Goal: Transaction & Acquisition: Purchase product/service

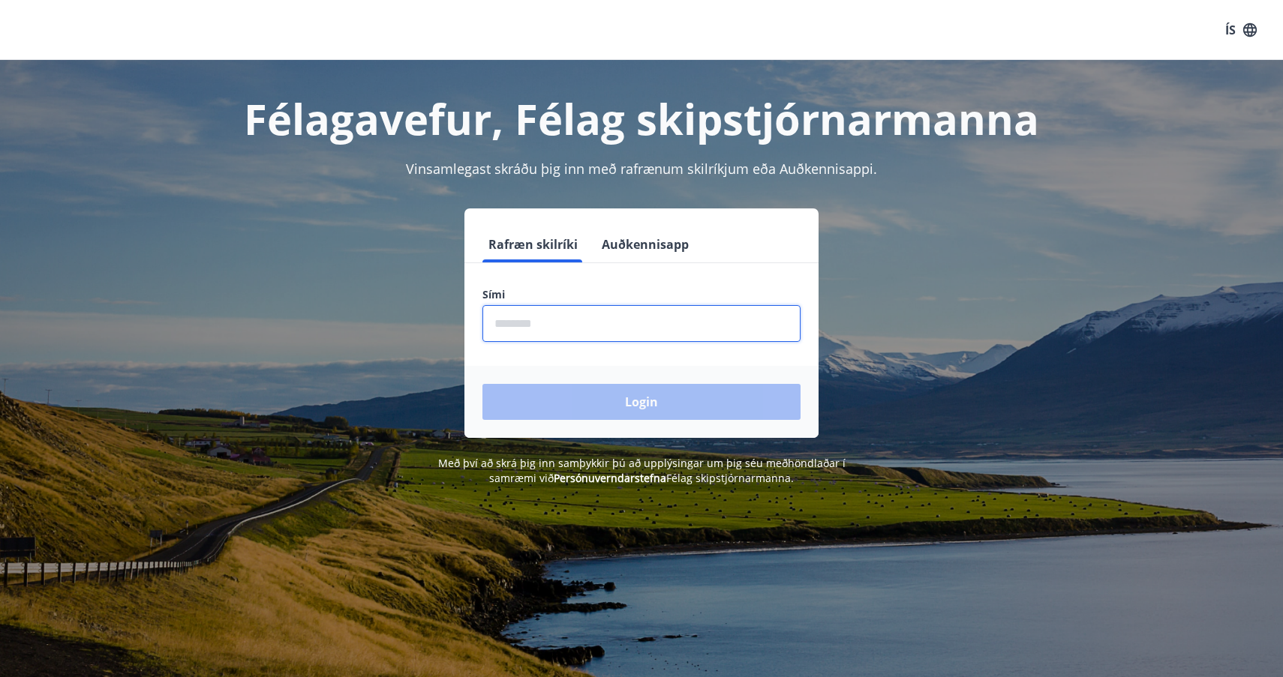
click at [566, 324] on input "phone" at bounding box center [641, 323] width 318 height 37
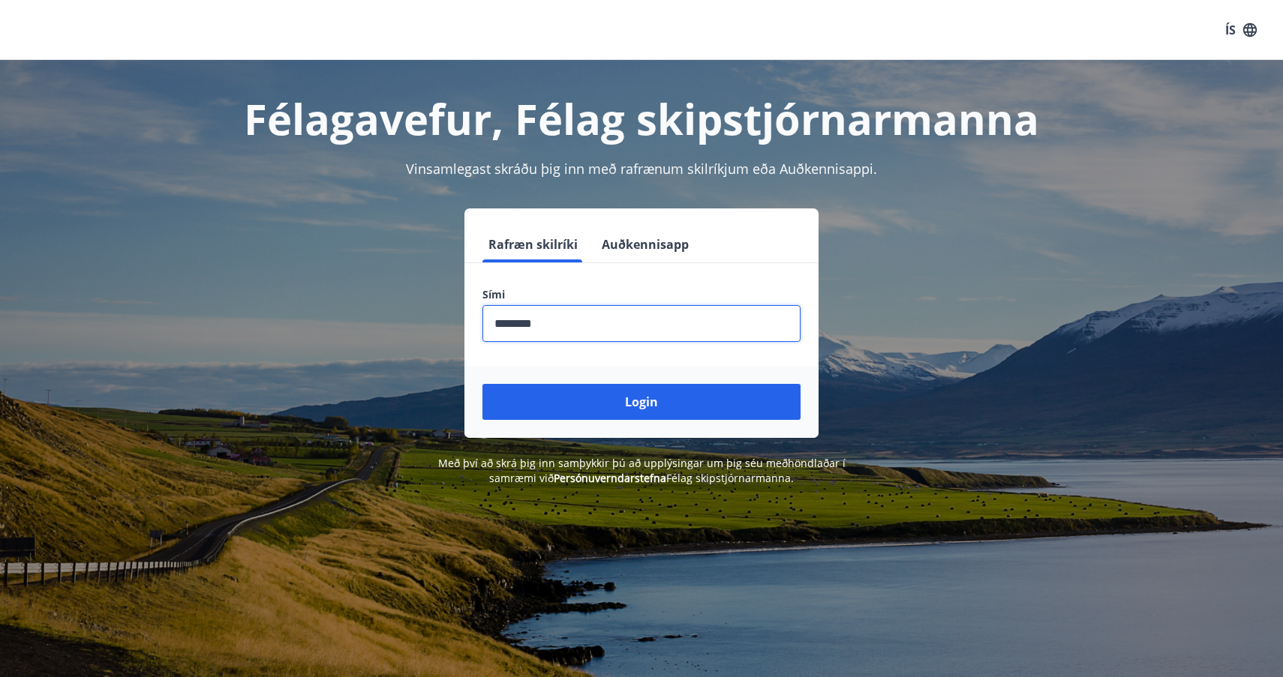
type input "********"
click at [641, 402] on button "Login" at bounding box center [641, 402] width 318 height 36
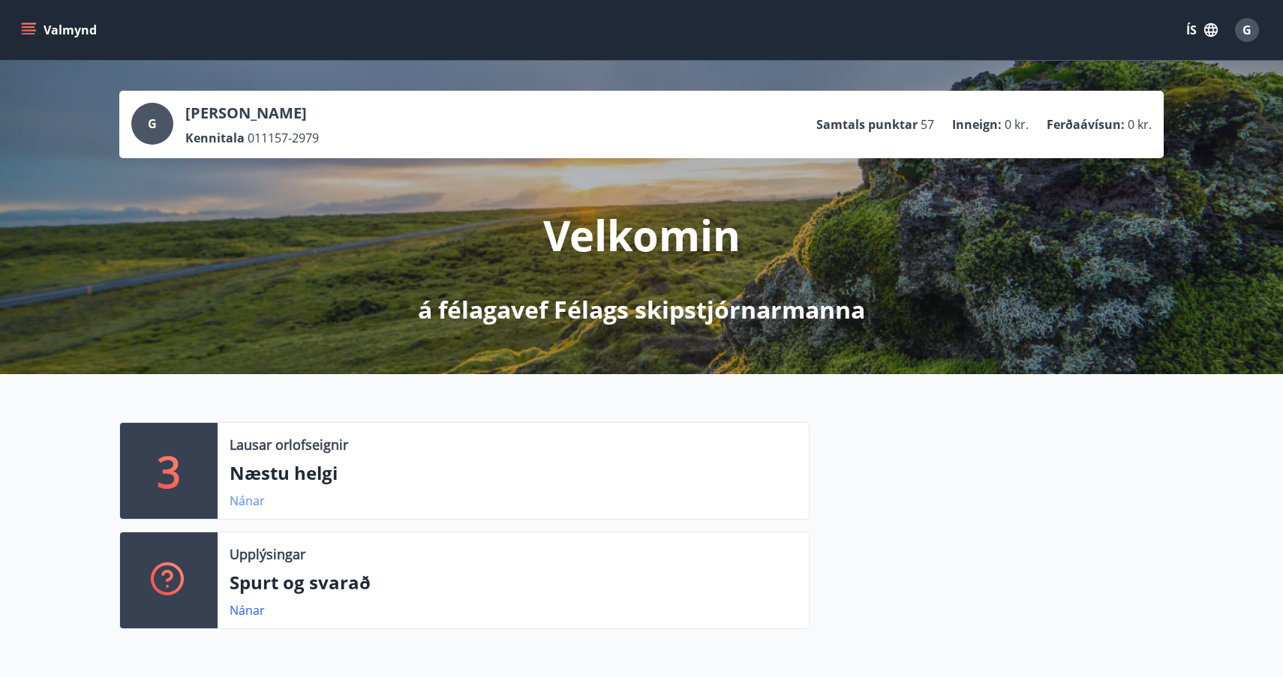
click at [249, 503] on link "Nánar" at bounding box center [247, 501] width 35 height 17
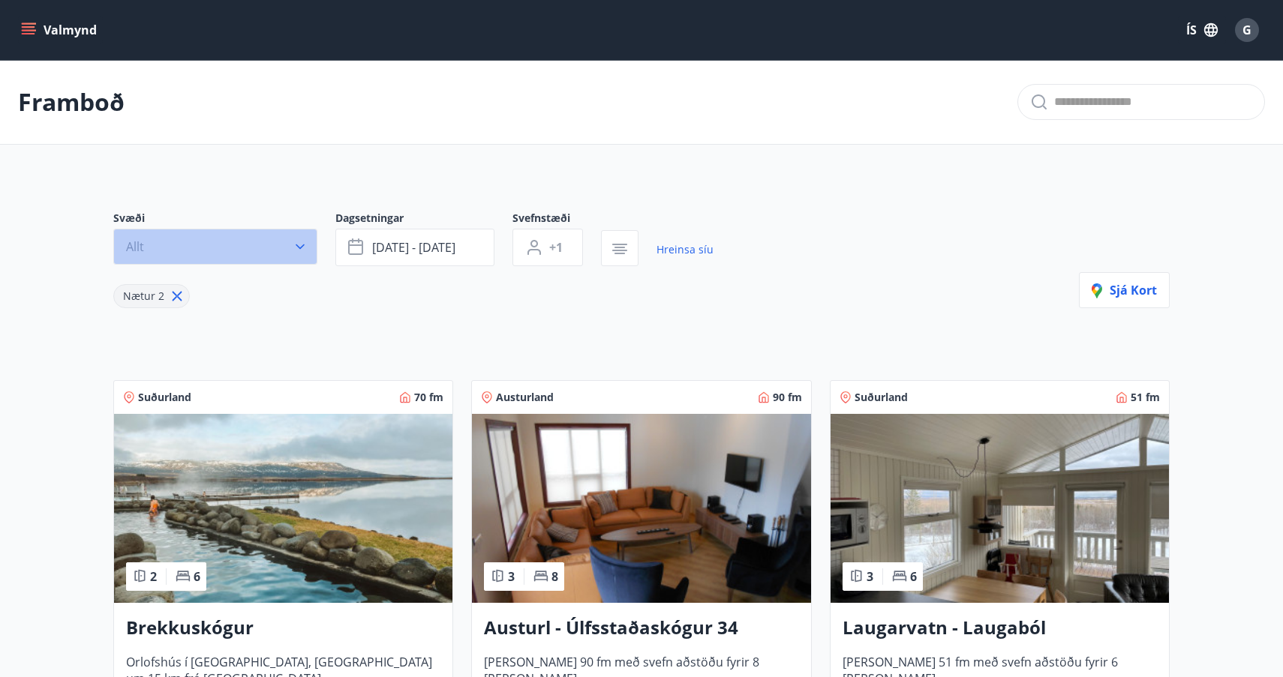
click at [302, 246] on icon "button" at bounding box center [300, 247] width 9 height 5
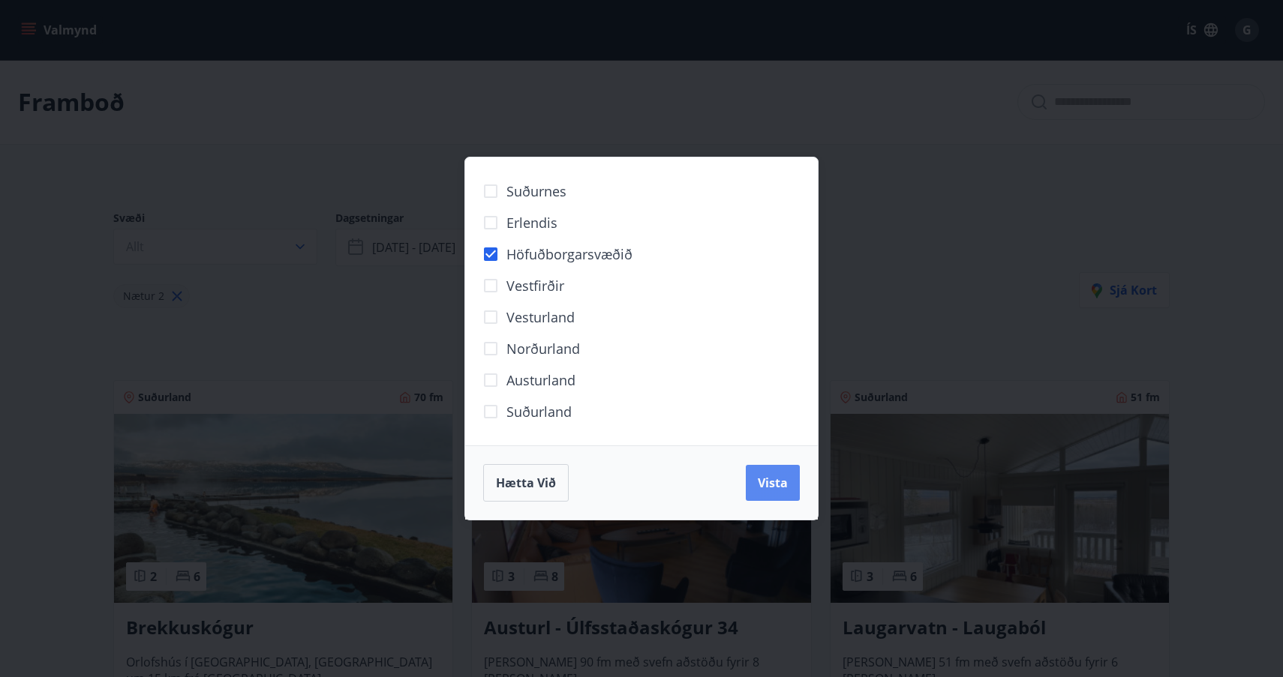
click at [787, 487] on span "Vista" at bounding box center [773, 483] width 30 height 17
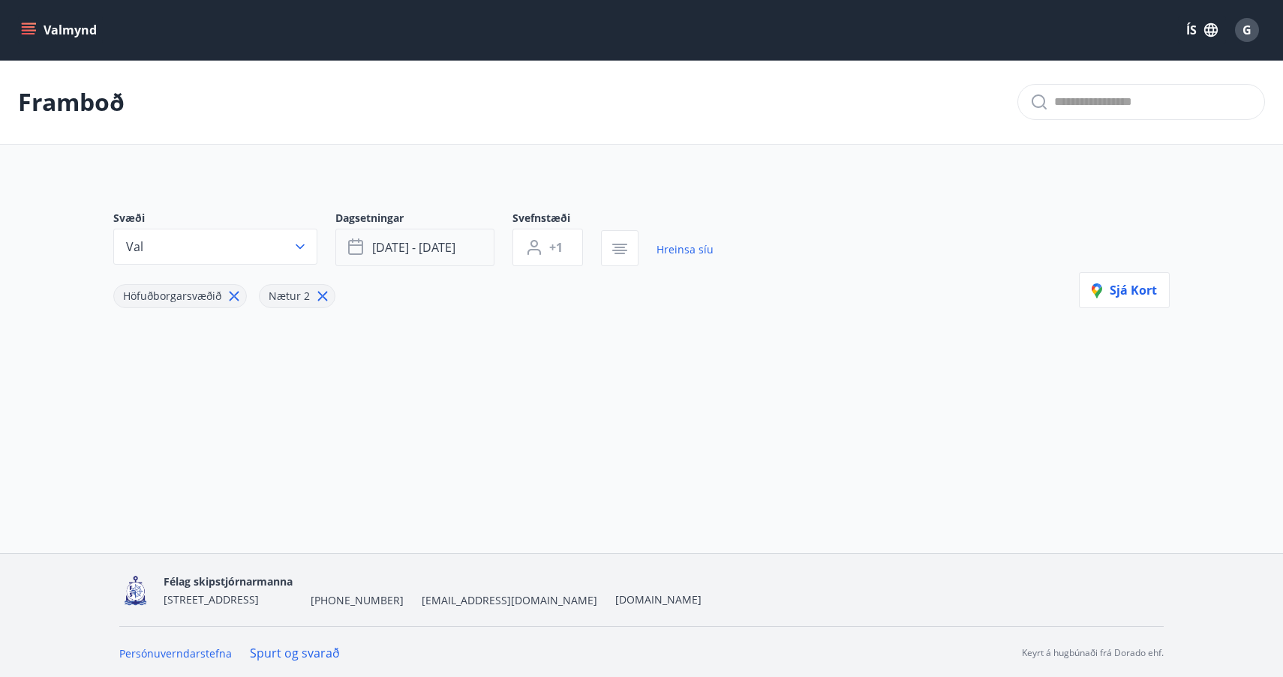
click at [357, 246] on icon "button" at bounding box center [355, 246] width 15 height 2
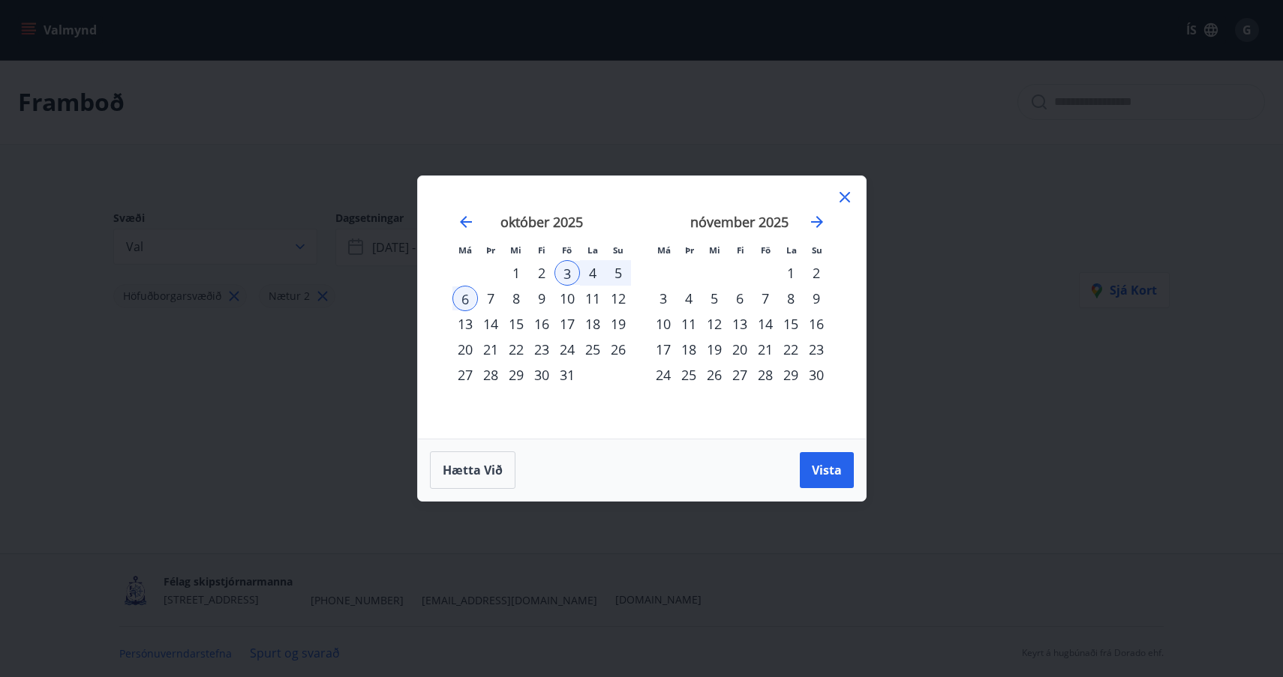
click at [515, 350] on div "22" at bounding box center [516, 350] width 26 height 26
click at [593, 348] on div "25" at bounding box center [593, 350] width 26 height 26
click at [828, 469] on span "Vista" at bounding box center [827, 470] width 30 height 17
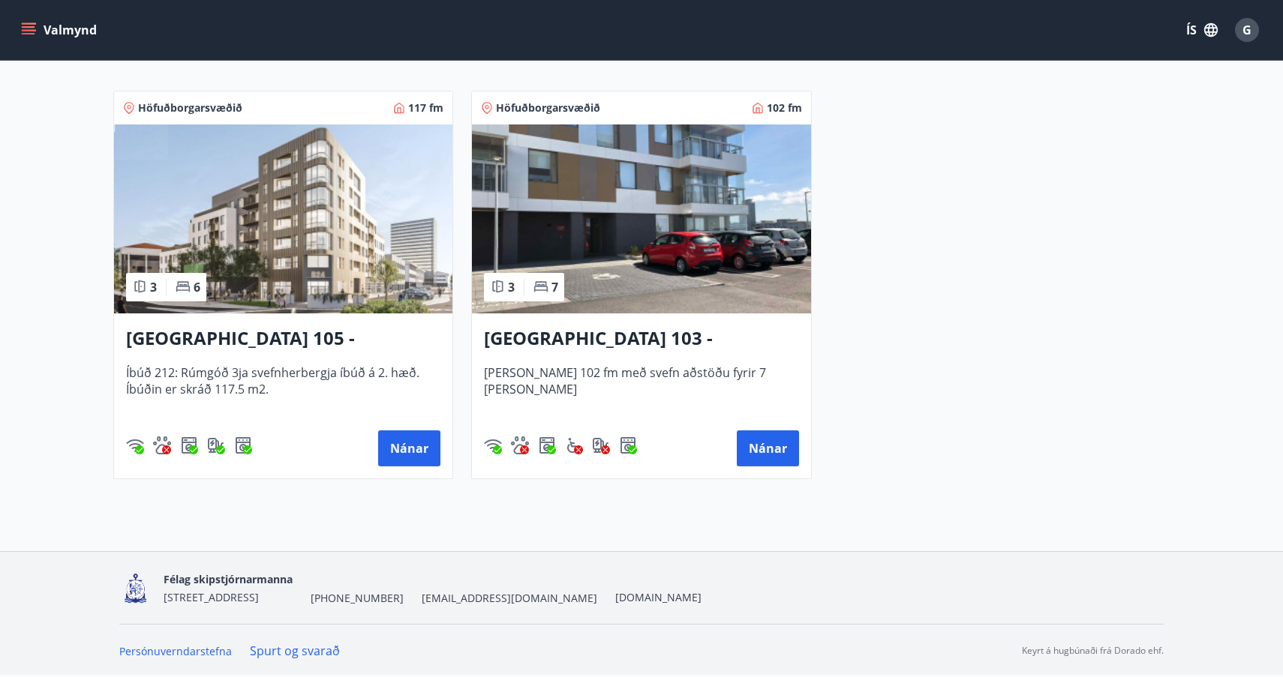
scroll to position [290, 0]
click at [761, 447] on button "Nánar" at bounding box center [768, 449] width 62 height 36
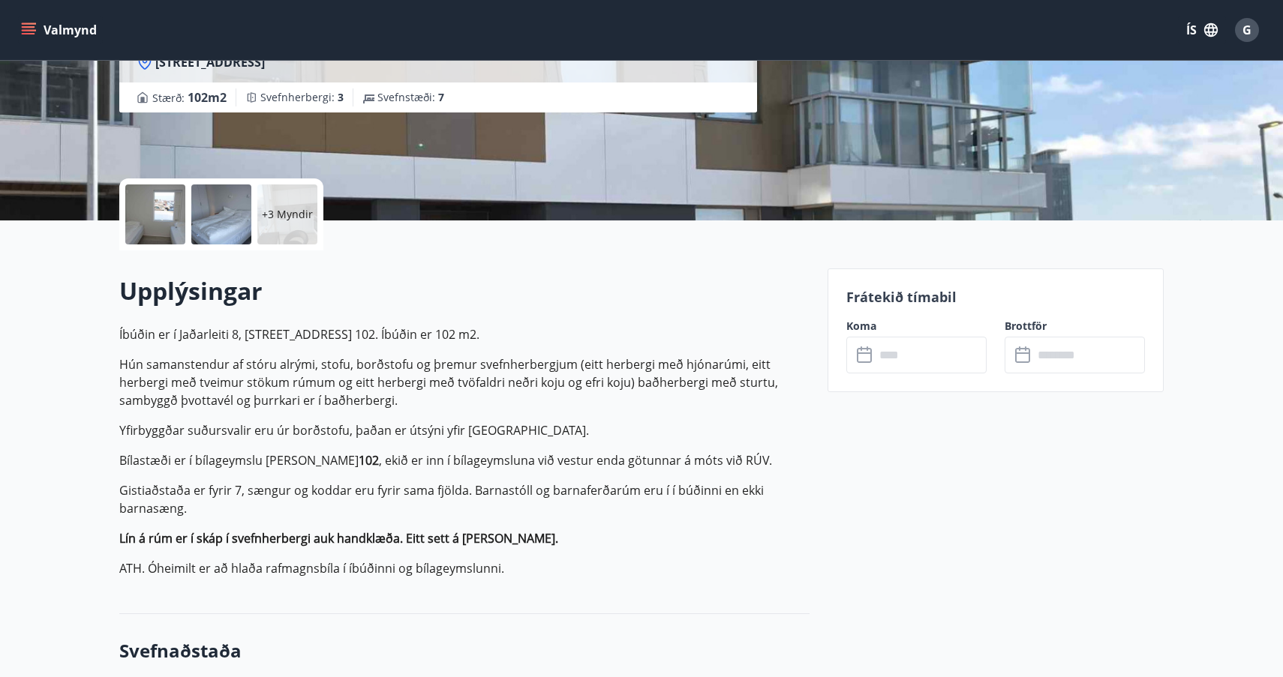
scroll to position [231, 0]
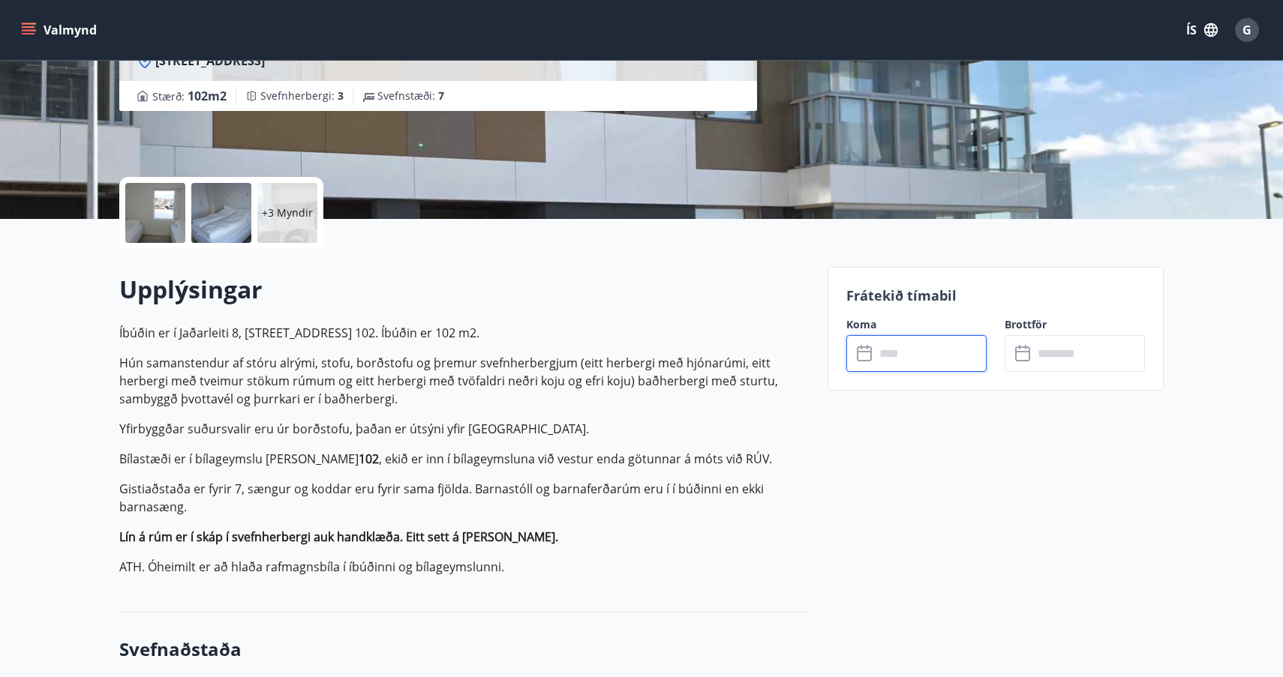
click at [890, 353] on input "text" at bounding box center [931, 353] width 112 height 37
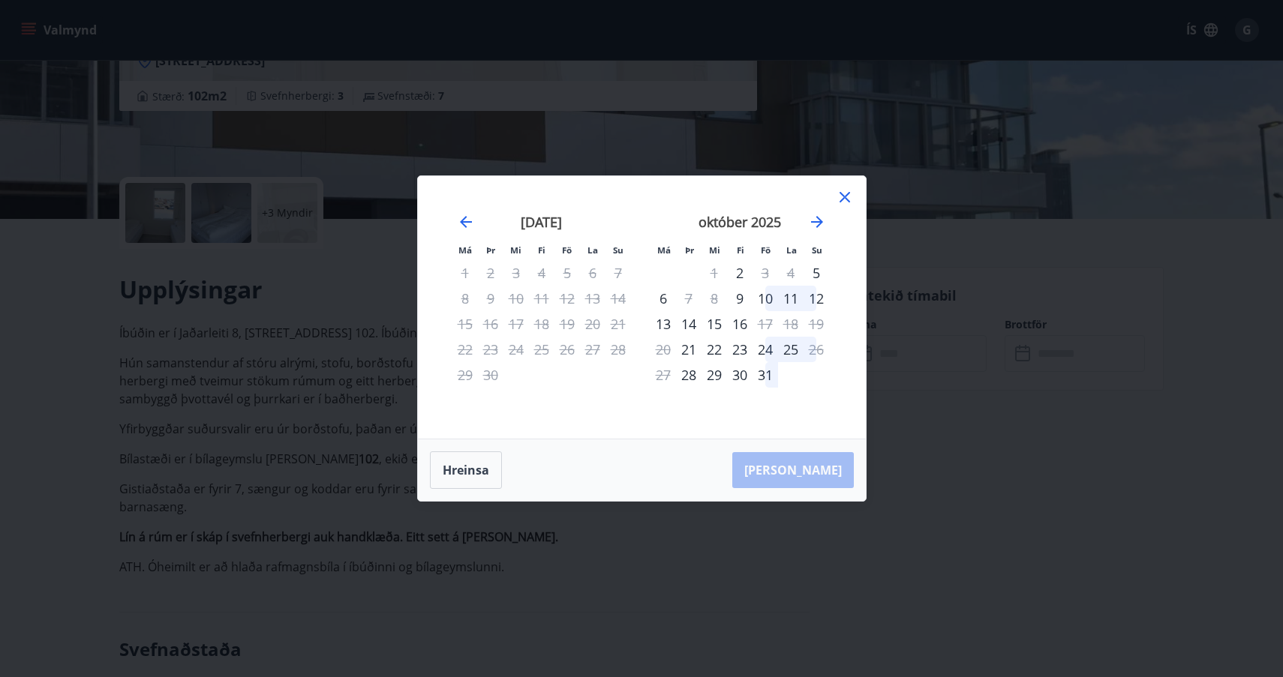
click at [840, 198] on icon at bounding box center [845, 197] width 18 height 18
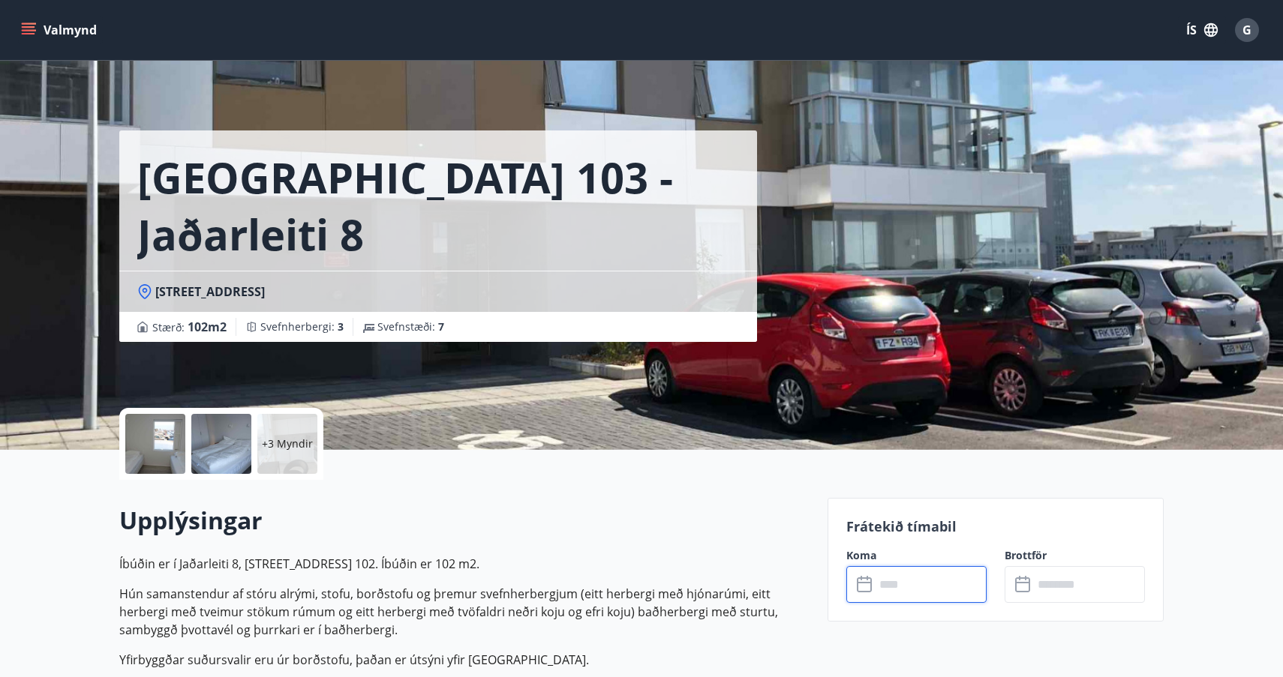
scroll to position [0, 0]
click at [74, 30] on button "Valmynd" at bounding box center [60, 30] width 85 height 27
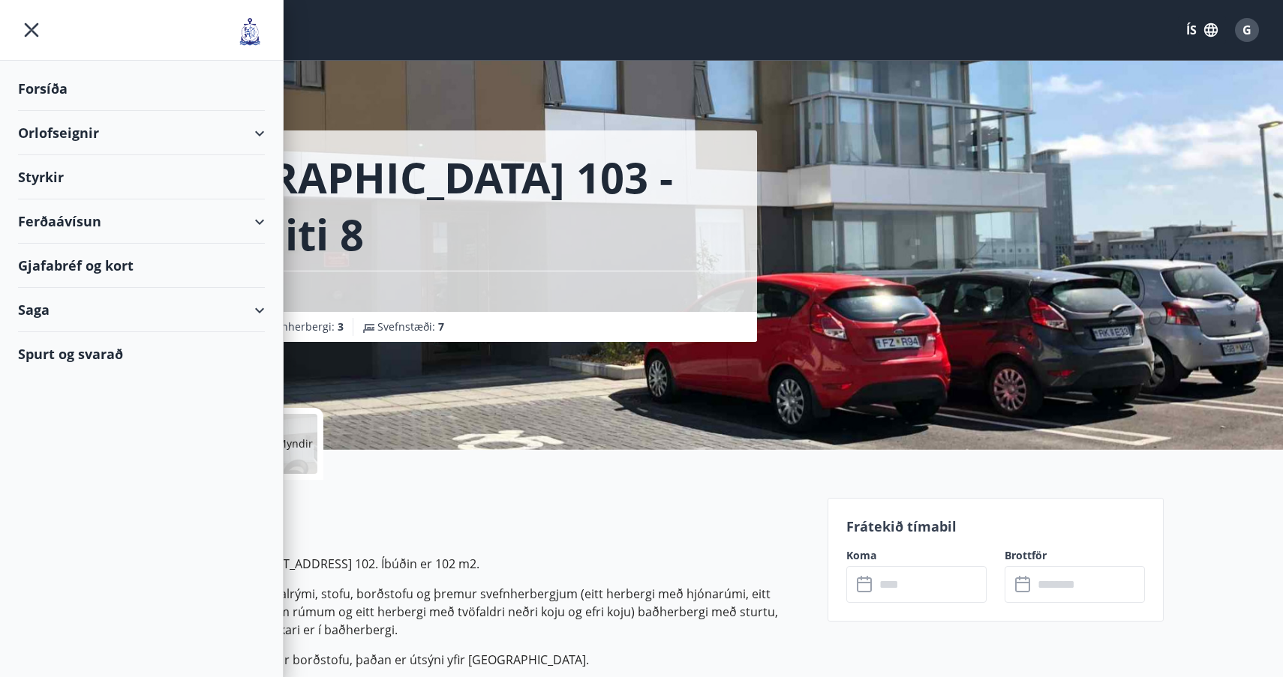
click at [77, 132] on div "Orlofseignir" at bounding box center [141, 133] width 247 height 44
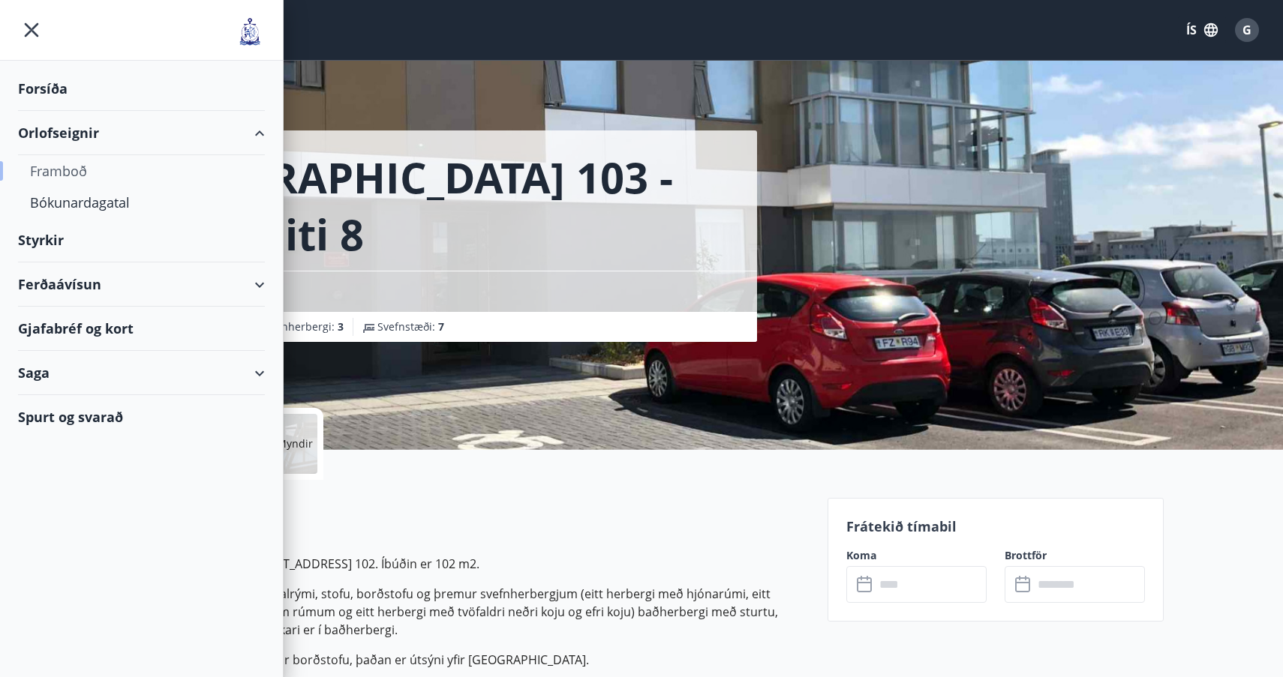
click at [56, 171] on div "Framboð" at bounding box center [141, 171] width 223 height 32
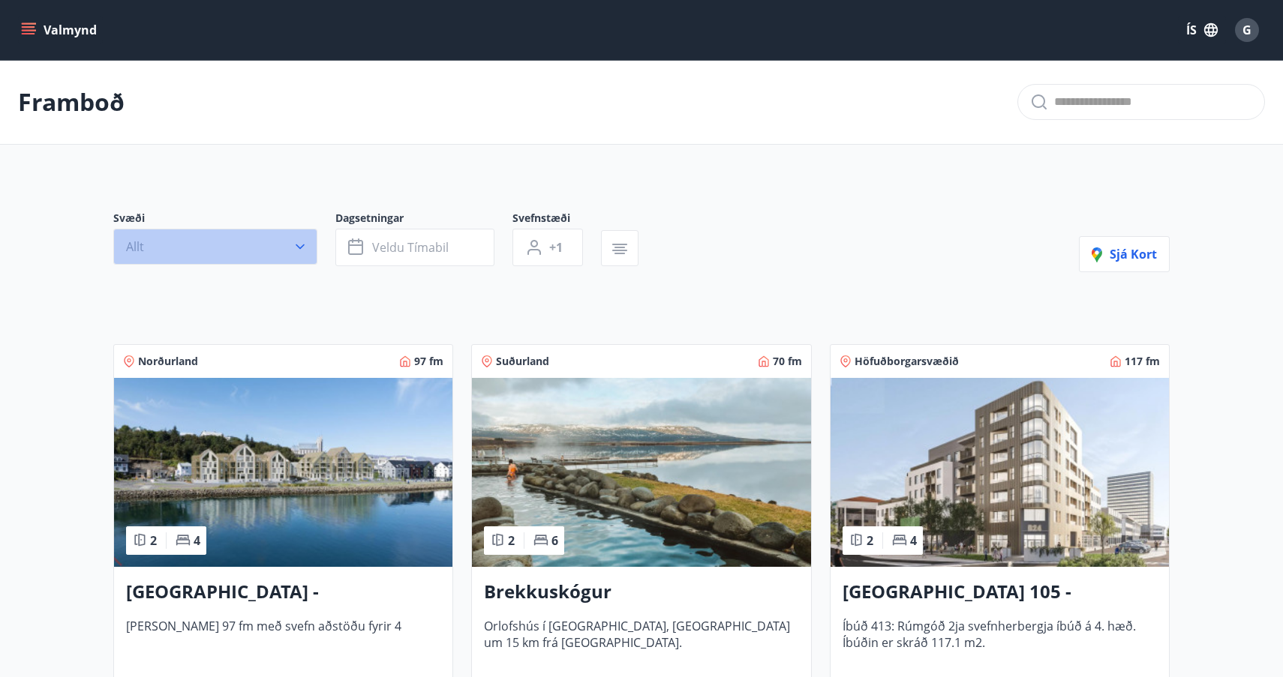
click at [299, 244] on icon "button" at bounding box center [300, 246] width 15 height 15
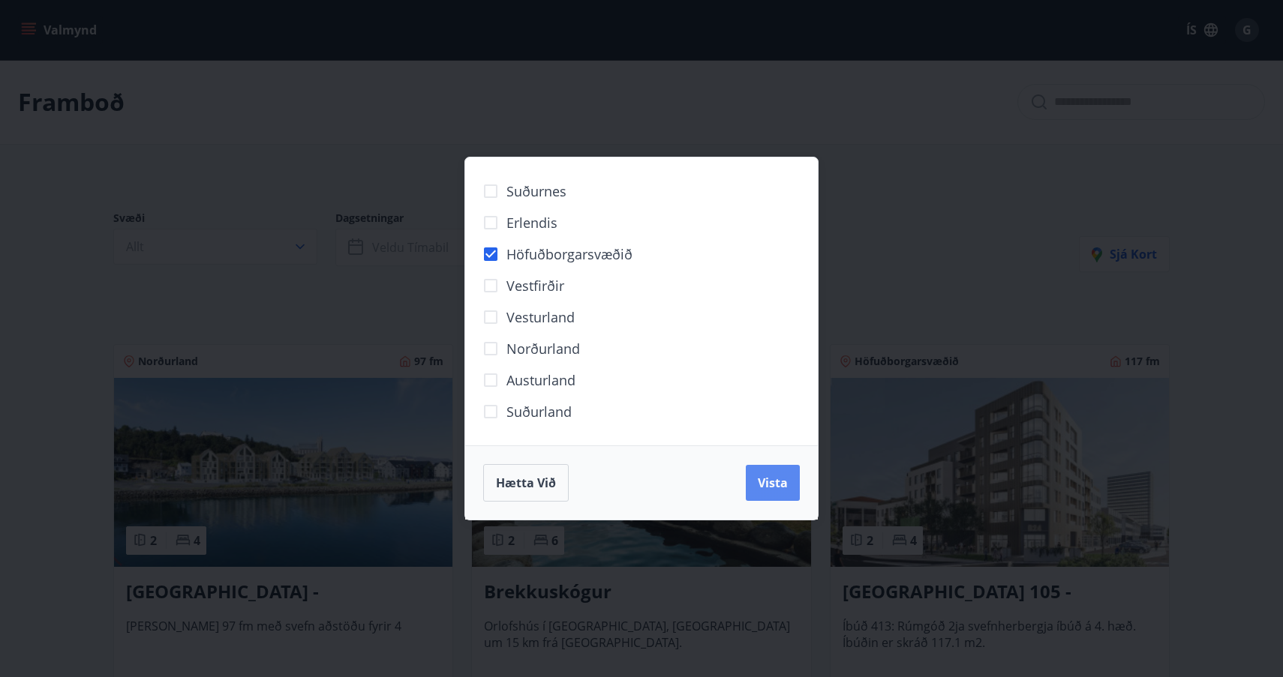
click at [773, 480] on span "Vista" at bounding box center [773, 483] width 30 height 17
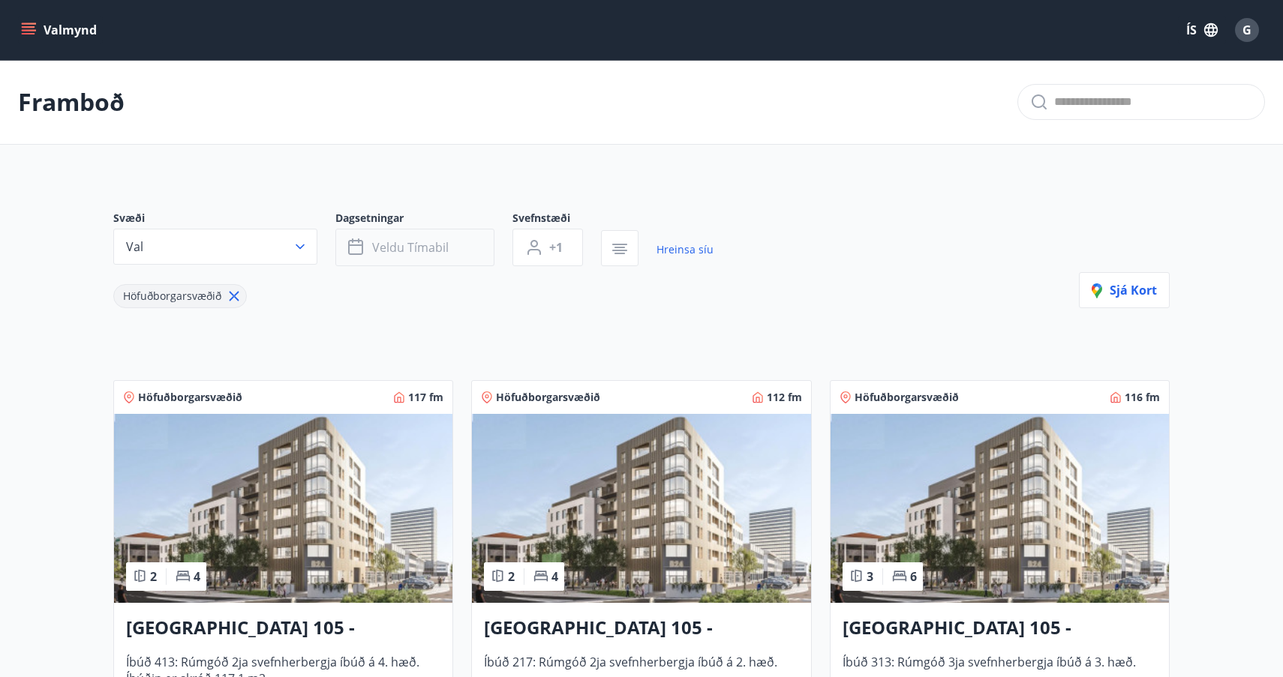
click at [357, 244] on icon "button" at bounding box center [357, 248] width 18 height 18
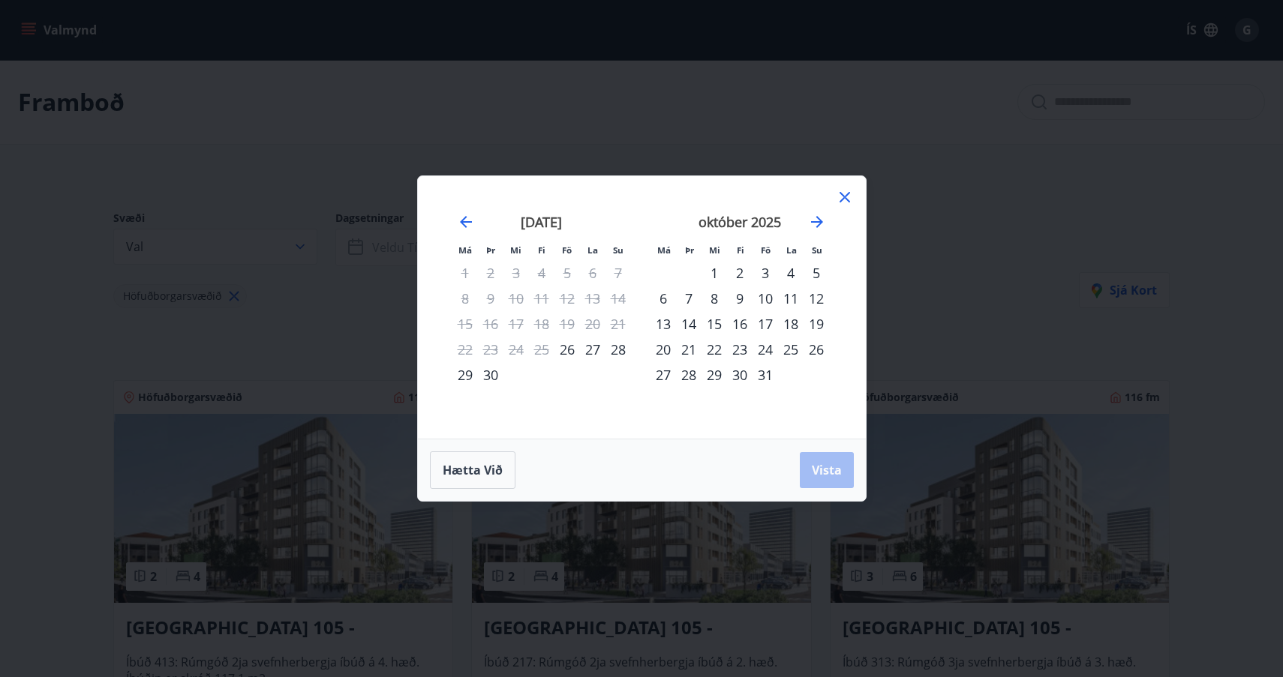
click at [716, 351] on div "22" at bounding box center [714, 350] width 26 height 26
click at [792, 348] on div "25" at bounding box center [791, 350] width 26 height 26
click at [820, 461] on button "Vista" at bounding box center [827, 470] width 54 height 36
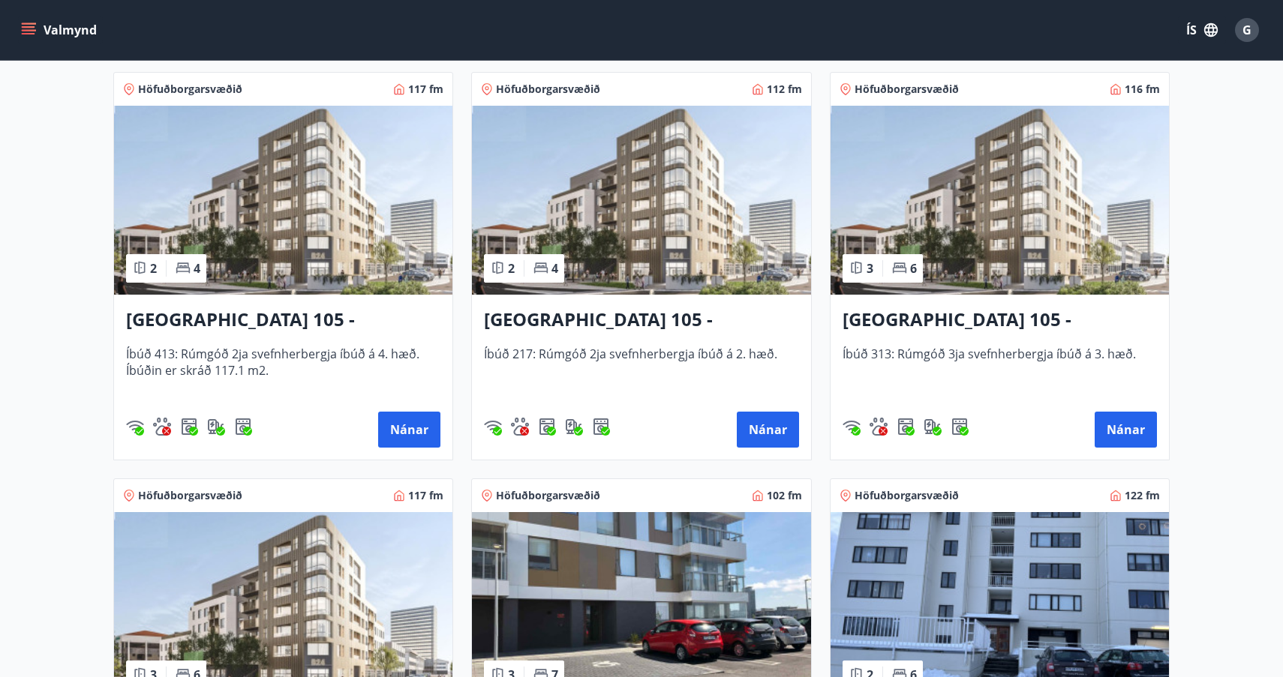
scroll to position [317, 0]
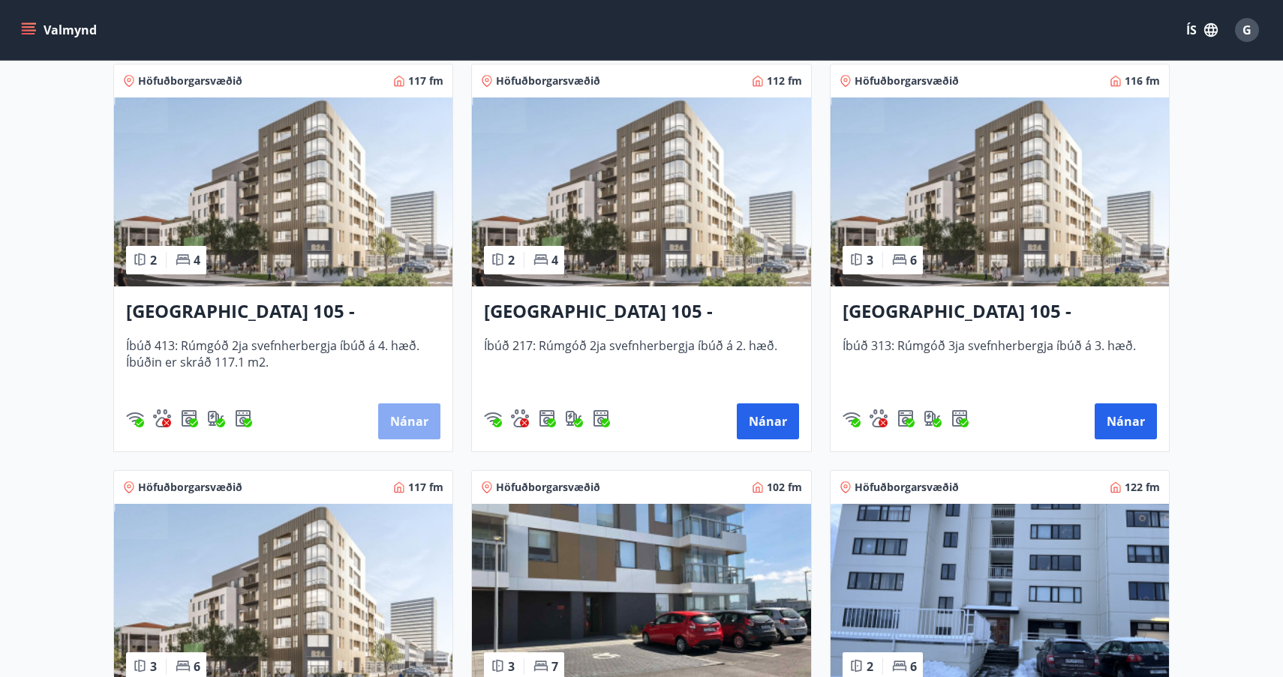
click at [403, 416] on button "Nánar" at bounding box center [409, 422] width 62 height 36
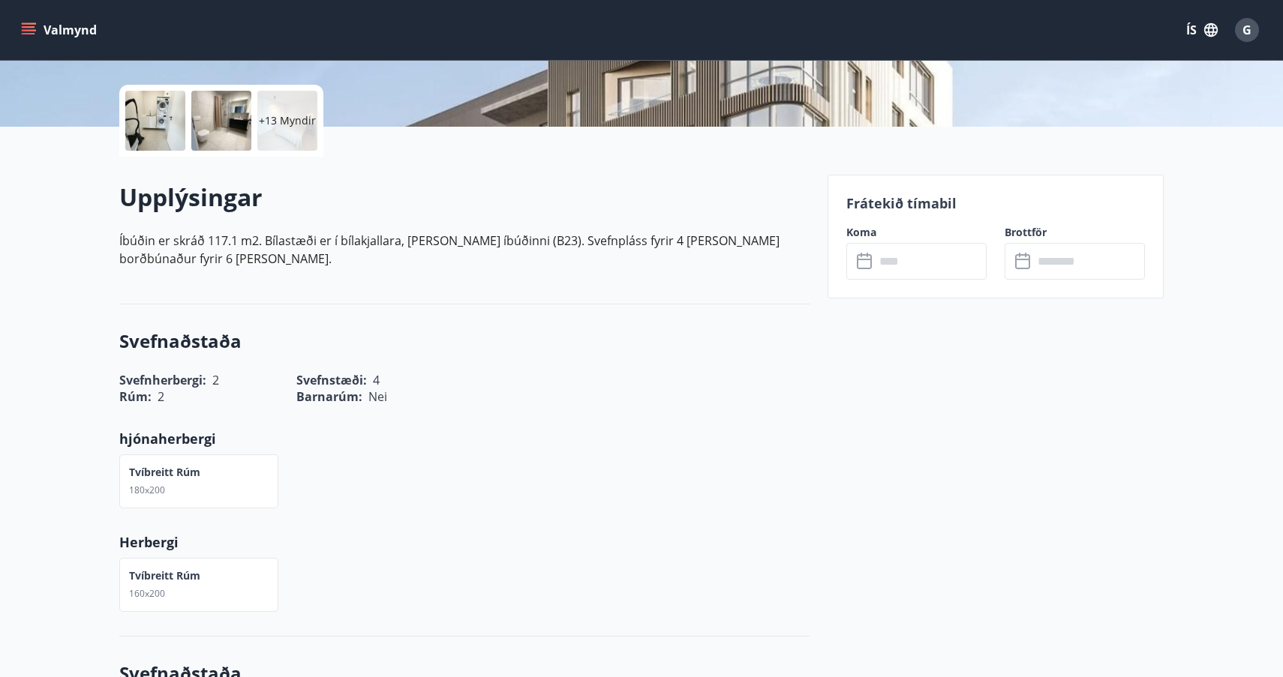
scroll to position [329, 0]
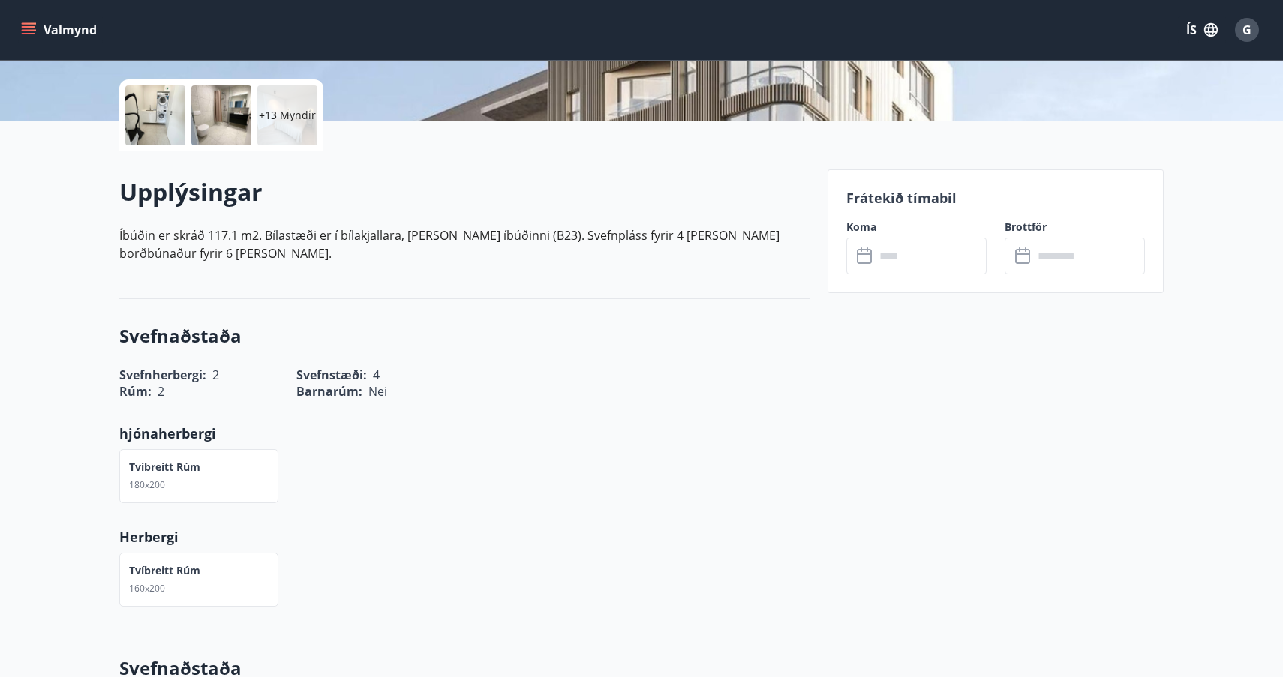
click at [867, 257] on icon at bounding box center [866, 257] width 18 height 18
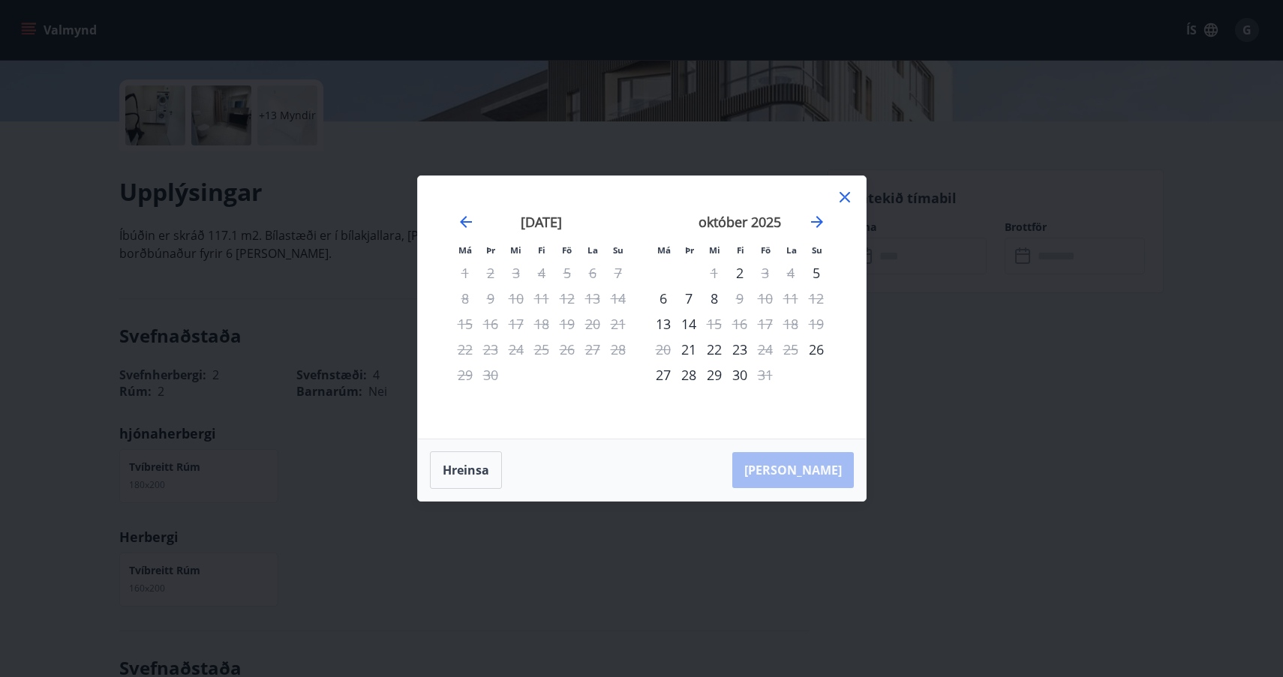
click at [846, 198] on icon at bounding box center [845, 197] width 11 height 11
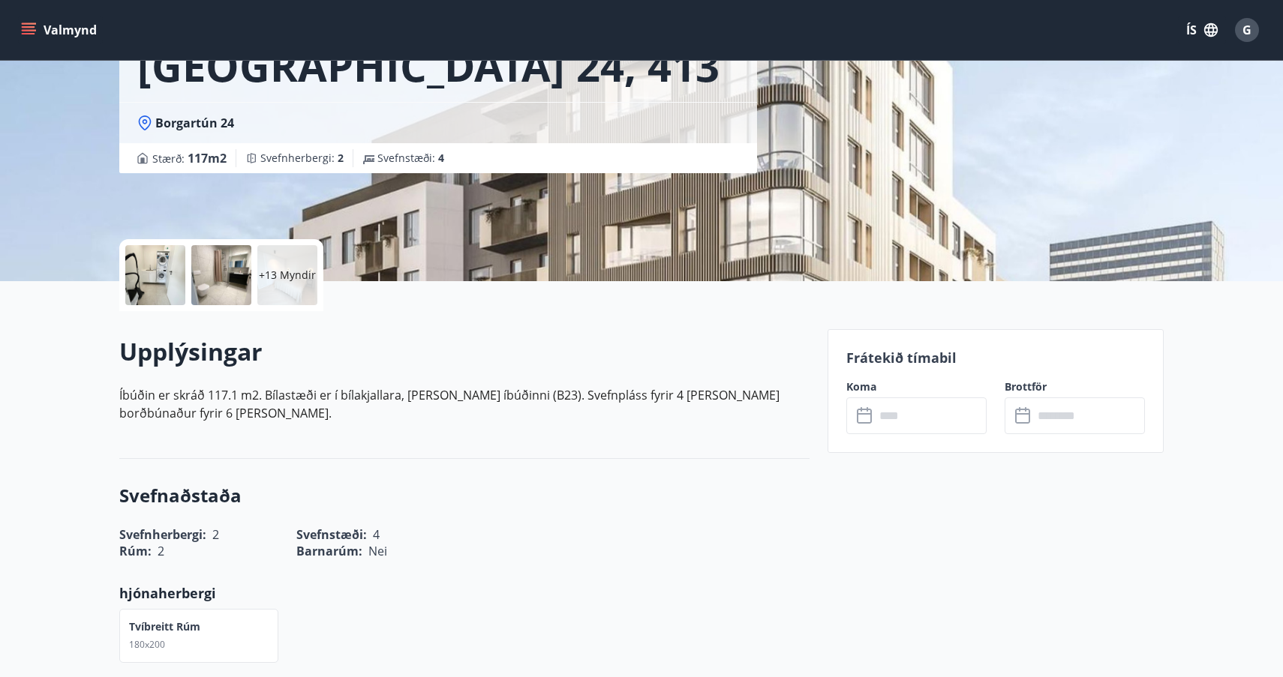
scroll to position [108, 0]
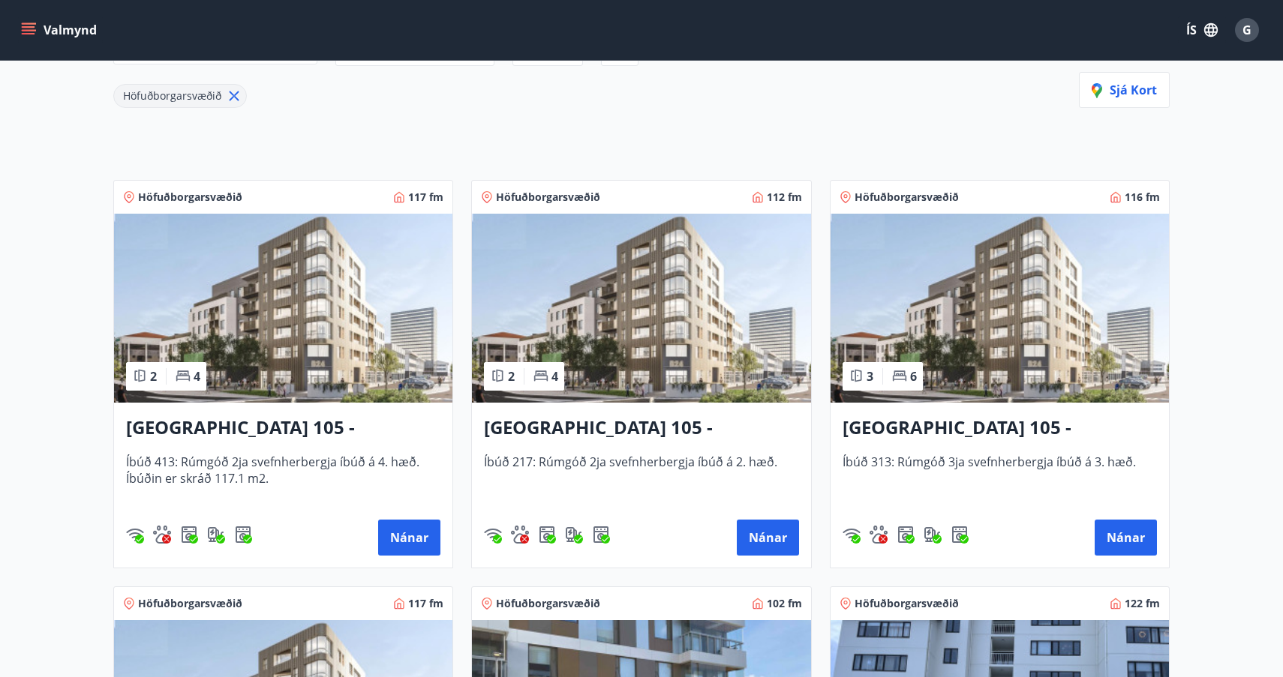
scroll to position [202, 0]
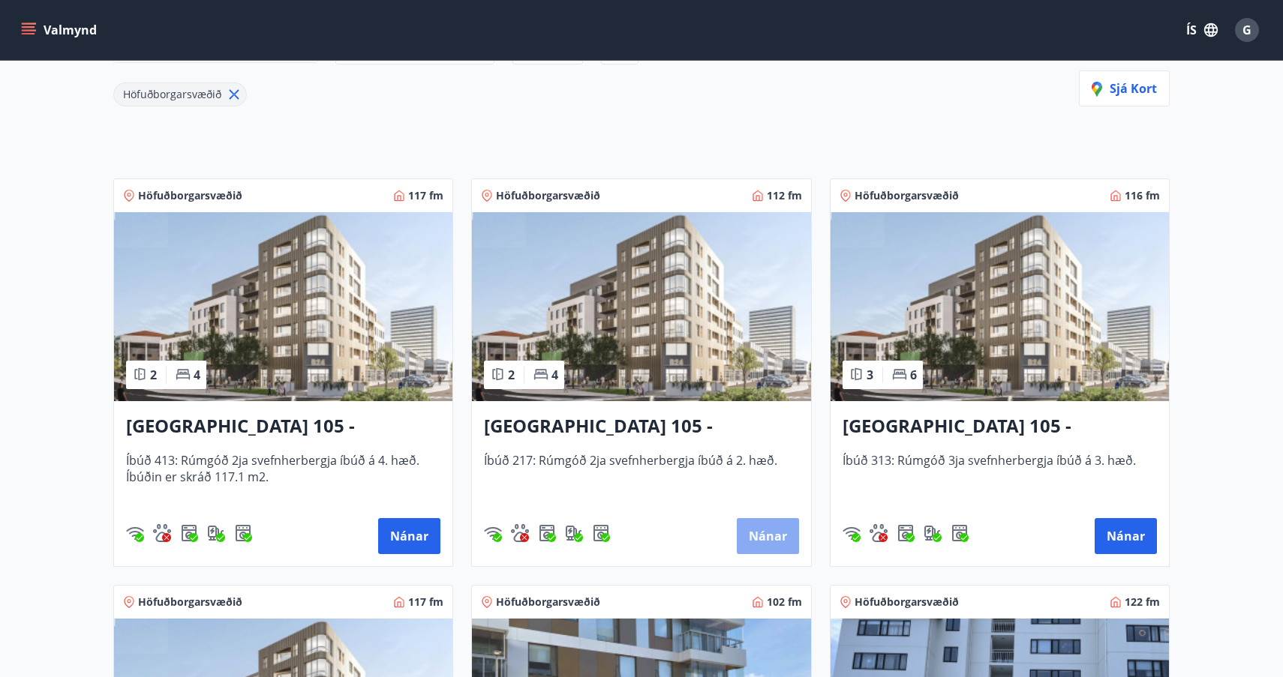
click at [764, 541] on button "Nánar" at bounding box center [768, 536] width 62 height 36
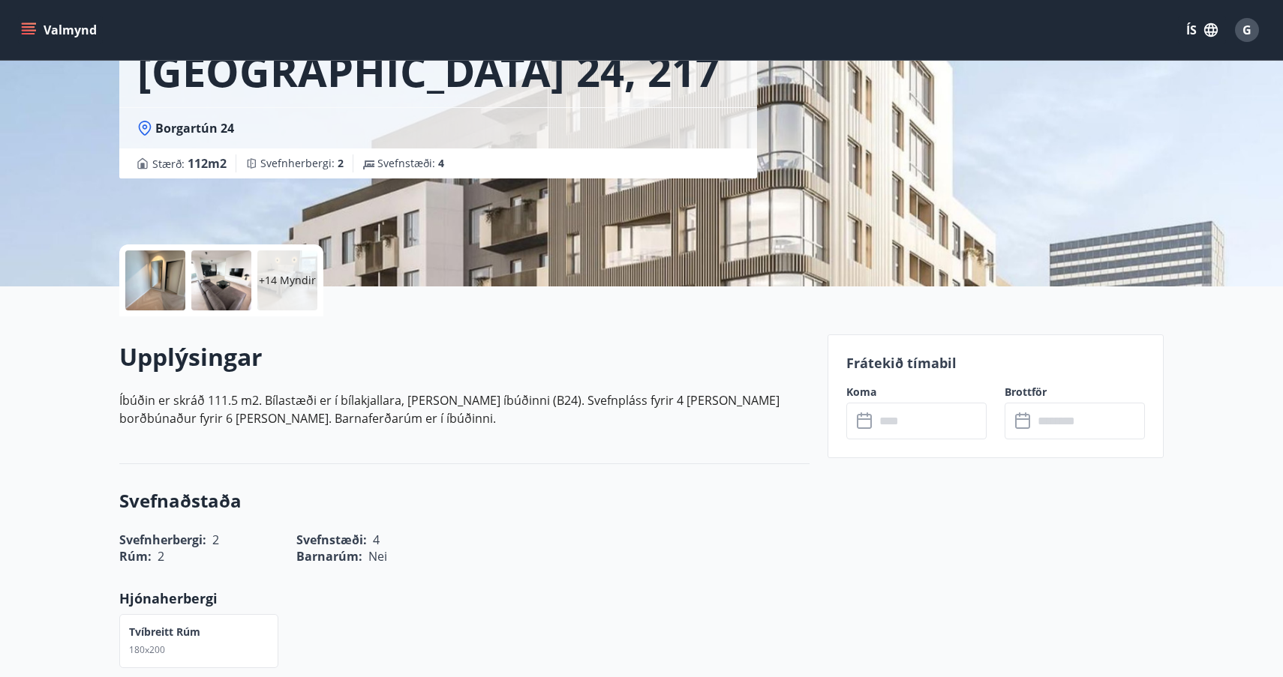
scroll to position [170, 0]
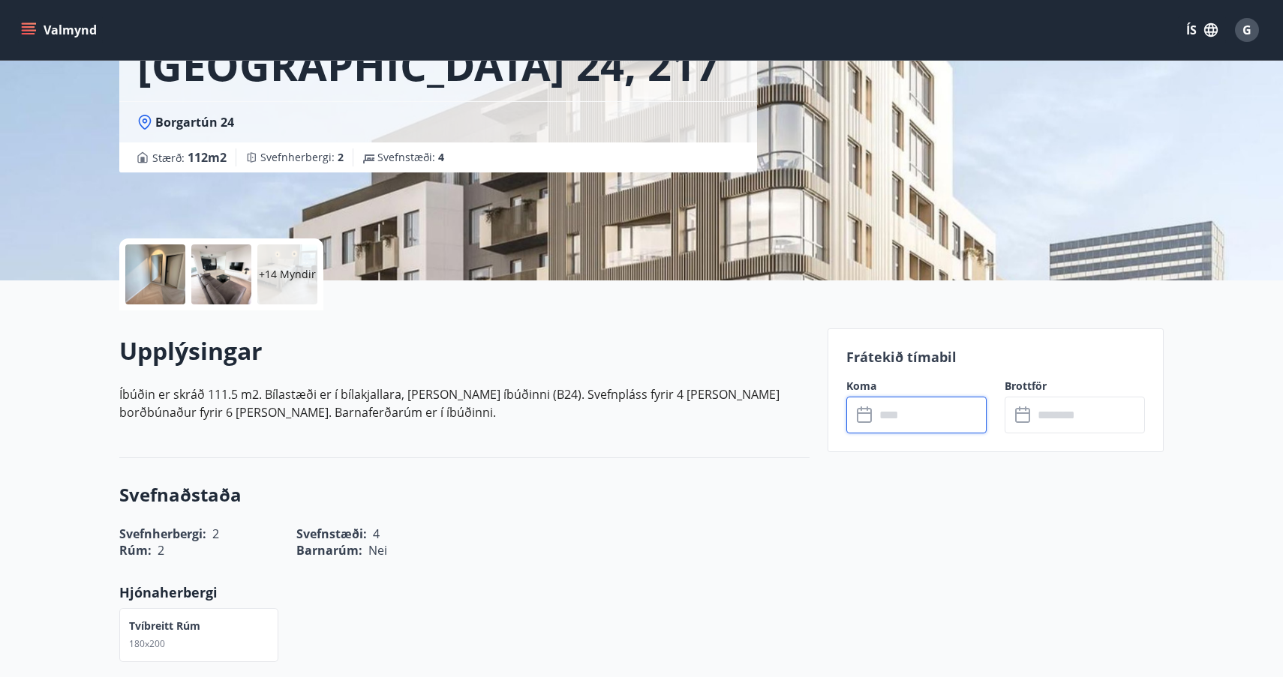
click at [882, 413] on input "text" at bounding box center [931, 415] width 112 height 37
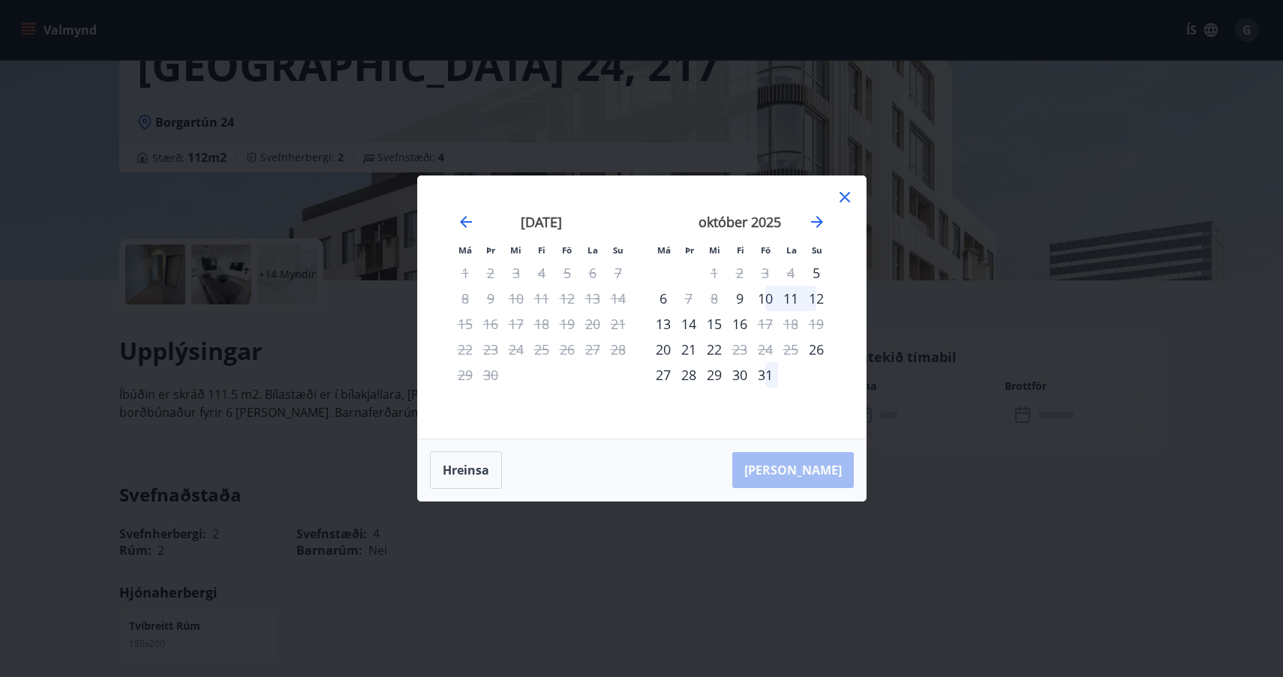
click at [843, 197] on icon at bounding box center [845, 197] width 18 height 18
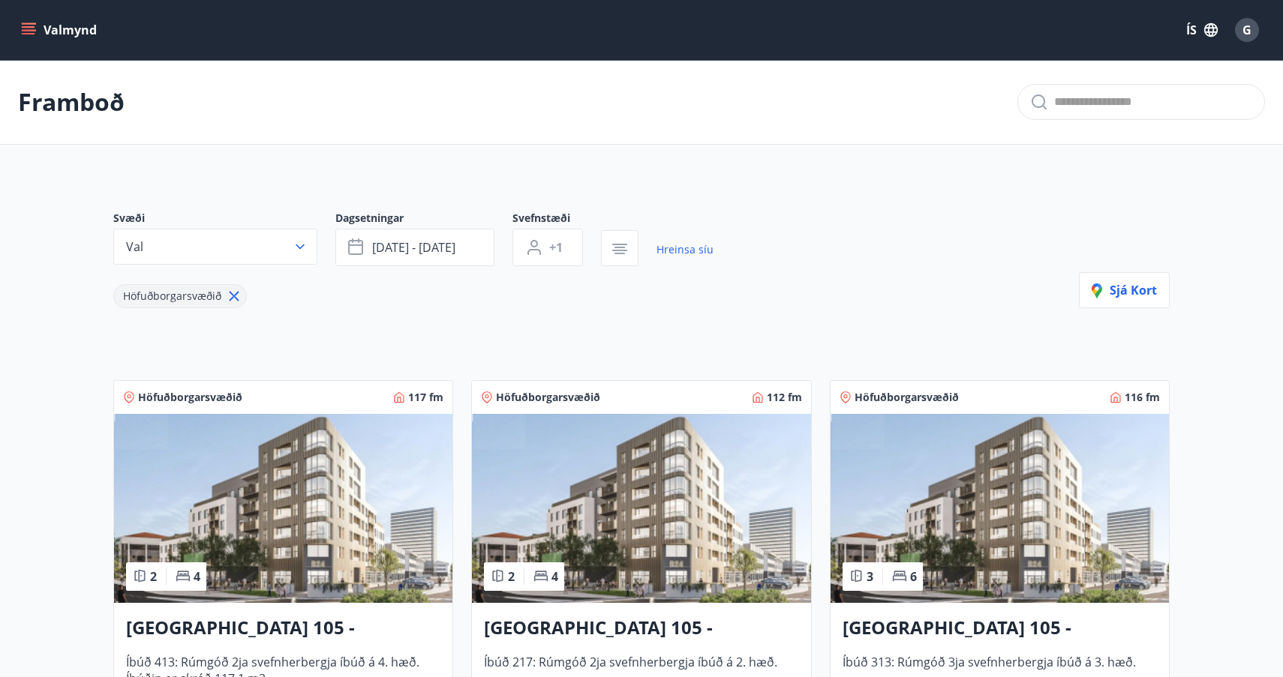
click at [317, 523] on img at bounding box center [283, 508] width 338 height 189
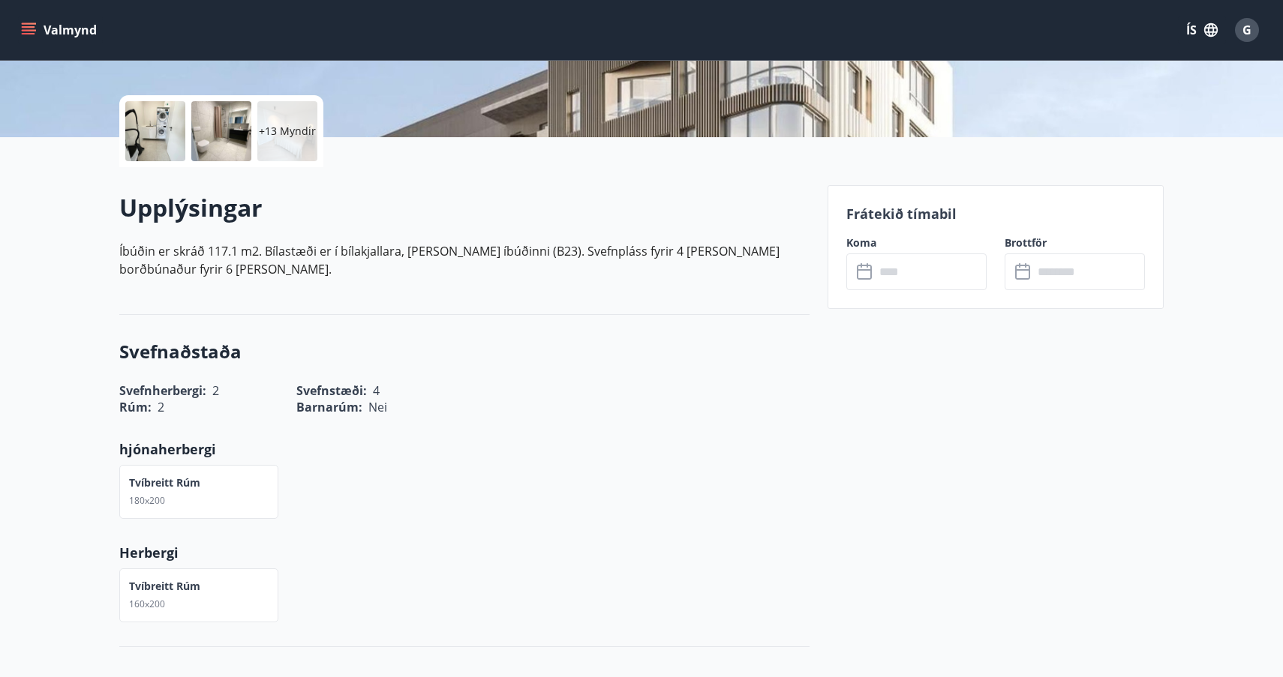
scroll to position [314, 0]
click at [864, 272] on icon at bounding box center [866, 271] width 18 height 18
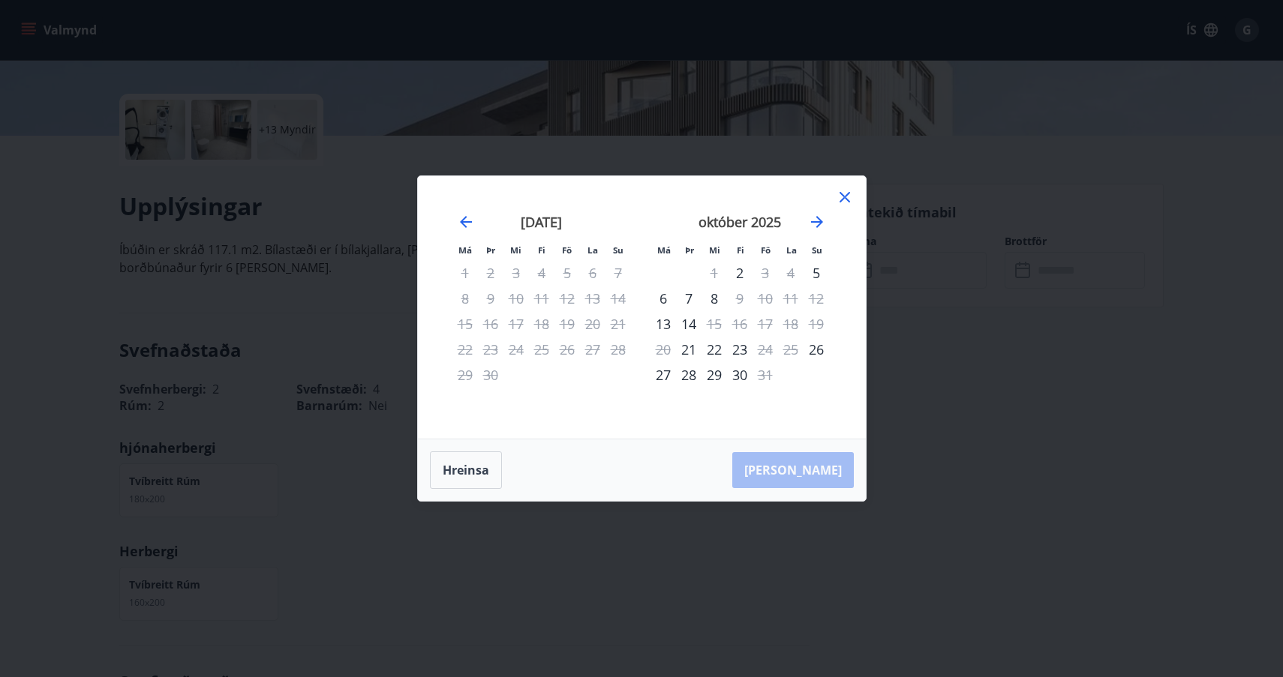
click at [843, 195] on icon at bounding box center [845, 197] width 18 height 18
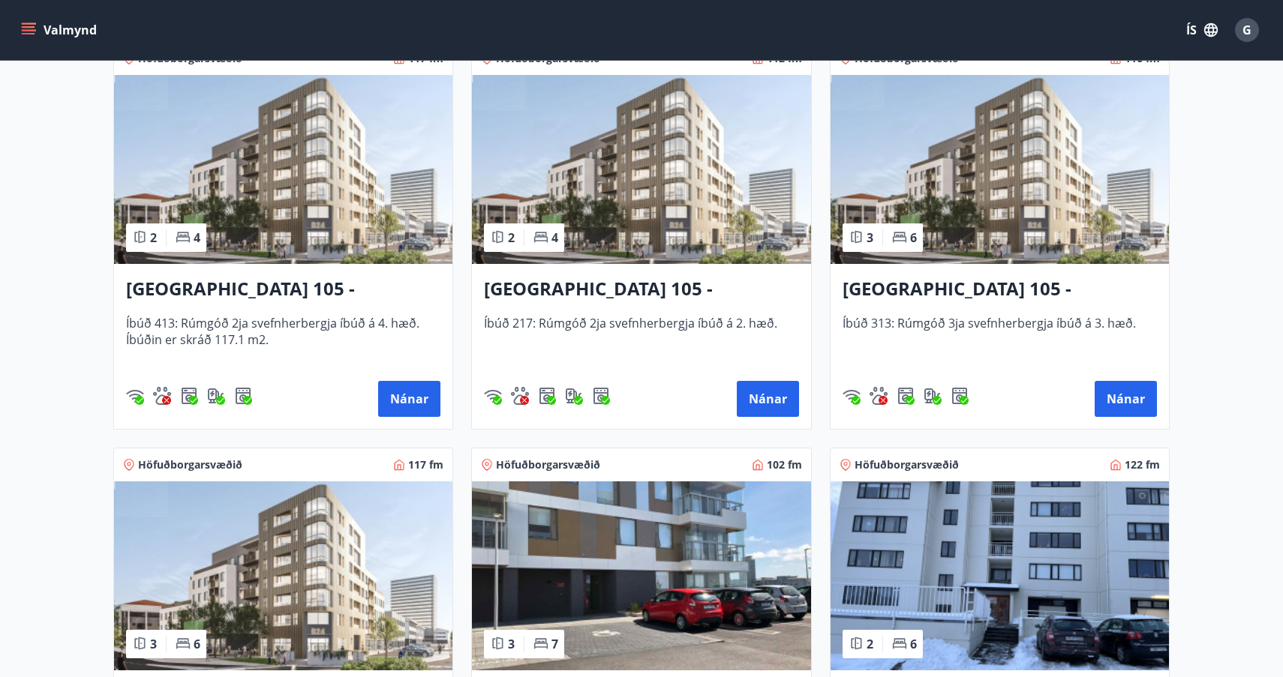
scroll to position [362, 0]
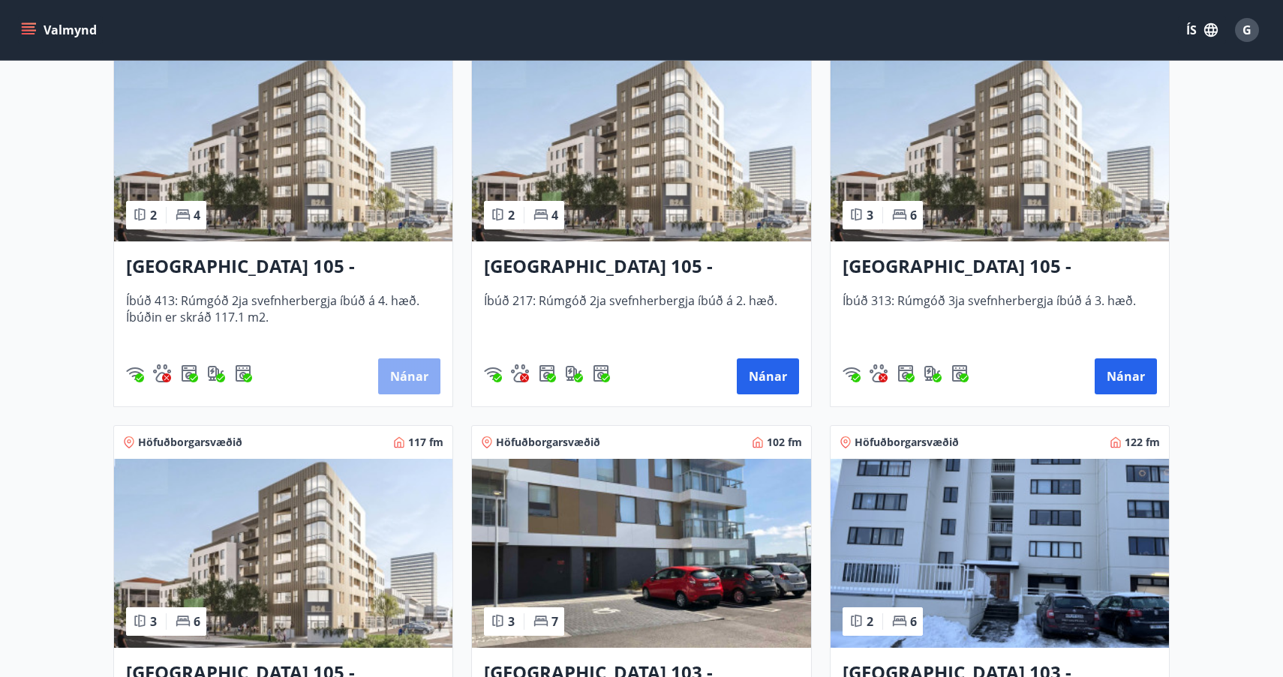
click at [404, 377] on button "Nánar" at bounding box center [409, 377] width 62 height 36
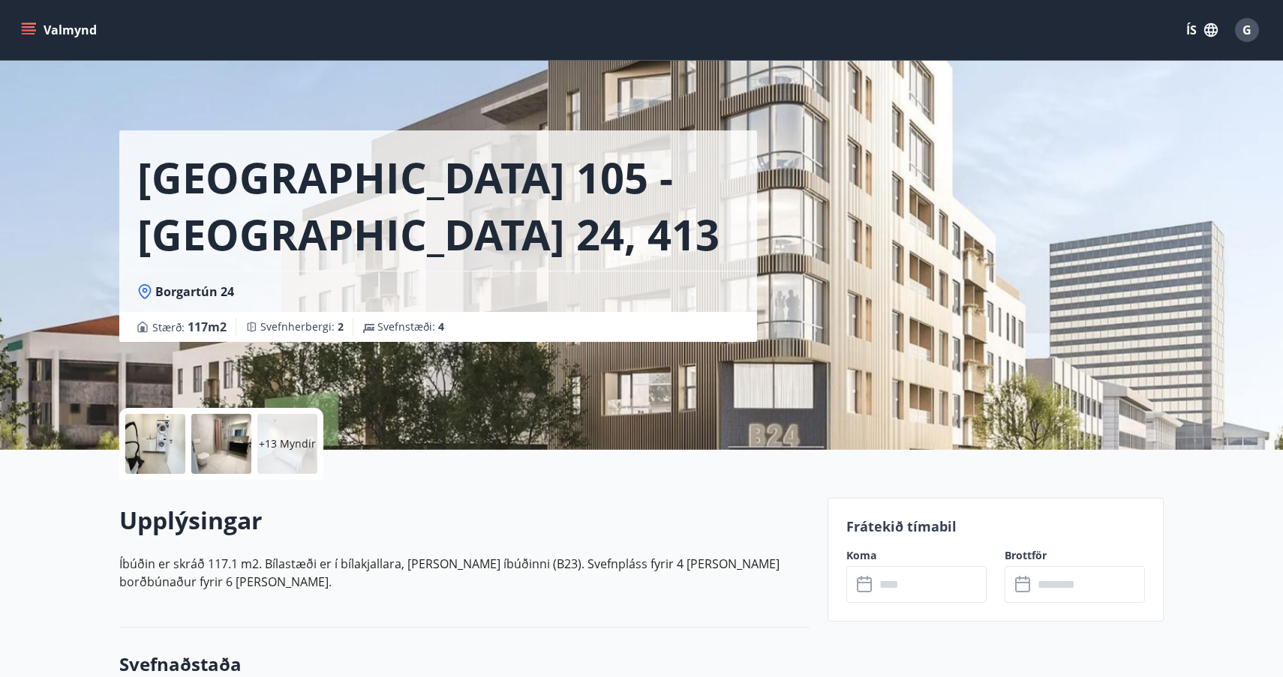
click at [865, 587] on icon at bounding box center [866, 585] width 18 height 18
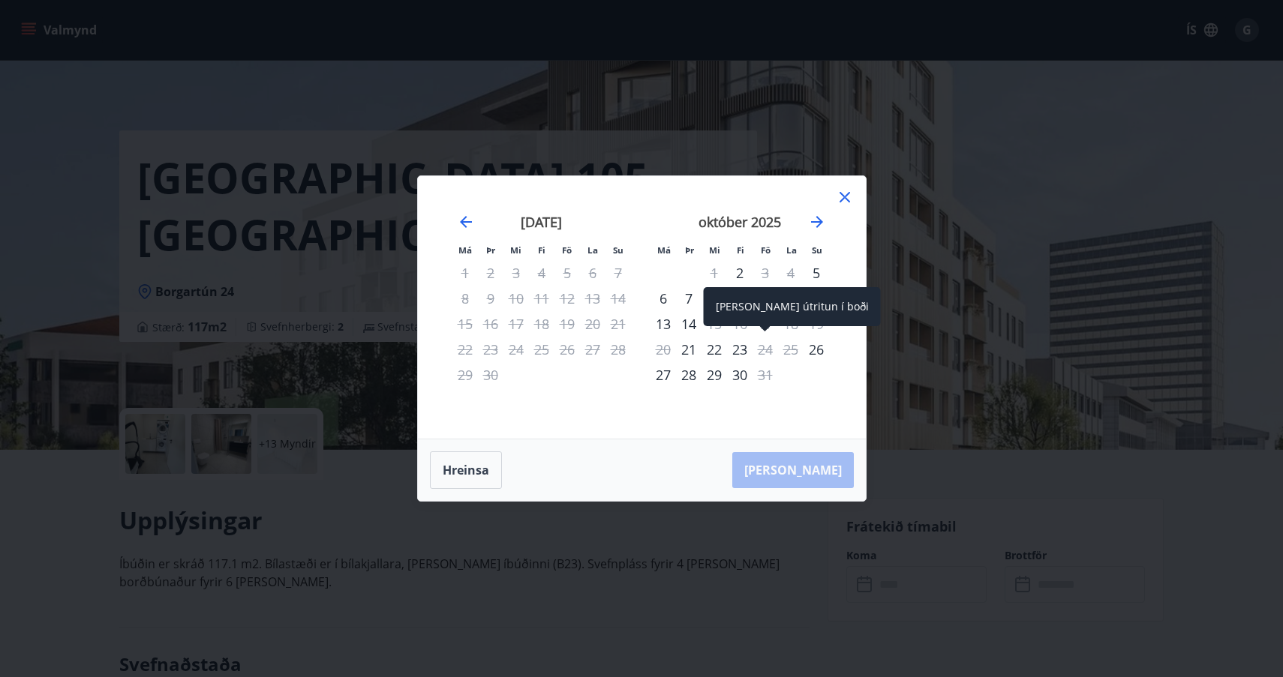
click at [774, 355] on div "24" at bounding box center [765, 350] width 26 height 26
click at [689, 347] on div "21" at bounding box center [689, 350] width 26 height 26
click at [689, 350] on div "21" at bounding box center [689, 350] width 26 height 26
click at [719, 350] on div "22" at bounding box center [714, 350] width 26 height 26
click at [742, 349] on div "23" at bounding box center [740, 350] width 26 height 26
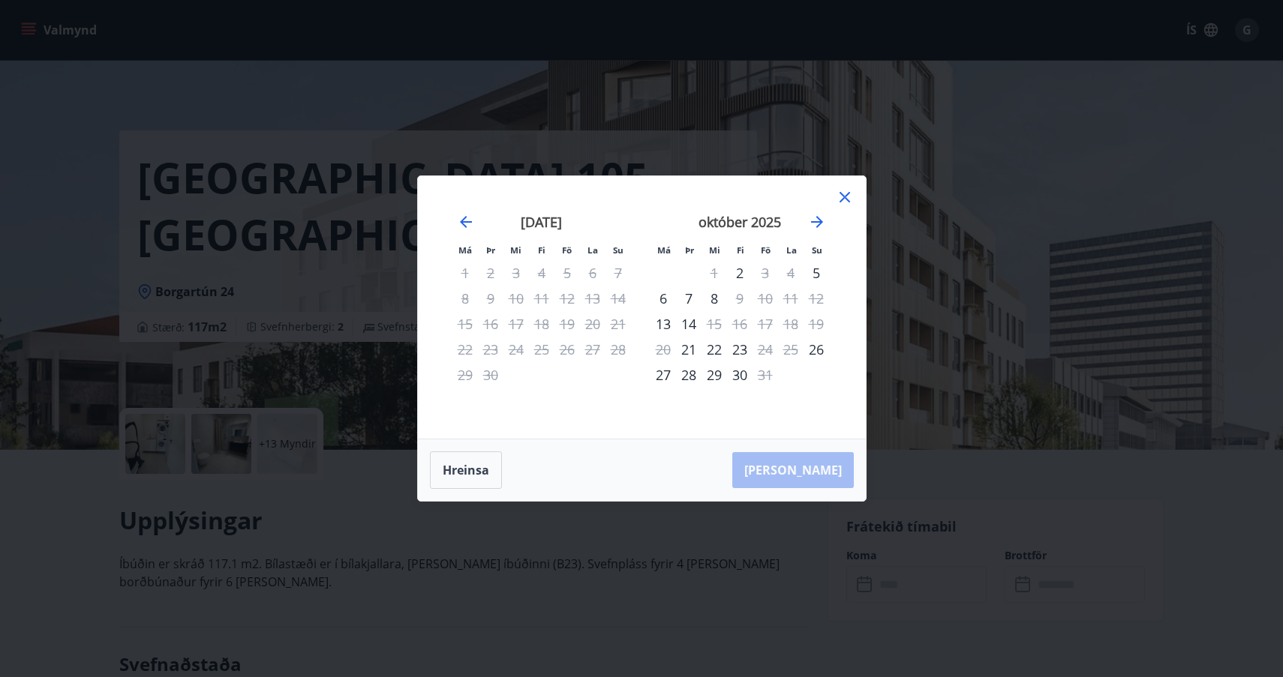
click at [846, 195] on icon at bounding box center [845, 197] width 11 height 11
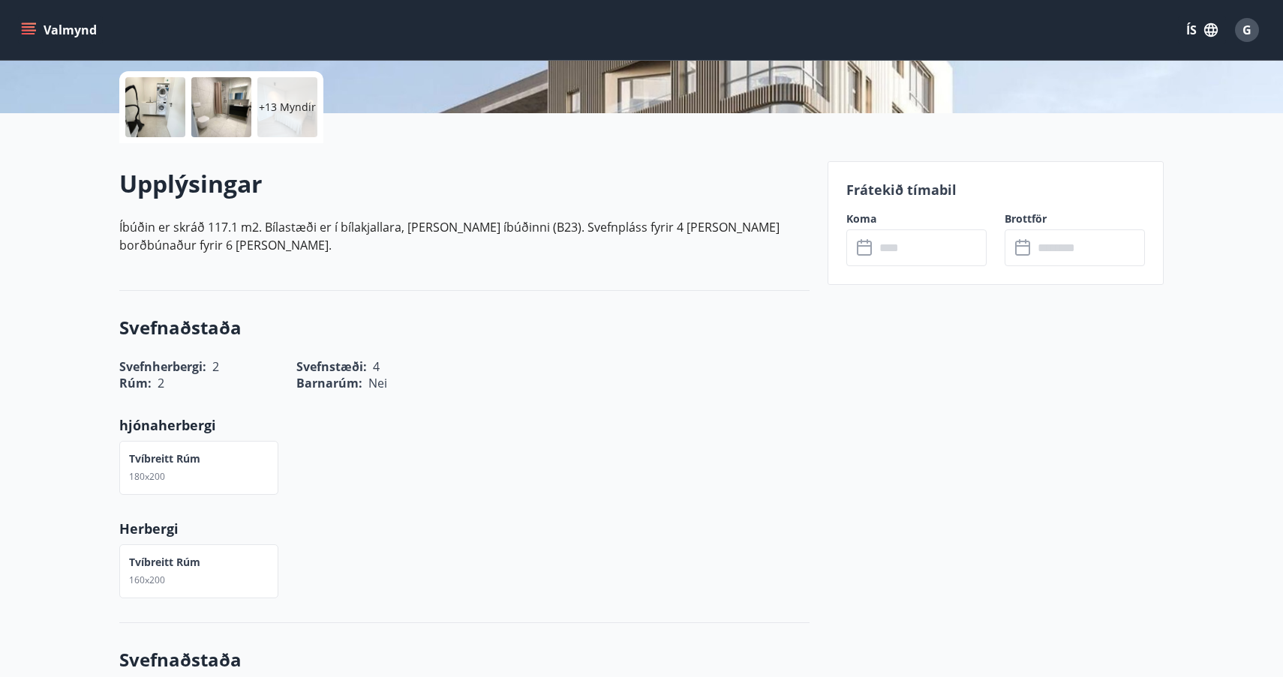
scroll to position [338, 0]
click at [861, 250] on icon at bounding box center [866, 248] width 18 height 18
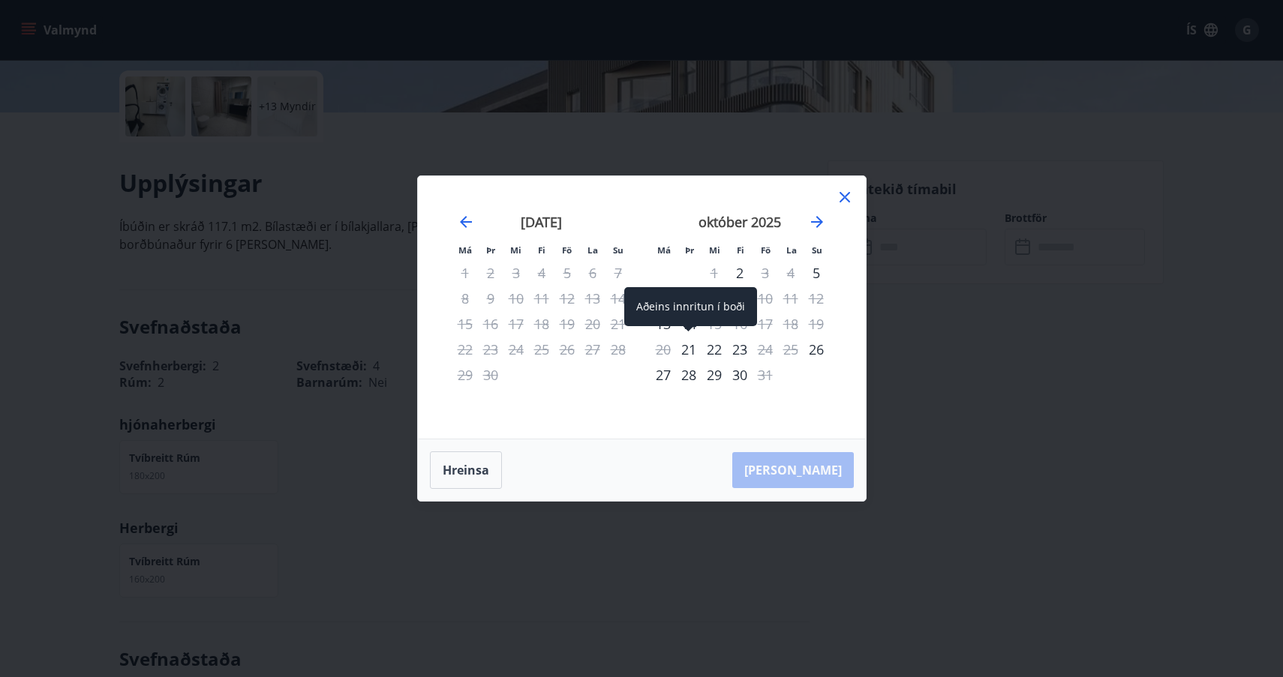
click at [689, 347] on div "21" at bounding box center [689, 350] width 26 height 26
click at [703, 350] on div "22" at bounding box center [714, 350] width 26 height 26
click at [714, 350] on div "22" at bounding box center [714, 350] width 26 height 26
click at [462, 470] on button "Hreinsa" at bounding box center [466, 471] width 72 height 38
click at [843, 194] on icon at bounding box center [845, 197] width 18 height 18
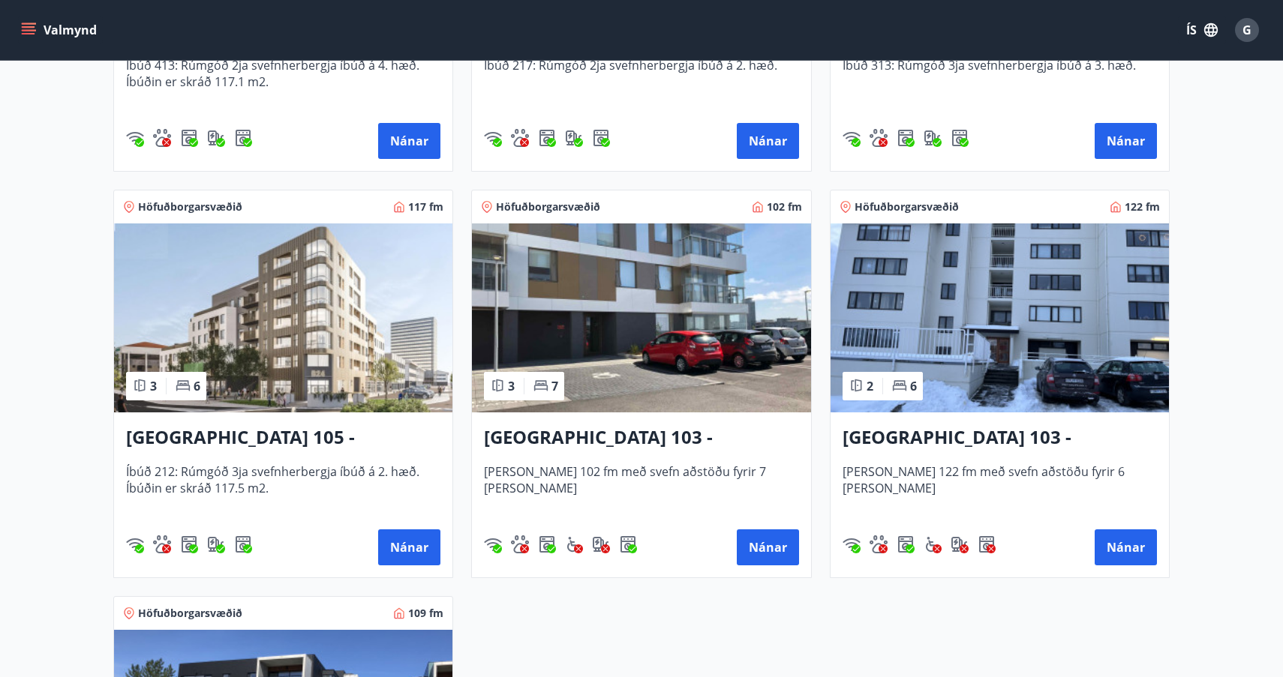
scroll to position [598, 0]
click at [415, 546] on button "Nánar" at bounding box center [409, 547] width 62 height 36
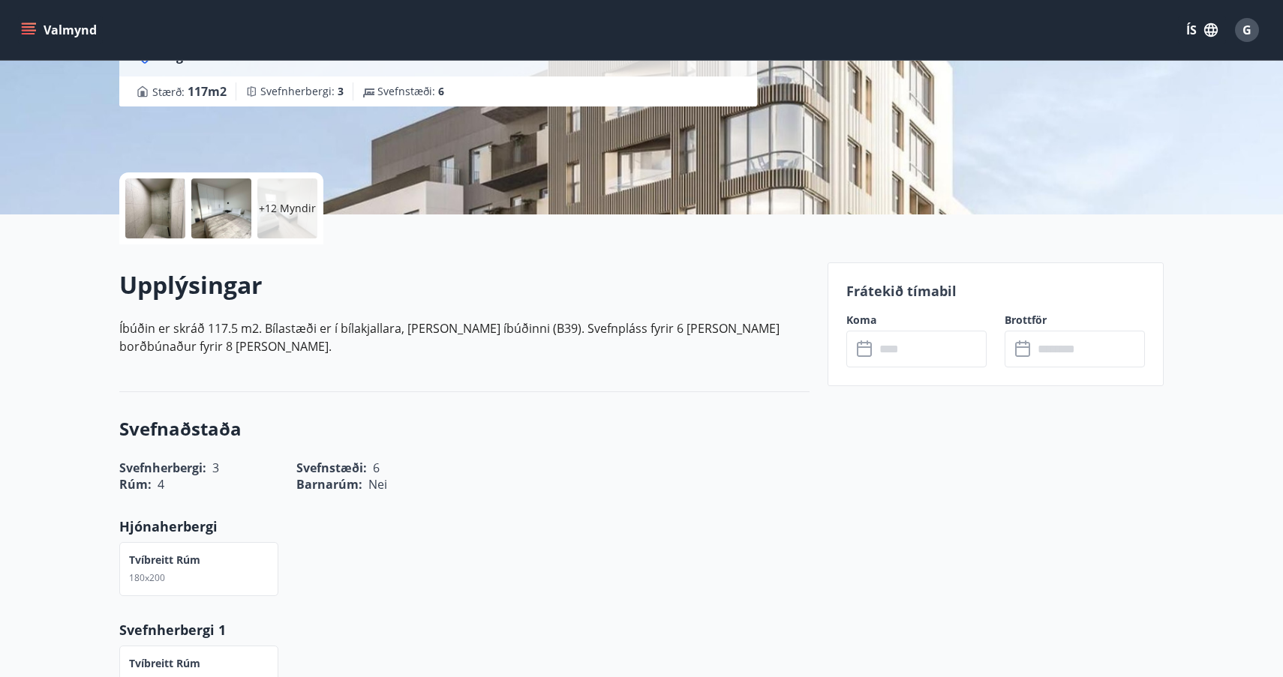
scroll to position [239, 0]
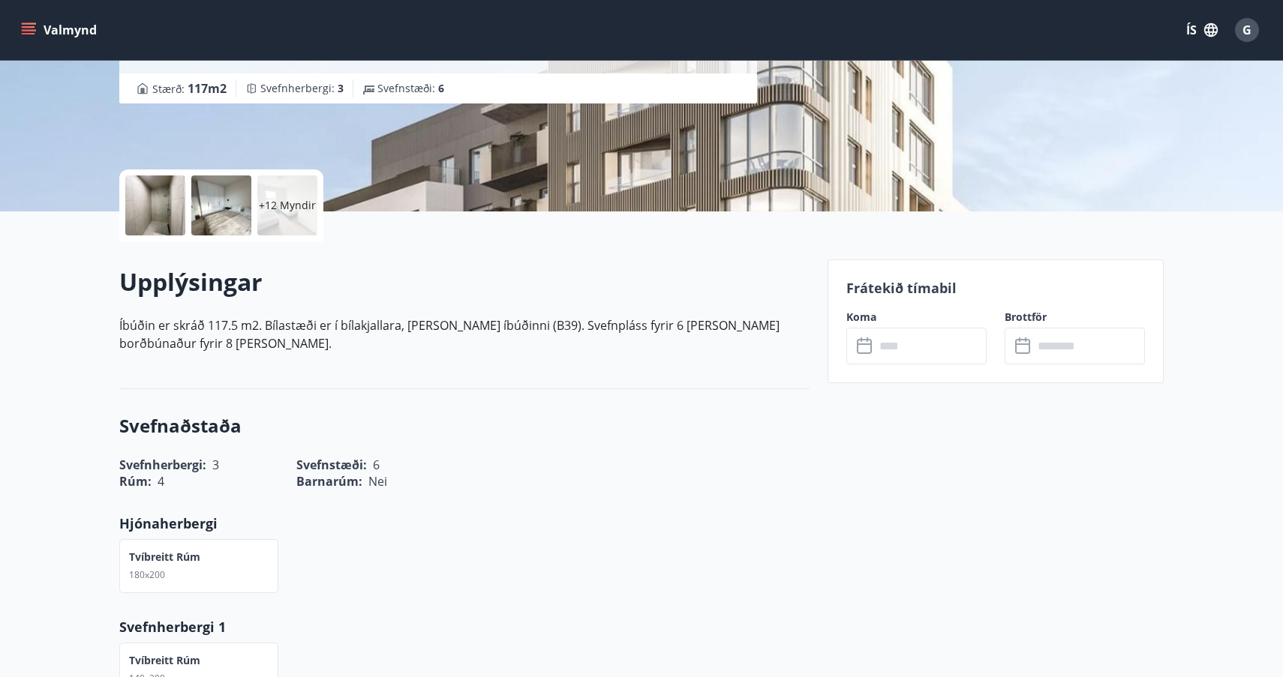
click at [864, 344] on icon at bounding box center [864, 345] width 15 height 2
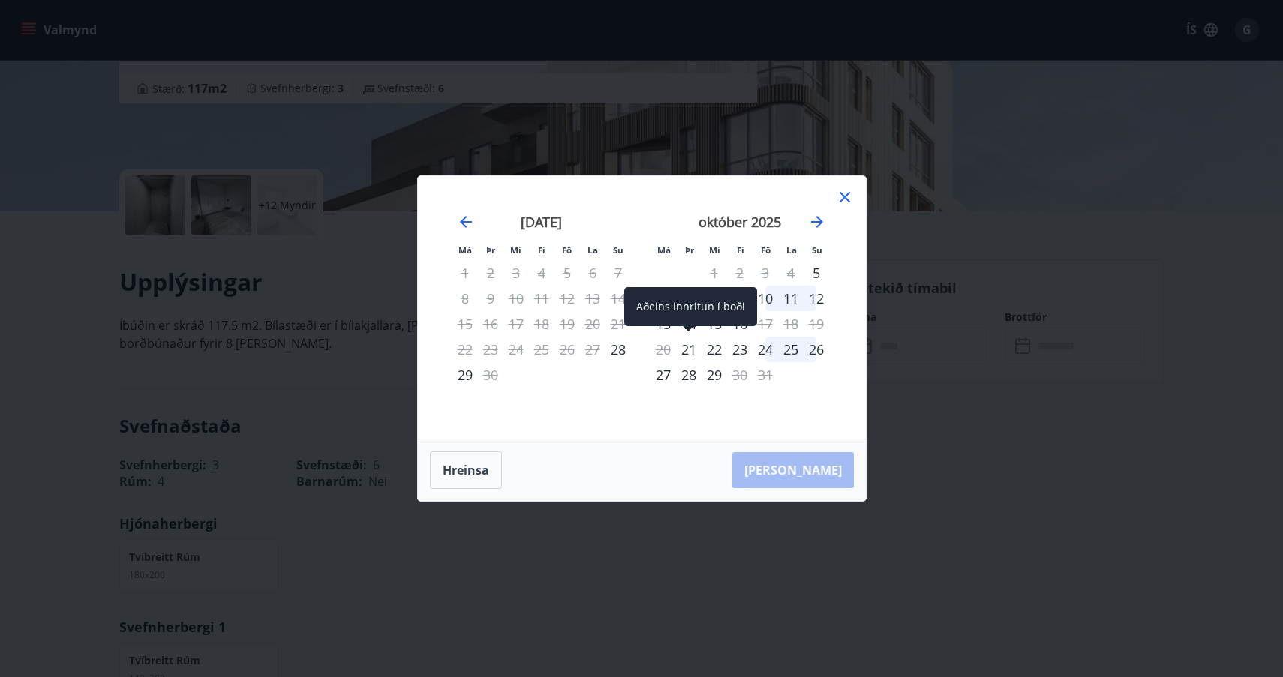
click at [691, 353] on div "21" at bounding box center [689, 350] width 26 height 26
click at [686, 347] on div "21" at bounding box center [689, 350] width 26 height 26
click at [707, 347] on div "22" at bounding box center [714, 350] width 26 height 26
click at [844, 197] on icon at bounding box center [845, 197] width 11 height 11
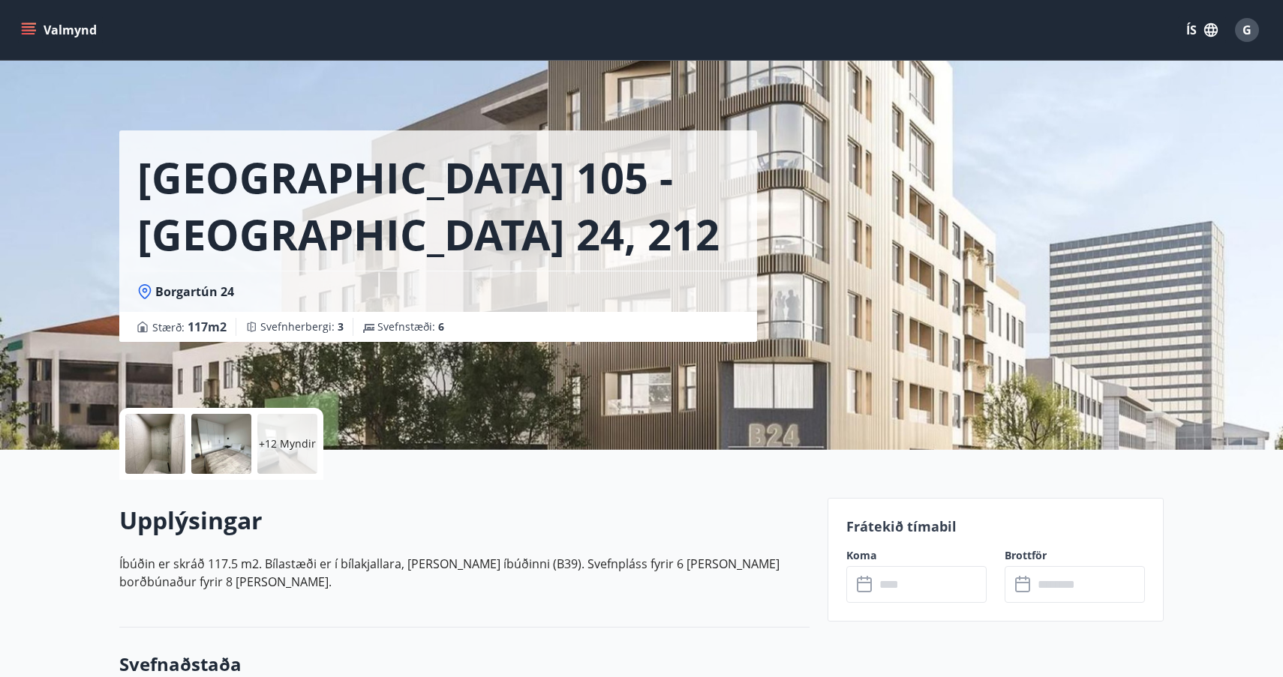
scroll to position [0, 0]
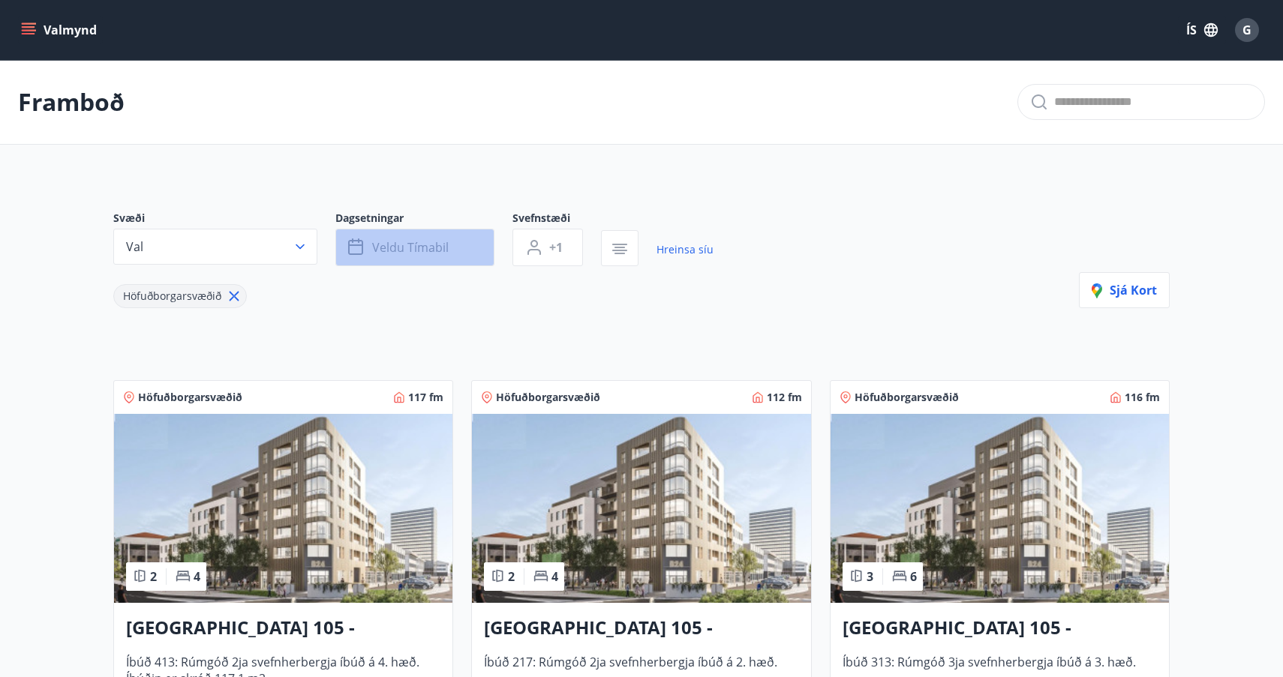
click at [356, 243] on icon "button" at bounding box center [357, 248] width 18 height 18
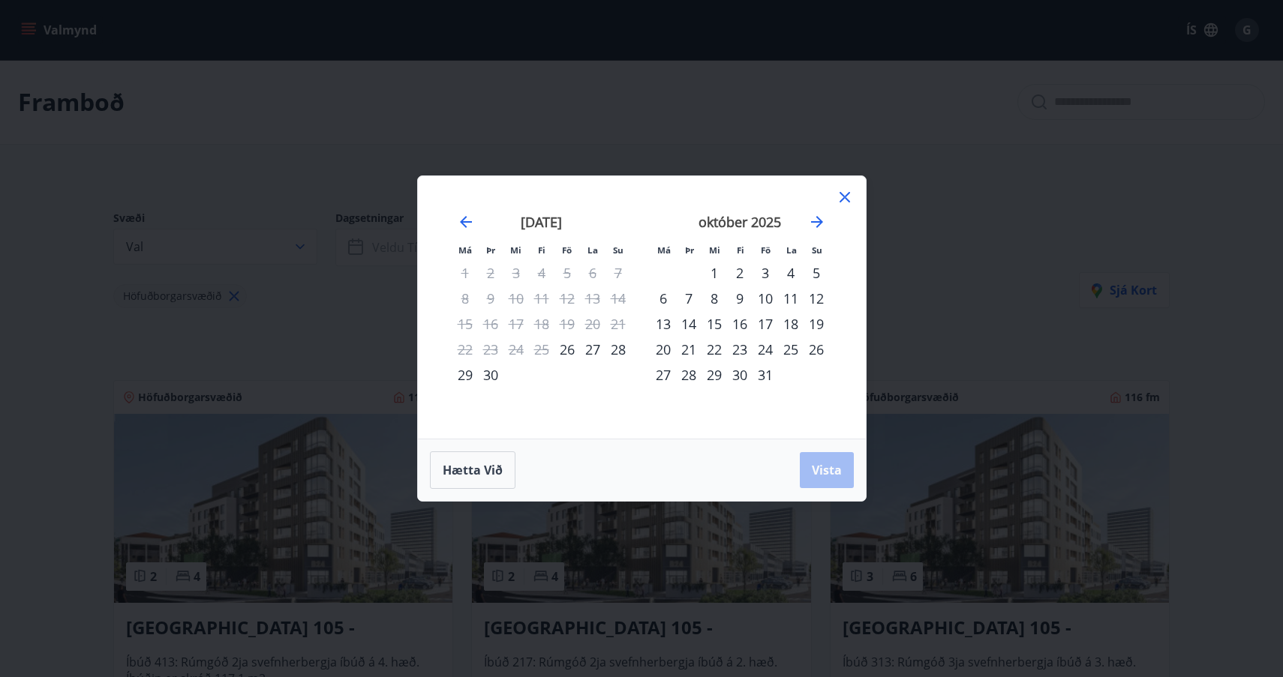
click at [711, 351] on div "22" at bounding box center [714, 350] width 26 height 26
click at [740, 351] on div "23" at bounding box center [740, 350] width 26 height 26
click at [767, 353] on div "24" at bounding box center [765, 350] width 26 height 26
click at [820, 470] on span "Vista" at bounding box center [827, 470] width 30 height 17
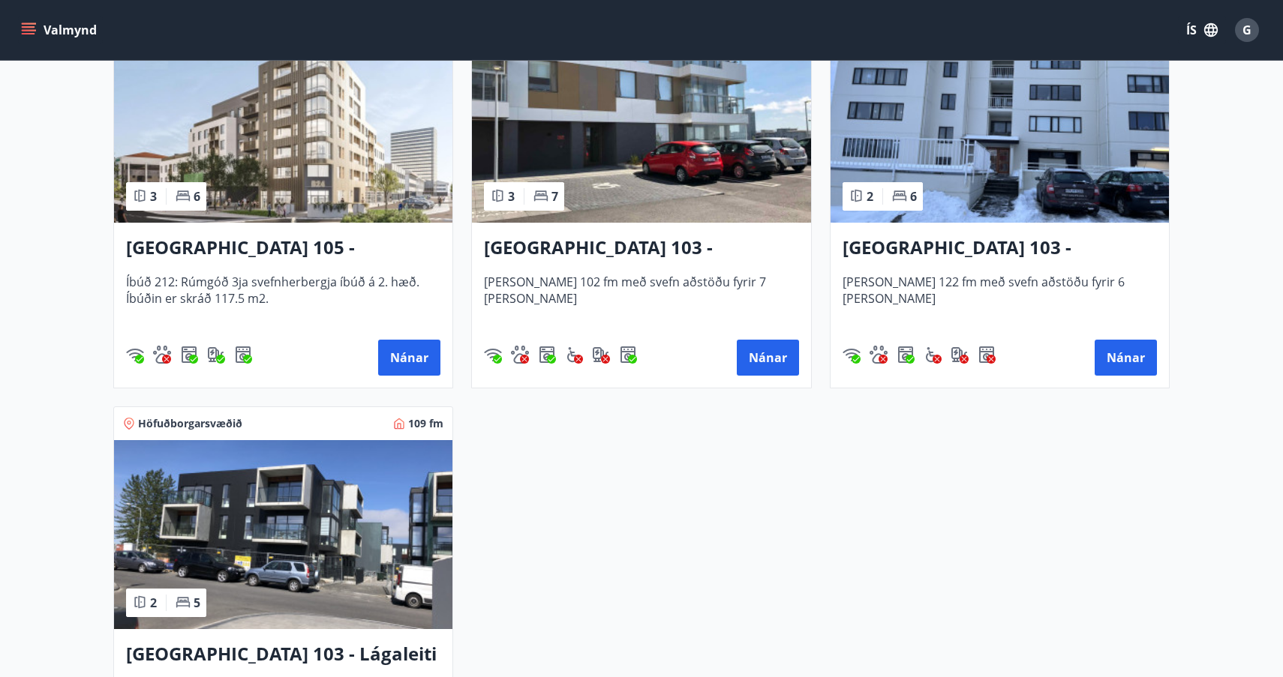
scroll to position [788, 0]
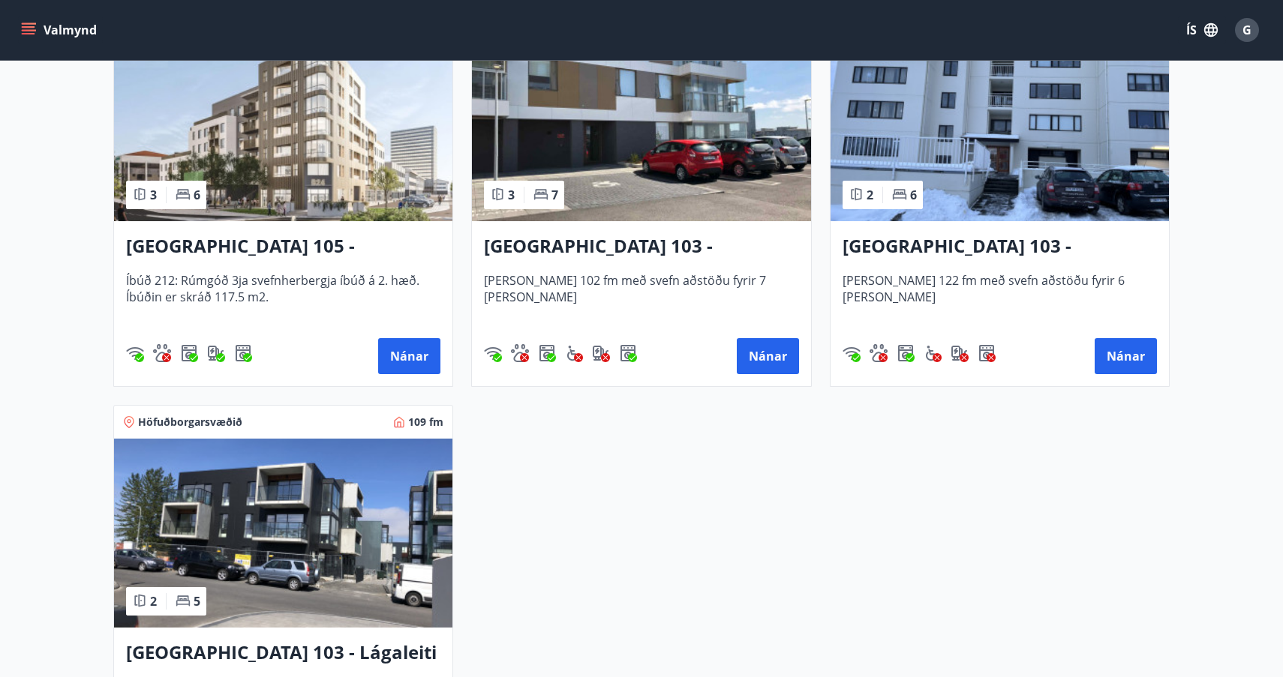
click at [284, 156] on img at bounding box center [283, 126] width 338 height 189
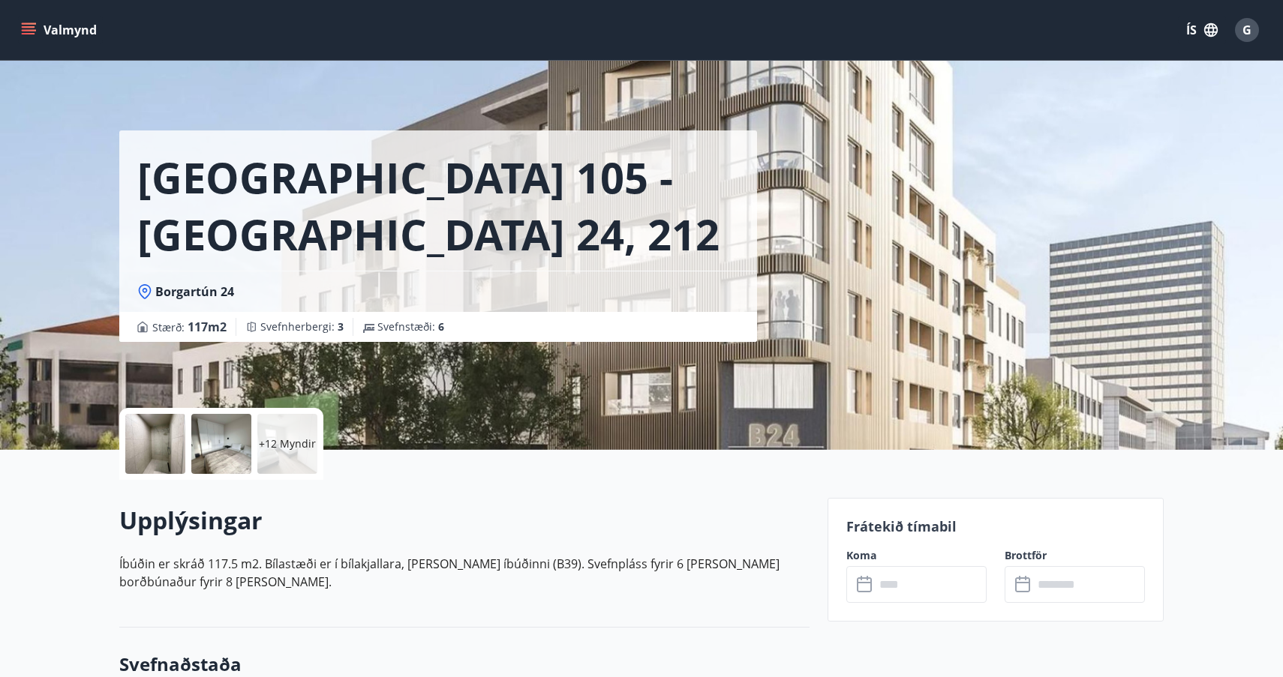
click at [866, 587] on icon at bounding box center [866, 585] width 18 height 18
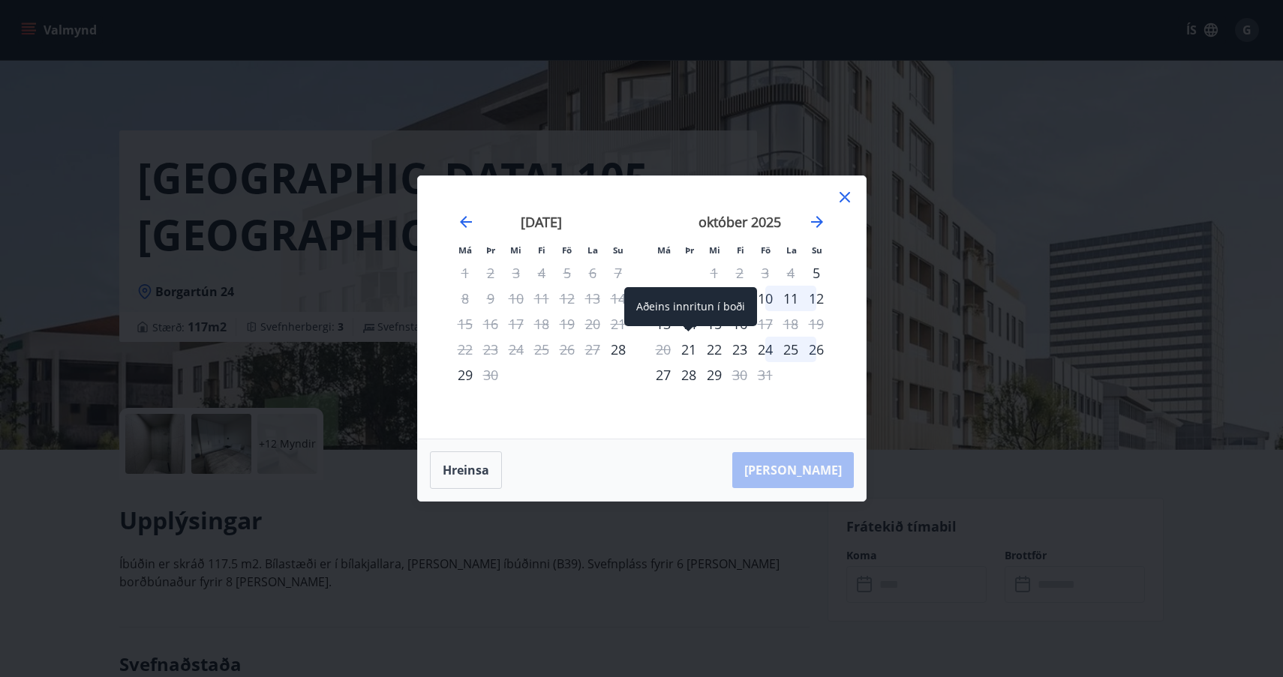
click at [686, 348] on div "21" at bounding box center [689, 350] width 26 height 26
click at [712, 350] on div "22" at bounding box center [714, 350] width 26 height 26
click at [740, 355] on div "23" at bounding box center [740, 350] width 26 height 26
click at [846, 194] on icon at bounding box center [845, 197] width 18 height 18
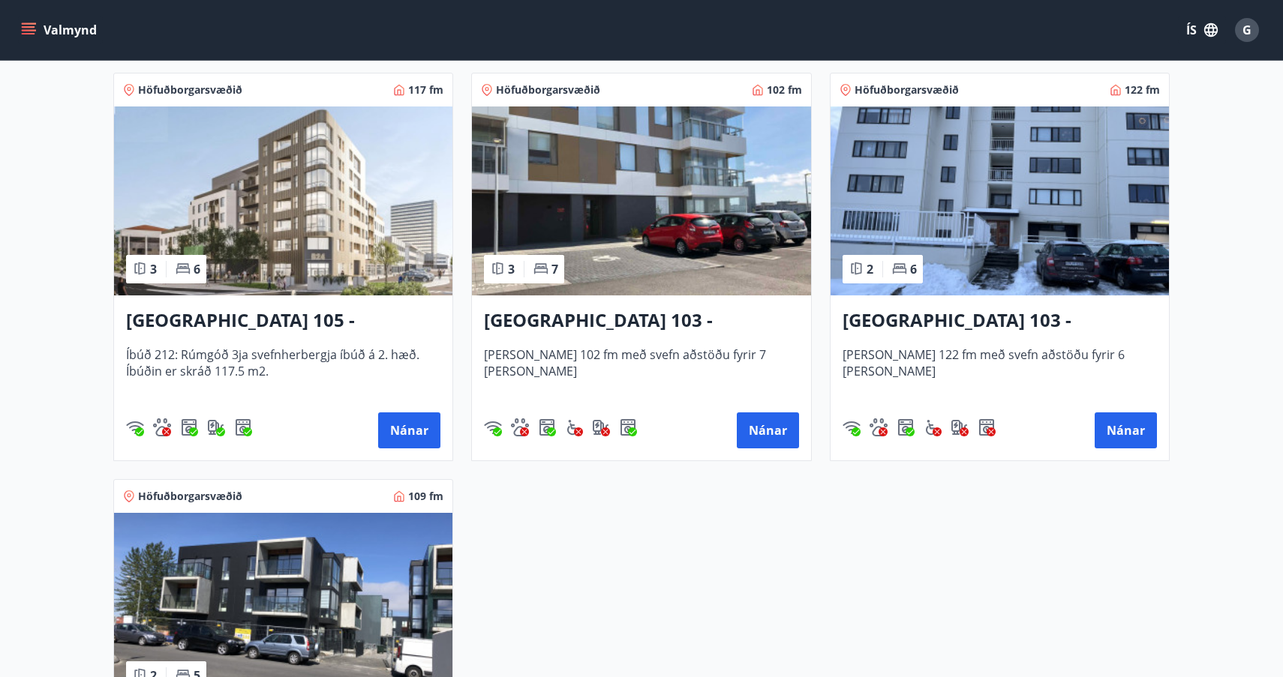
scroll to position [716, 0]
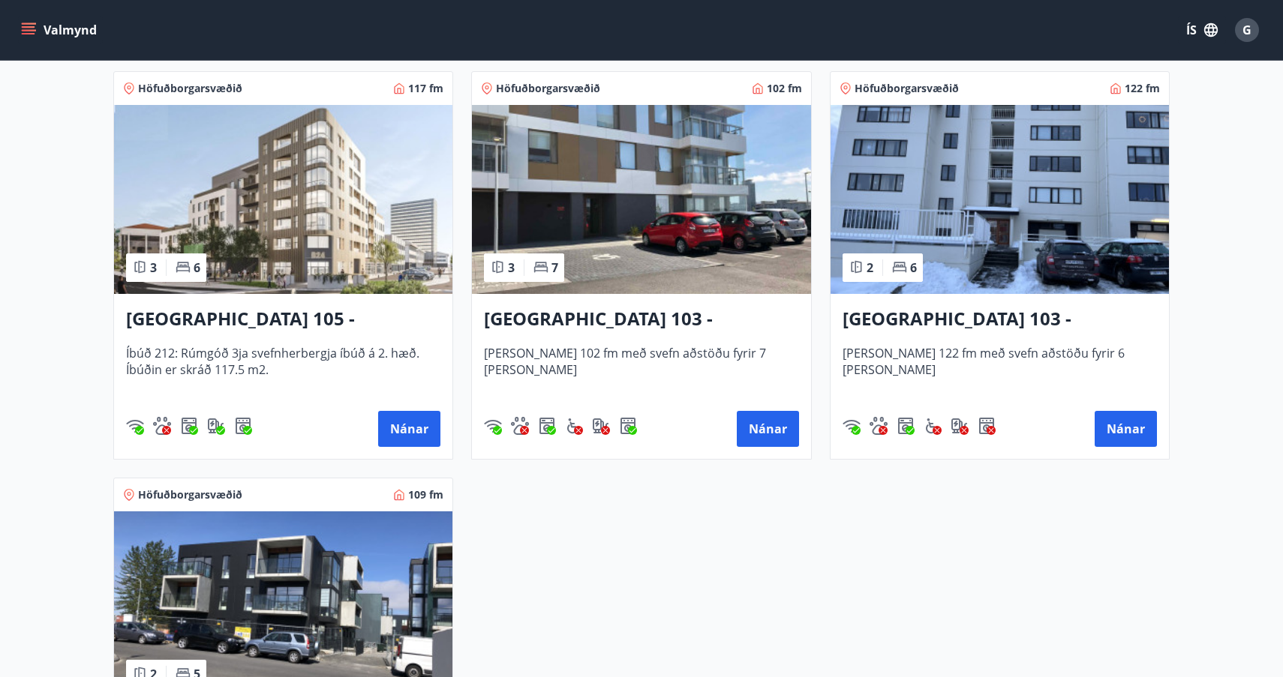
click at [1002, 266] on img at bounding box center [1000, 199] width 338 height 189
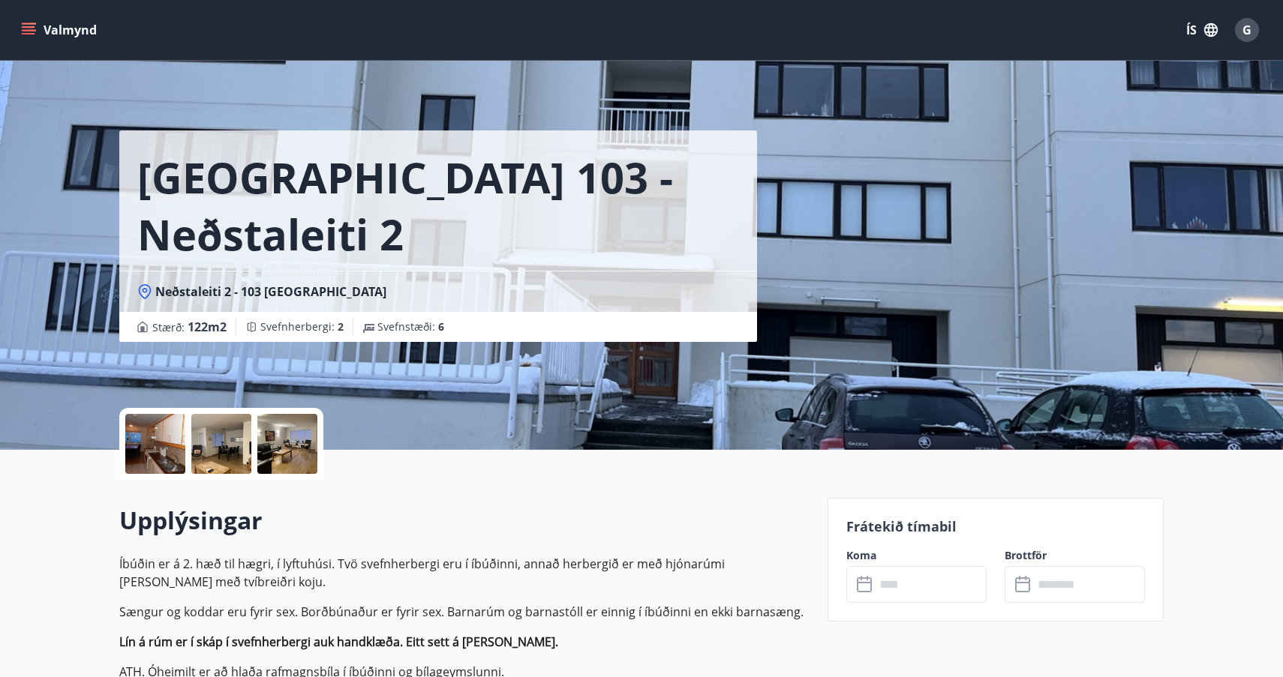
click at [867, 586] on icon at bounding box center [866, 585] width 18 height 18
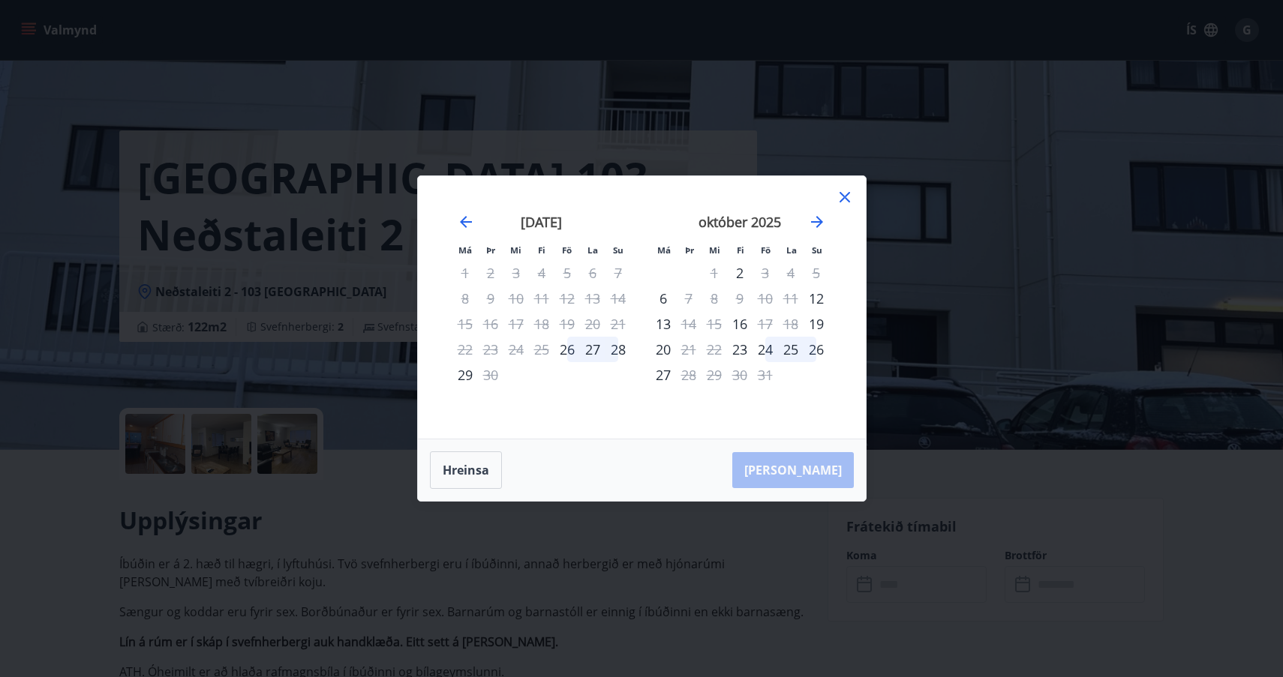
click at [848, 193] on icon at bounding box center [845, 197] width 18 height 18
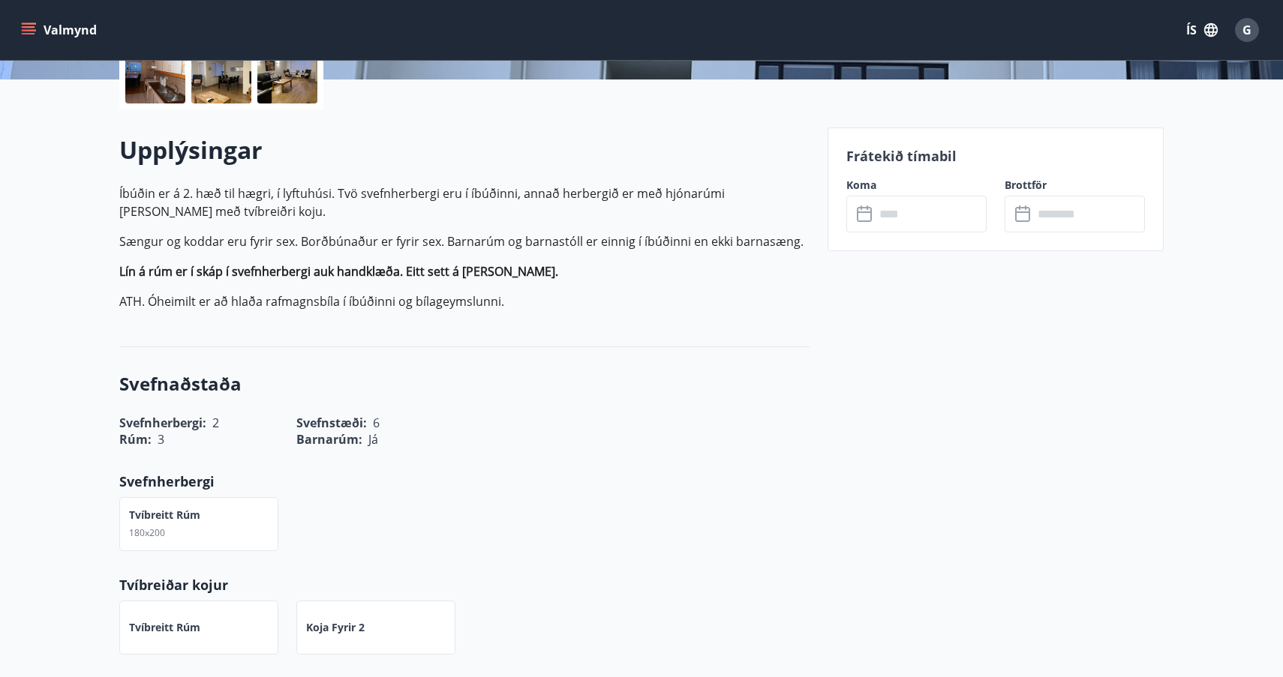
scroll to position [371, 0]
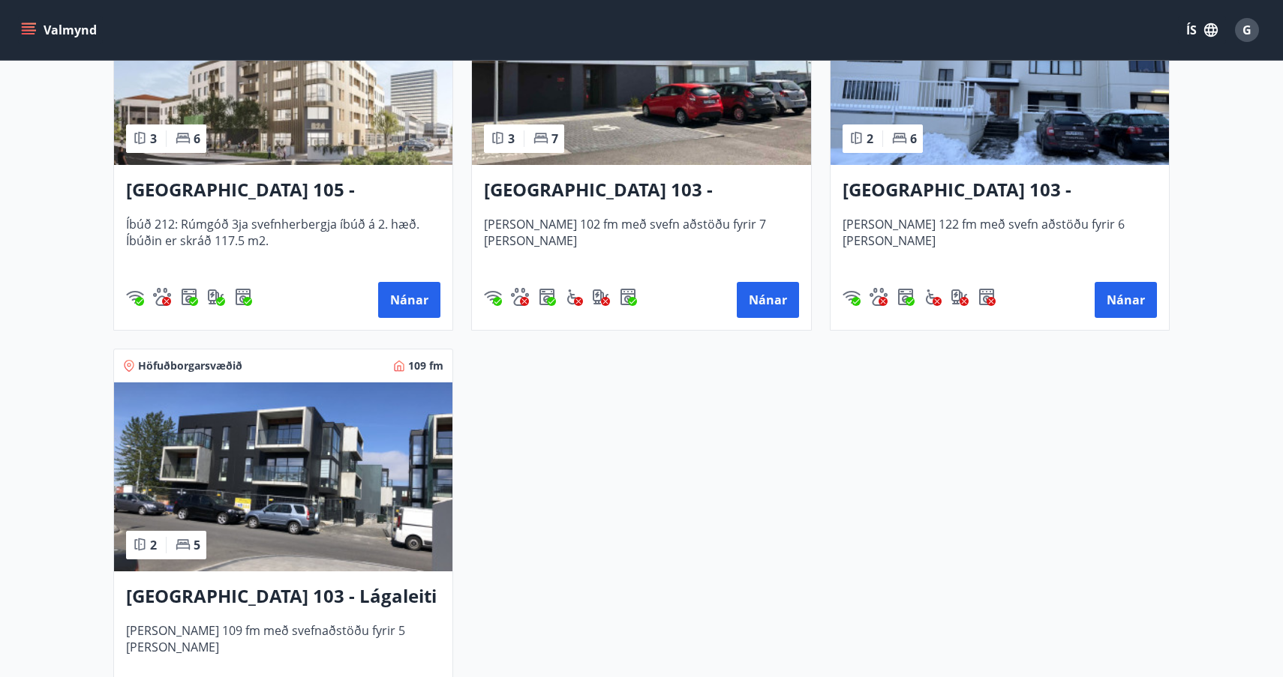
click at [256, 485] on img at bounding box center [283, 477] width 338 height 189
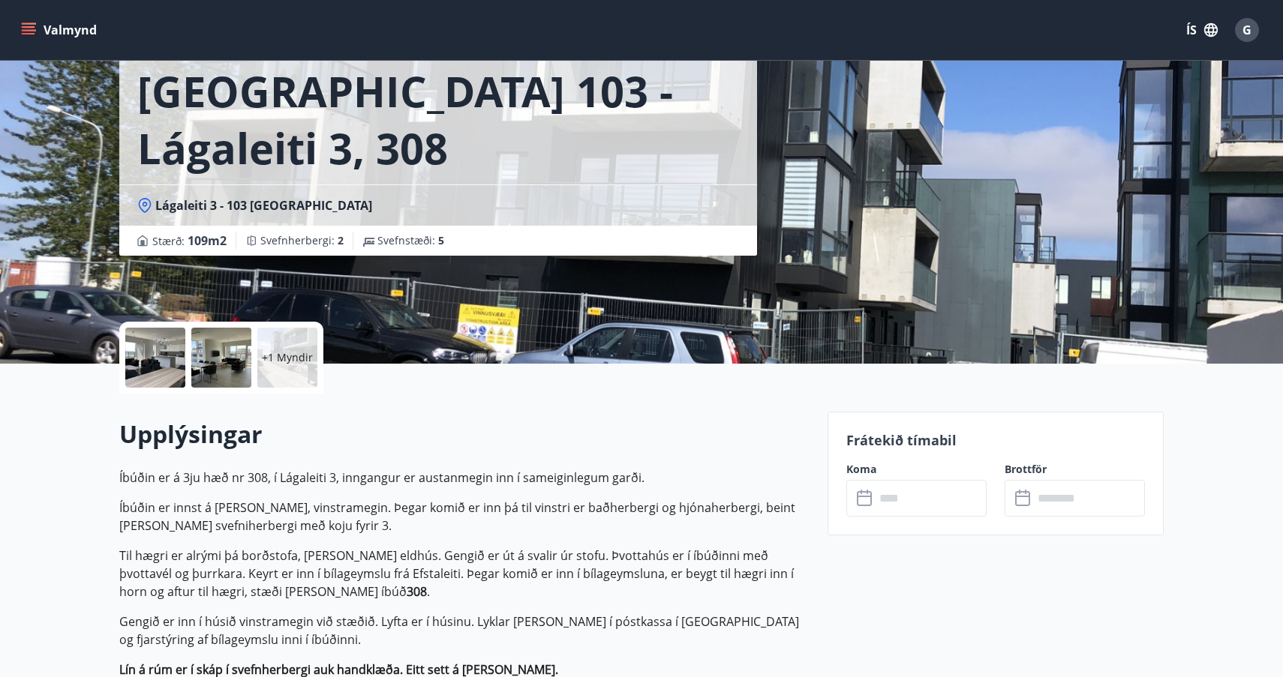
scroll to position [89, 0]
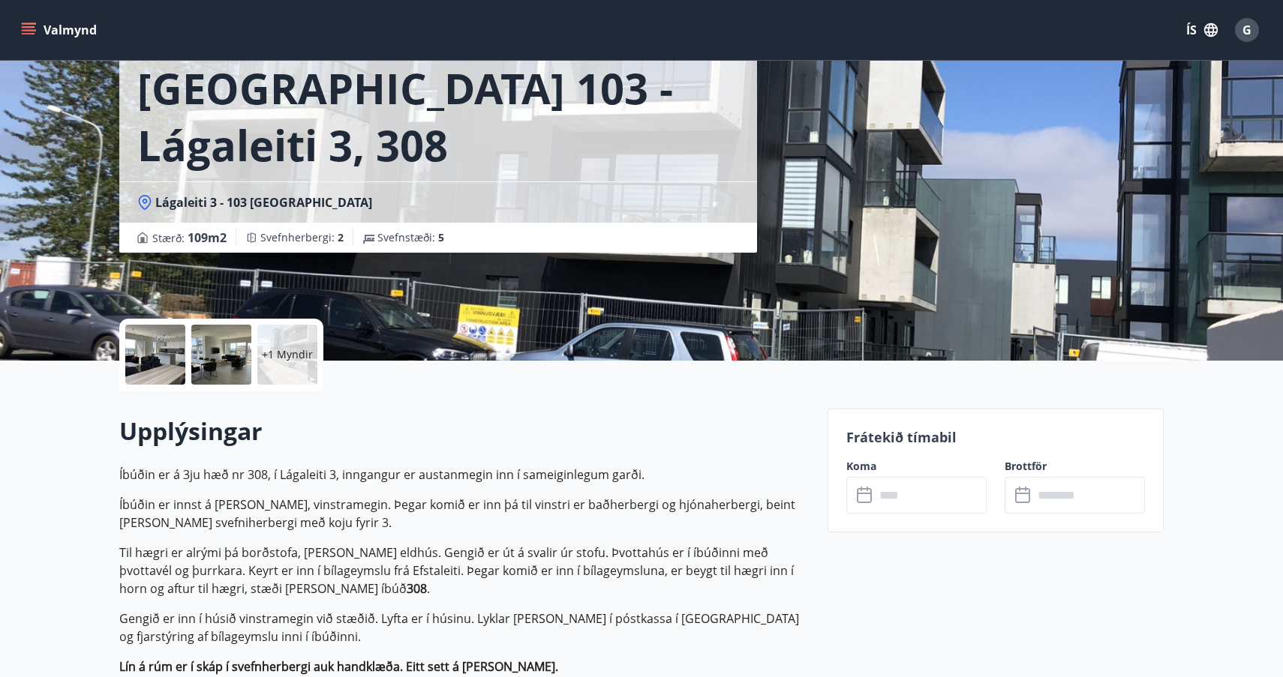
click at [867, 497] on icon at bounding box center [866, 496] width 18 height 18
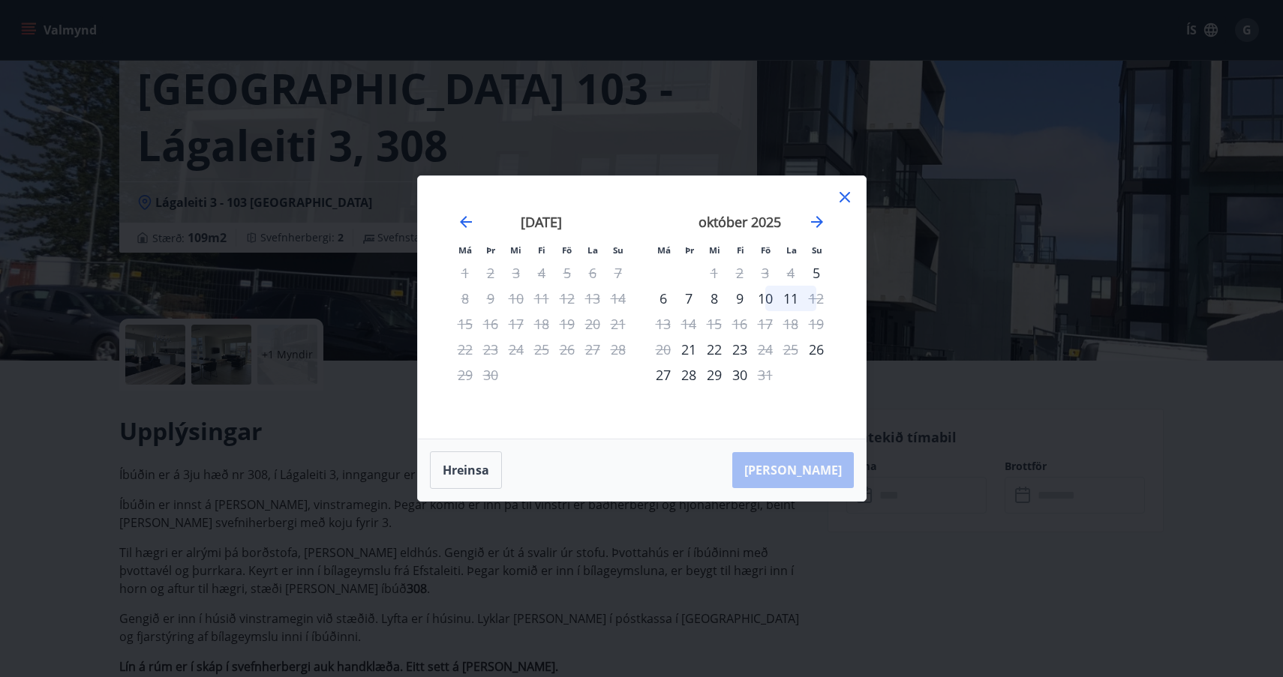
click at [714, 351] on div "22" at bounding box center [714, 350] width 26 height 26
click at [740, 349] on div "23" at bounding box center [740, 350] width 26 height 26
click at [844, 194] on icon at bounding box center [845, 197] width 18 height 18
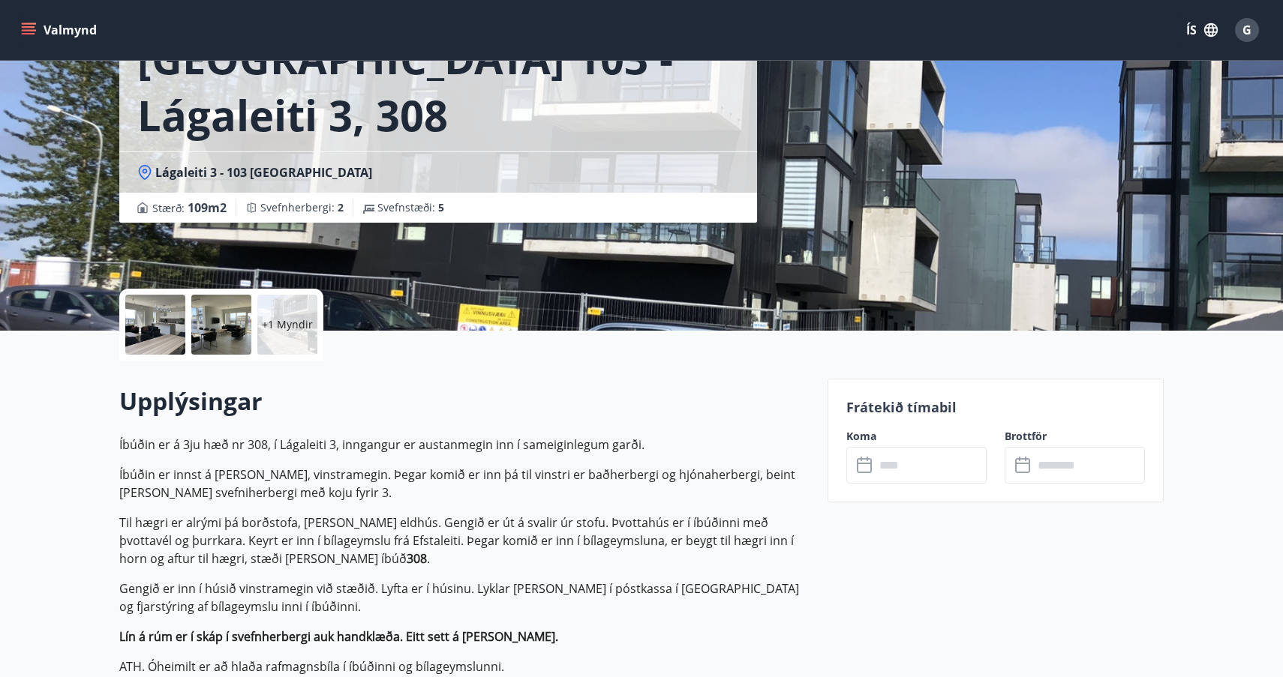
scroll to position [121, 0]
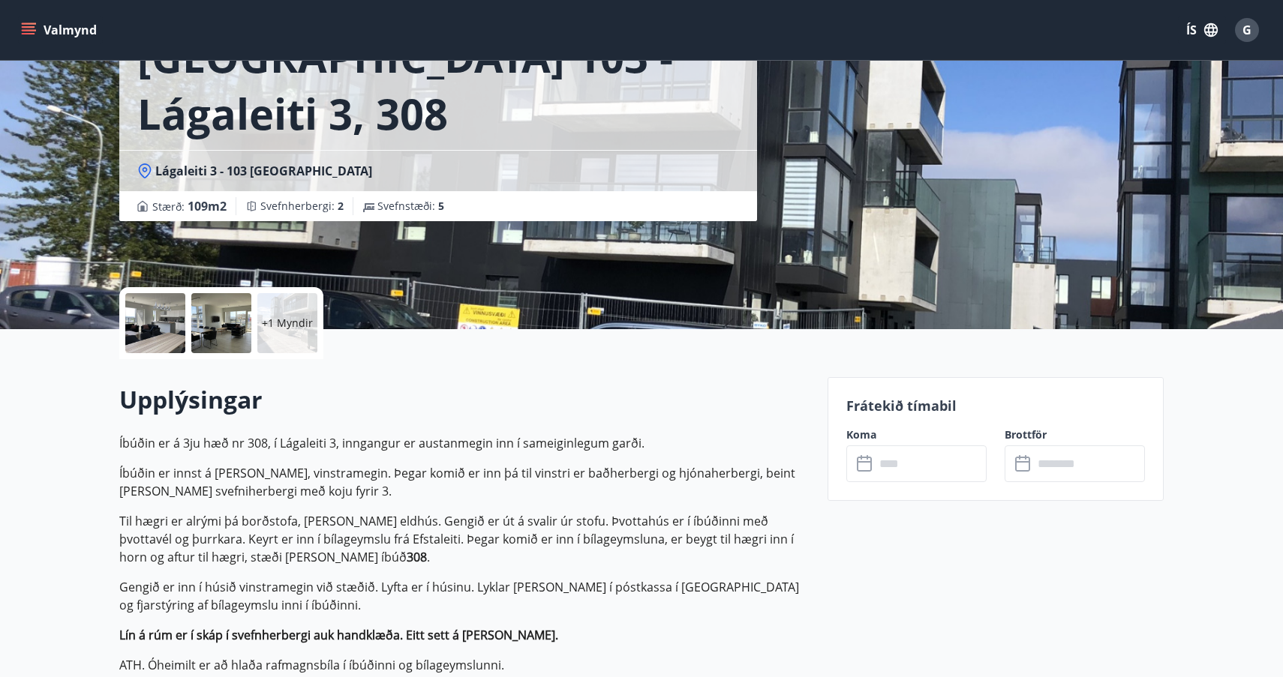
click at [861, 467] on icon at bounding box center [866, 464] width 18 height 18
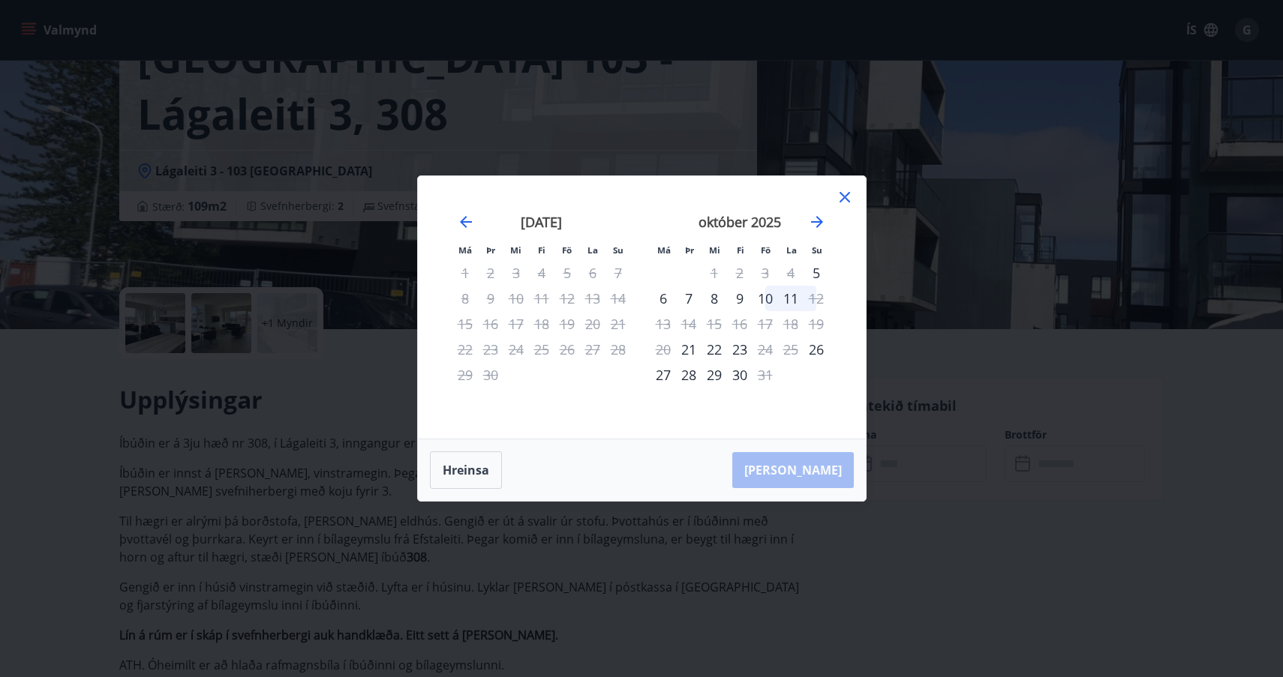
click at [844, 196] on icon at bounding box center [845, 197] width 18 height 18
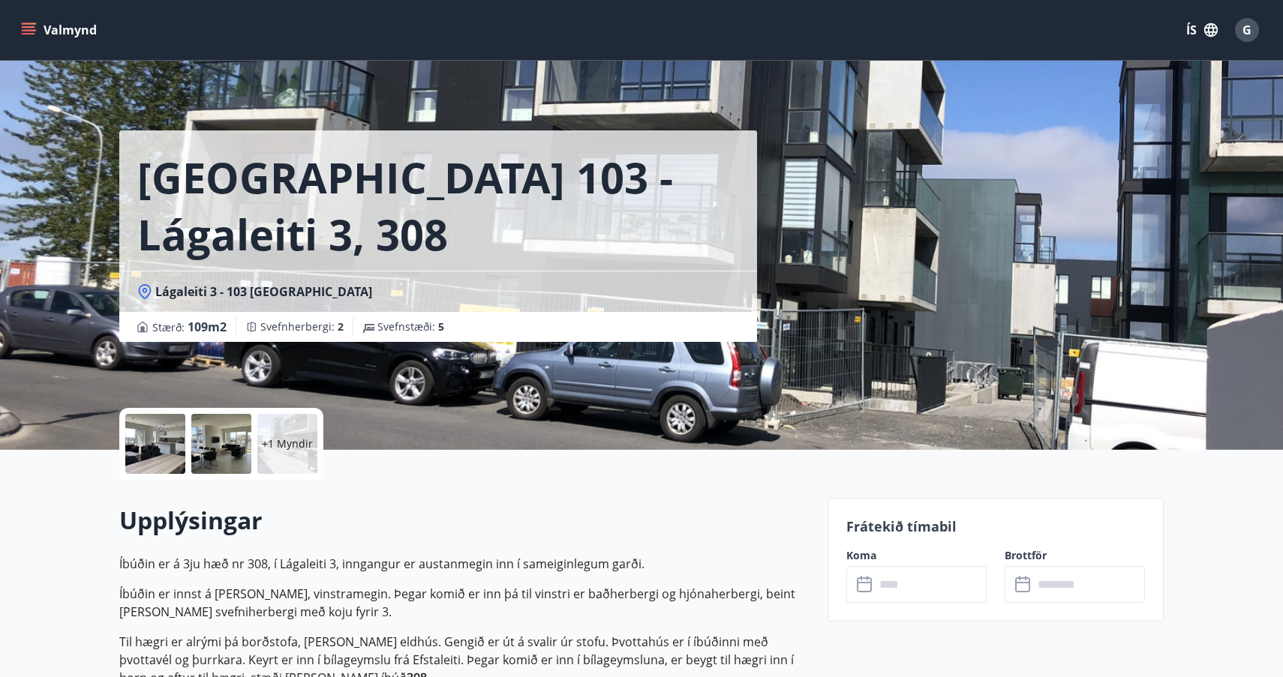
scroll to position [0, 0]
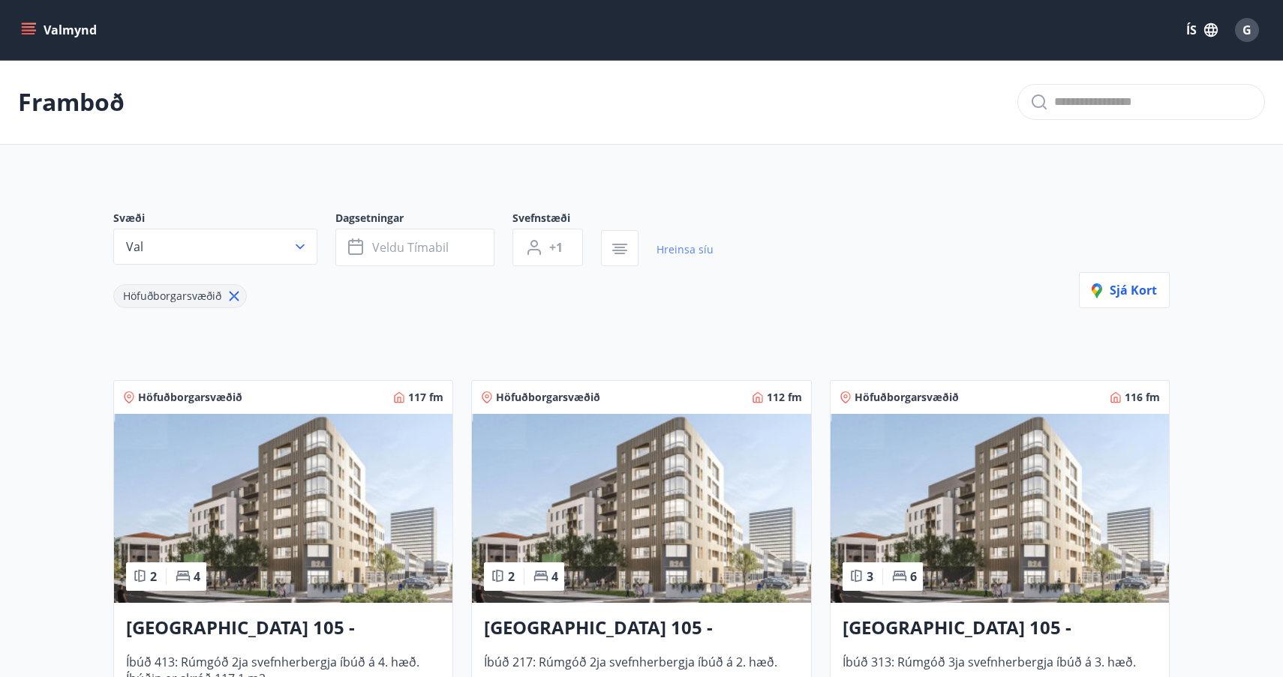
click at [674, 247] on link "Hreinsa síu" at bounding box center [684, 249] width 57 height 33
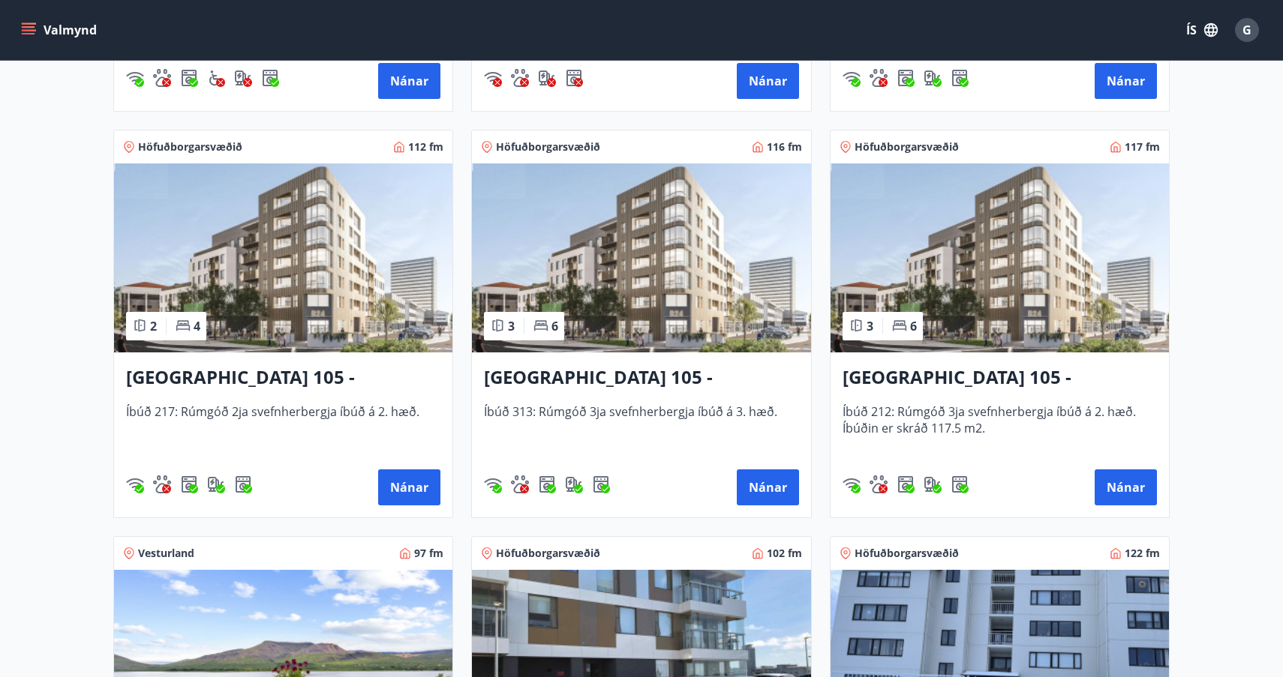
scroll to position [621, 1]
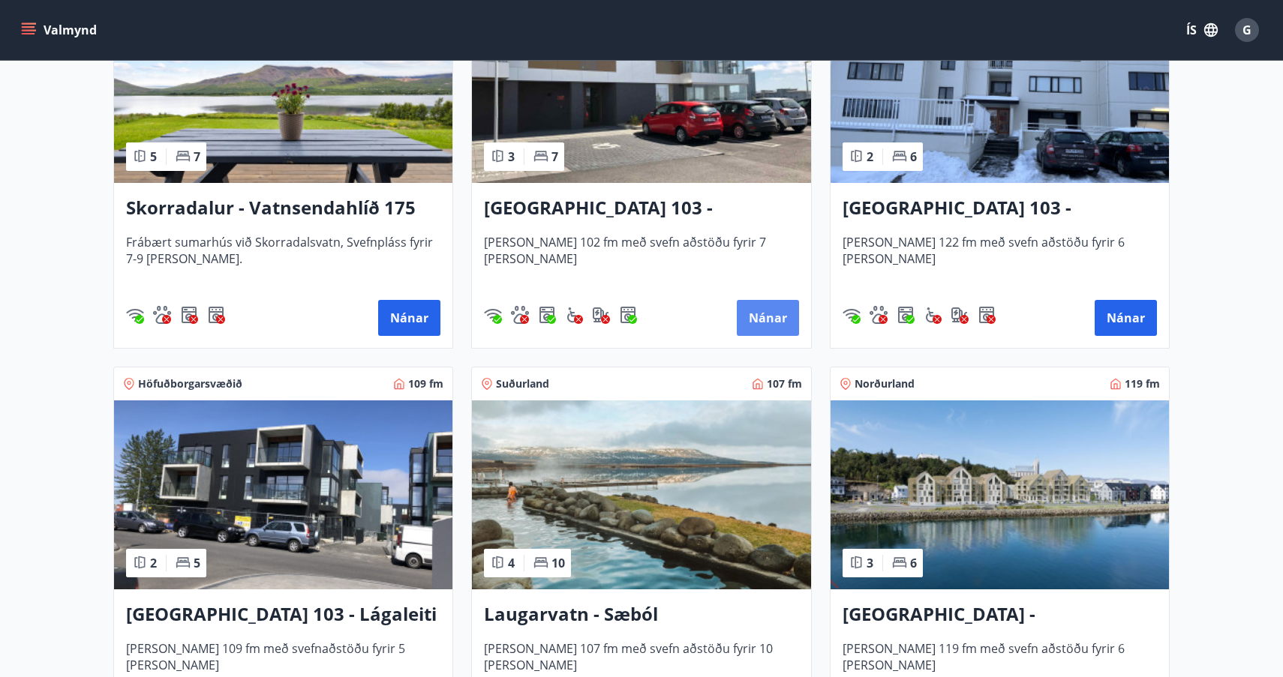
click at [760, 321] on button "Nánar" at bounding box center [768, 318] width 62 height 36
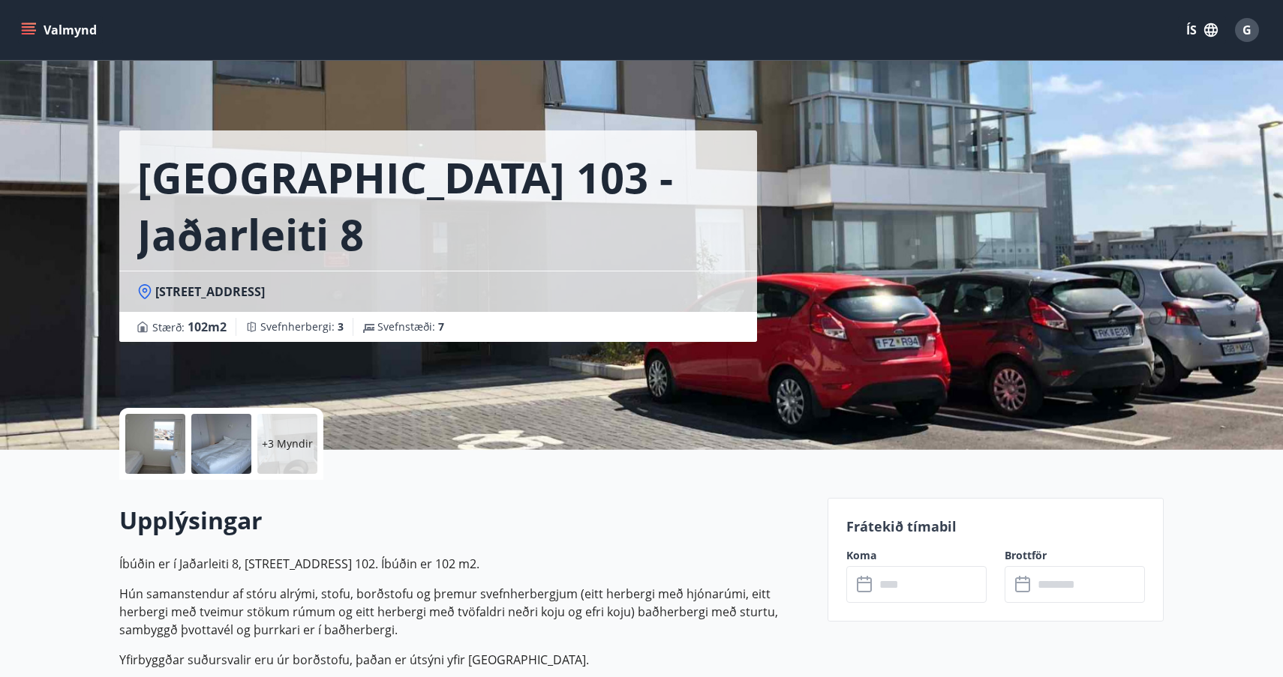
click at [864, 584] on icon at bounding box center [866, 585] width 18 height 18
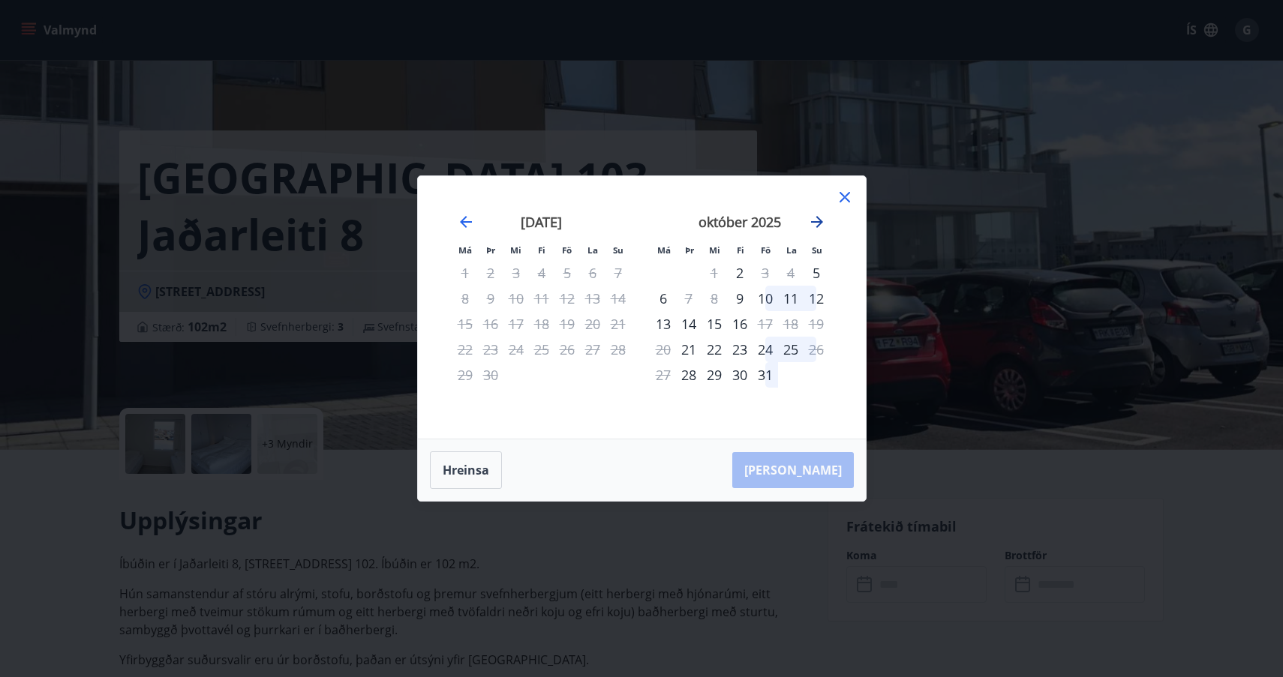
click at [816, 221] on icon "Move forward to switch to the next month." at bounding box center [817, 222] width 18 height 18
click at [696, 350] on div "18" at bounding box center [689, 350] width 26 height 26
click at [812, 471] on div "Hreinsa Taka Frá" at bounding box center [642, 471] width 448 height 62
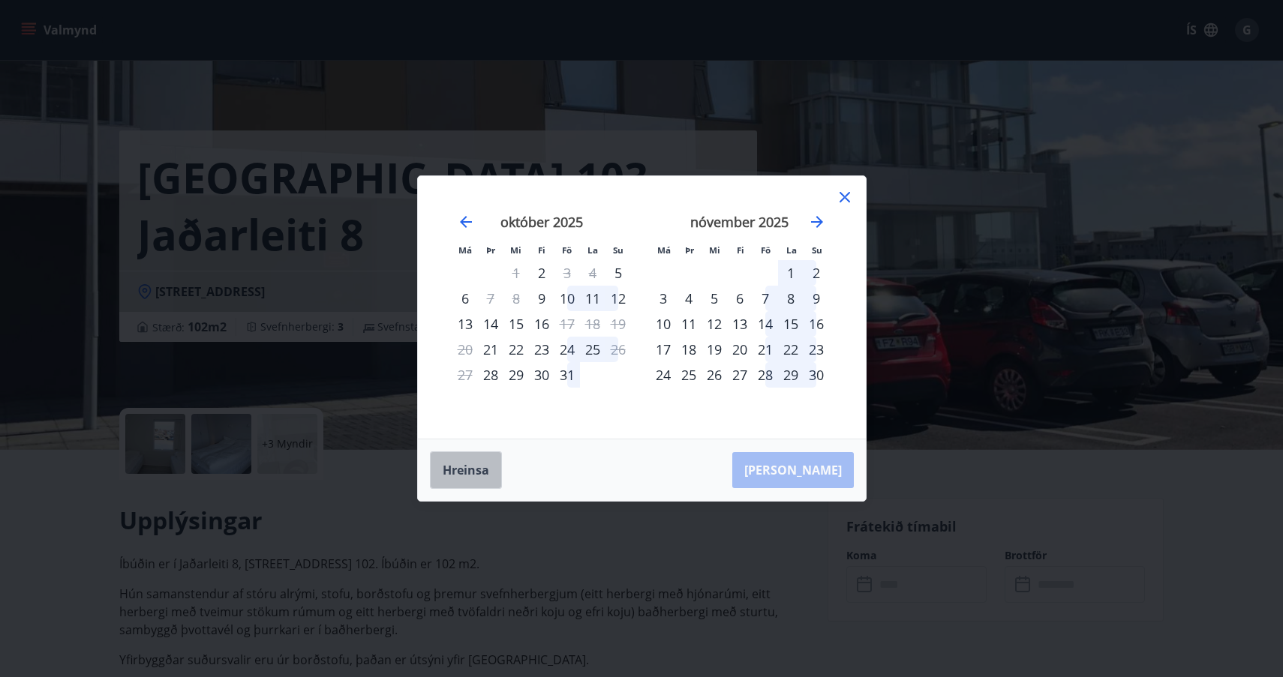
click at [463, 471] on button "Hreinsa" at bounding box center [466, 471] width 72 height 38
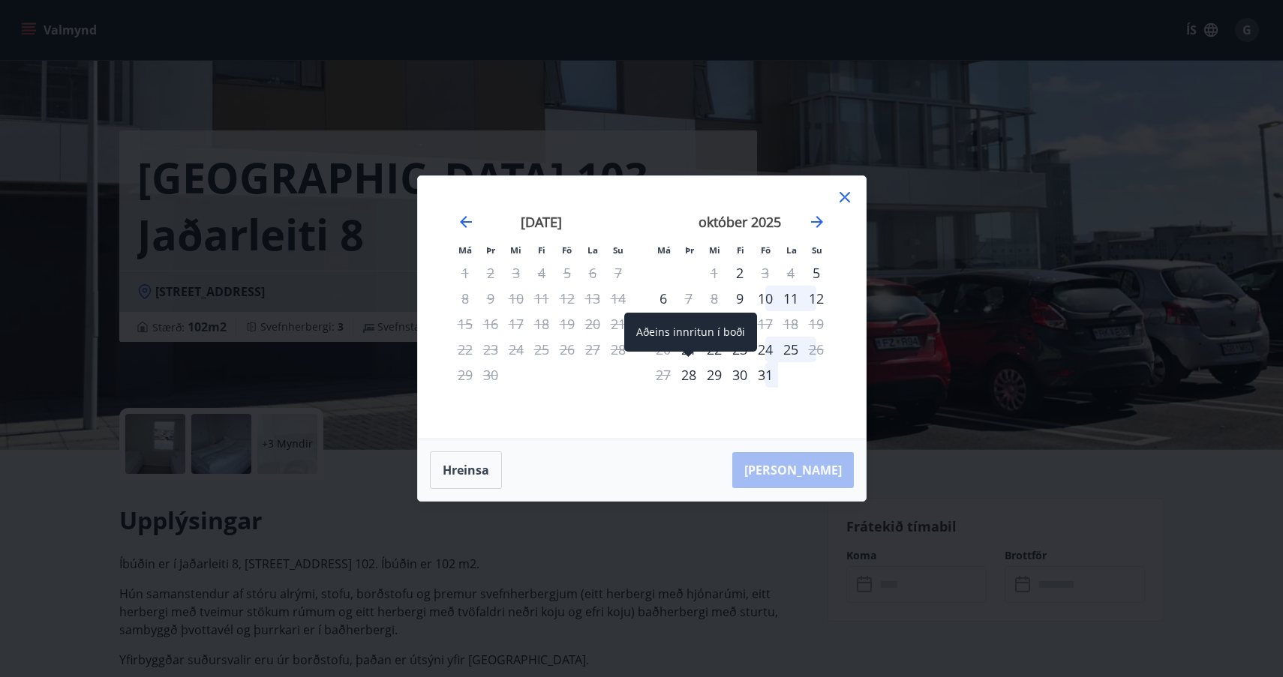
click at [689, 377] on div "28" at bounding box center [689, 375] width 26 height 26
click at [825, 220] on icon "Move forward to switch to the next month." at bounding box center [817, 222] width 18 height 18
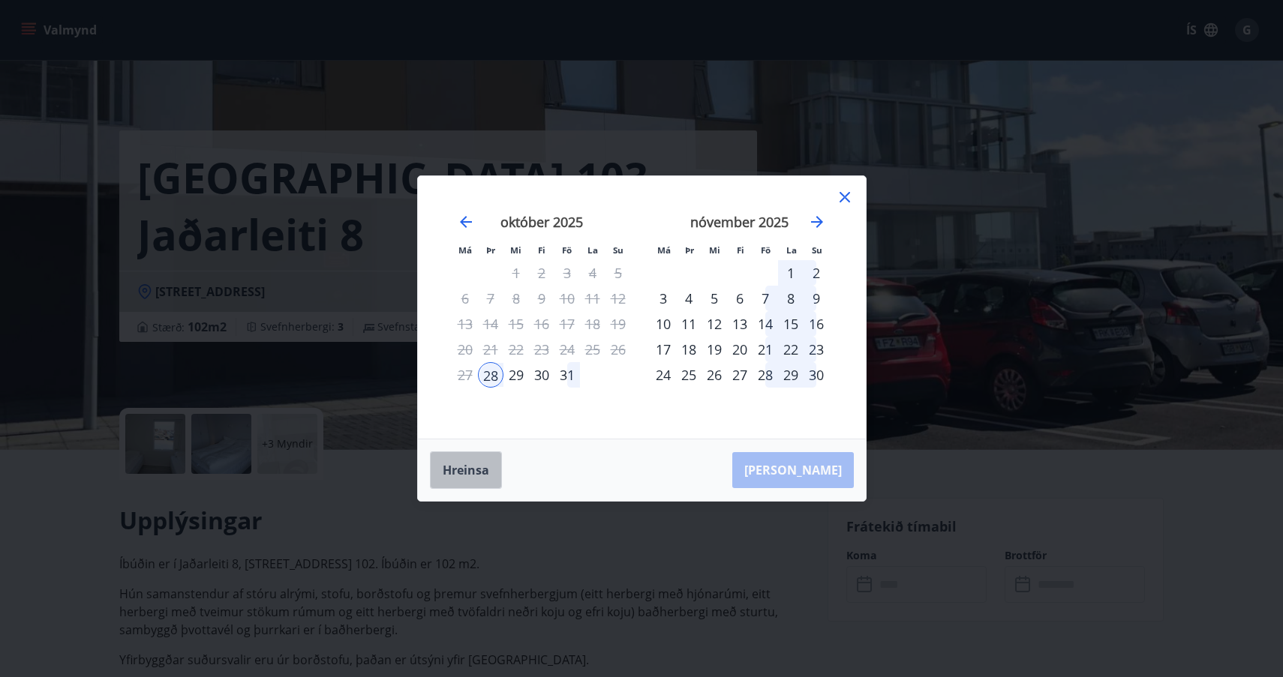
click at [470, 474] on button "Hreinsa" at bounding box center [466, 471] width 72 height 38
click at [686, 350] on div "18" at bounding box center [689, 350] width 26 height 26
click at [719, 349] on div "19" at bounding box center [714, 350] width 26 height 26
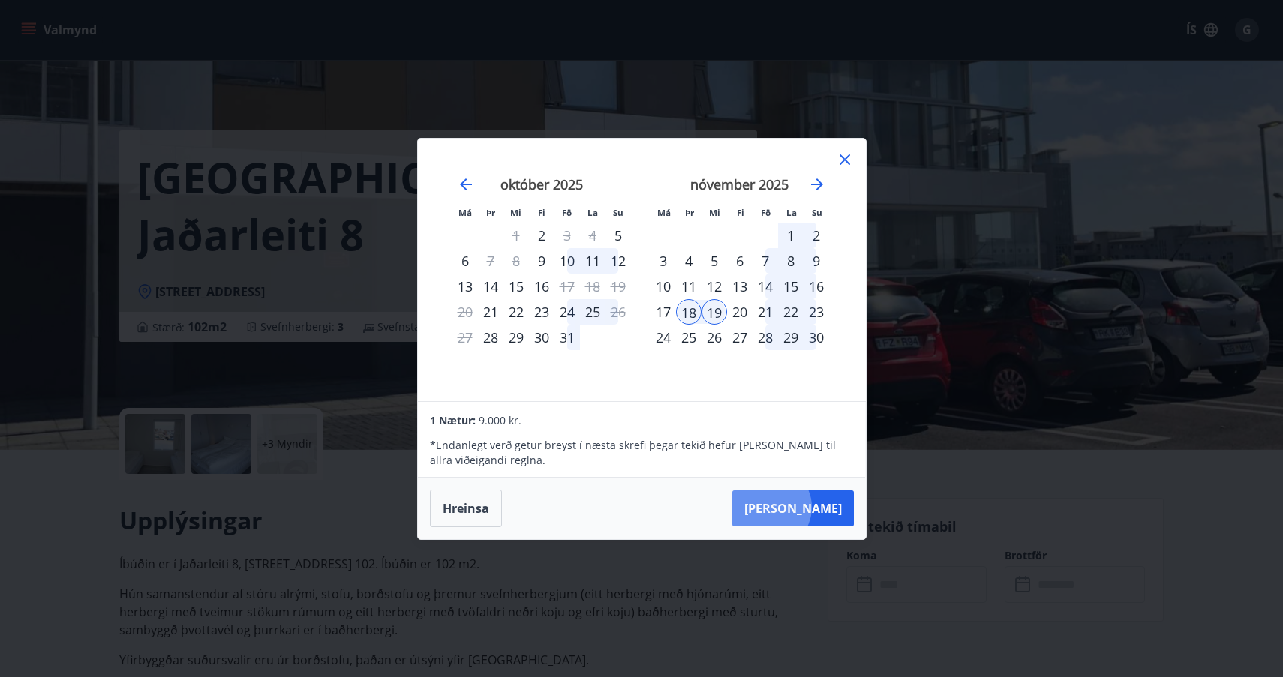
click at [816, 507] on button "Taka Frá" at bounding box center [793, 509] width 122 height 36
click at [744, 308] on div "20" at bounding box center [740, 312] width 26 height 26
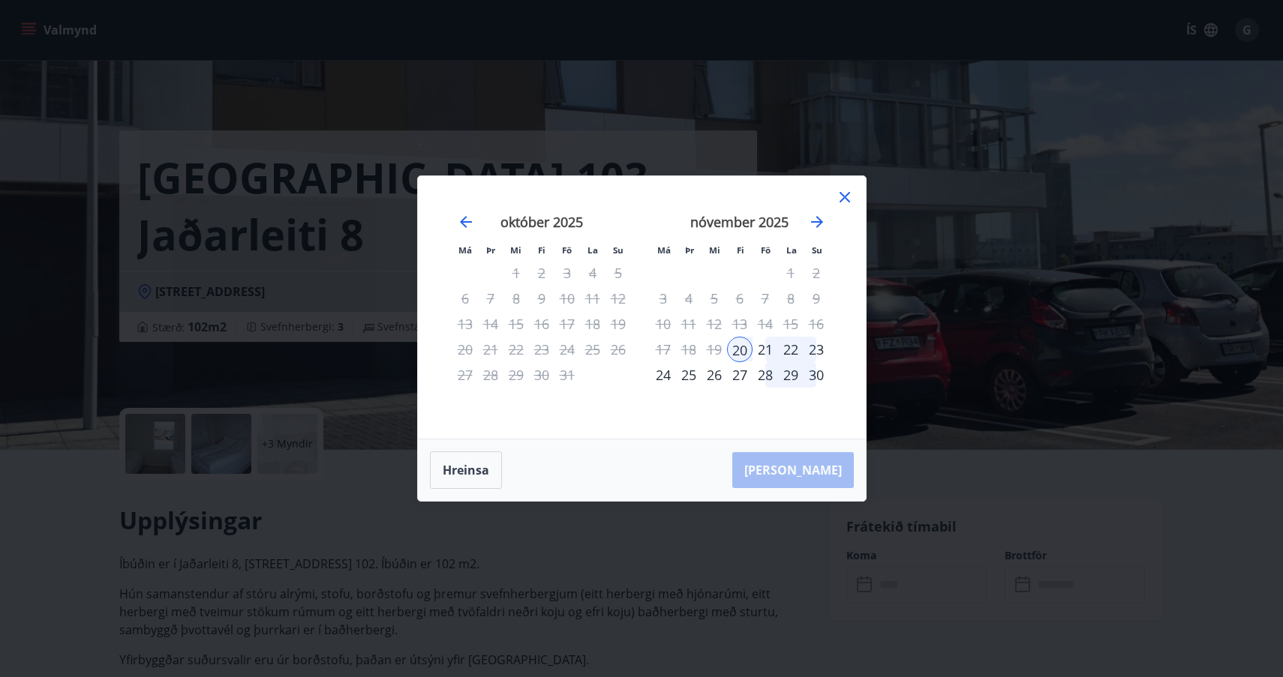
click at [734, 353] on div "20" at bounding box center [740, 350] width 26 height 26
click at [470, 471] on button "Hreinsa" at bounding box center [466, 471] width 72 height 38
click at [693, 348] on div "18" at bounding box center [689, 350] width 26 height 26
click at [715, 350] on div "19" at bounding box center [714, 350] width 26 height 26
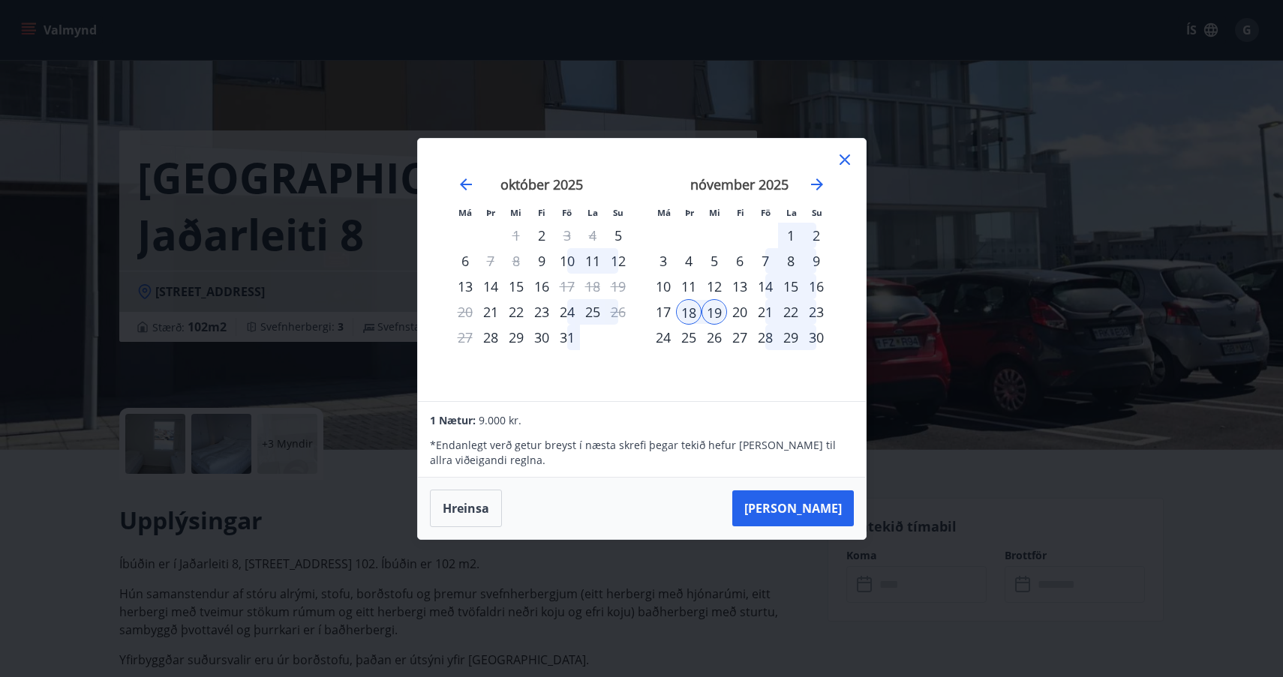
click at [737, 309] on div "20" at bounding box center [740, 312] width 26 height 26
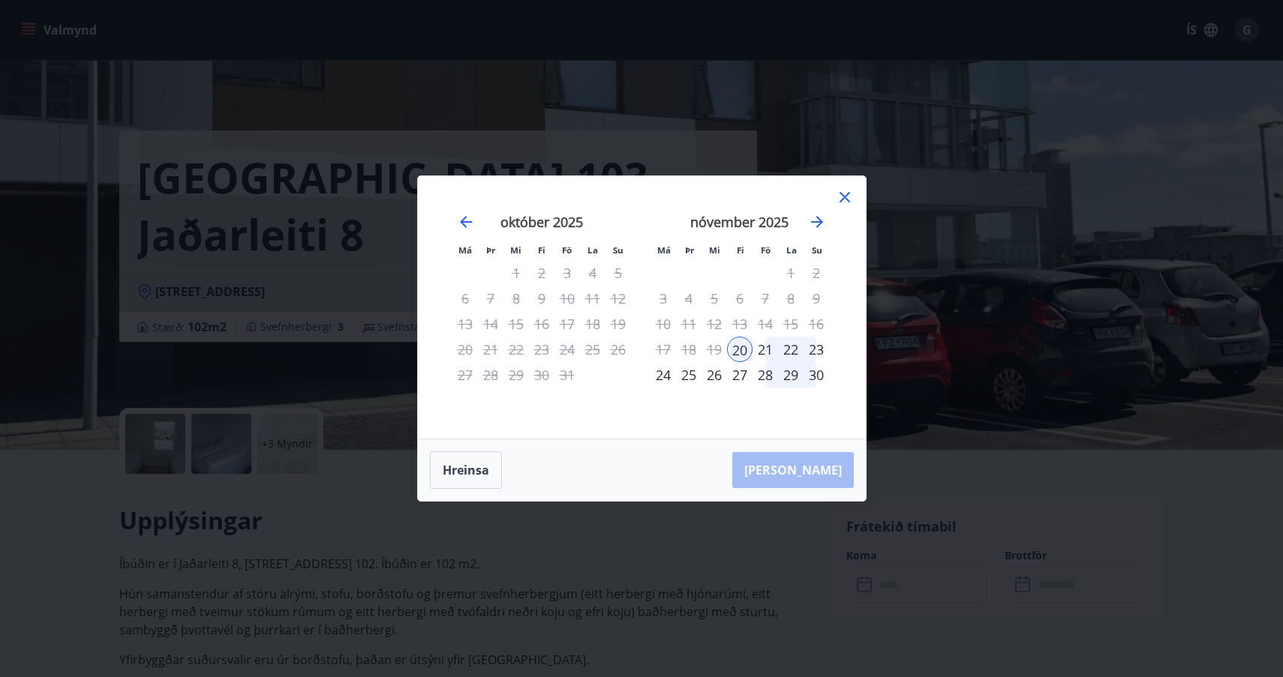
click at [844, 194] on icon at bounding box center [845, 197] width 18 height 18
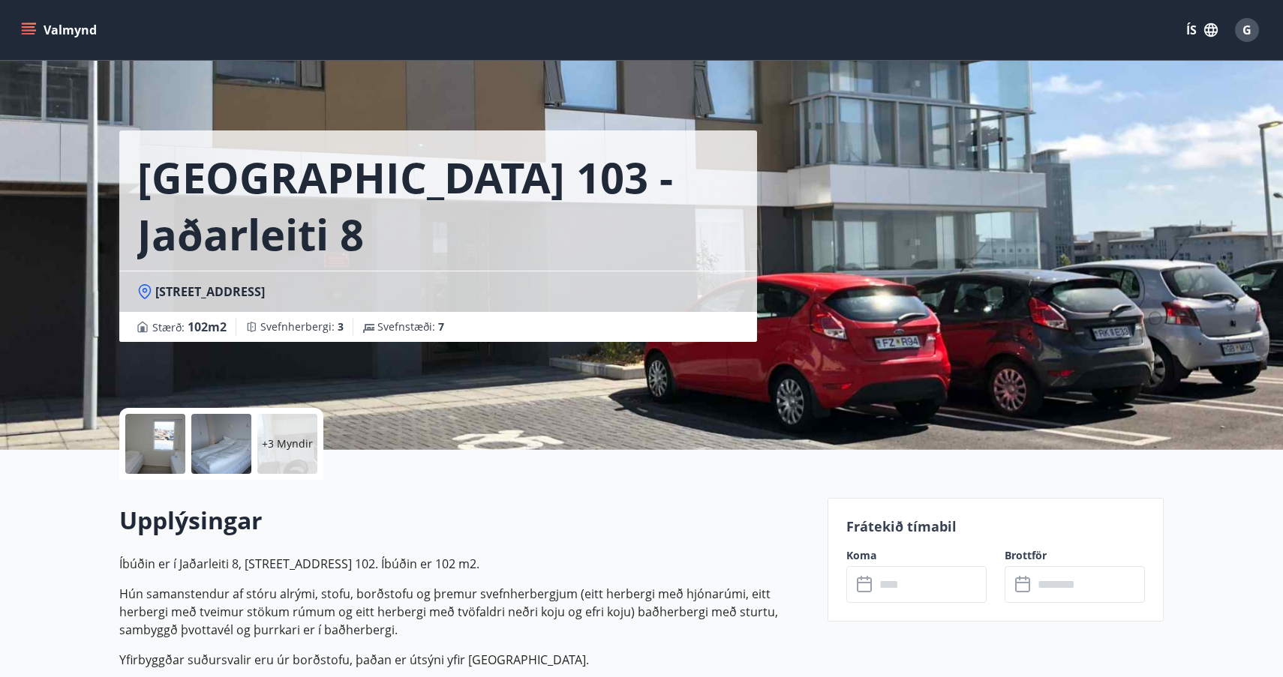
scroll to position [46, 0]
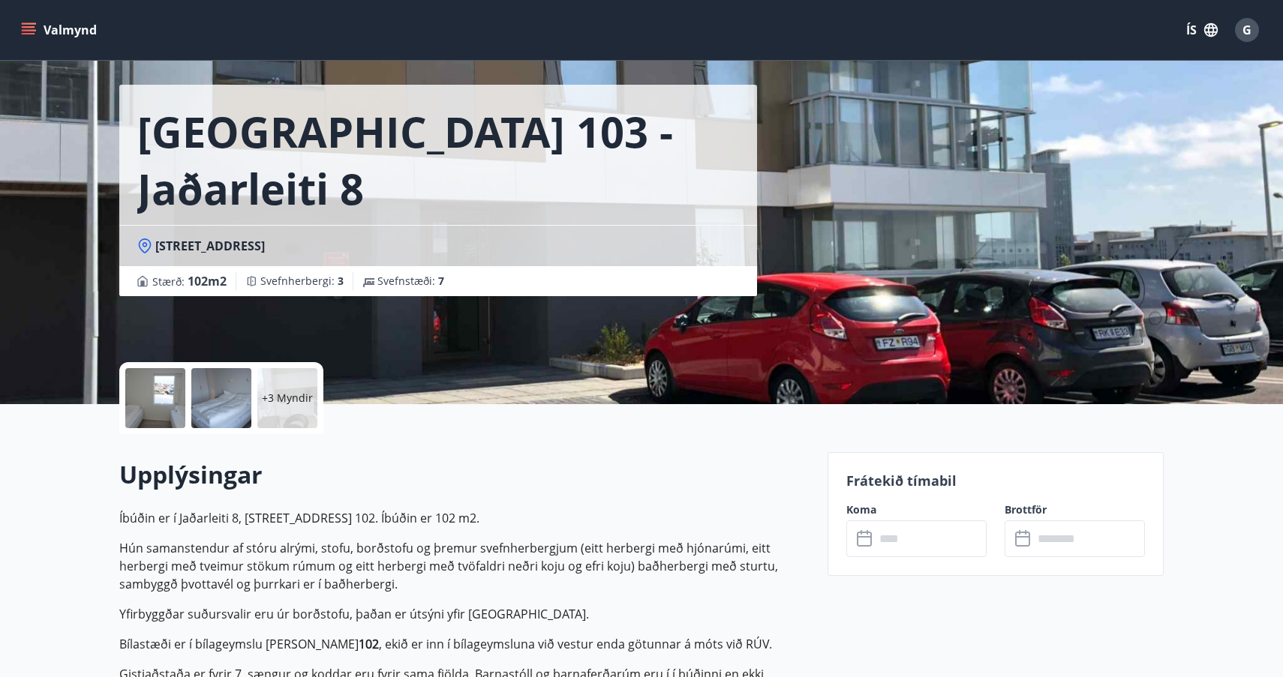
click at [865, 537] on icon at bounding box center [864, 537] width 15 height 2
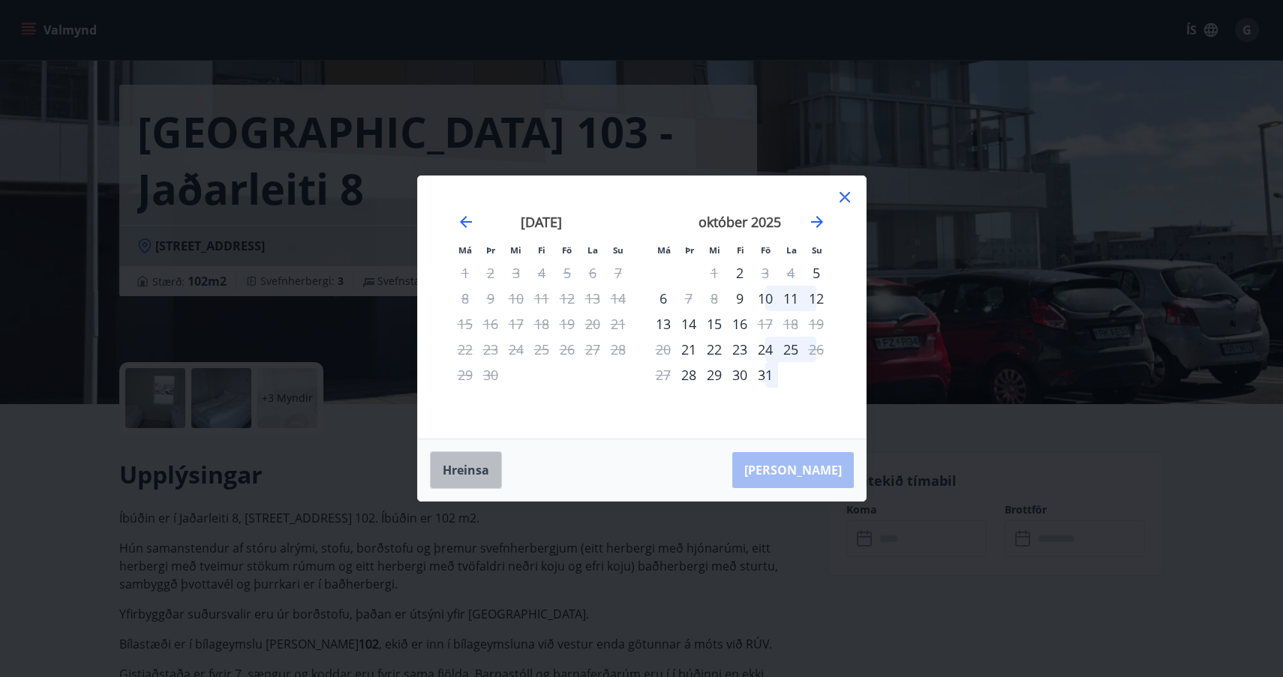
click at [469, 461] on button "Hreinsa" at bounding box center [466, 471] width 72 height 38
click at [467, 472] on button "Hreinsa" at bounding box center [466, 471] width 72 height 38
click at [822, 220] on icon "Move forward to switch to the next month." at bounding box center [817, 222] width 18 height 18
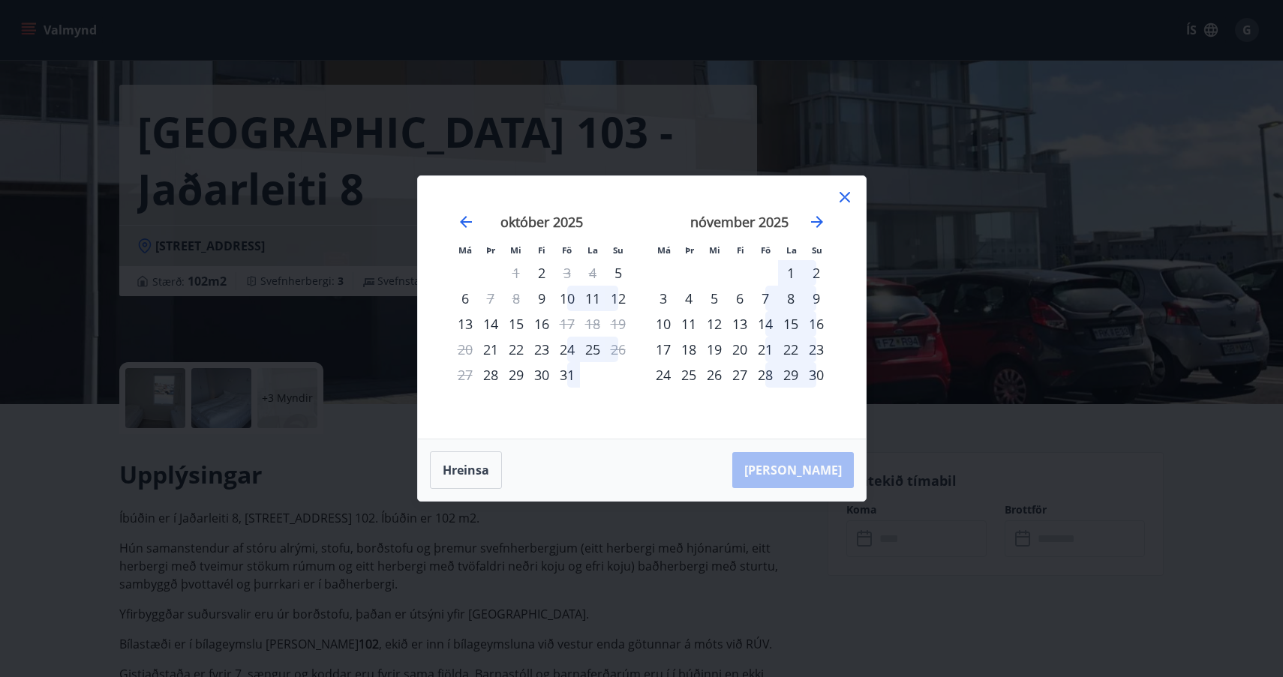
click at [667, 297] on div "3" at bounding box center [663, 299] width 26 height 26
click at [686, 299] on div "4" at bounding box center [689, 299] width 26 height 26
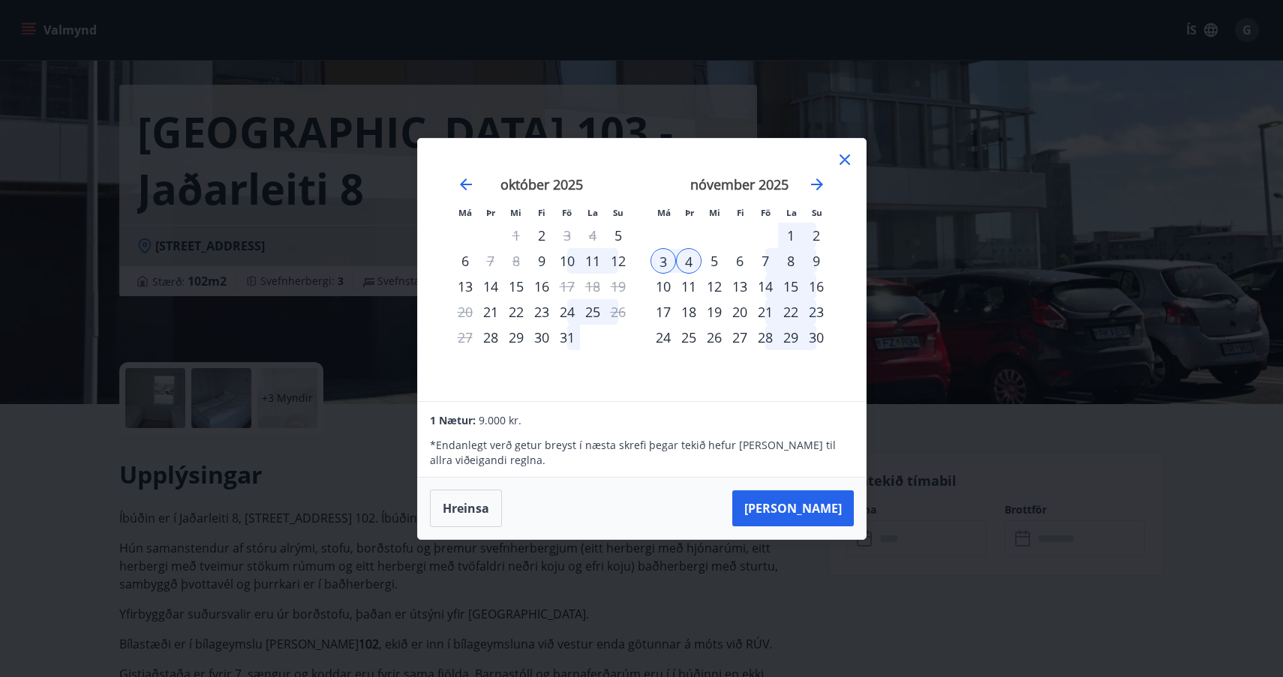
click at [692, 311] on div "18" at bounding box center [689, 312] width 26 height 26
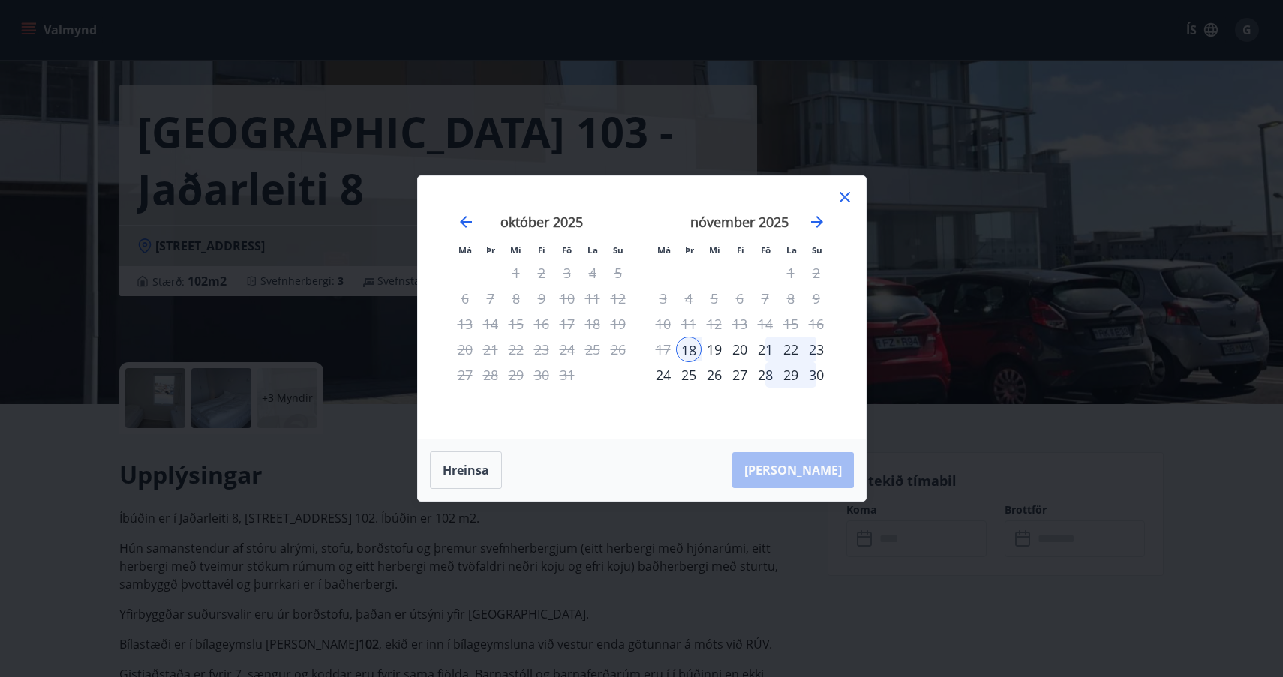
click at [717, 348] on div "19" at bounding box center [714, 350] width 26 height 26
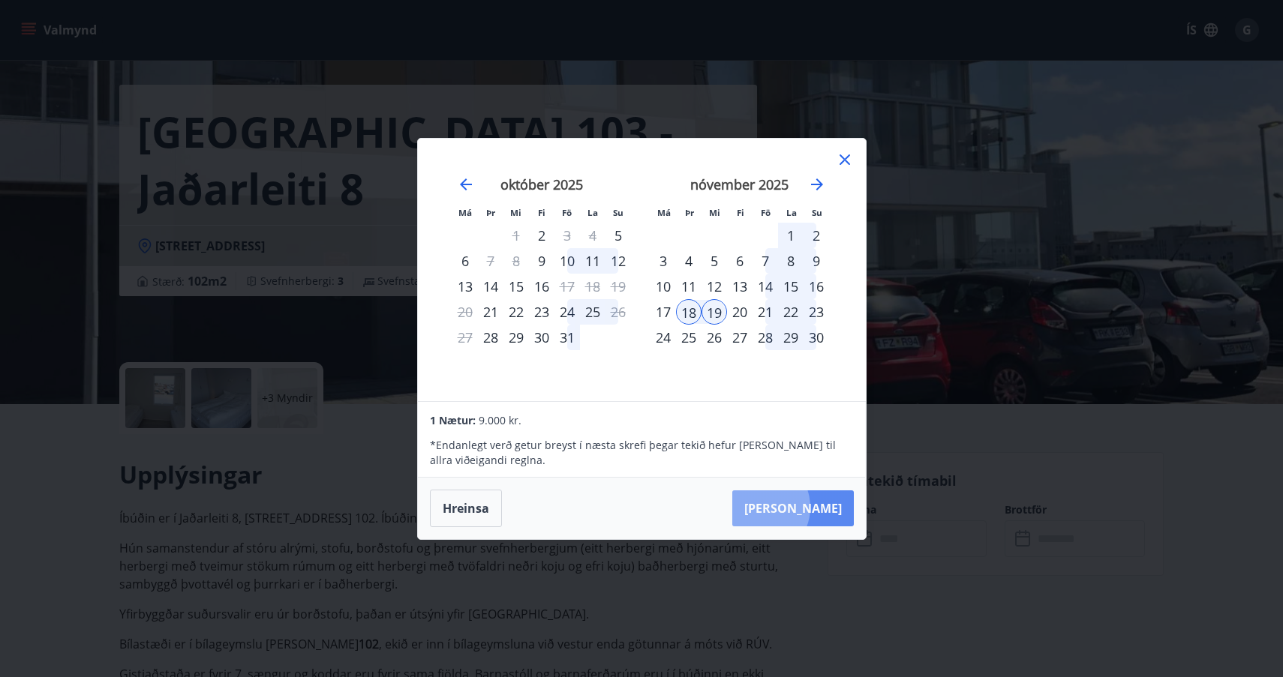
click at [803, 507] on button "Taka Frá" at bounding box center [793, 509] width 122 height 36
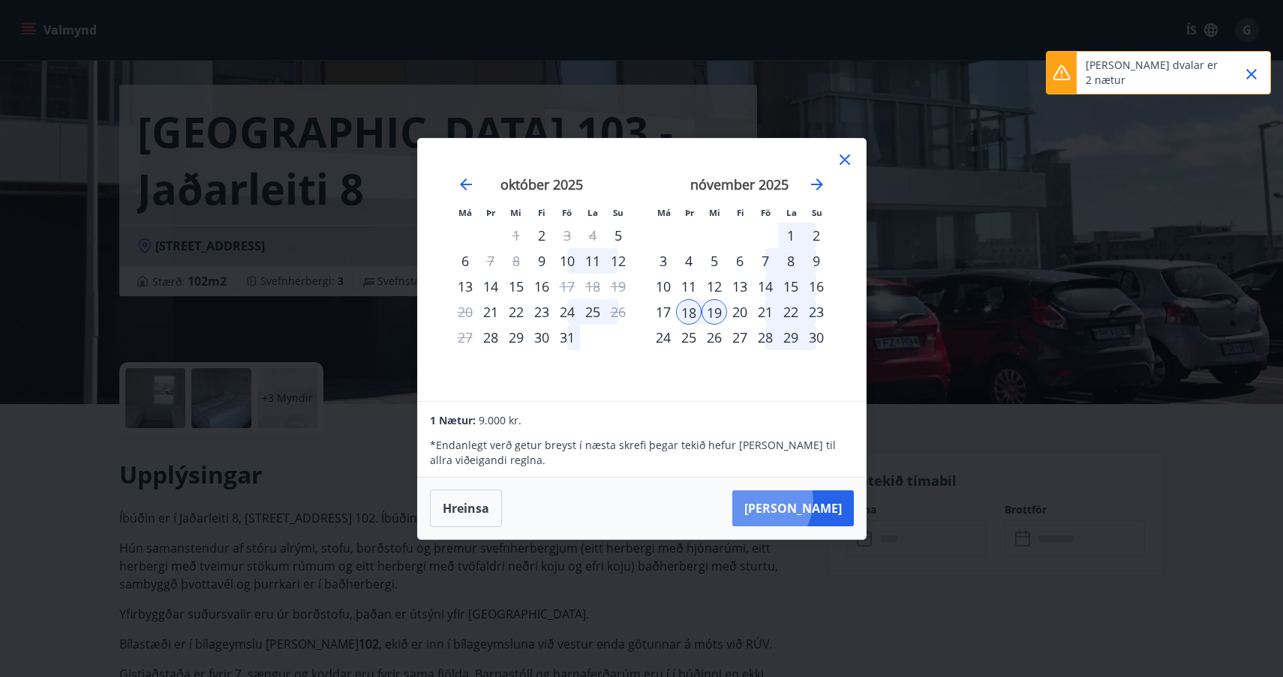
click at [803, 500] on button "Taka Frá" at bounding box center [793, 509] width 122 height 36
click at [466, 509] on button "Hreinsa" at bounding box center [466, 509] width 72 height 38
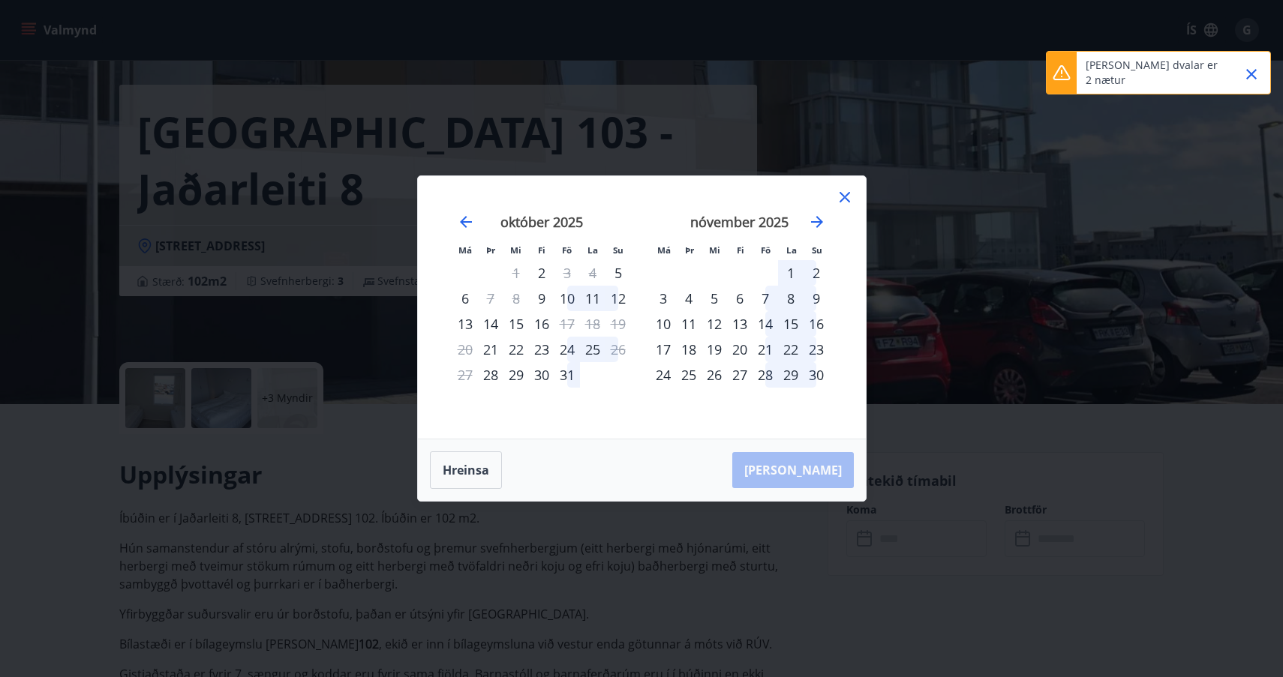
click at [687, 350] on div "18" at bounding box center [689, 350] width 26 height 26
click at [716, 350] on div "19" at bounding box center [714, 350] width 26 height 26
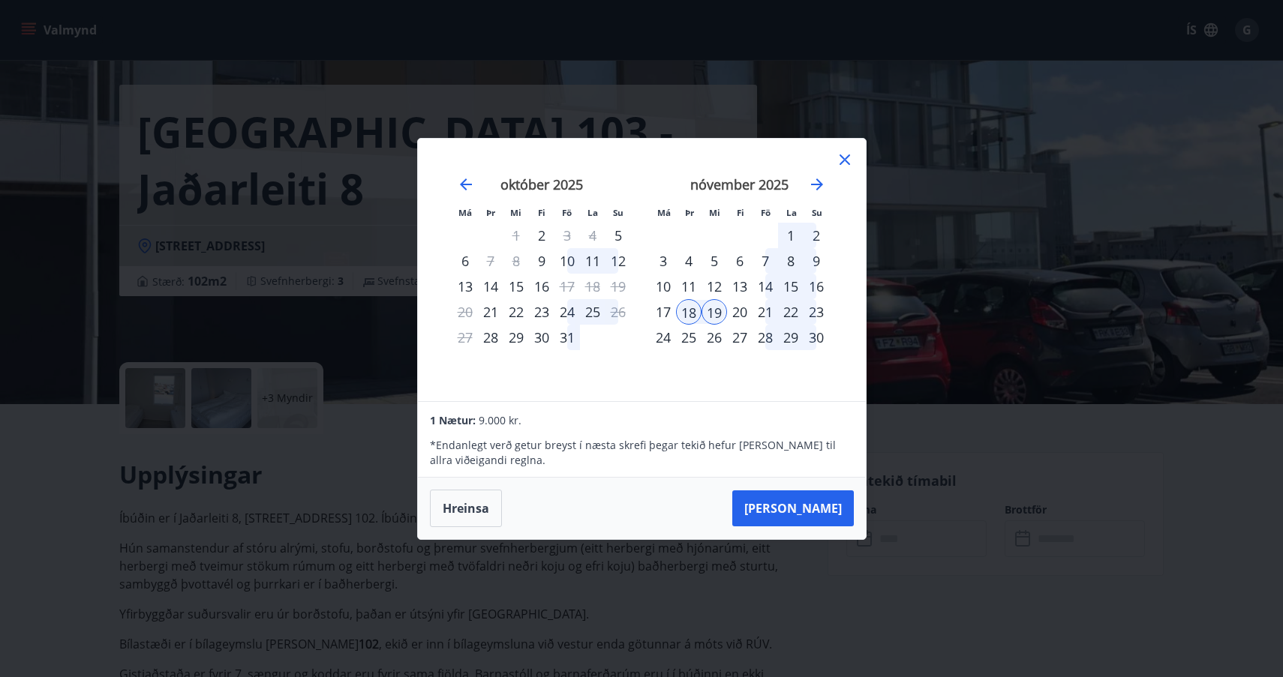
click at [738, 311] on div "20" at bounding box center [740, 312] width 26 height 26
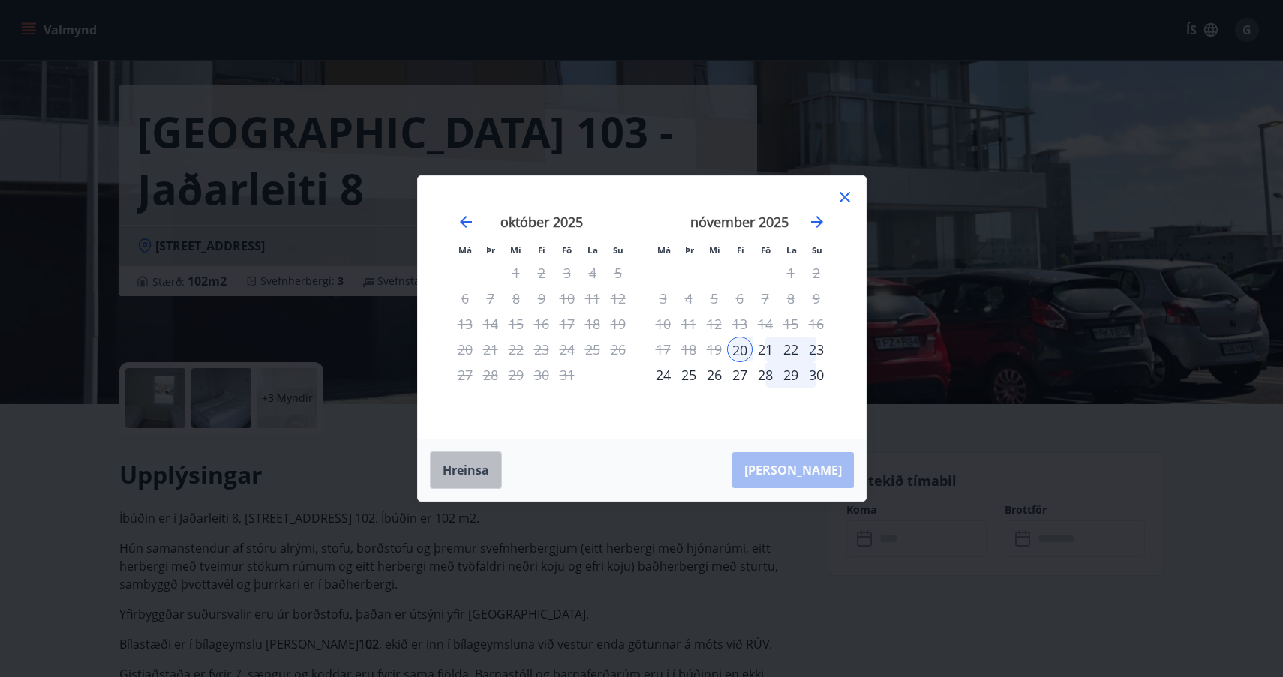
click at [458, 469] on button "Hreinsa" at bounding box center [466, 471] width 72 height 38
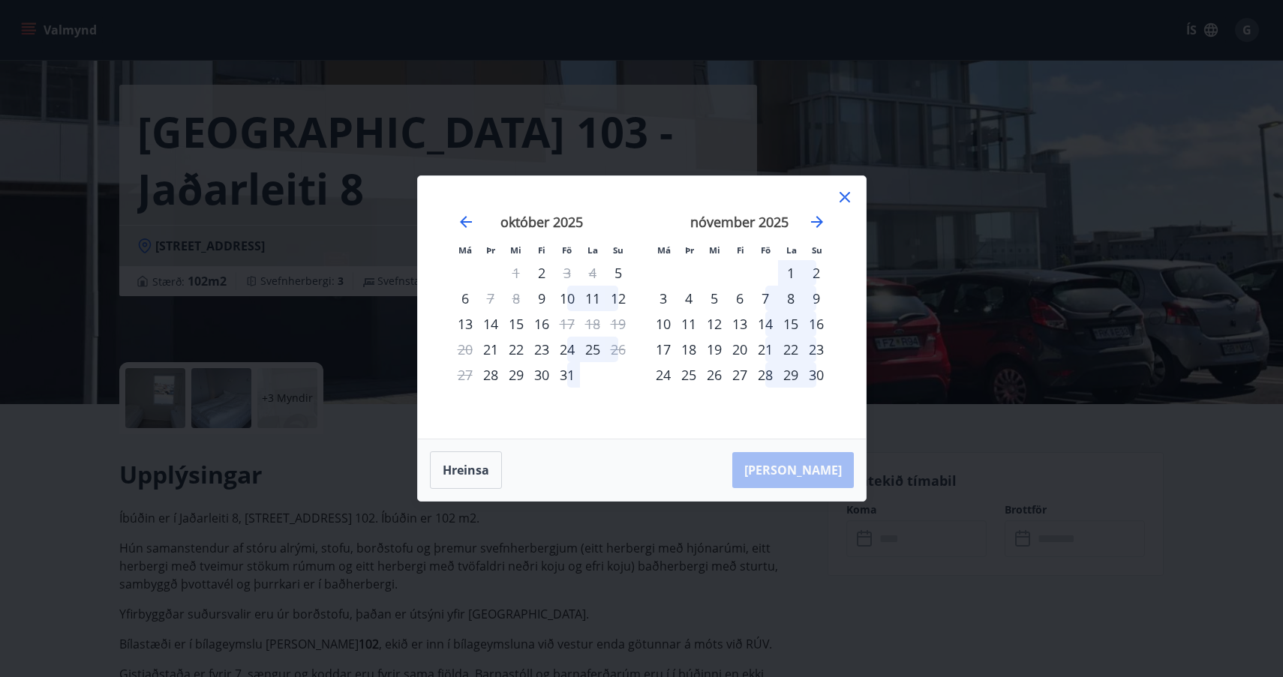
click at [689, 322] on div "11" at bounding box center [689, 324] width 26 height 26
click at [715, 322] on div "12" at bounding box center [714, 324] width 26 height 26
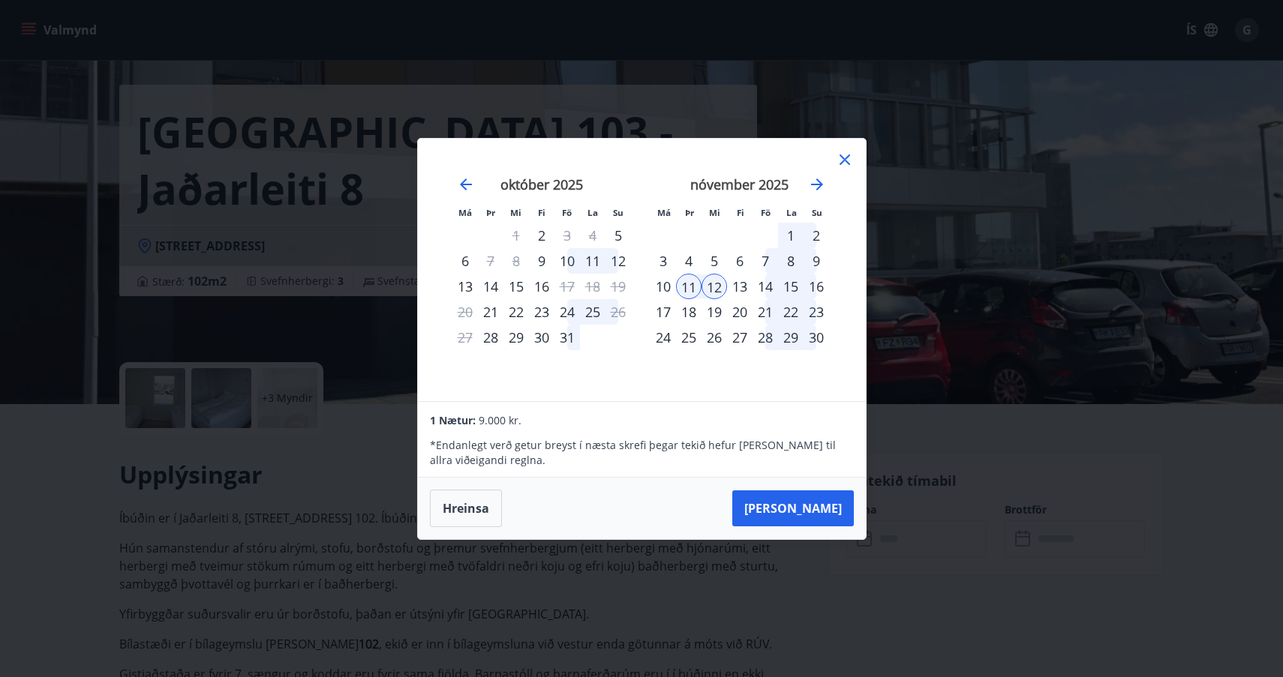
click at [740, 284] on div "13" at bounding box center [740, 287] width 26 height 26
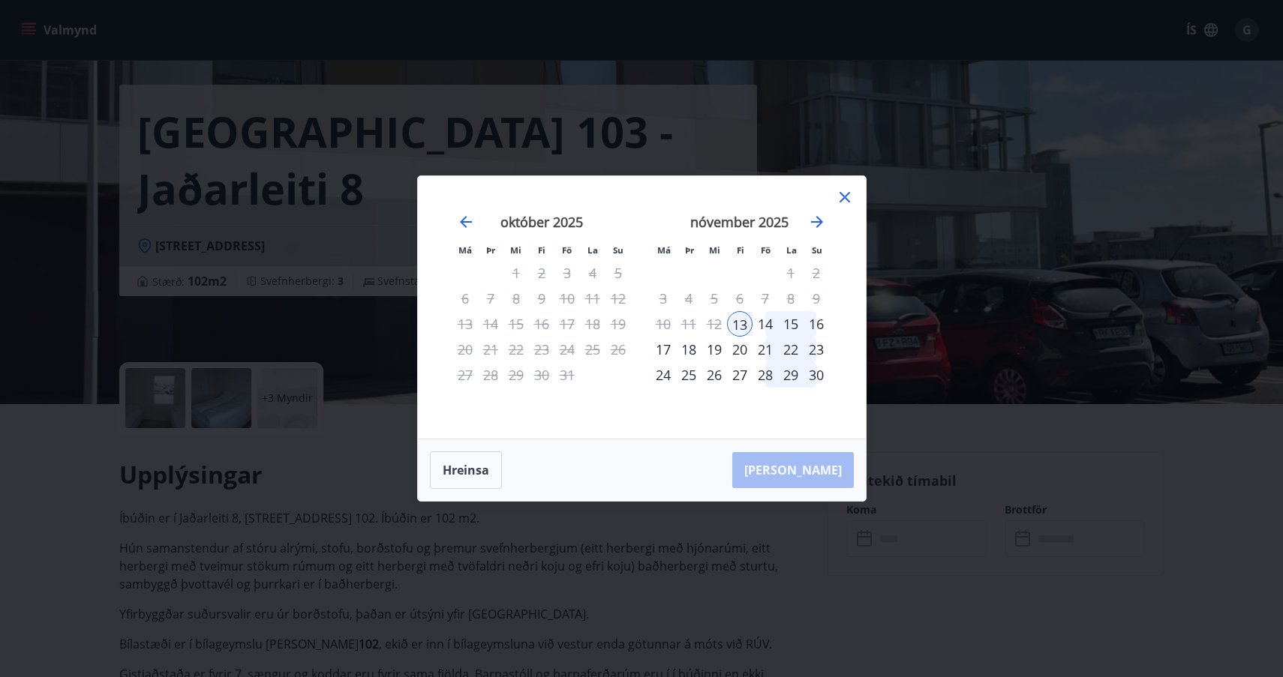
click at [716, 323] on div "12" at bounding box center [714, 324] width 26 height 26
click at [746, 323] on div "13" at bounding box center [740, 324] width 26 height 26
click at [468, 467] on button "Hreinsa" at bounding box center [466, 471] width 72 height 38
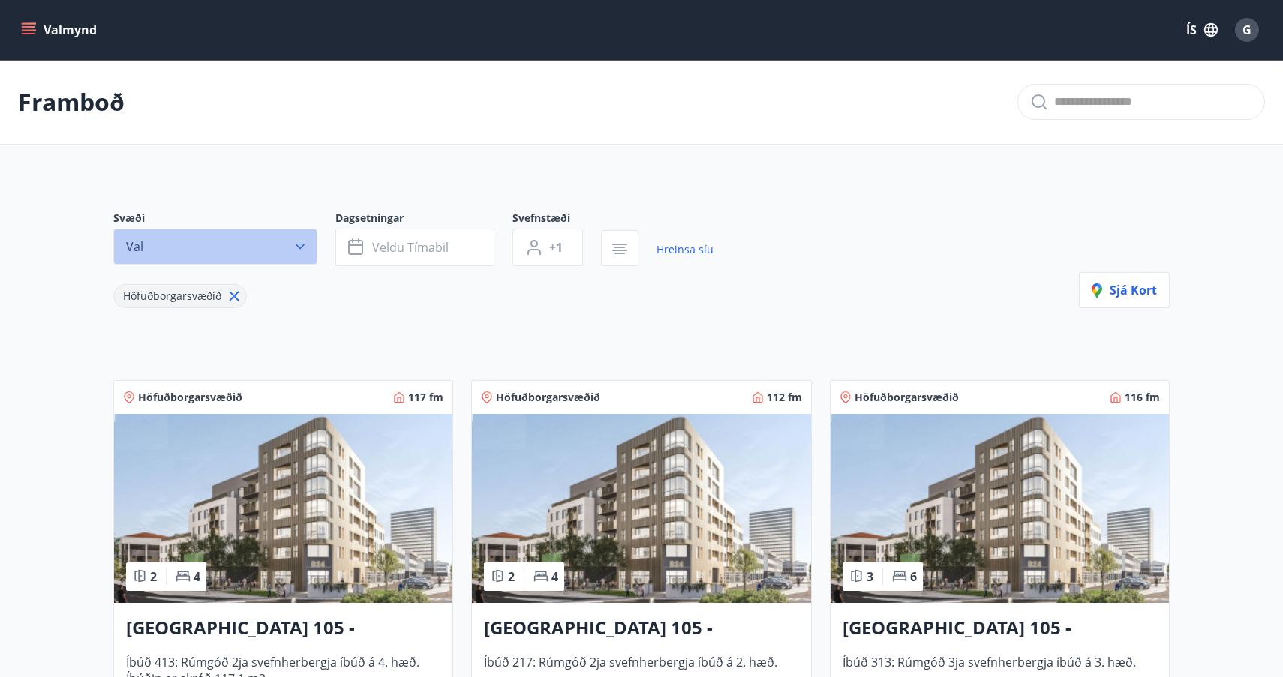
click at [301, 248] on icon "button" at bounding box center [300, 247] width 9 height 5
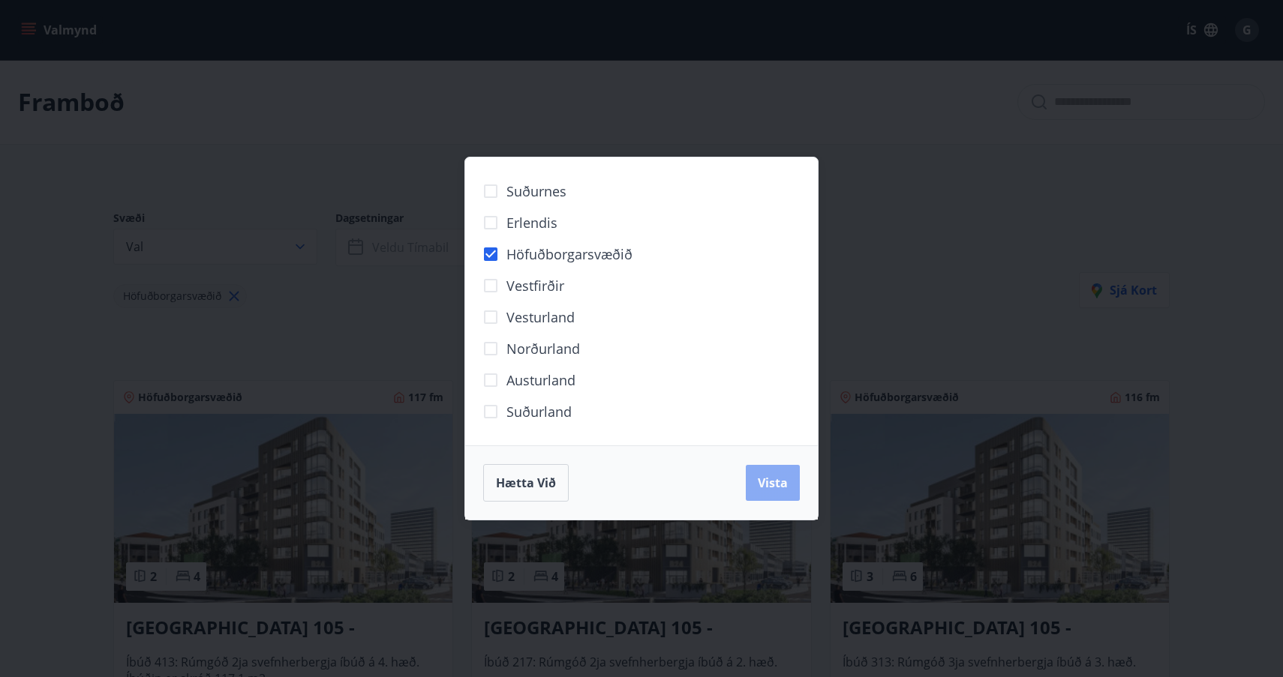
click at [769, 490] on span "Vista" at bounding box center [773, 483] width 30 height 17
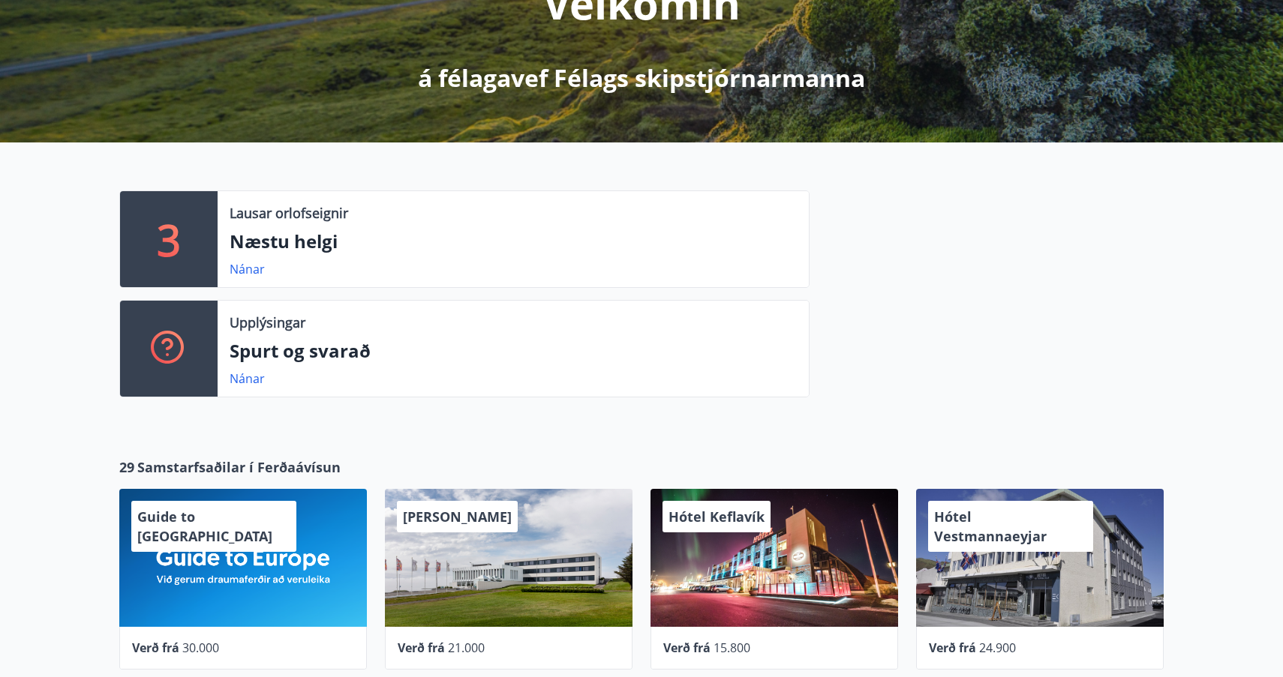
scroll to position [238, 0]
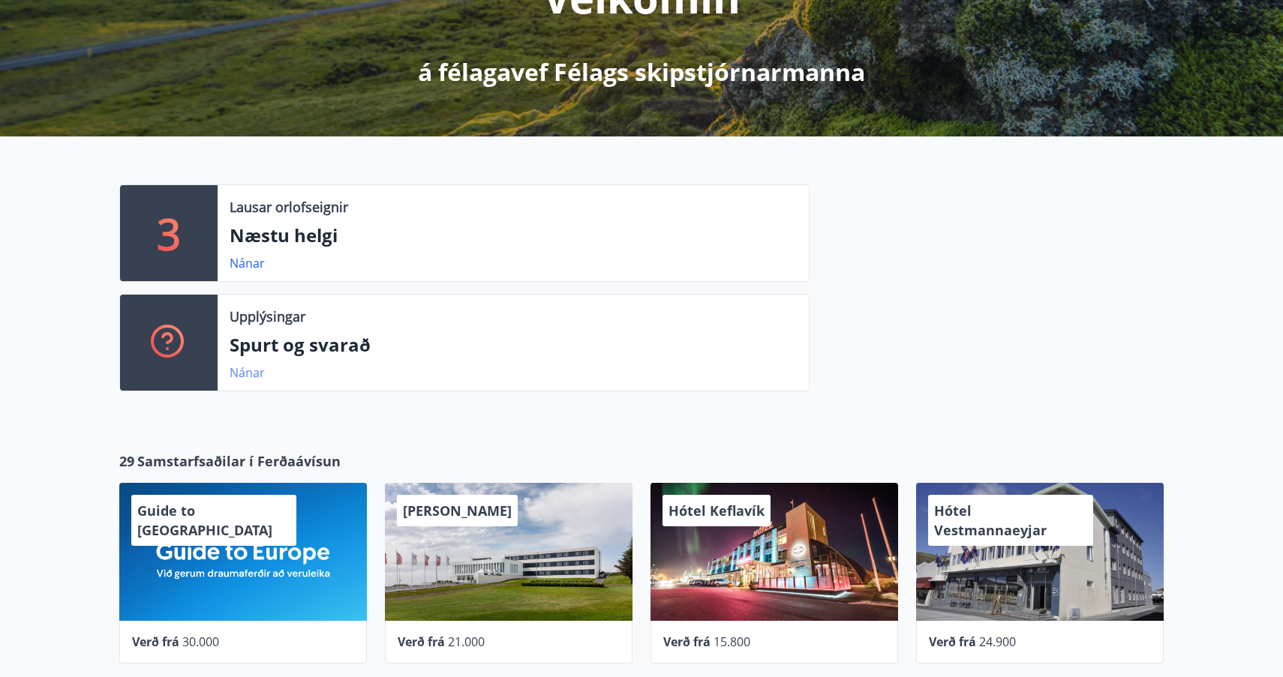
click at [258, 367] on link "Nánar" at bounding box center [247, 373] width 35 height 17
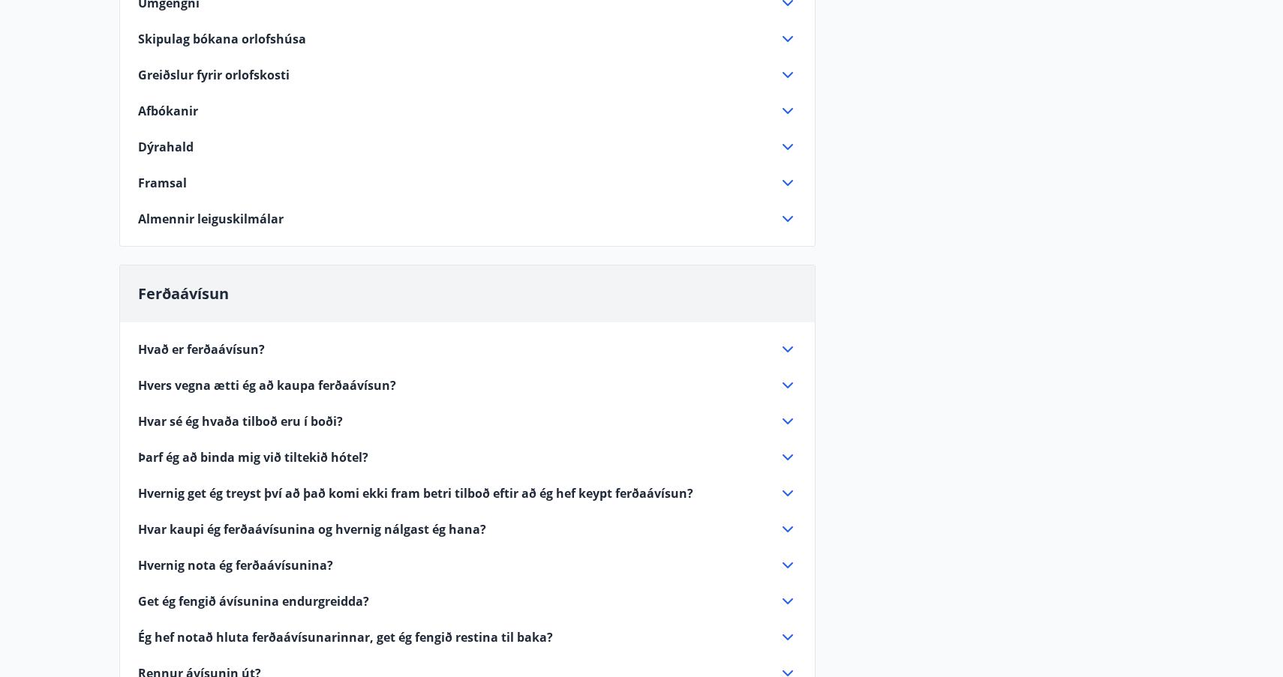
scroll to position [285, 0]
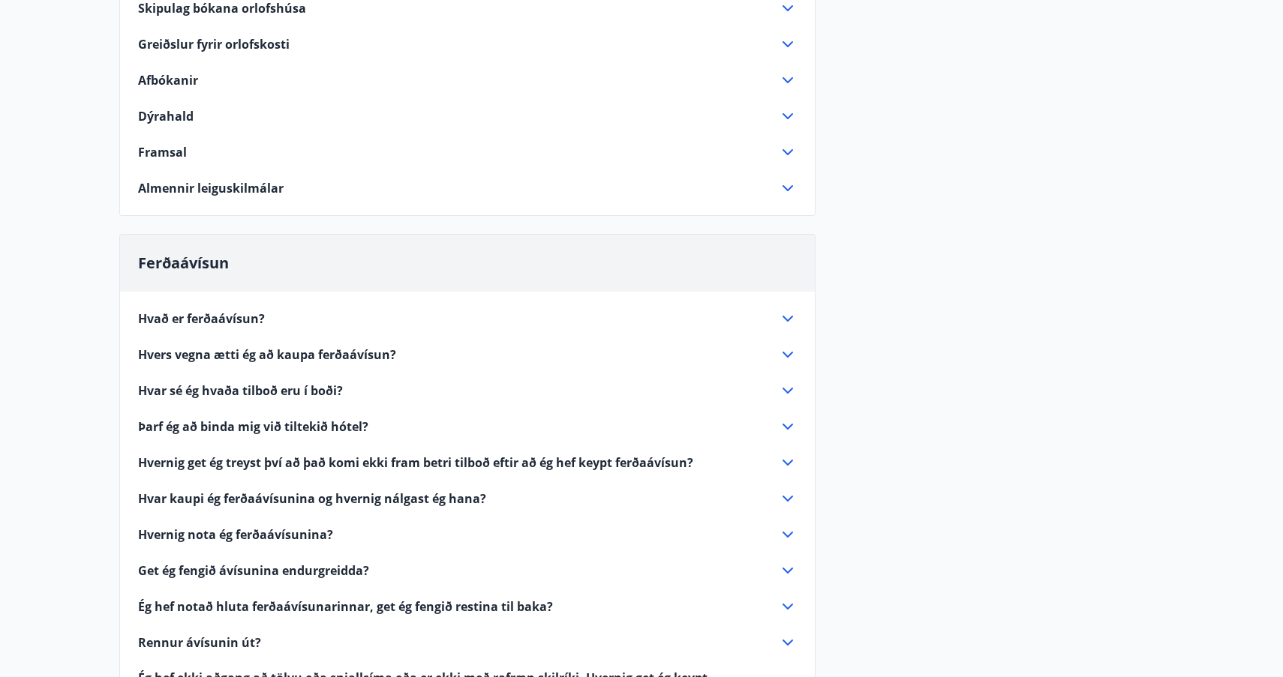
click at [788, 317] on icon at bounding box center [788, 319] width 18 height 18
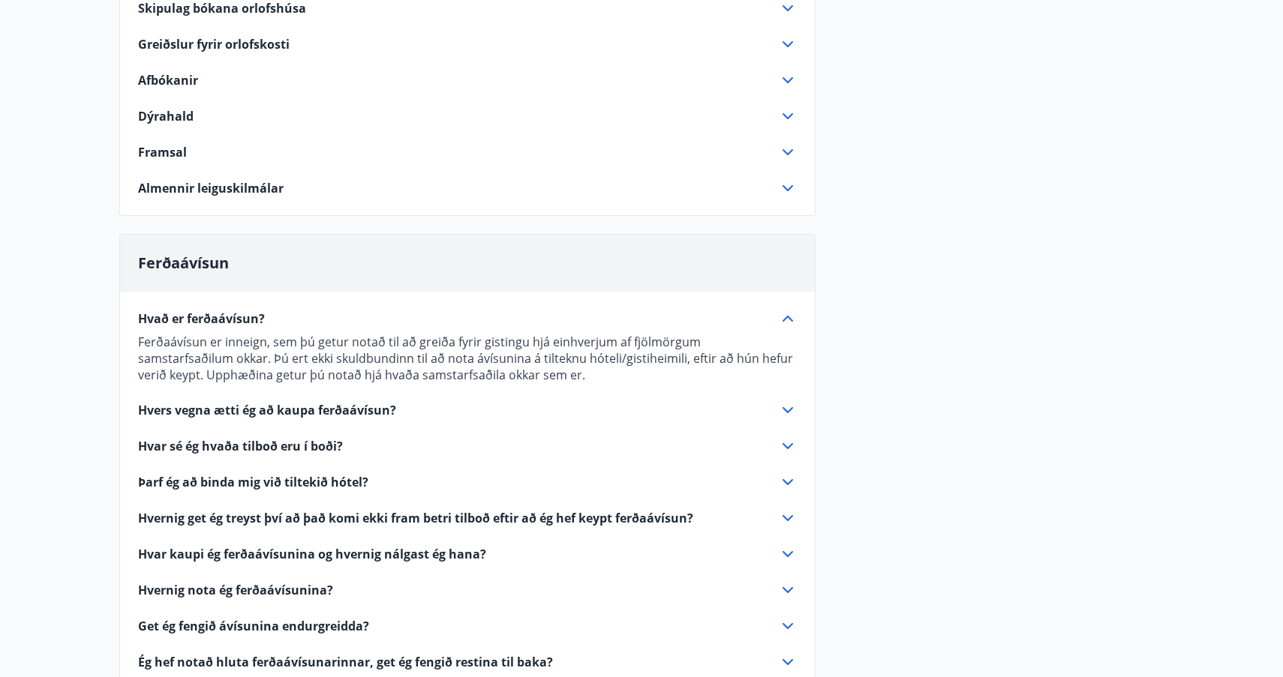
click at [788, 410] on icon at bounding box center [788, 410] width 18 height 18
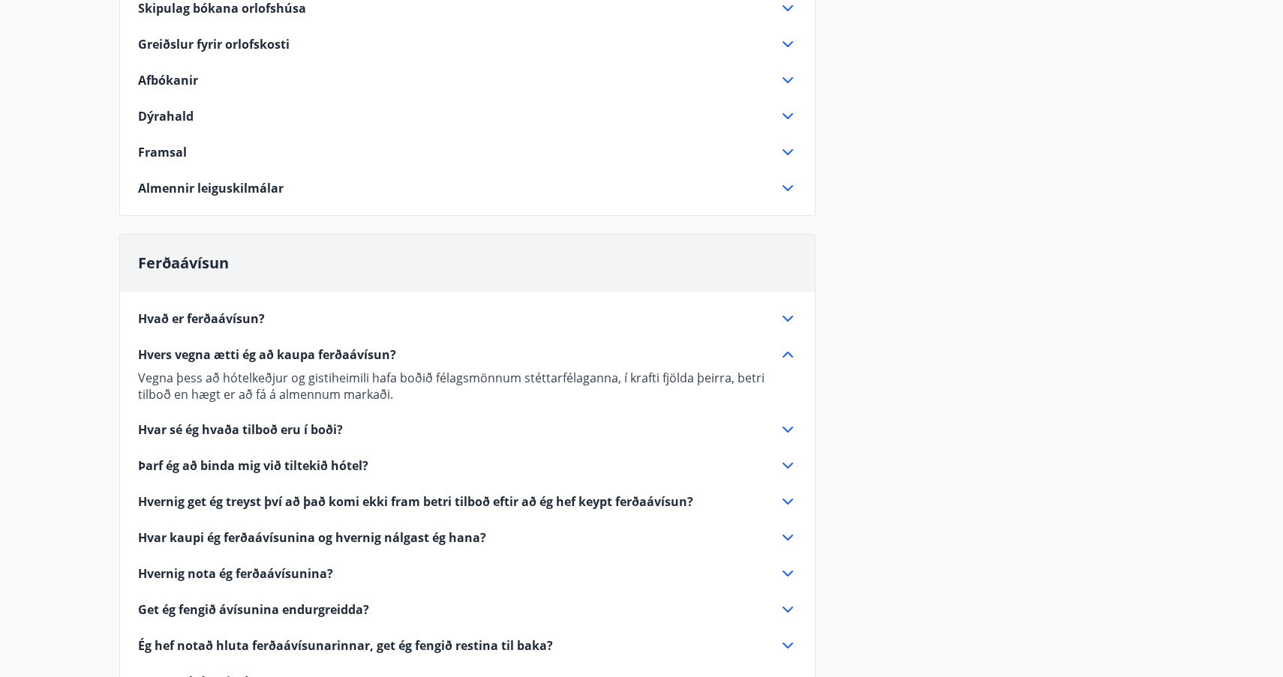
click at [786, 428] on icon at bounding box center [788, 430] width 18 height 18
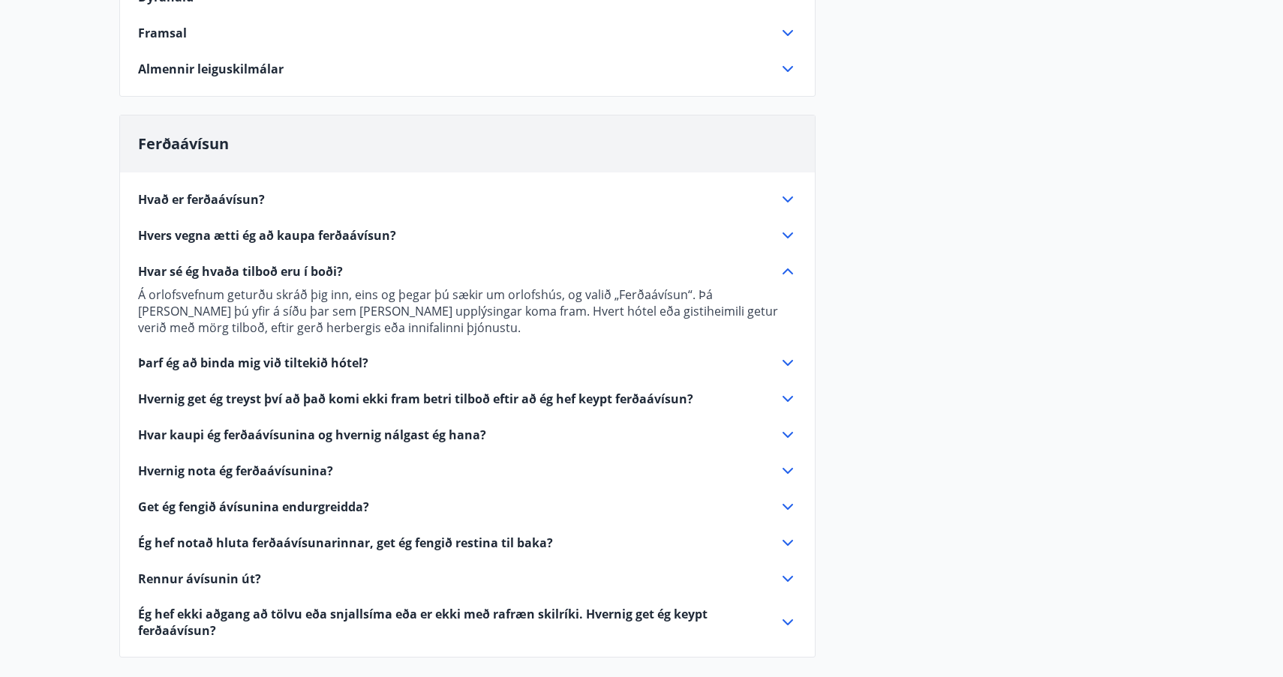
scroll to position [405, 0]
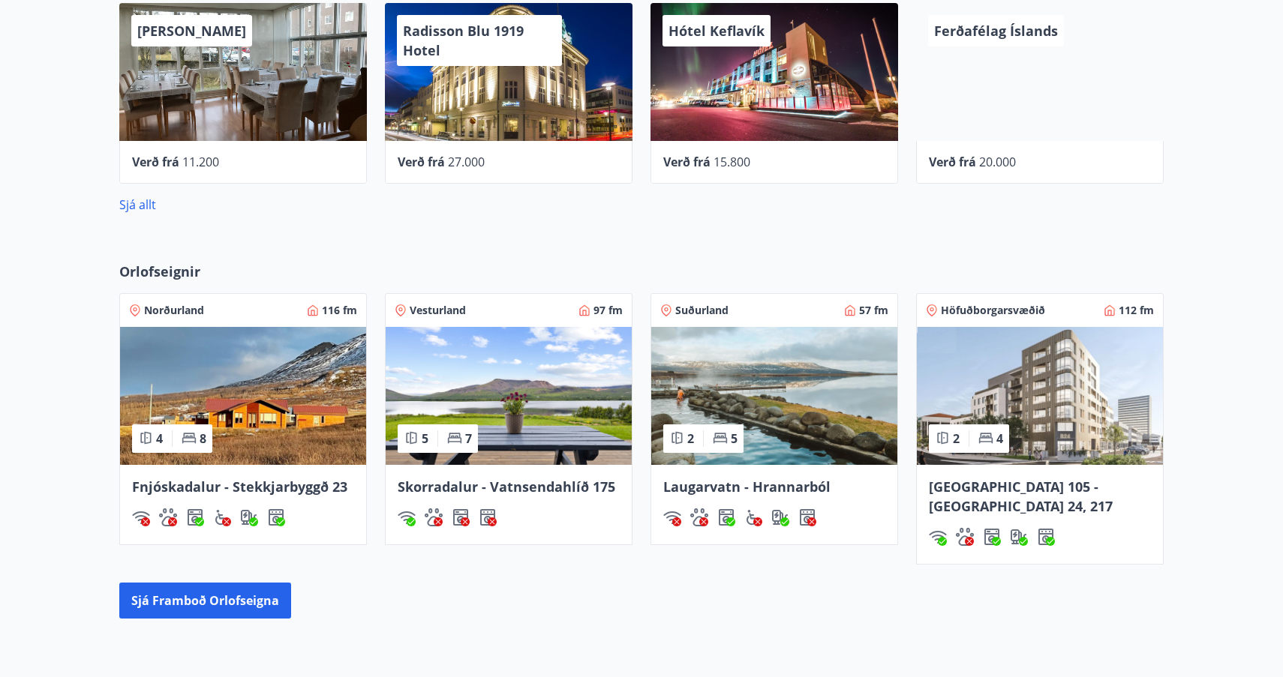
scroll to position [719, 0]
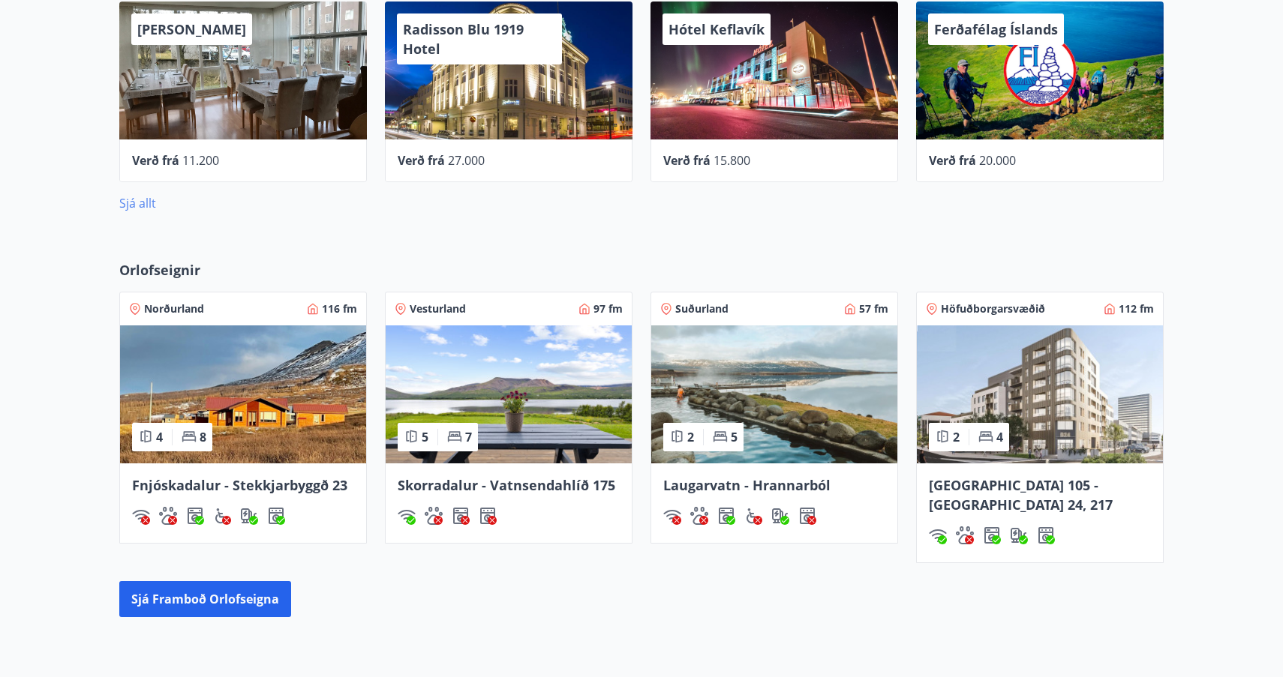
click at [143, 203] on link "Sjá allt" at bounding box center [137, 203] width 37 height 17
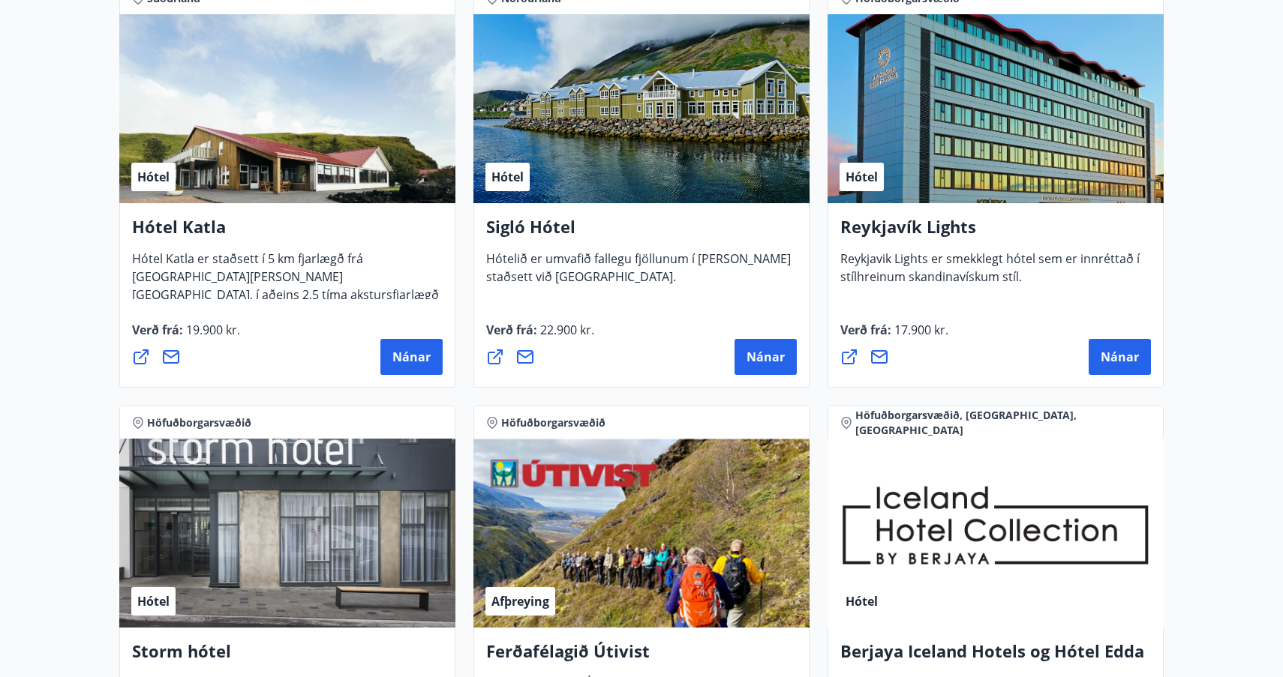
scroll to position [1125, 0]
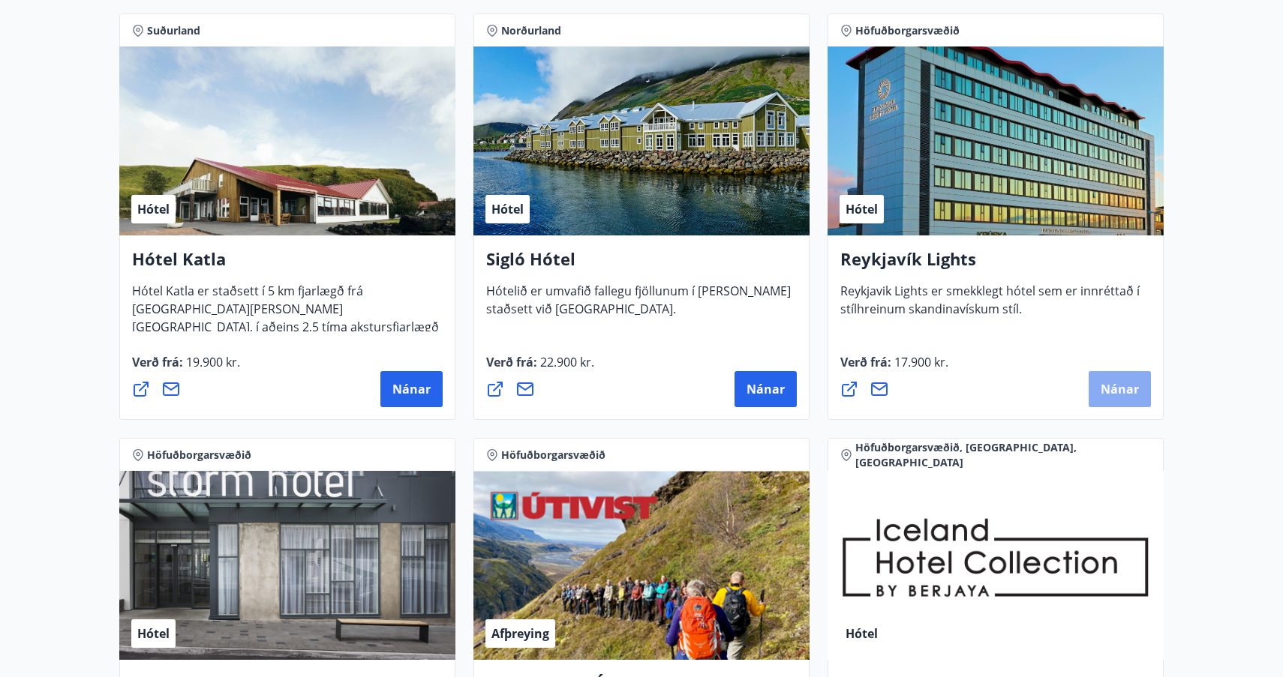
click at [1116, 386] on span "Nánar" at bounding box center [1120, 389] width 38 height 17
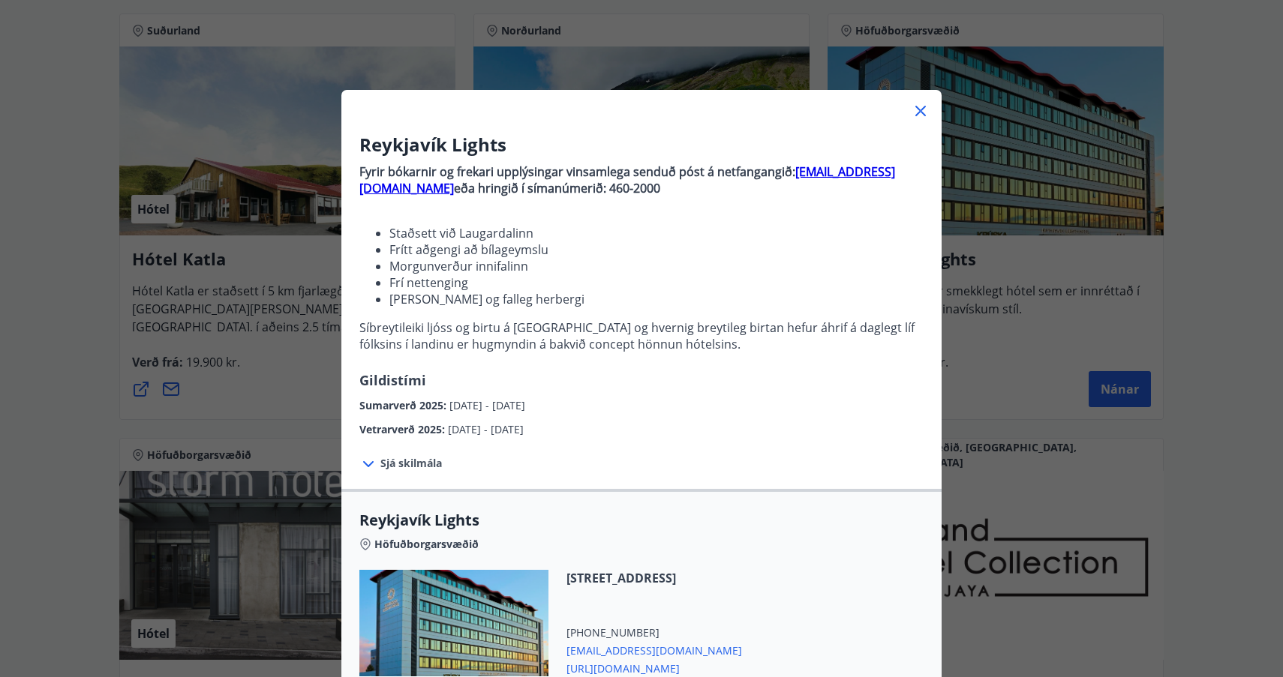
scroll to position [0, 0]
click at [924, 110] on icon at bounding box center [921, 111] width 18 height 18
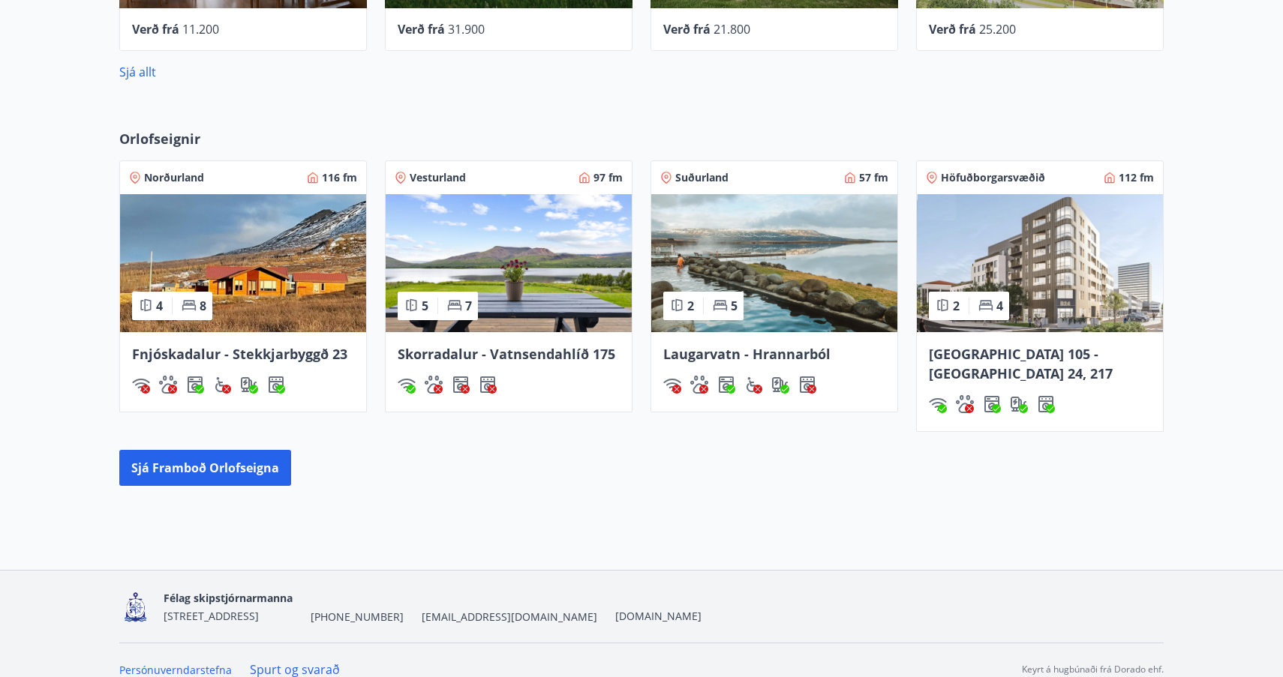
scroll to position [850, 0]
click at [1061, 275] on img at bounding box center [1040, 264] width 246 height 138
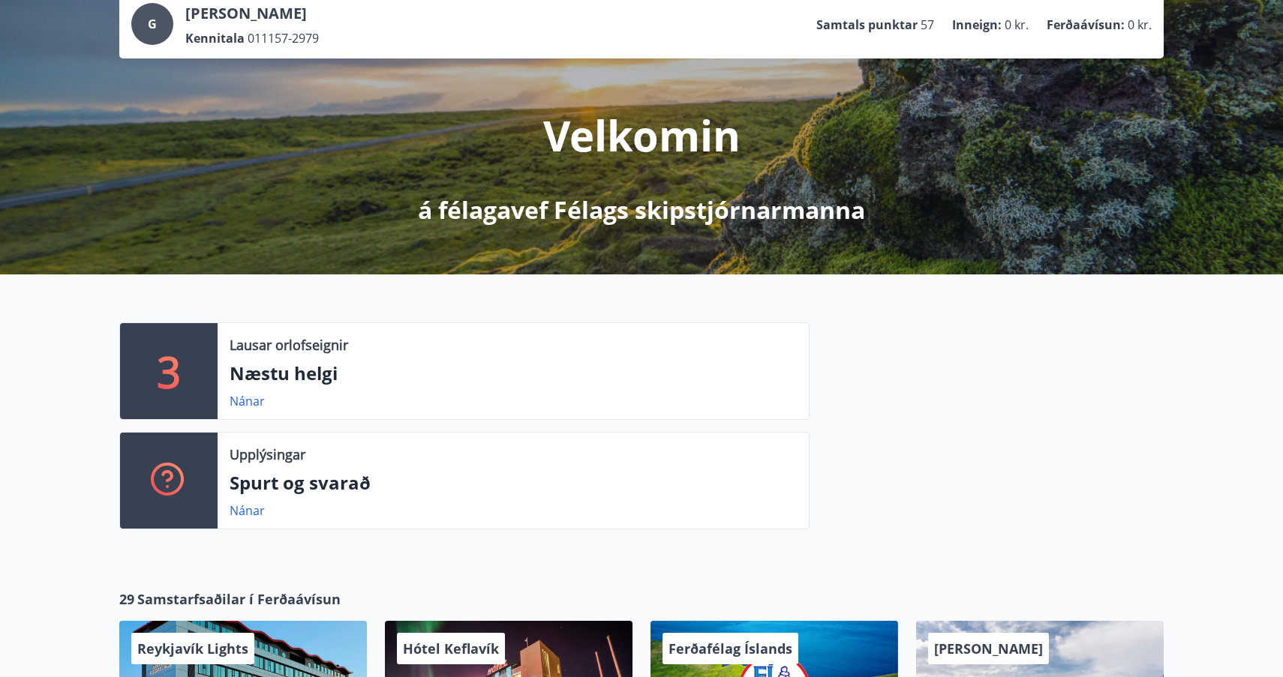
scroll to position [124, 0]
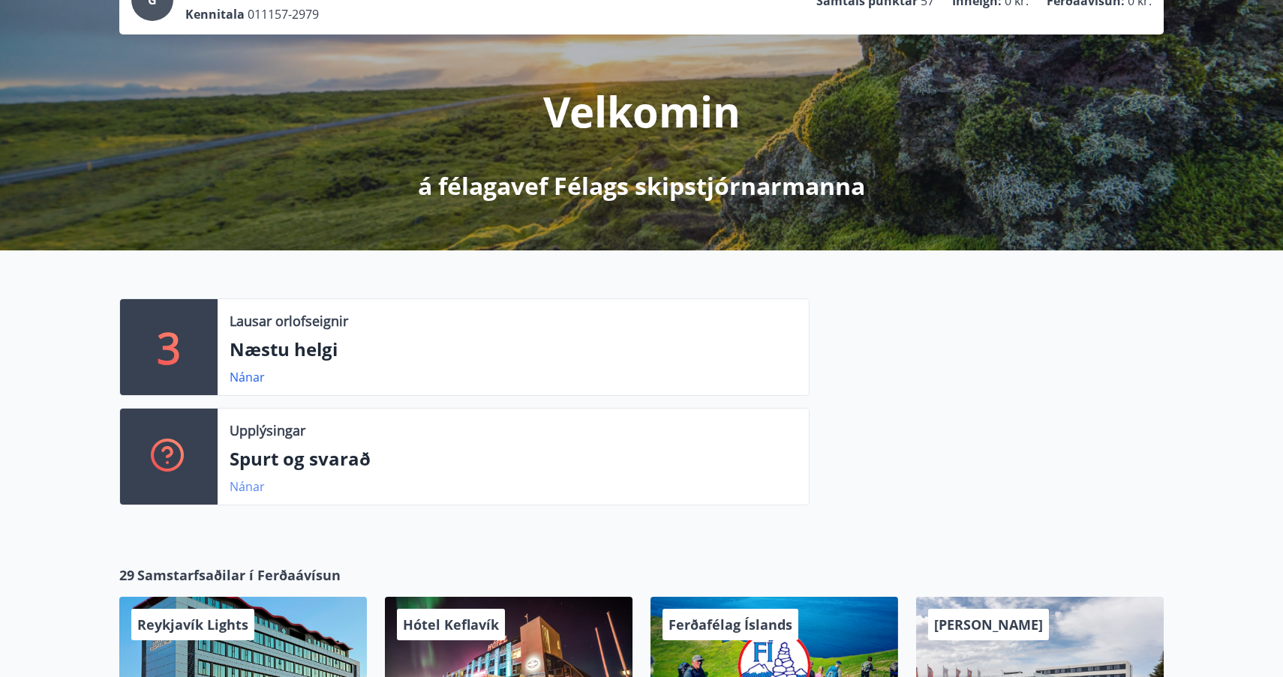
click at [245, 488] on link "Nánar" at bounding box center [247, 487] width 35 height 17
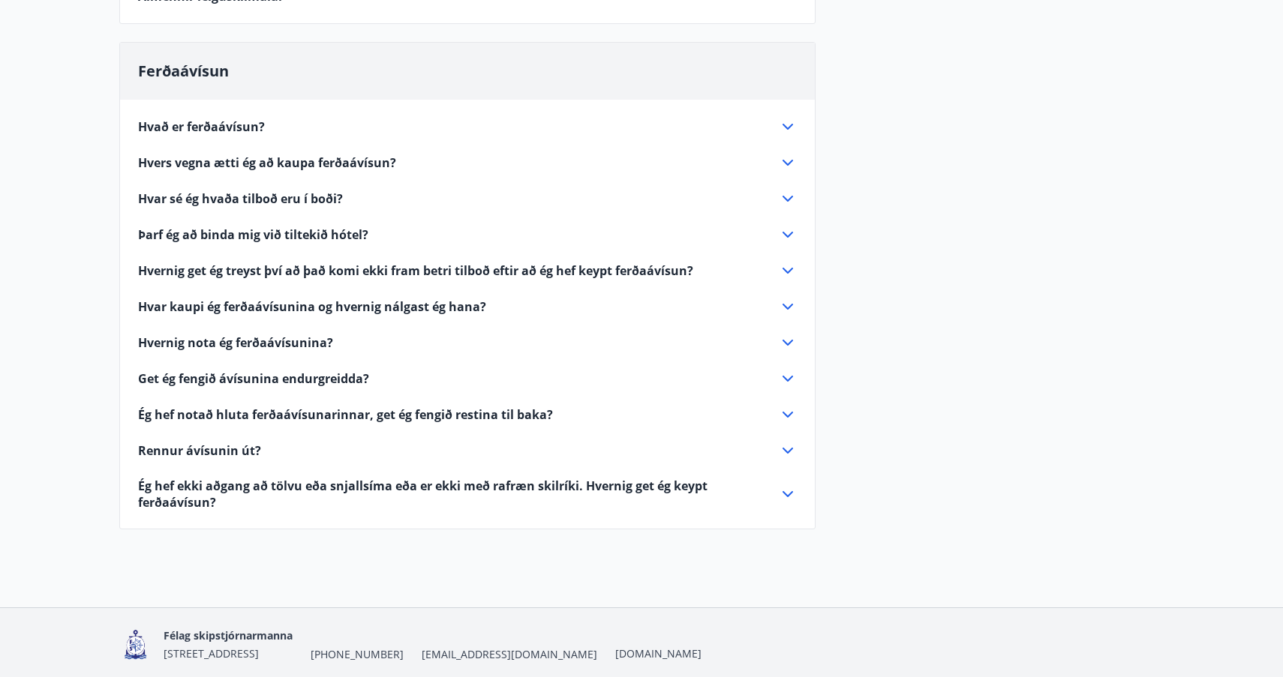
scroll to position [482, 0]
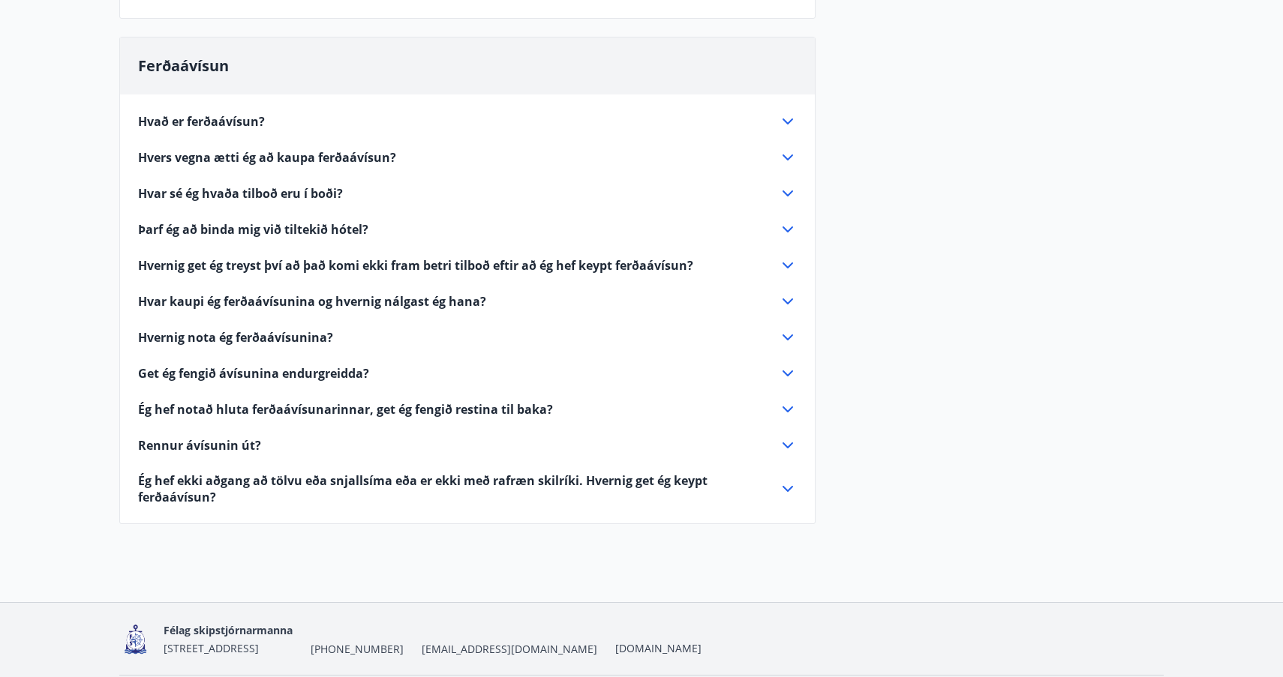
click at [284, 335] on span "Hvernig nota ég ferðaávísunina?" at bounding box center [235, 337] width 195 height 17
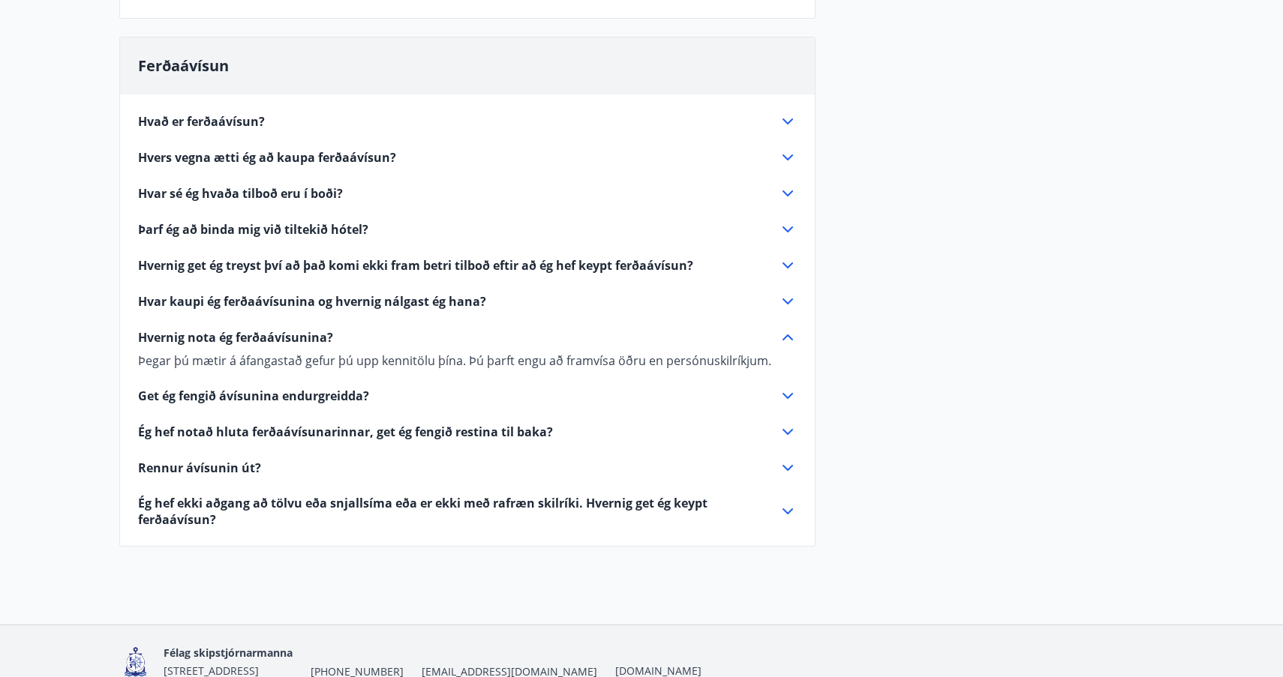
click at [786, 513] on icon at bounding box center [787, 512] width 11 height 6
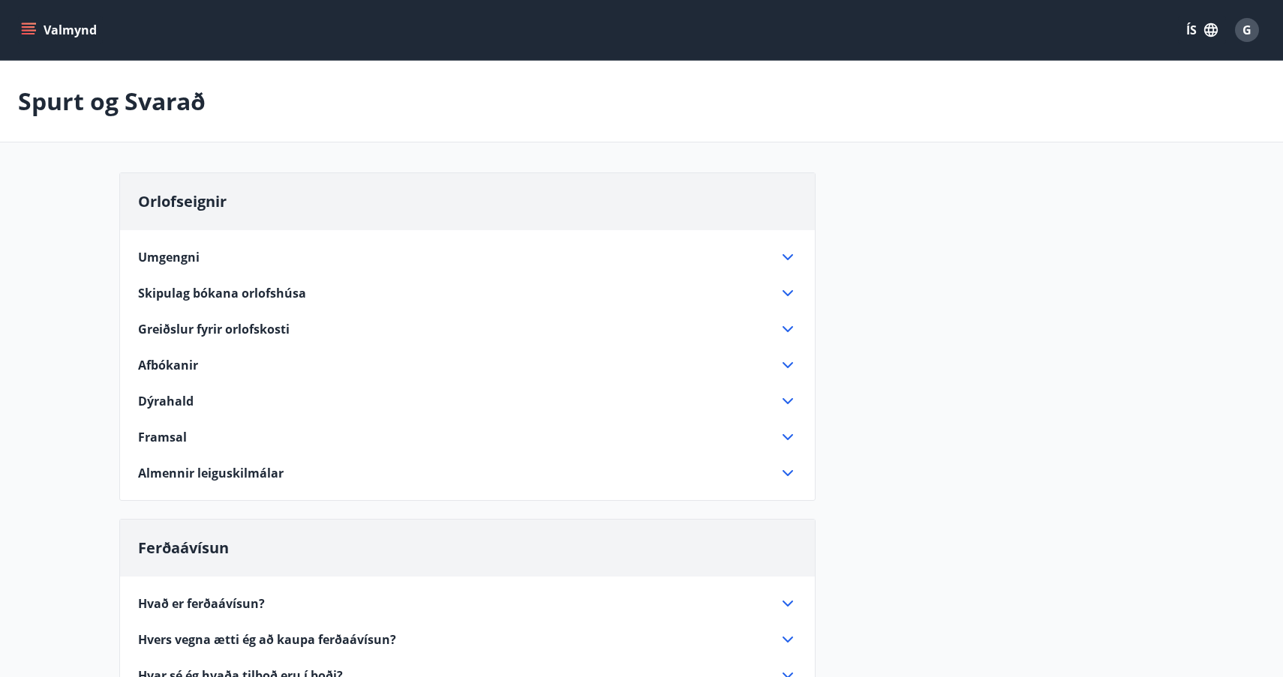
scroll to position [0, 0]
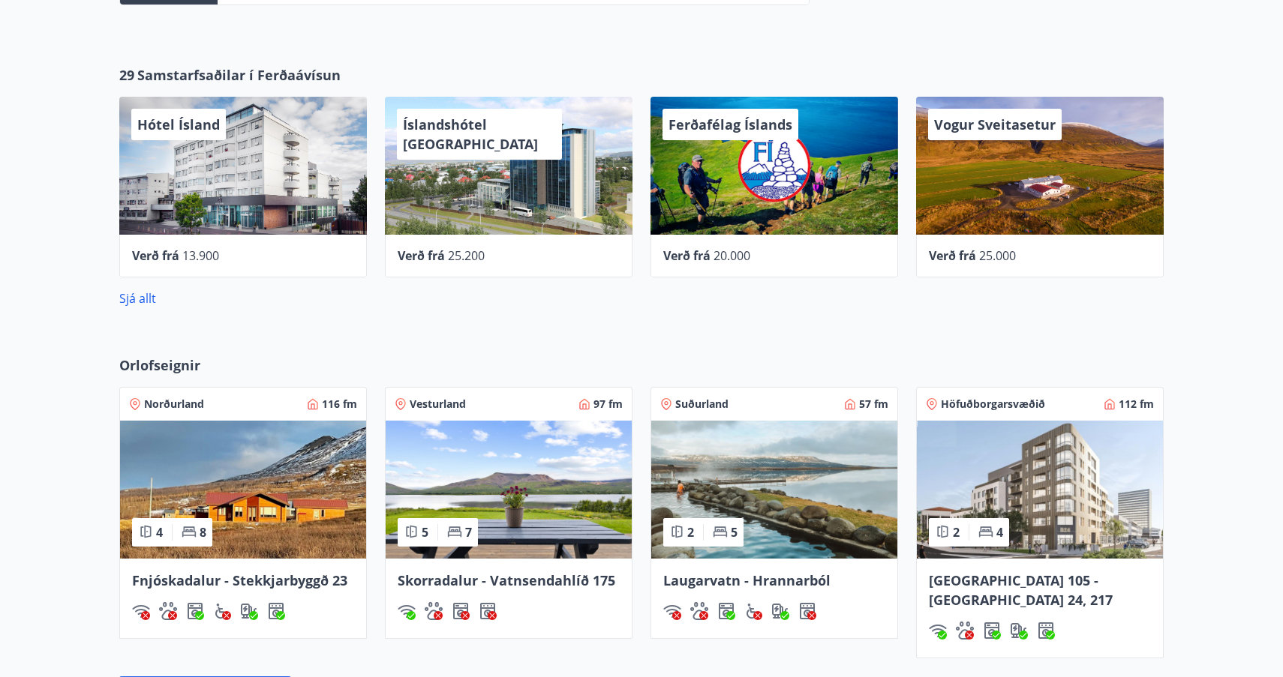
scroll to position [622, 0]
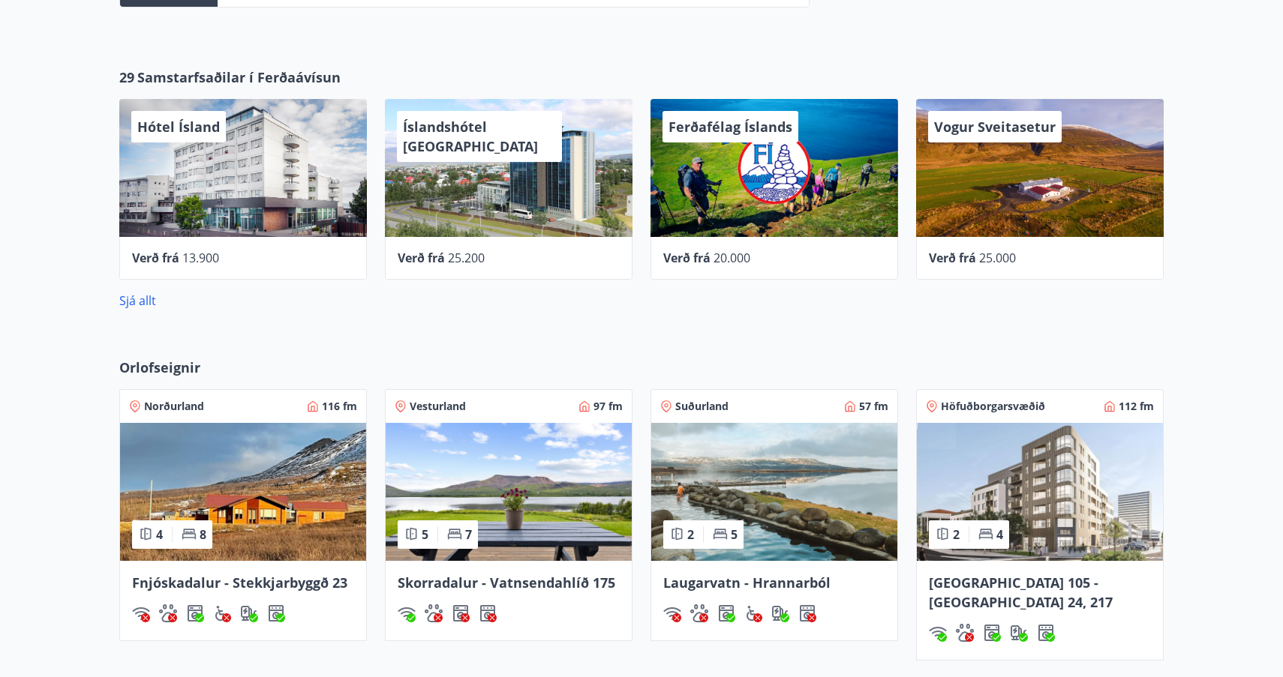
click at [227, 175] on div "Hótel Ísland" at bounding box center [243, 168] width 248 height 138
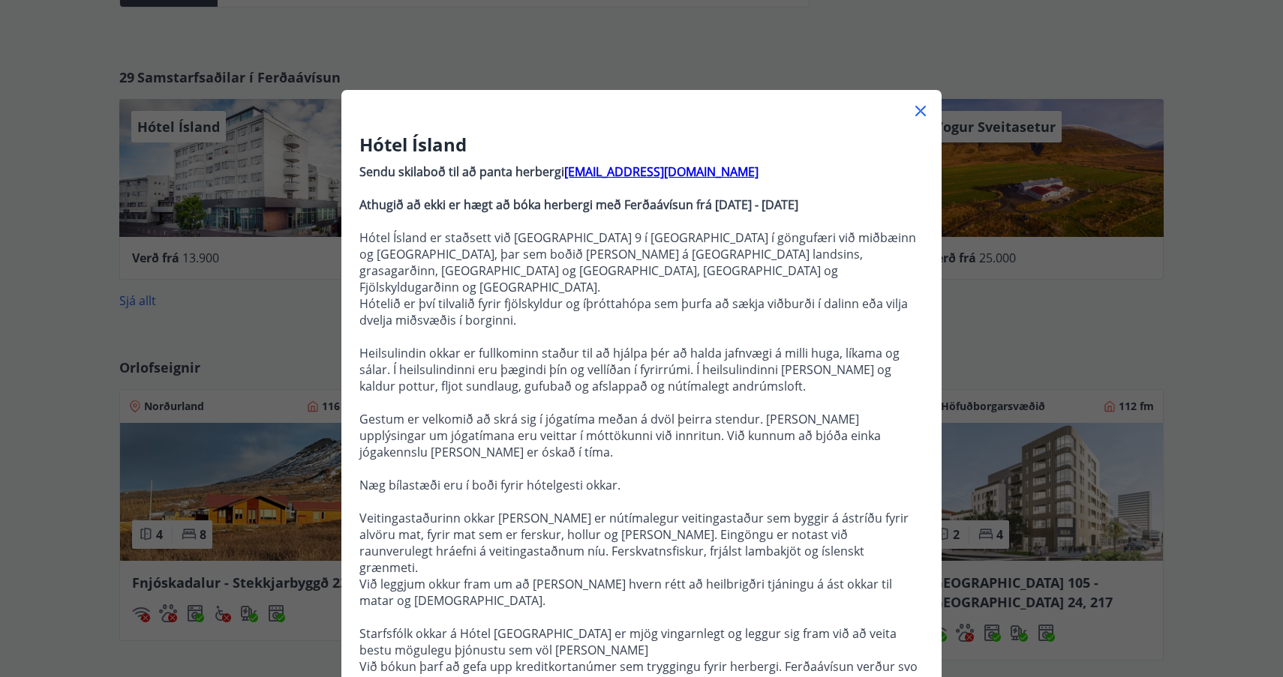
scroll to position [0, 0]
click at [920, 108] on icon at bounding box center [921, 111] width 18 height 18
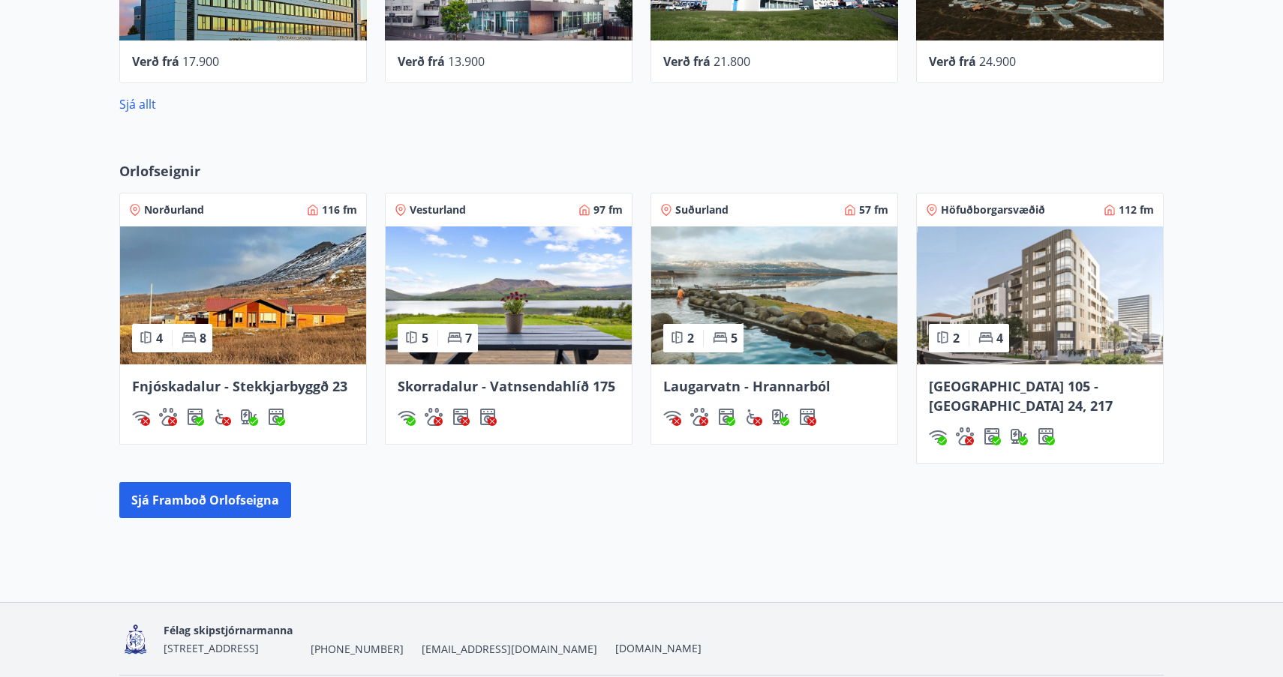
scroll to position [823, 0]
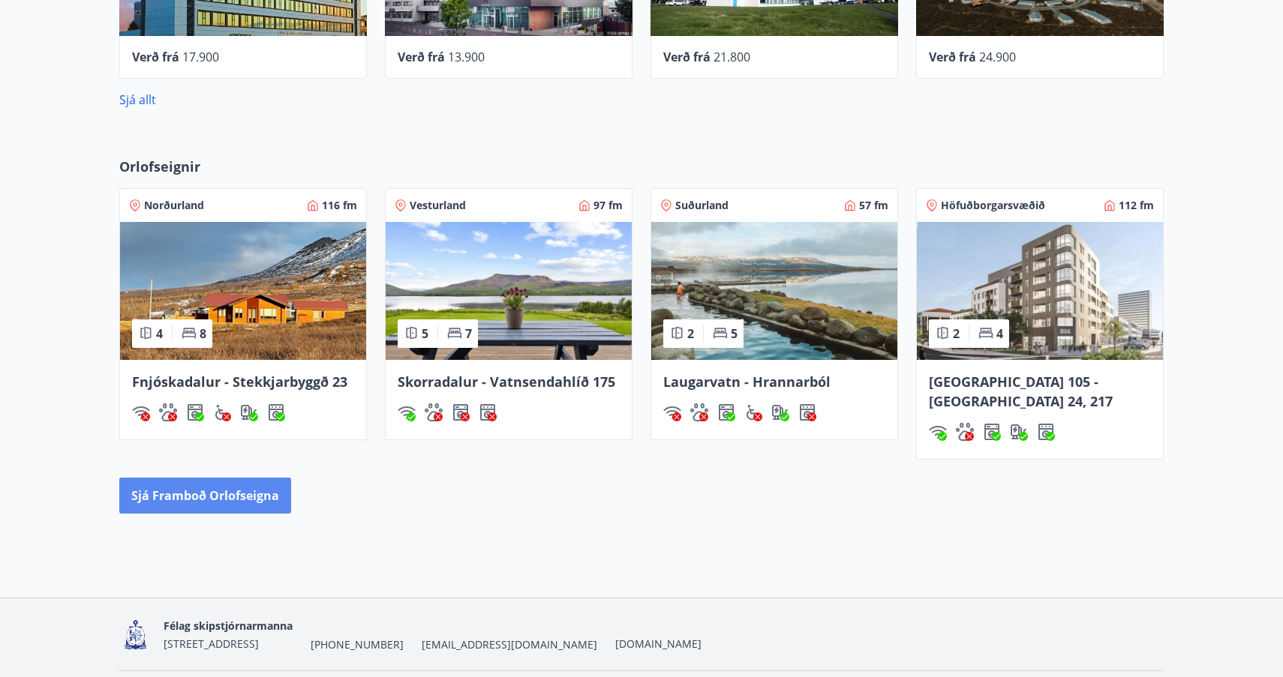
click at [223, 478] on button "Sjá framboð orlofseigna" at bounding box center [205, 496] width 172 height 36
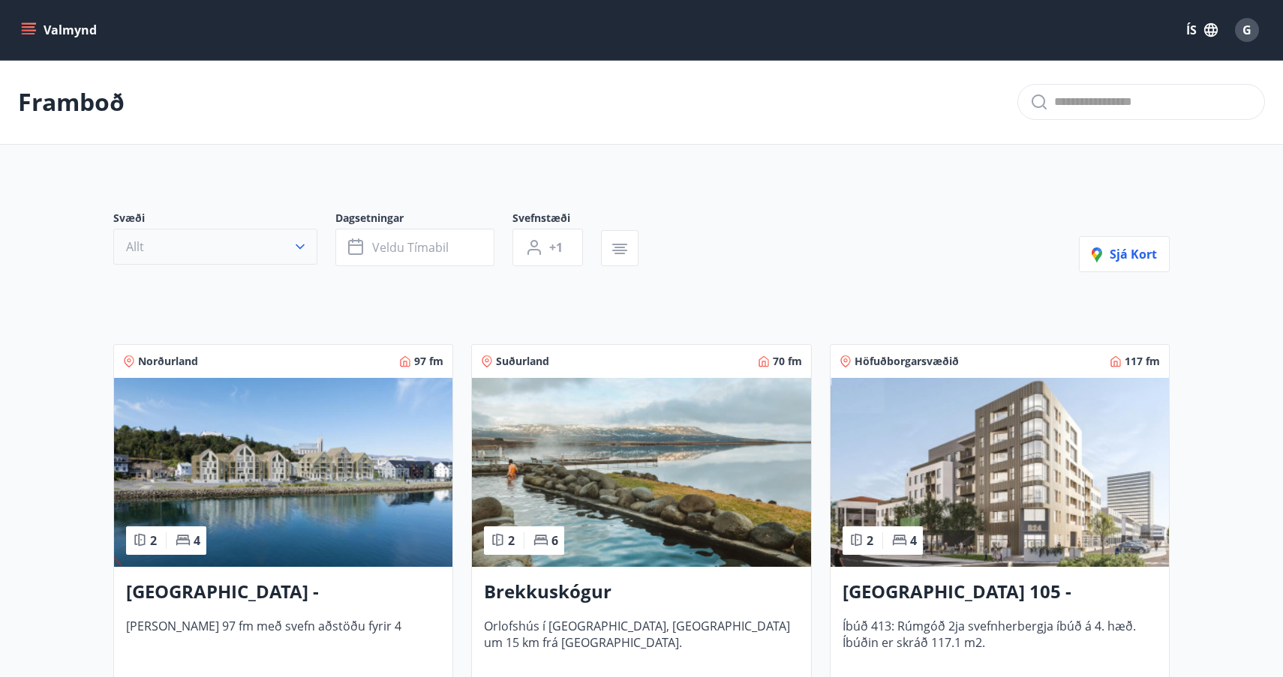
click at [301, 247] on icon "button" at bounding box center [300, 246] width 15 height 15
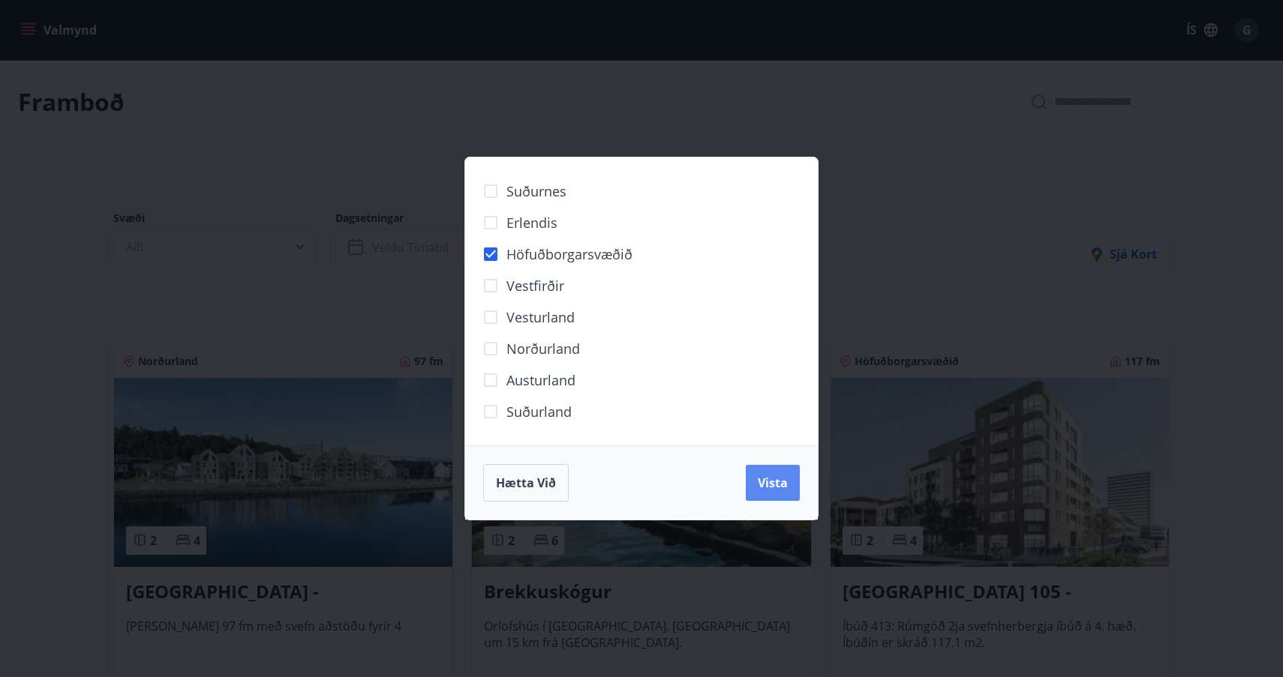
click at [764, 483] on span "Vista" at bounding box center [773, 483] width 30 height 17
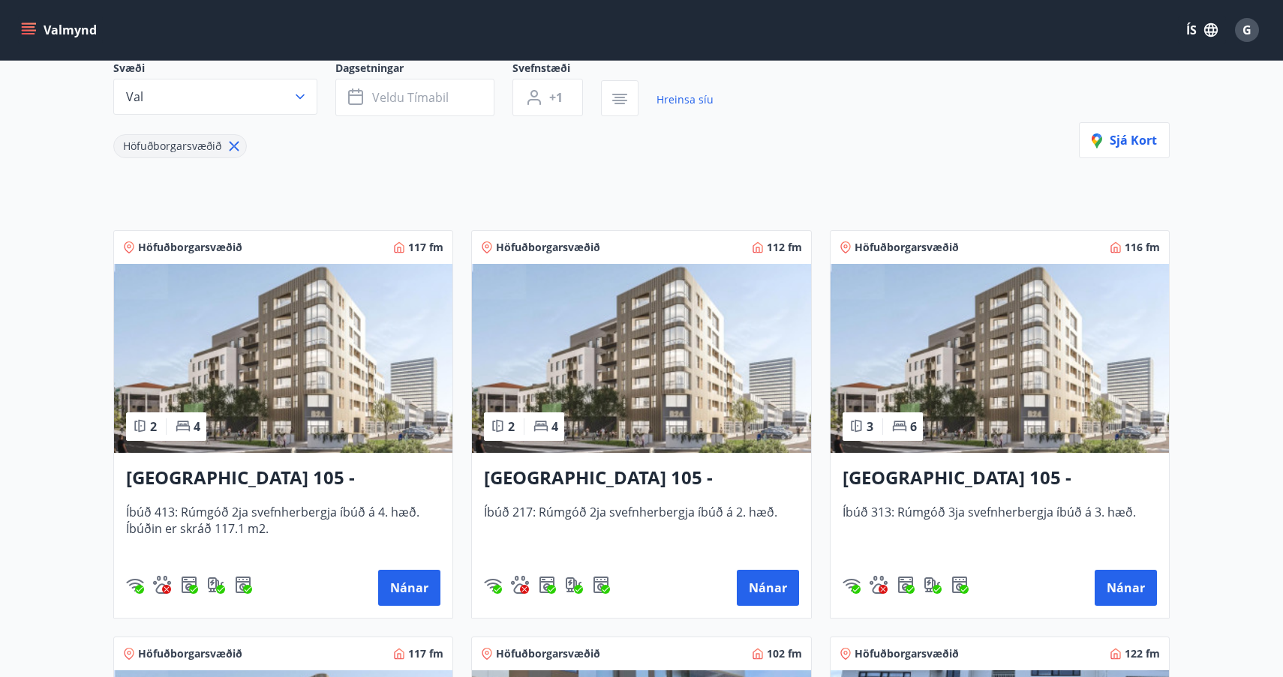
scroll to position [169, 0]
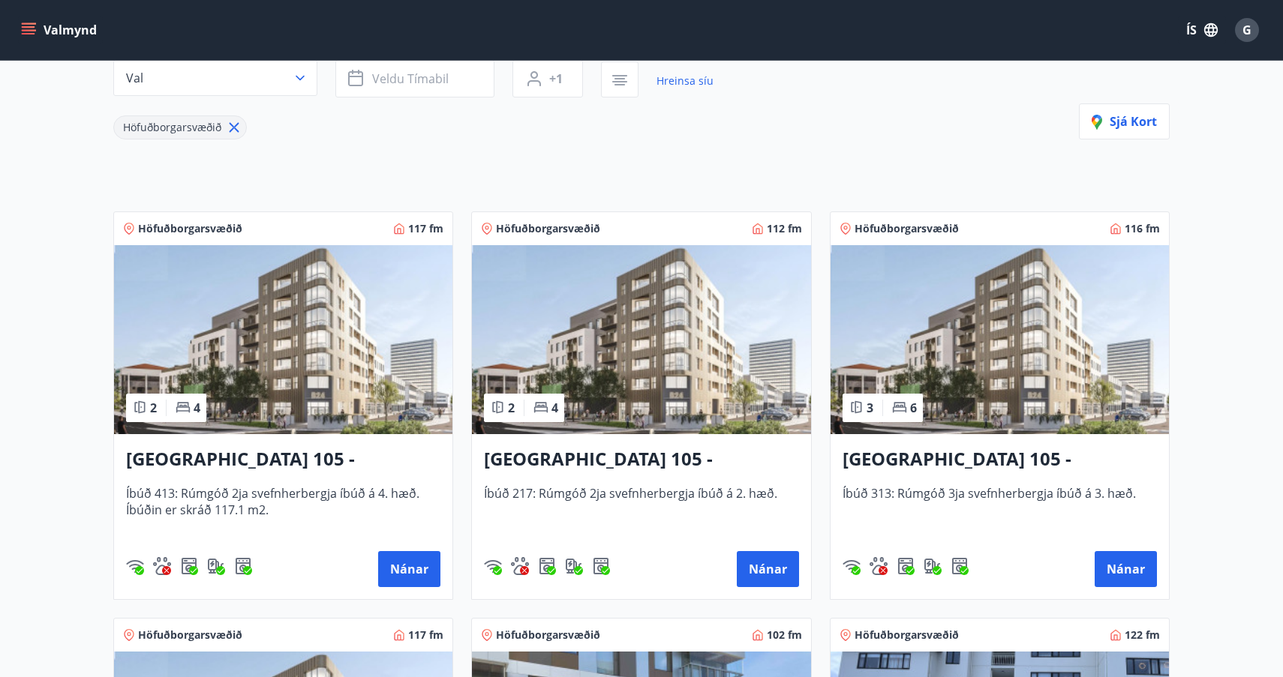
click at [308, 360] on img at bounding box center [283, 339] width 338 height 189
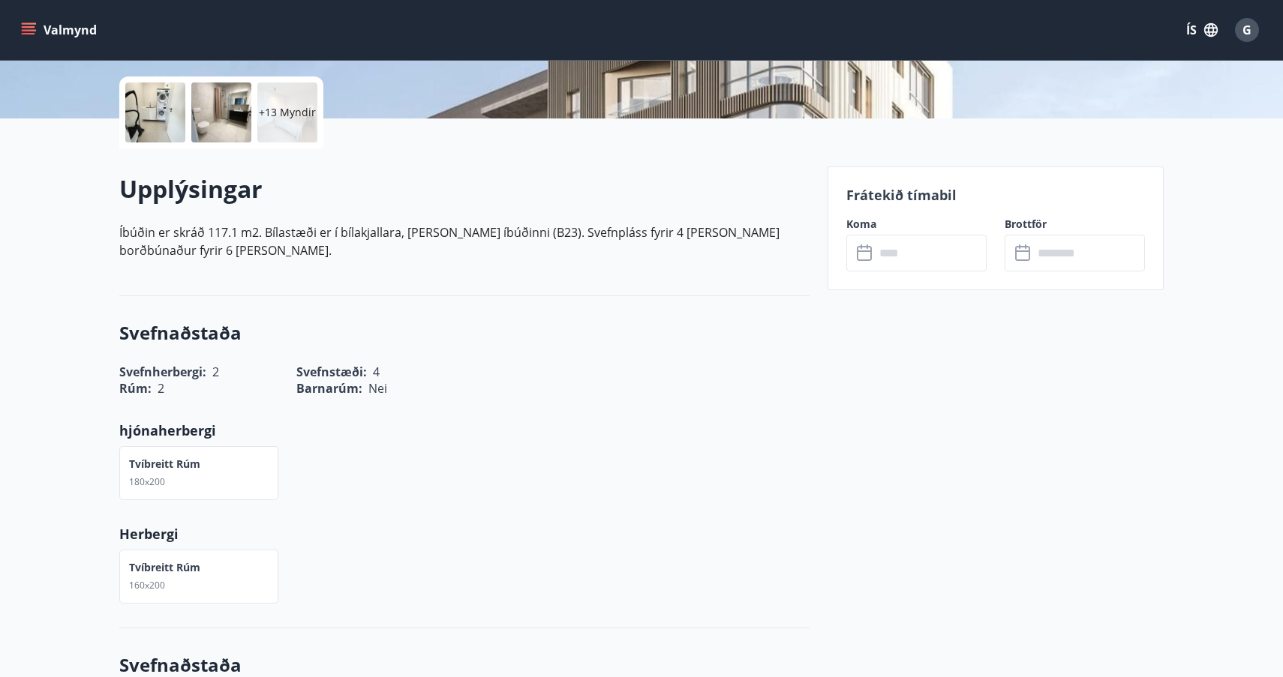
scroll to position [338, 0]
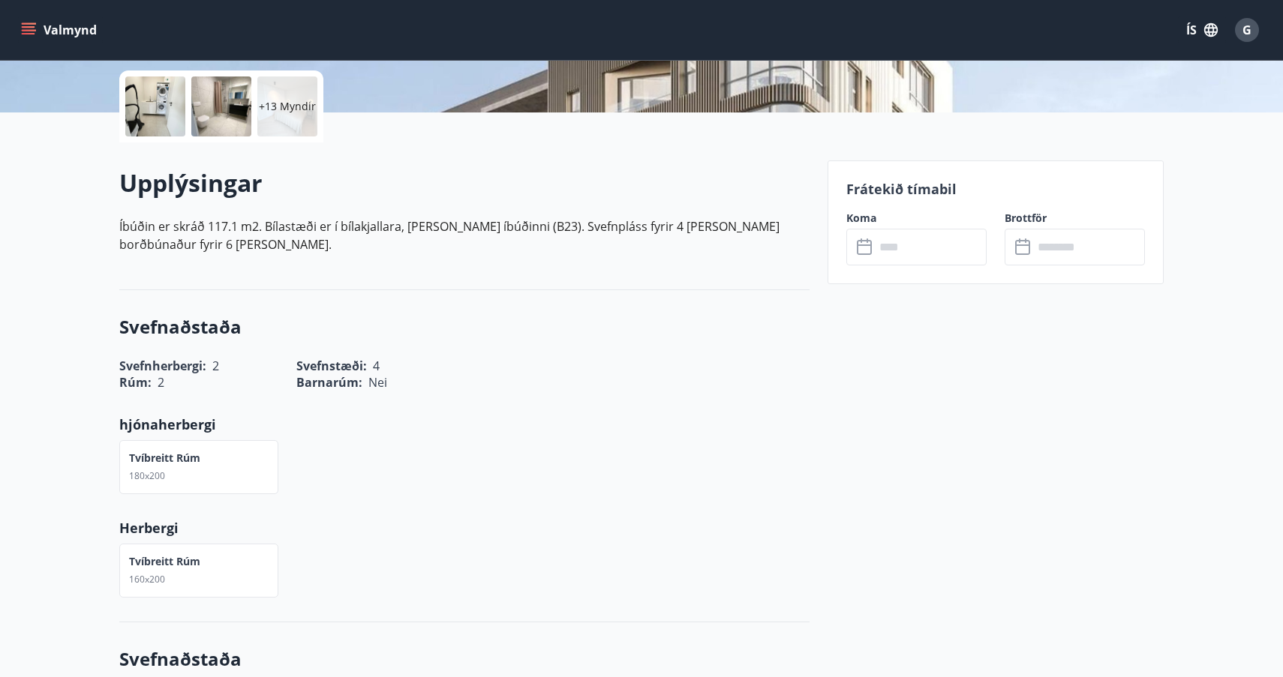
click at [866, 248] on icon at bounding box center [866, 248] width 18 height 18
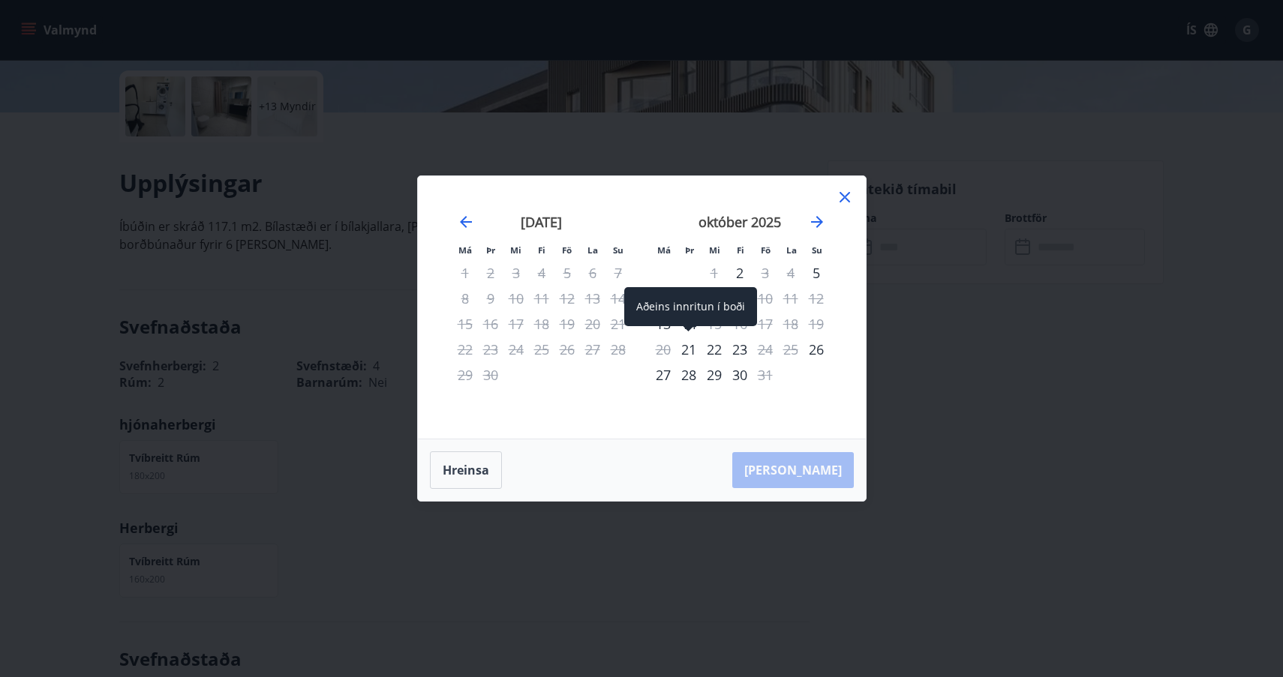
click at [691, 350] on div "21" at bounding box center [689, 350] width 26 height 26
click at [688, 348] on div "21" at bounding box center [689, 350] width 26 height 26
click at [463, 471] on button "Hreinsa" at bounding box center [466, 471] width 72 height 38
click at [458, 471] on button "Hreinsa" at bounding box center [466, 471] width 72 height 38
click at [690, 350] on div "21" at bounding box center [689, 350] width 26 height 26
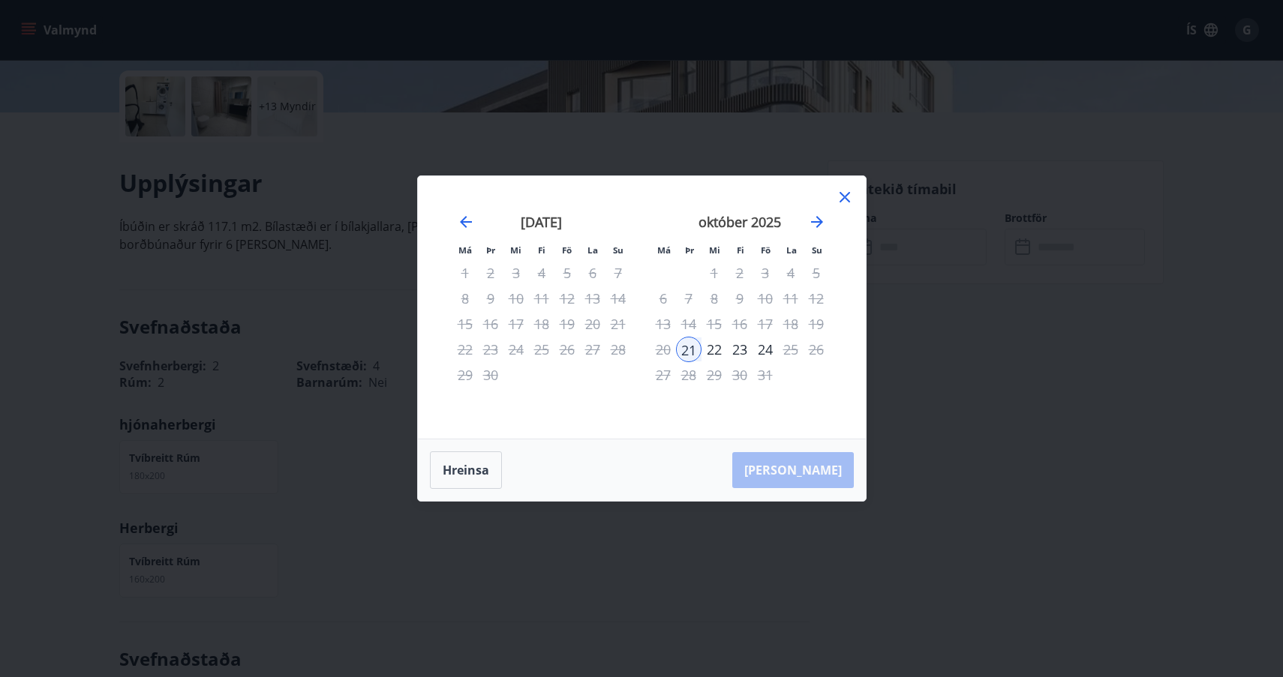
click at [719, 350] on div "22" at bounding box center [714, 350] width 26 height 26
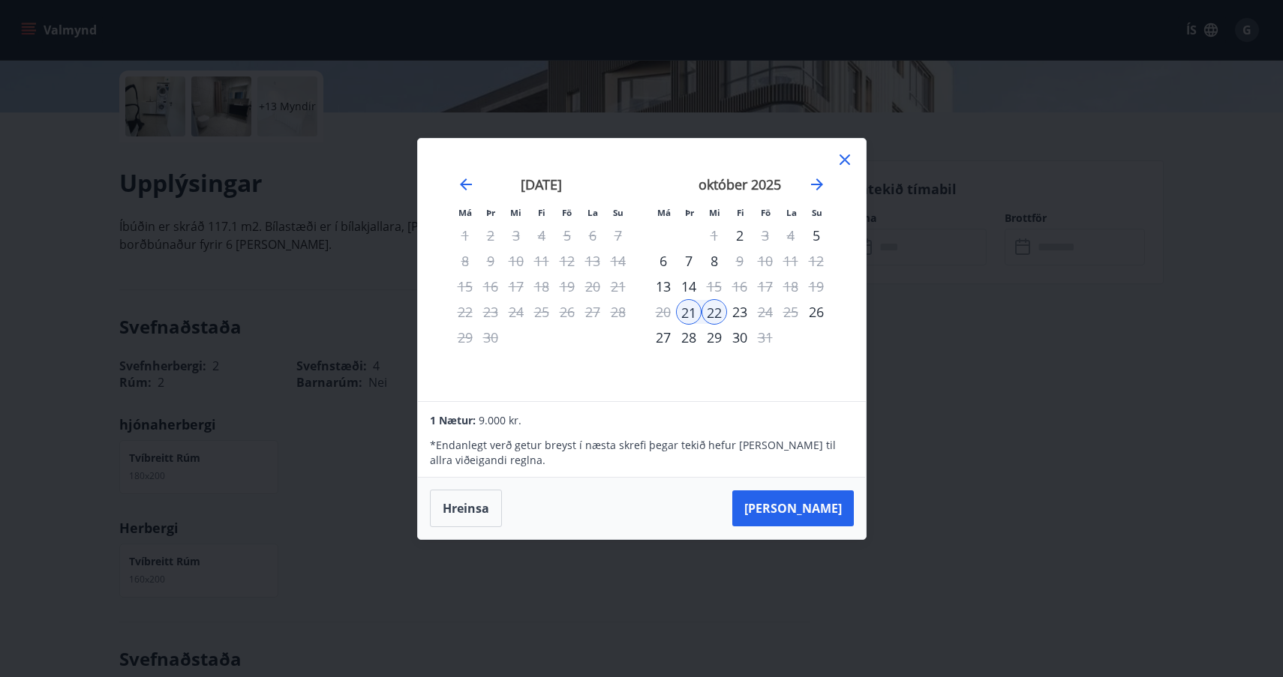
click at [740, 311] on div "23" at bounding box center [740, 312] width 26 height 26
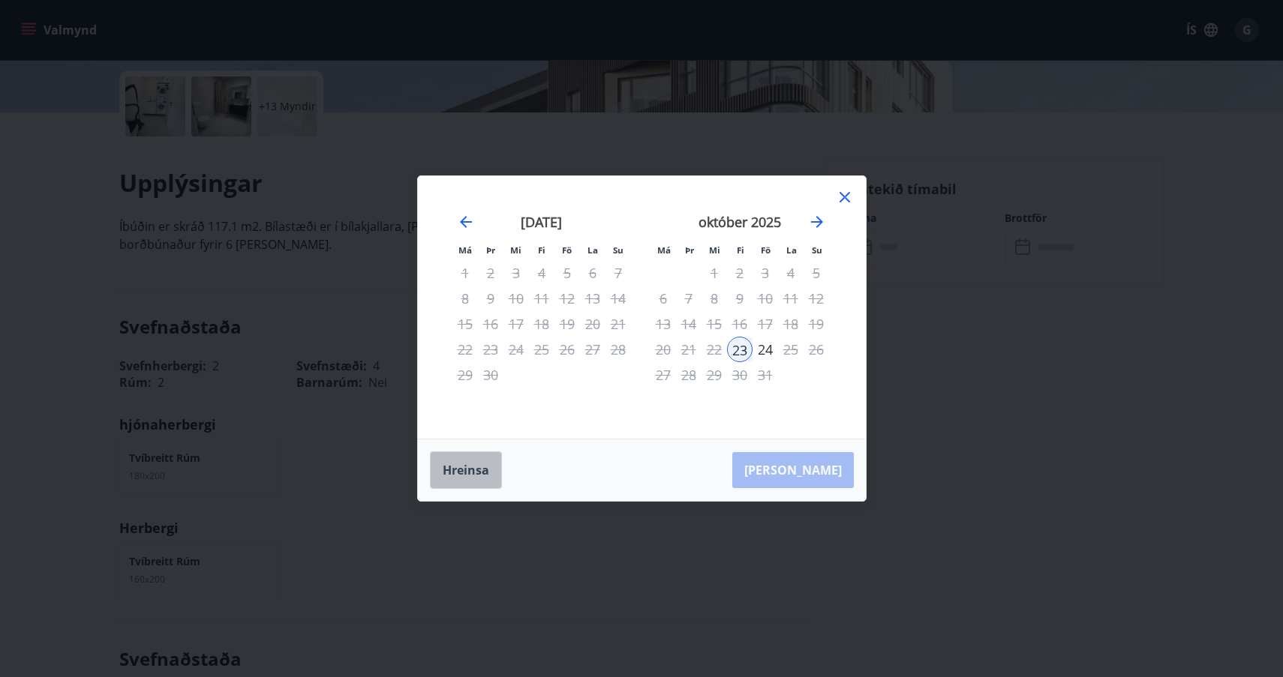
click at [465, 473] on button "Hreinsa" at bounding box center [466, 471] width 72 height 38
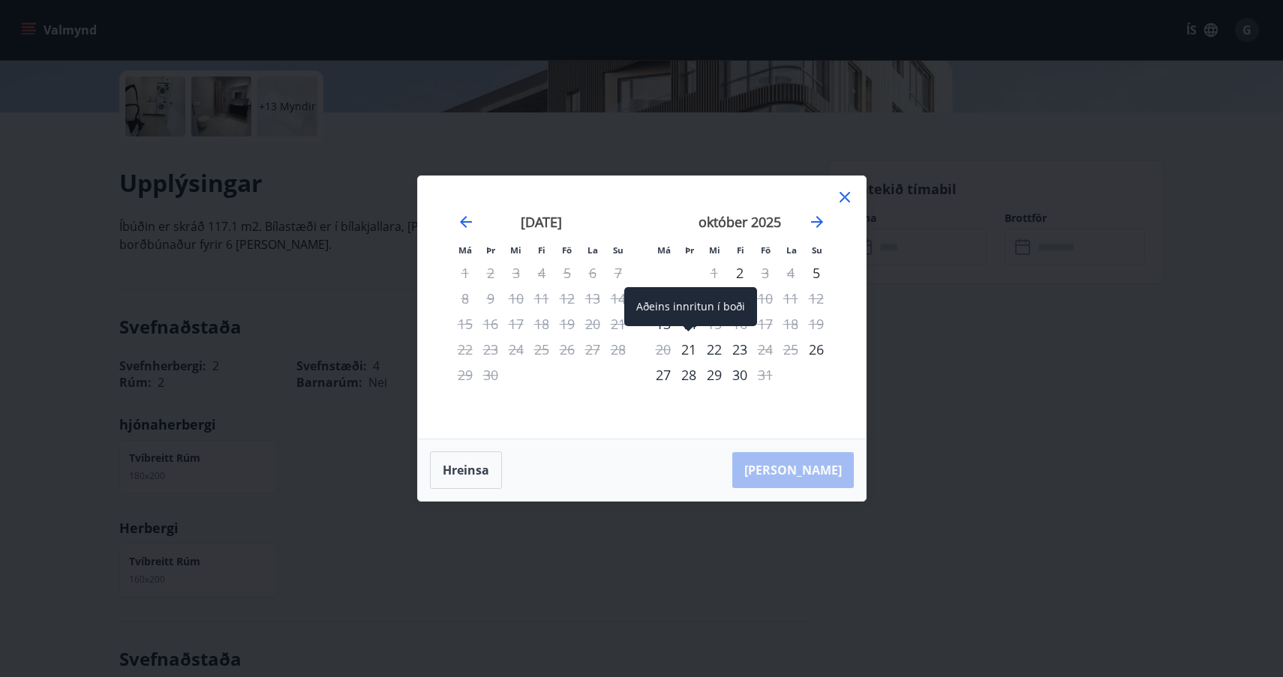
click at [689, 349] on div "21" at bounding box center [689, 350] width 26 height 26
click at [713, 350] on div "22" at bounding box center [714, 350] width 26 height 26
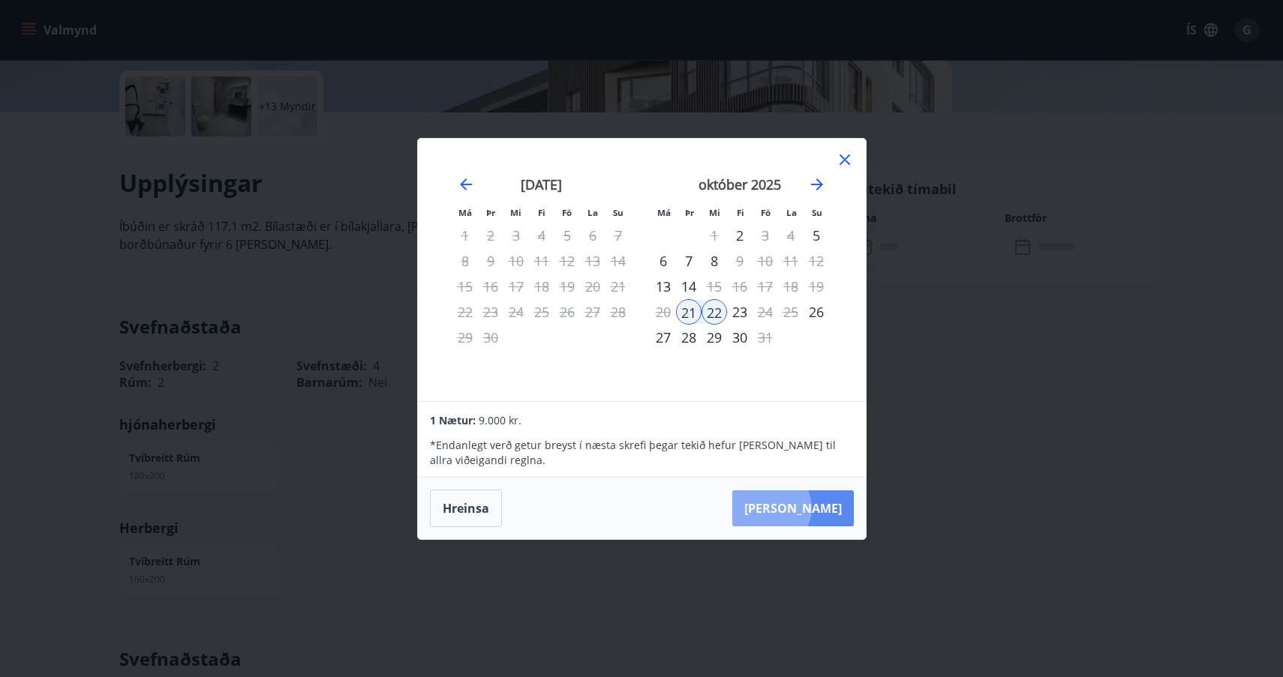
click at [817, 508] on button "Taka Frá" at bounding box center [793, 509] width 122 height 36
click at [843, 162] on icon at bounding box center [845, 160] width 18 height 18
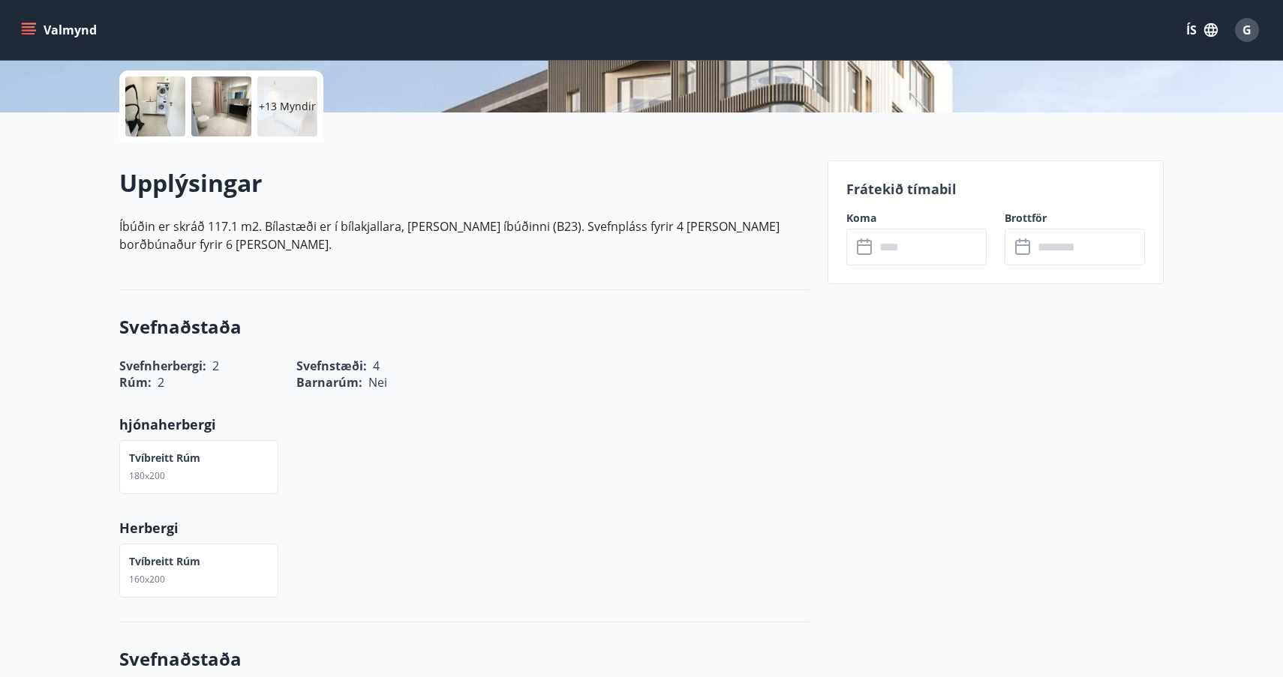
click at [864, 247] on icon at bounding box center [866, 248] width 18 height 18
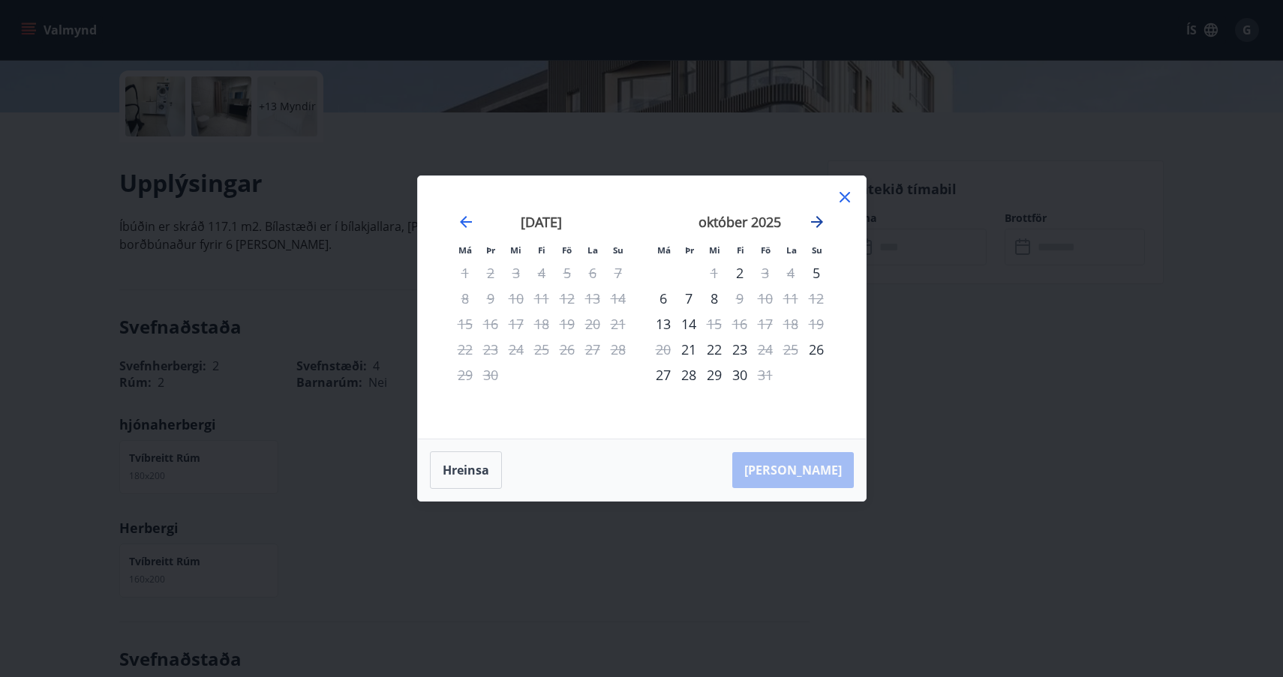
click at [816, 218] on icon "Move forward to switch to the next month." at bounding box center [817, 222] width 18 height 18
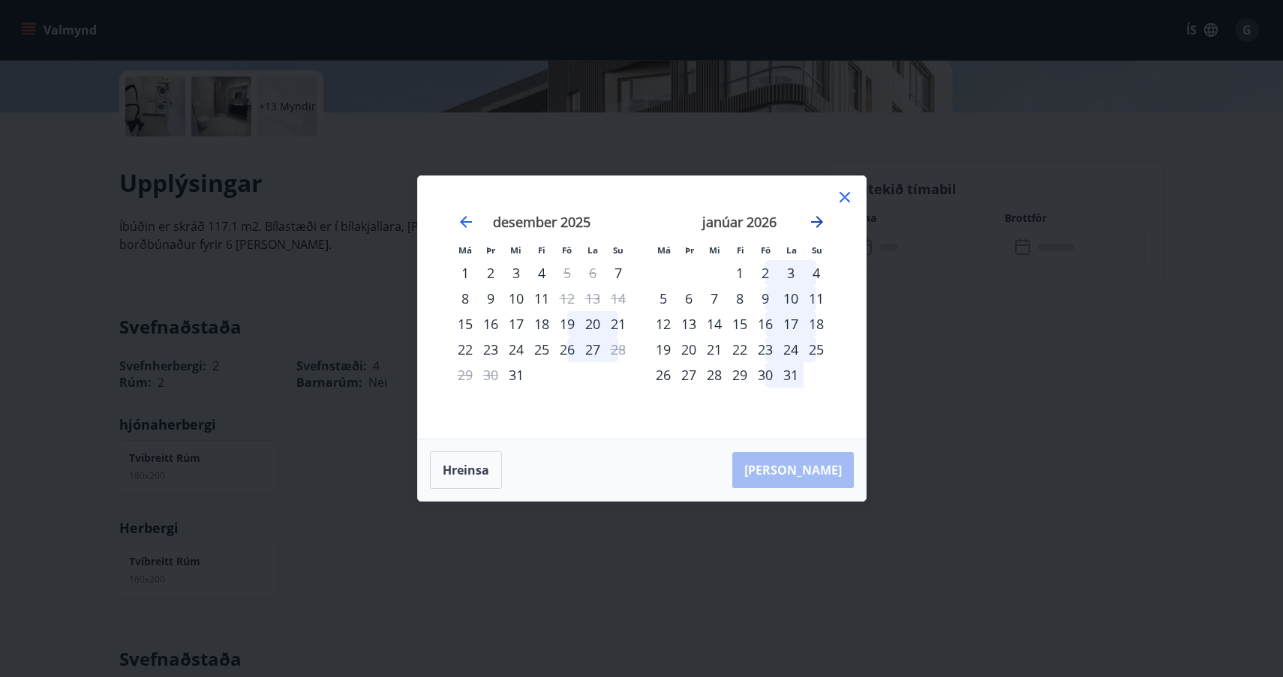
click at [816, 218] on icon "Move forward to switch to the next month." at bounding box center [817, 222] width 18 height 18
click at [662, 301] on div "2" at bounding box center [663, 299] width 26 height 26
click at [467, 470] on button "Hreinsa" at bounding box center [466, 471] width 72 height 38
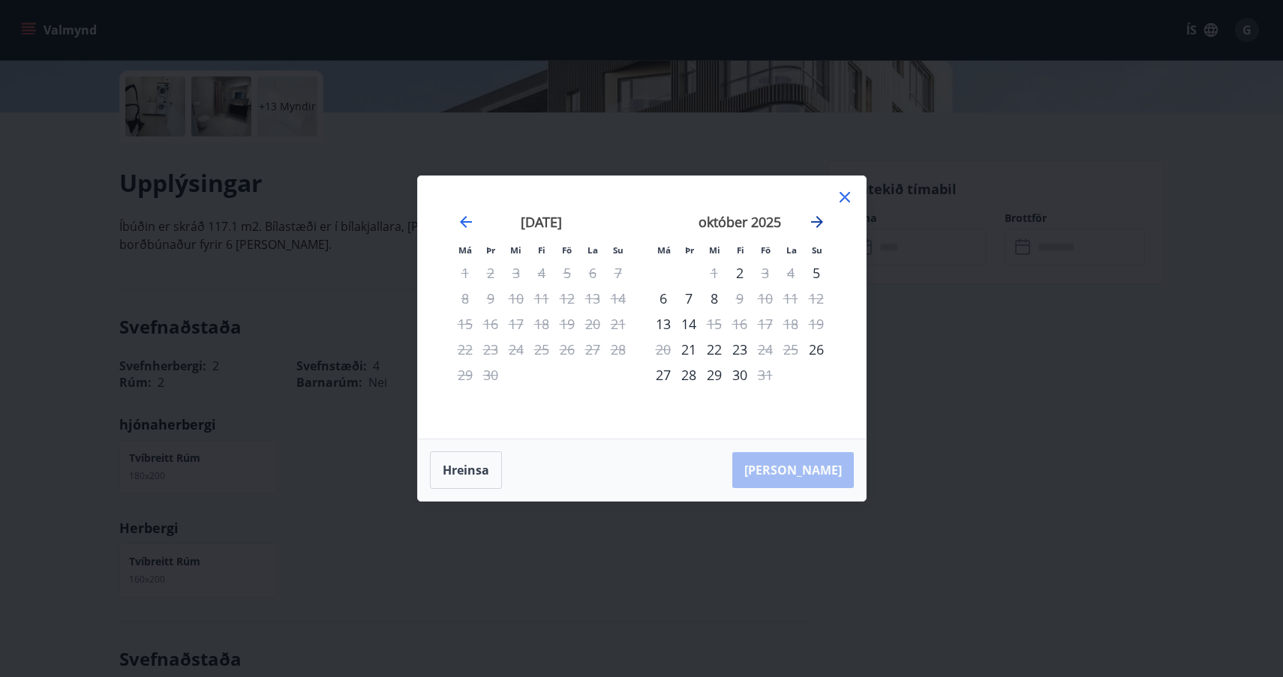
click at [819, 221] on icon "Move forward to switch to the next month." at bounding box center [817, 222] width 12 height 12
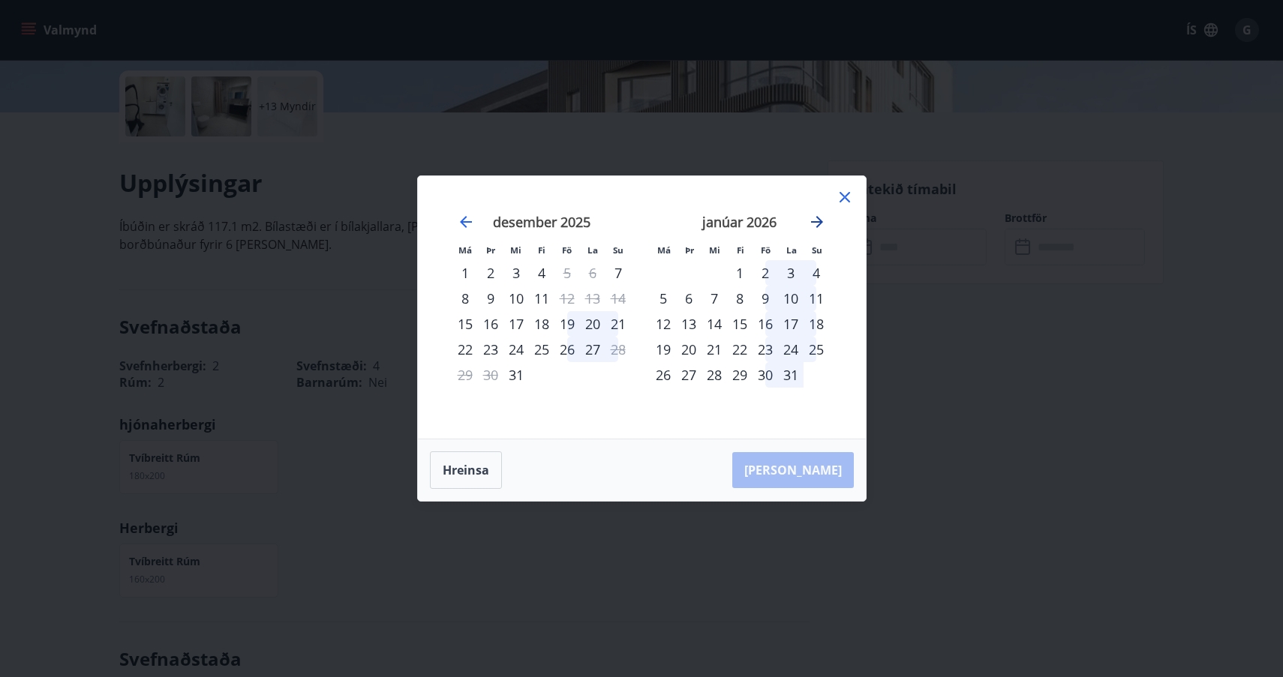
click at [819, 221] on icon "Move forward to switch to the next month." at bounding box center [817, 222] width 12 height 12
click at [662, 300] on div "2" at bounding box center [663, 299] width 26 height 26
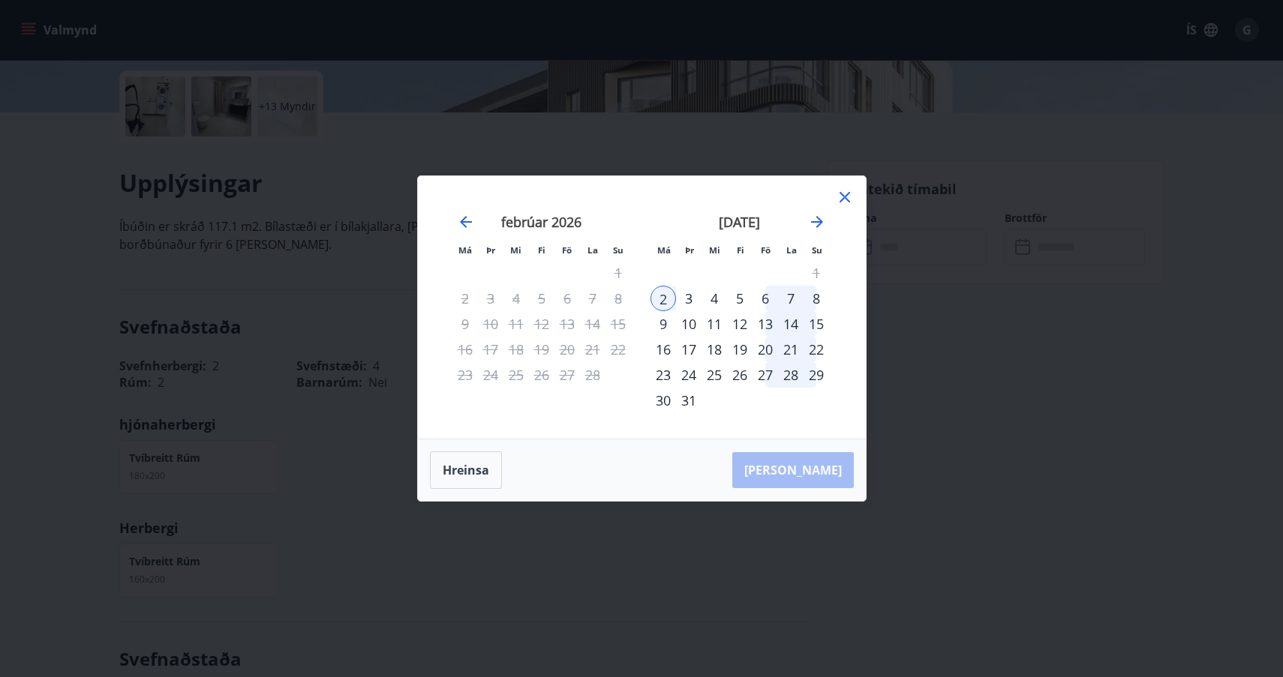
click at [686, 298] on div "3" at bounding box center [689, 299] width 26 height 26
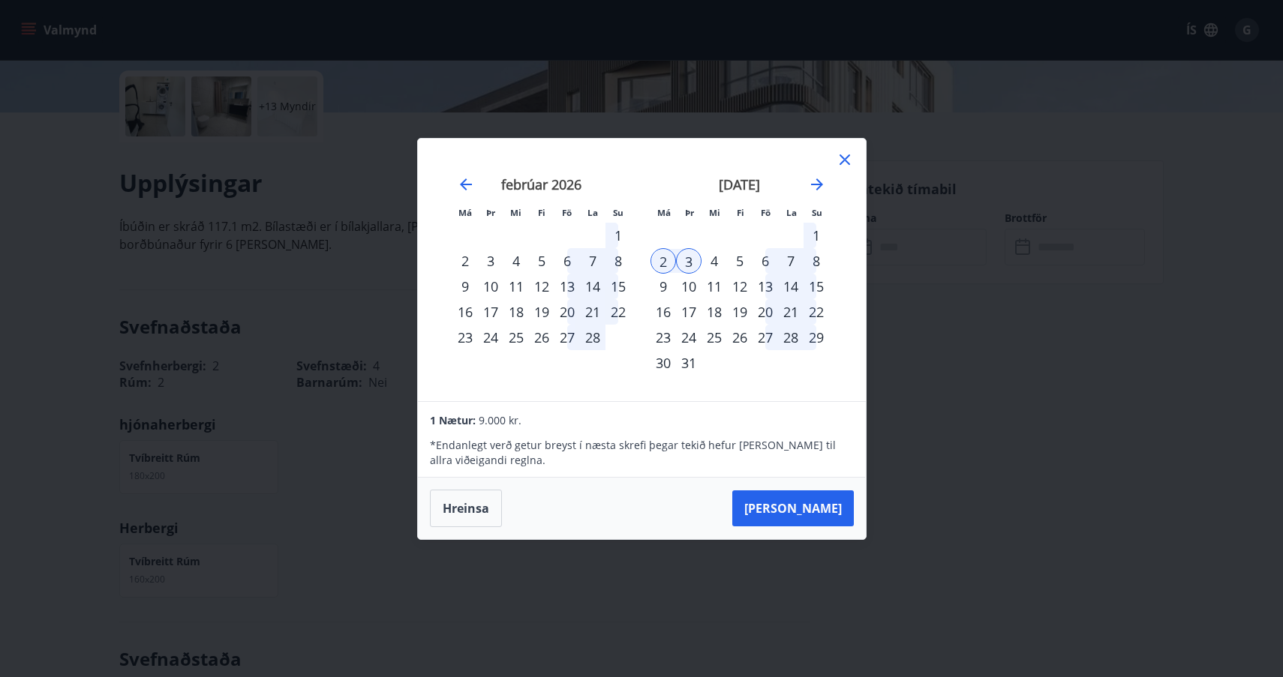
click at [716, 263] on div "4" at bounding box center [714, 261] width 26 height 26
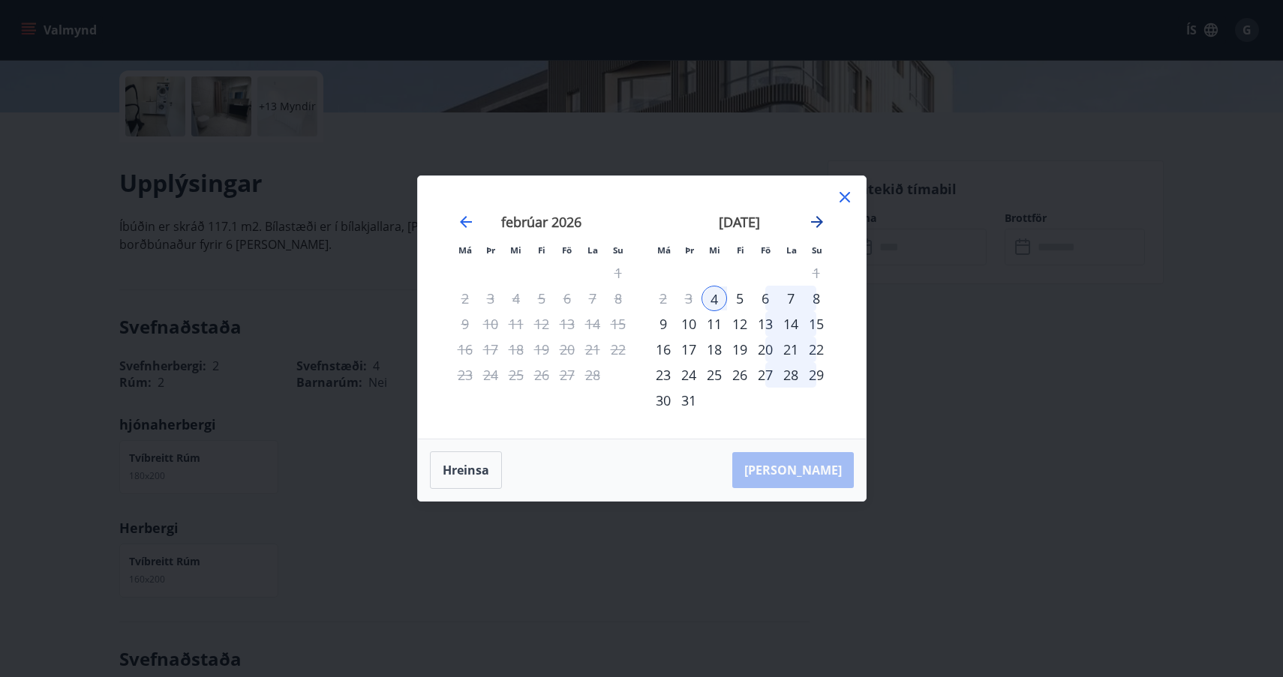
click at [816, 218] on icon "Move forward to switch to the next month." at bounding box center [817, 222] width 18 height 18
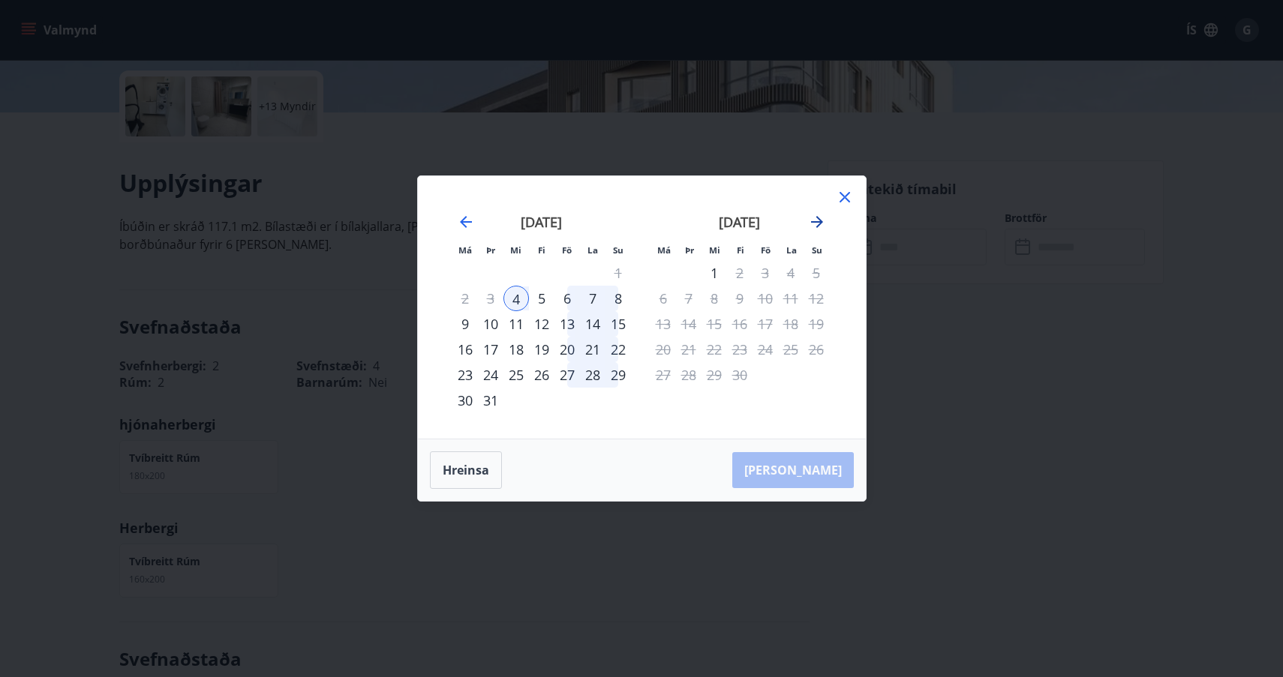
click at [816, 218] on icon "Move forward to switch to the next month." at bounding box center [817, 222] width 18 height 18
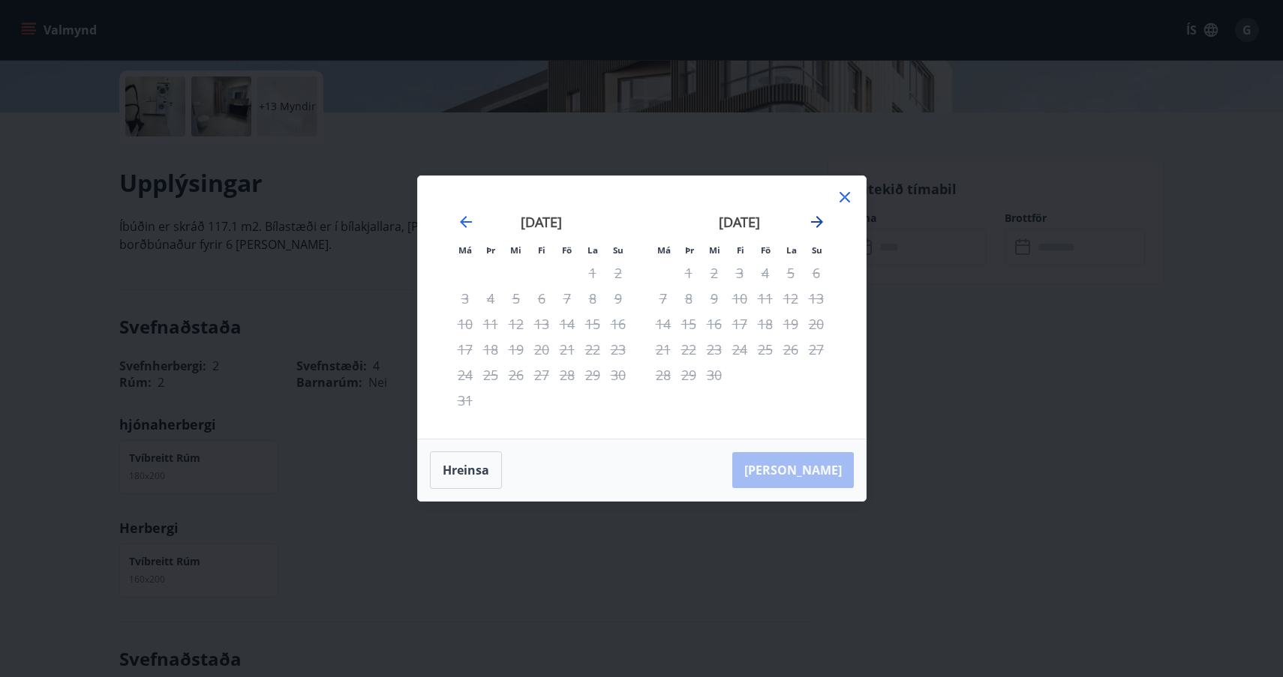
click at [816, 218] on icon "Move forward to switch to the next month." at bounding box center [817, 222] width 18 height 18
click at [840, 196] on icon at bounding box center [845, 197] width 18 height 18
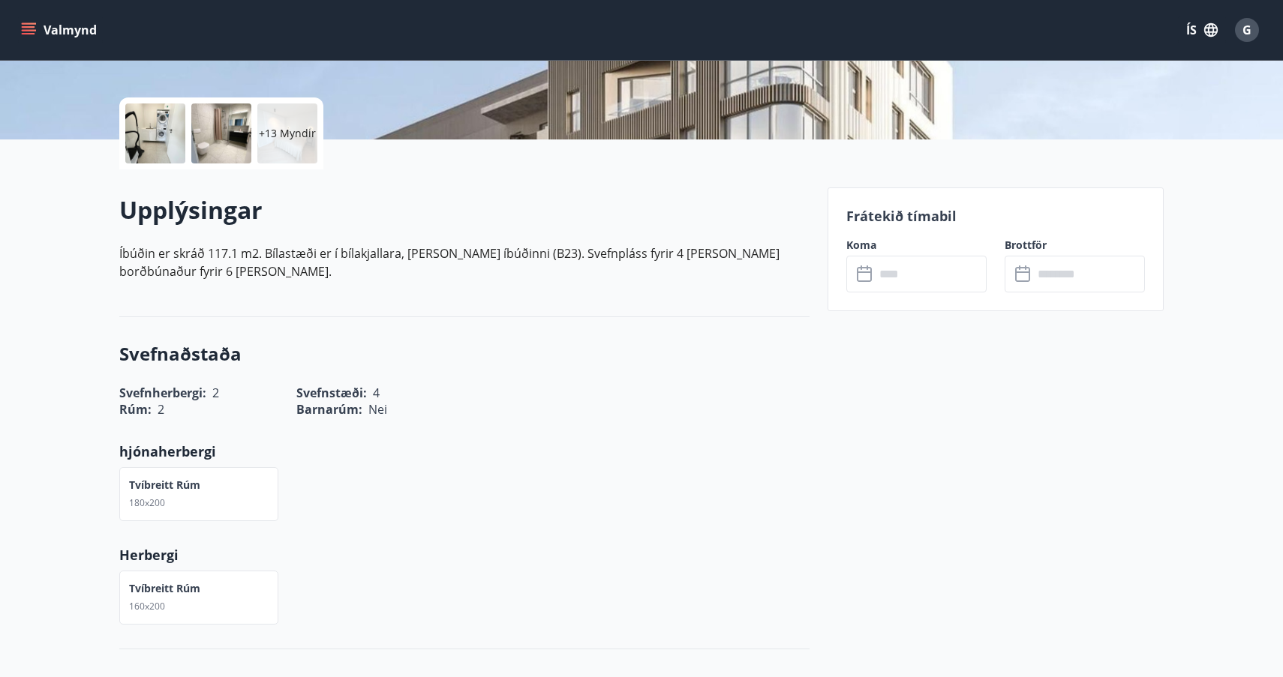
scroll to position [317, 0]
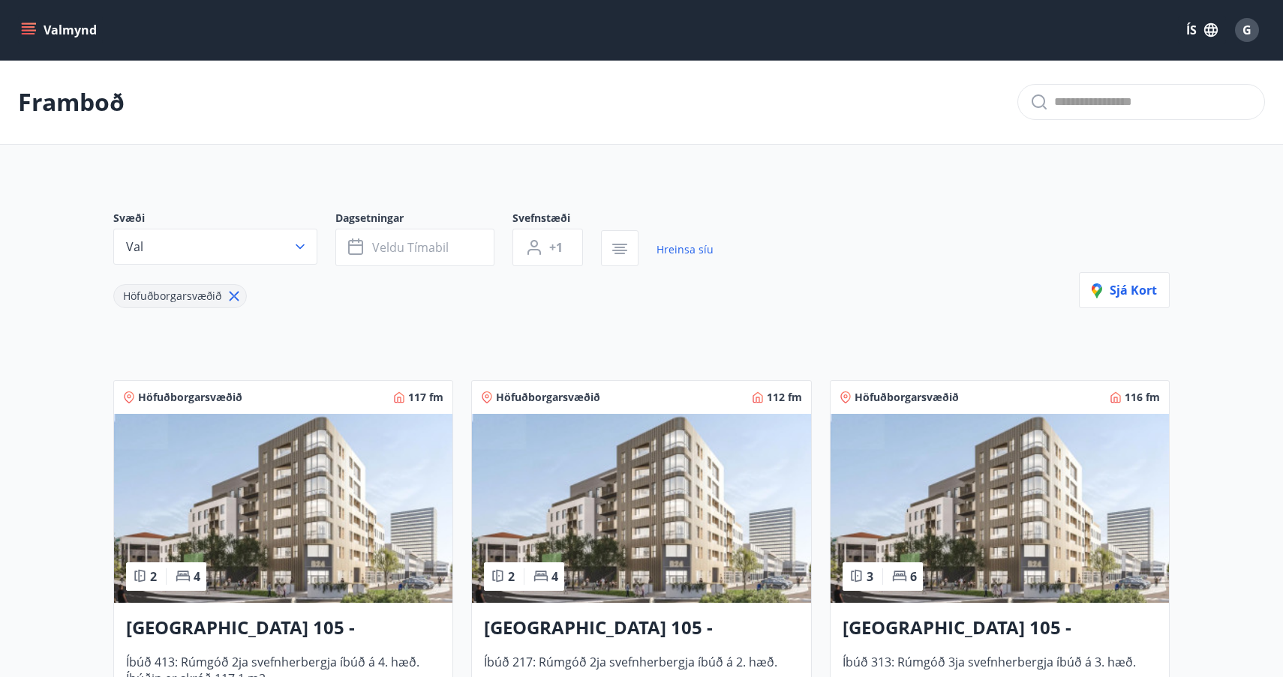
click at [233, 296] on icon at bounding box center [234, 297] width 2 height 2
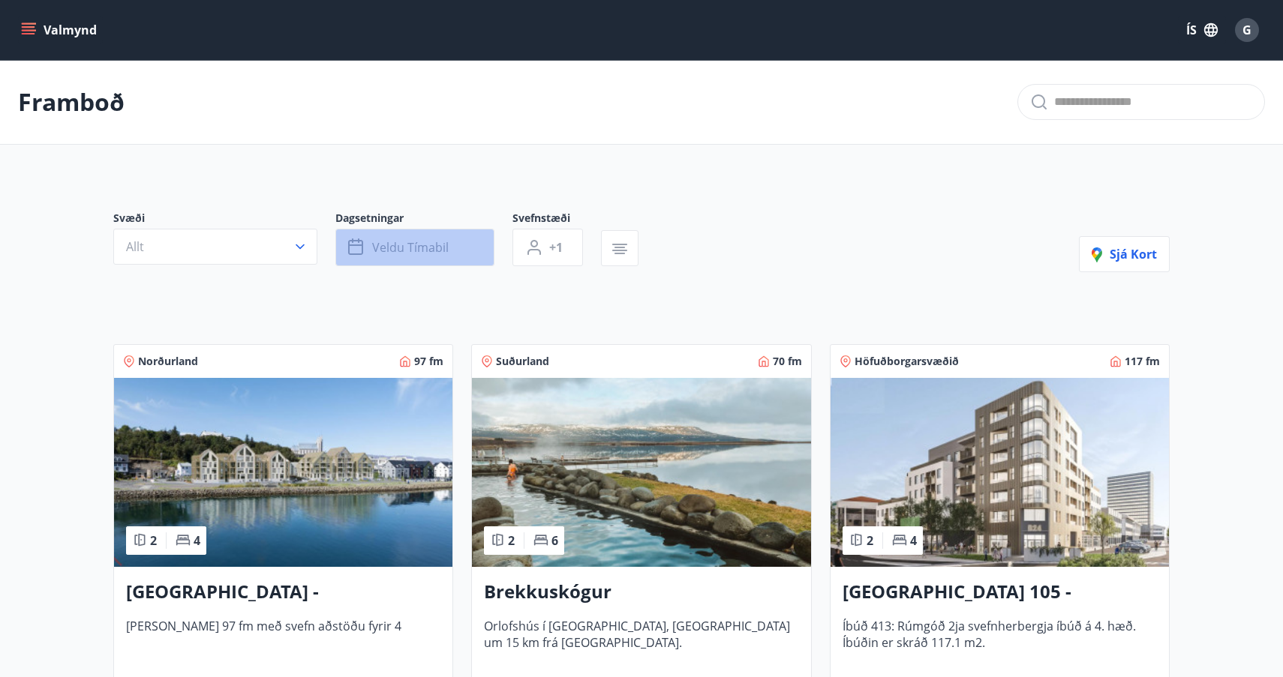
click at [377, 245] on span "Veldu tímabil" at bounding box center [410, 247] width 77 height 17
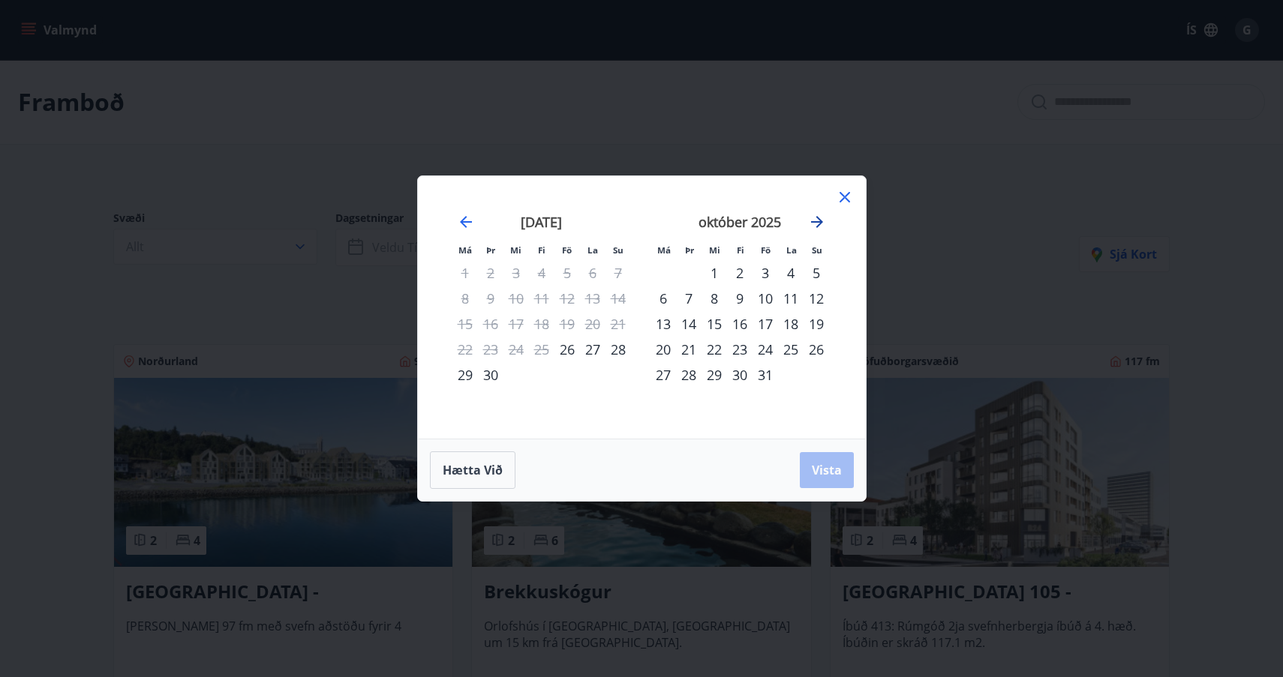
click at [821, 219] on icon "Move forward to switch to the next month." at bounding box center [817, 222] width 18 height 18
click at [821, 218] on icon "Move forward to switch to the next month." at bounding box center [817, 222] width 18 height 18
click at [736, 296] on div "5" at bounding box center [740, 299] width 26 height 26
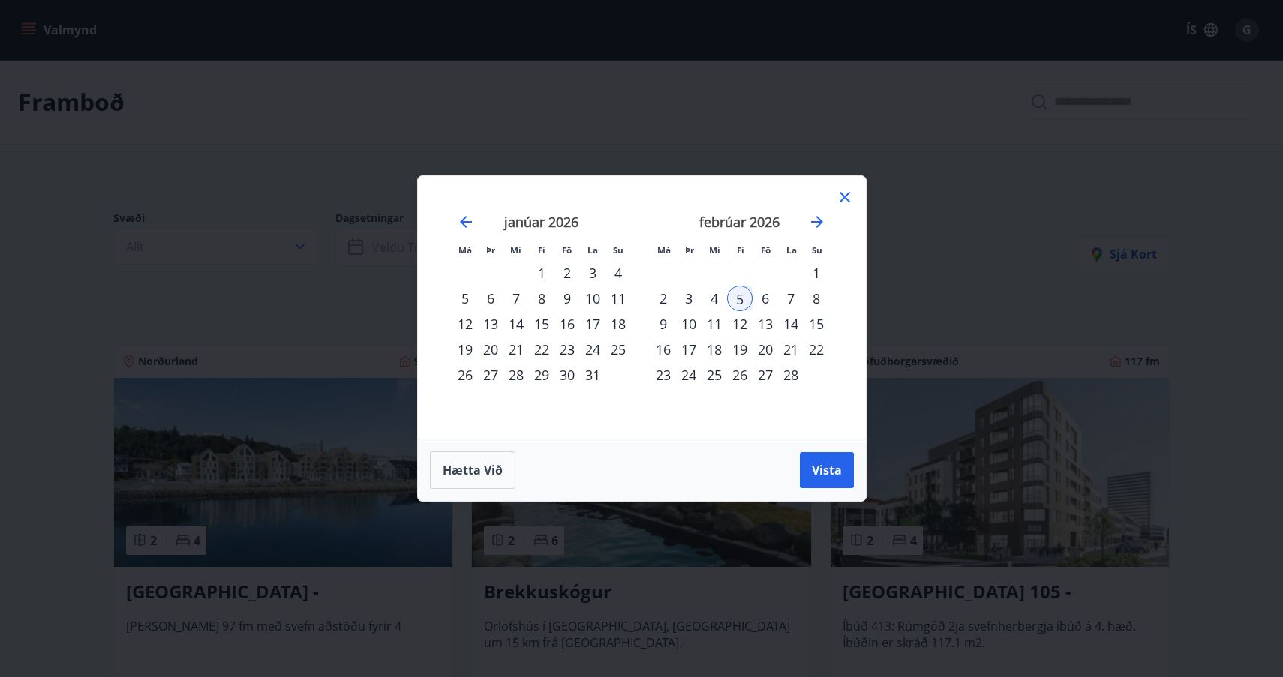
click at [816, 297] on div "8" at bounding box center [816, 299] width 26 height 26
click at [829, 470] on span "Vista" at bounding box center [827, 470] width 30 height 17
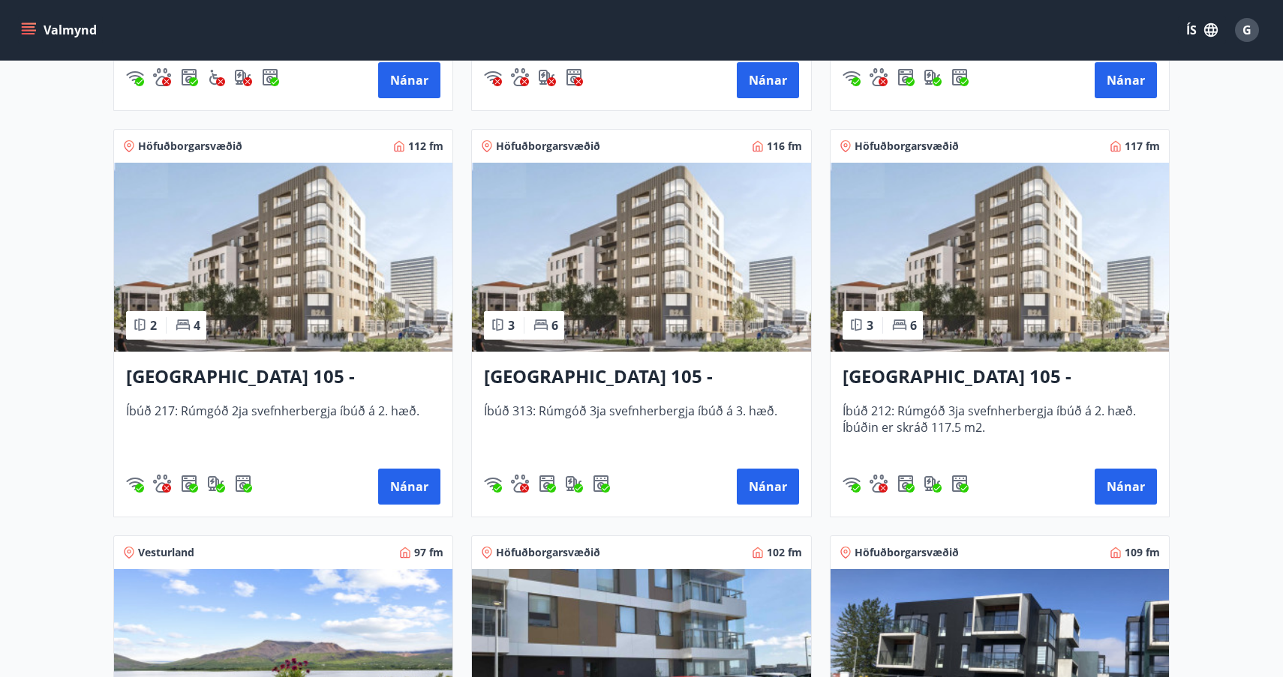
scroll to position [623, 0]
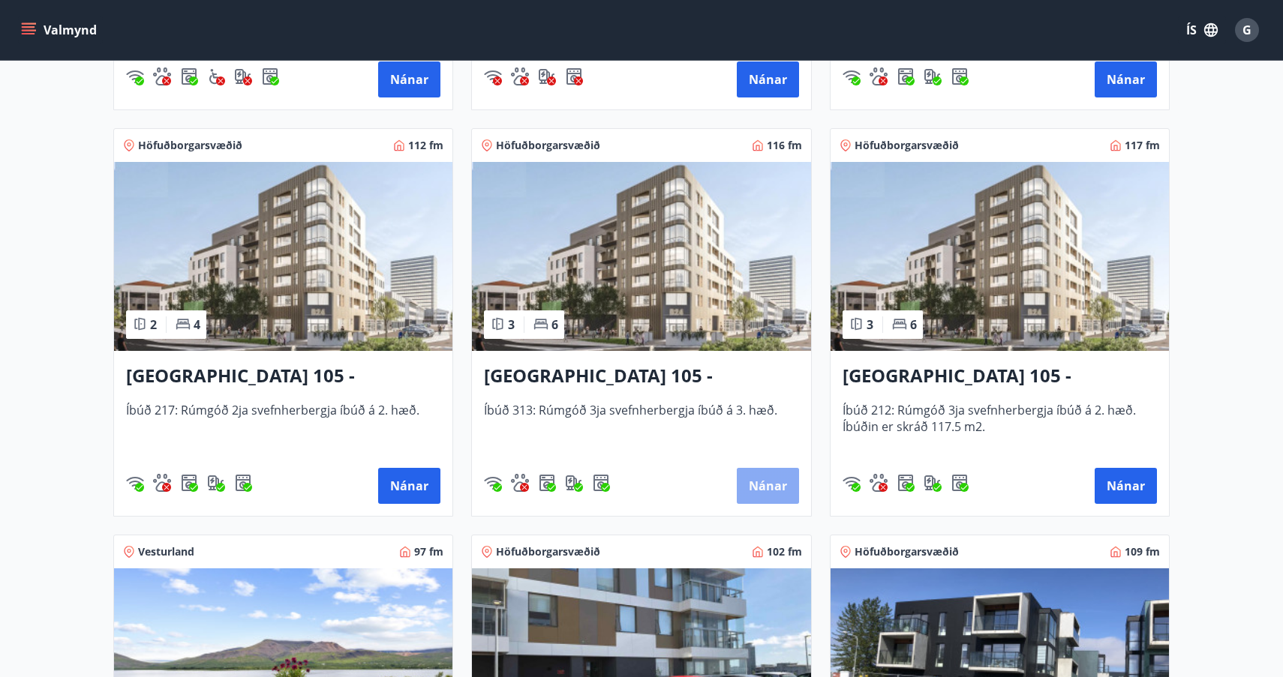
click at [770, 486] on button "Nánar" at bounding box center [768, 486] width 62 height 36
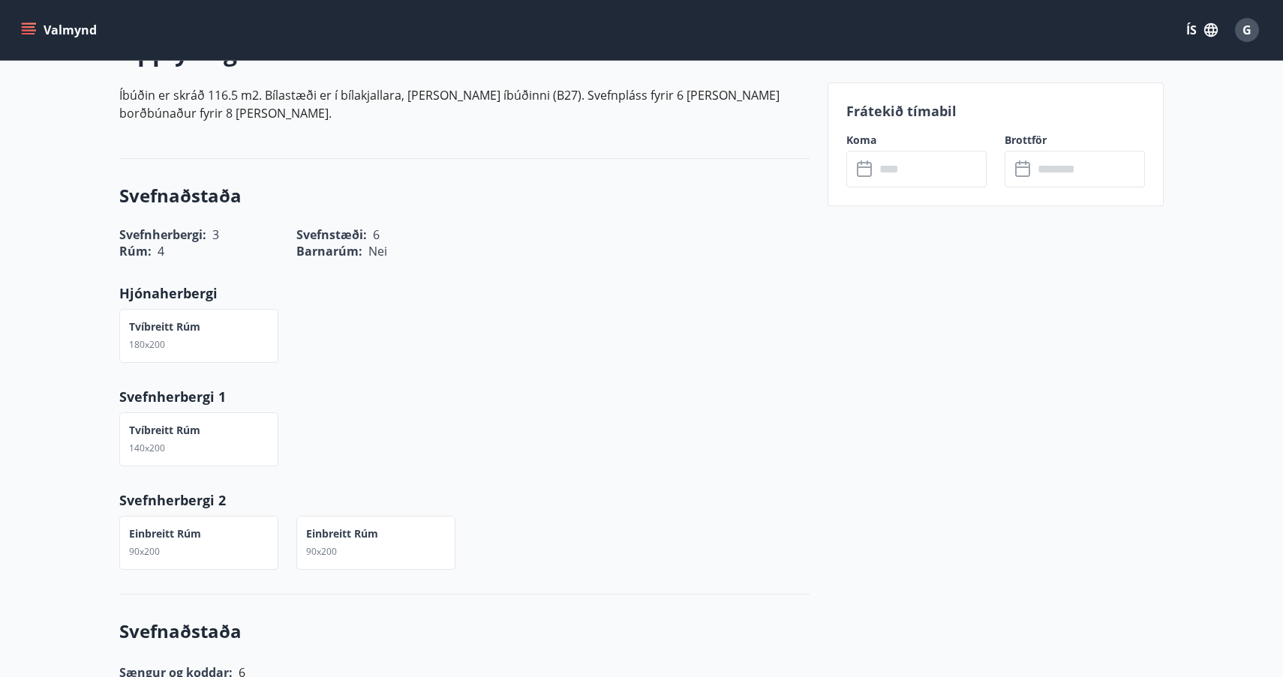
scroll to position [476, 0]
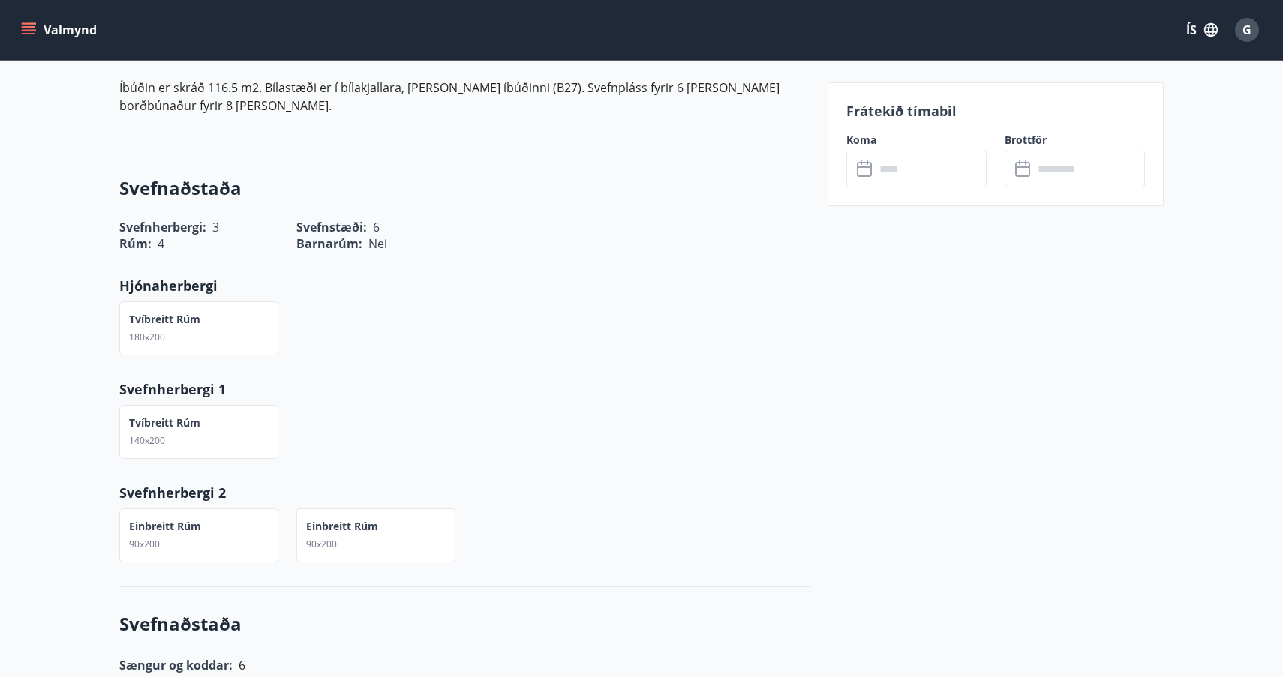
click at [867, 169] on icon at bounding box center [866, 170] width 18 height 18
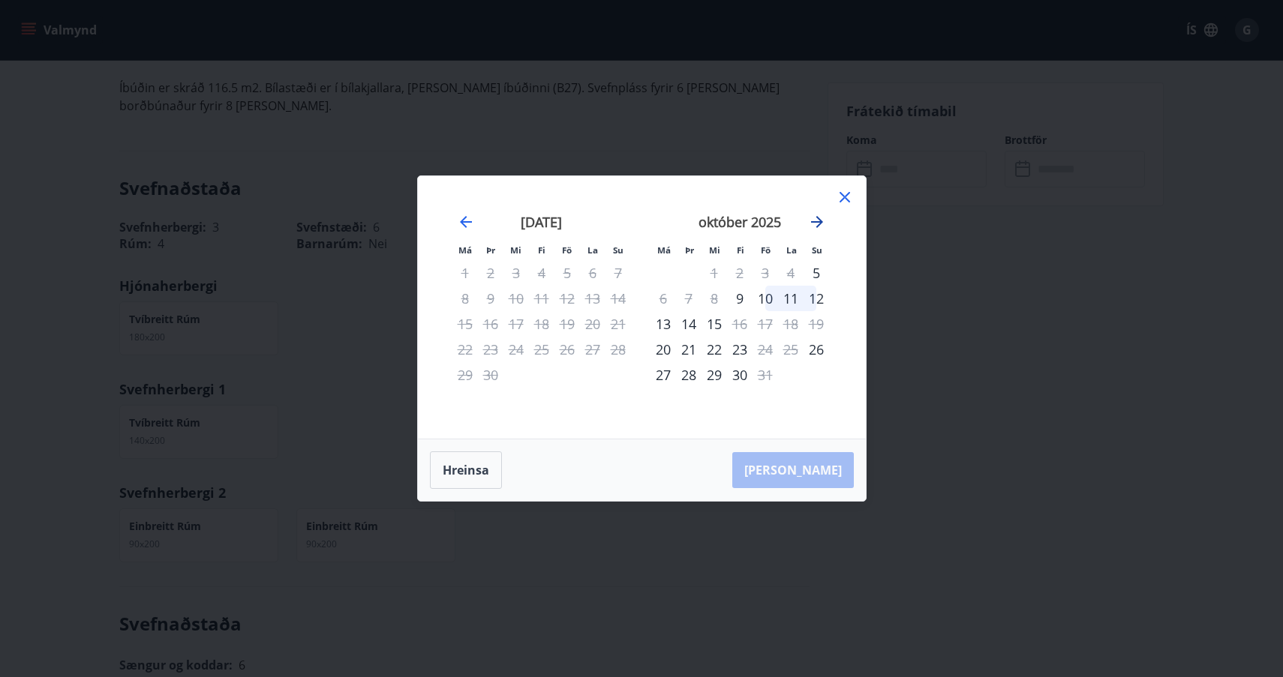
click at [816, 221] on icon "Move forward to switch to the next month." at bounding box center [817, 222] width 12 height 12
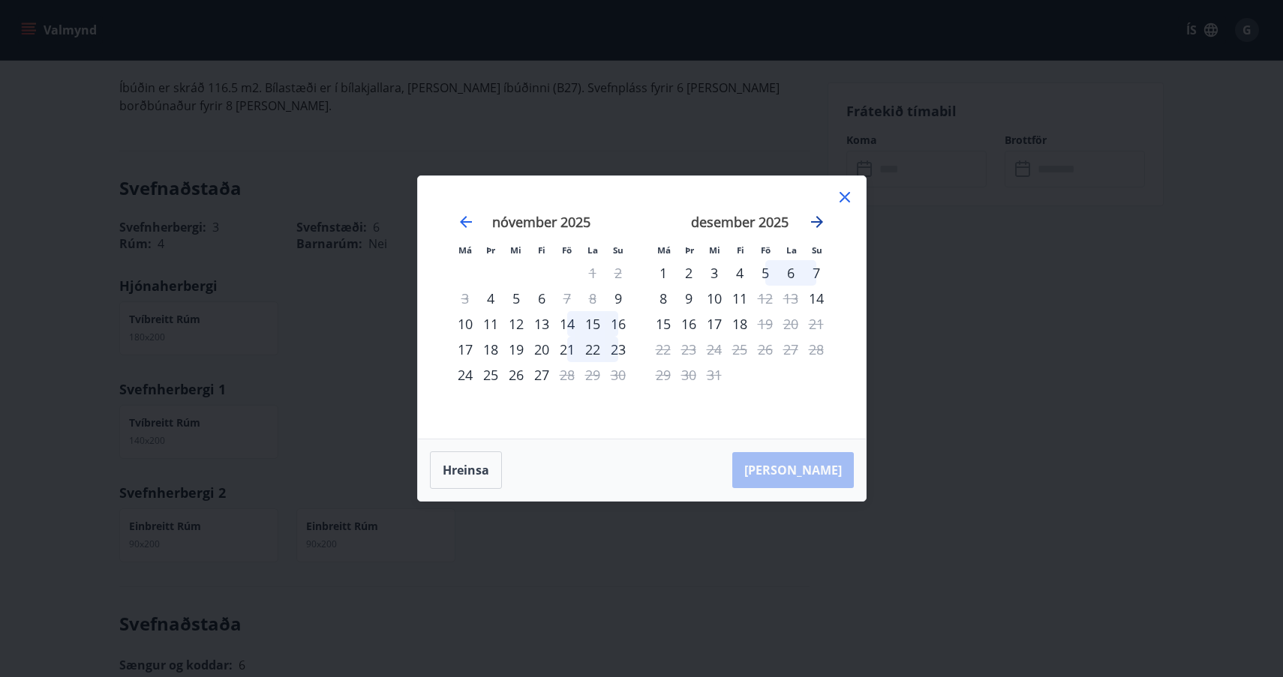
click at [816, 221] on icon "Move forward to switch to the next month." at bounding box center [817, 222] width 12 height 12
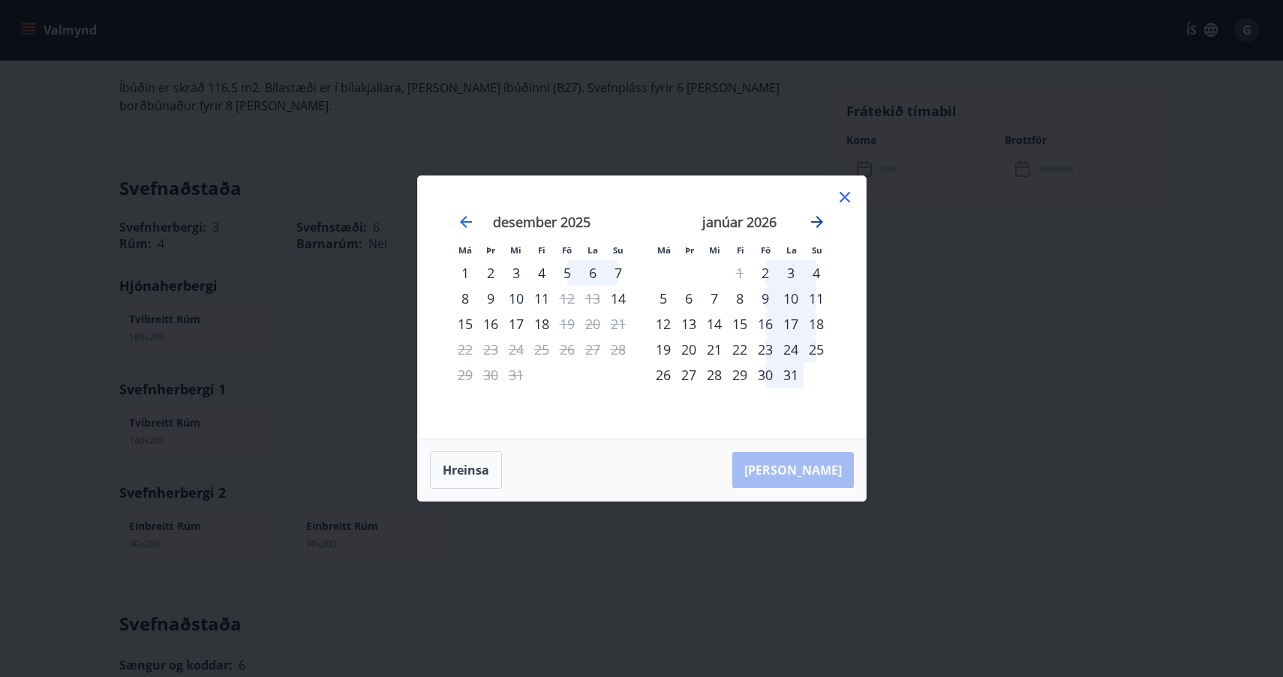
click at [816, 221] on icon "Move forward to switch to the next month." at bounding box center [817, 222] width 12 height 12
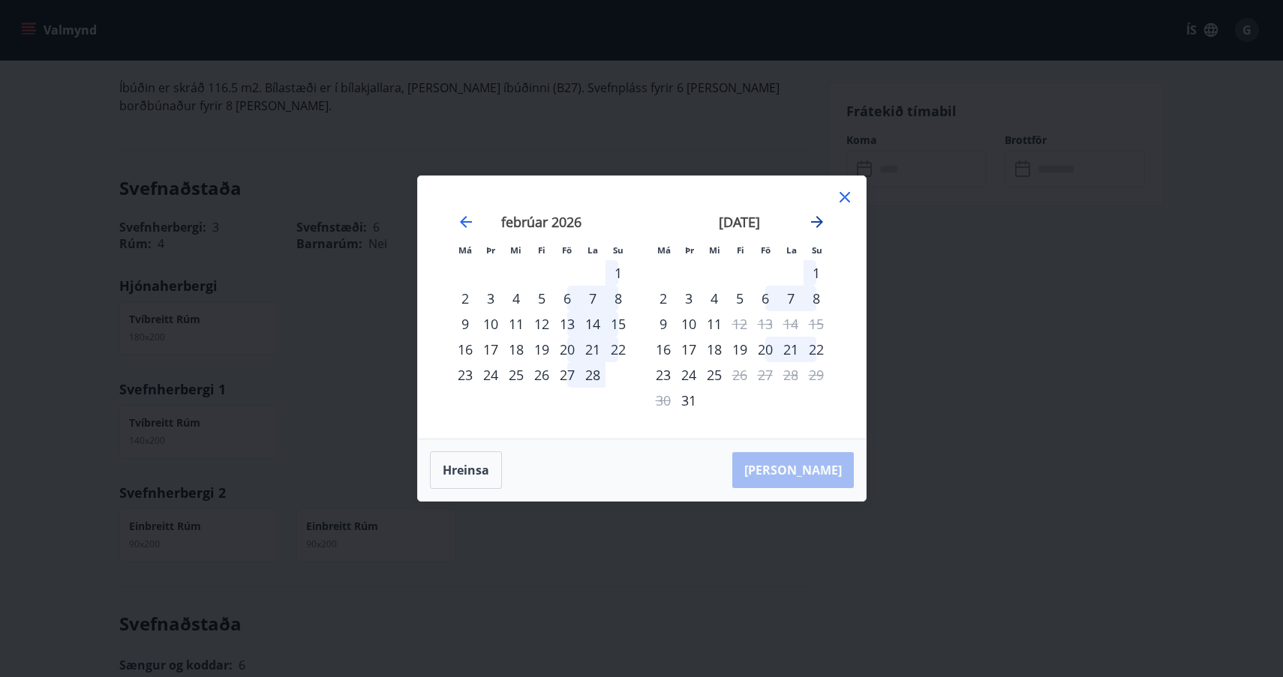
click at [816, 221] on icon "Move forward to switch to the next month." at bounding box center [817, 222] width 12 height 12
click at [846, 194] on icon at bounding box center [845, 197] width 18 height 18
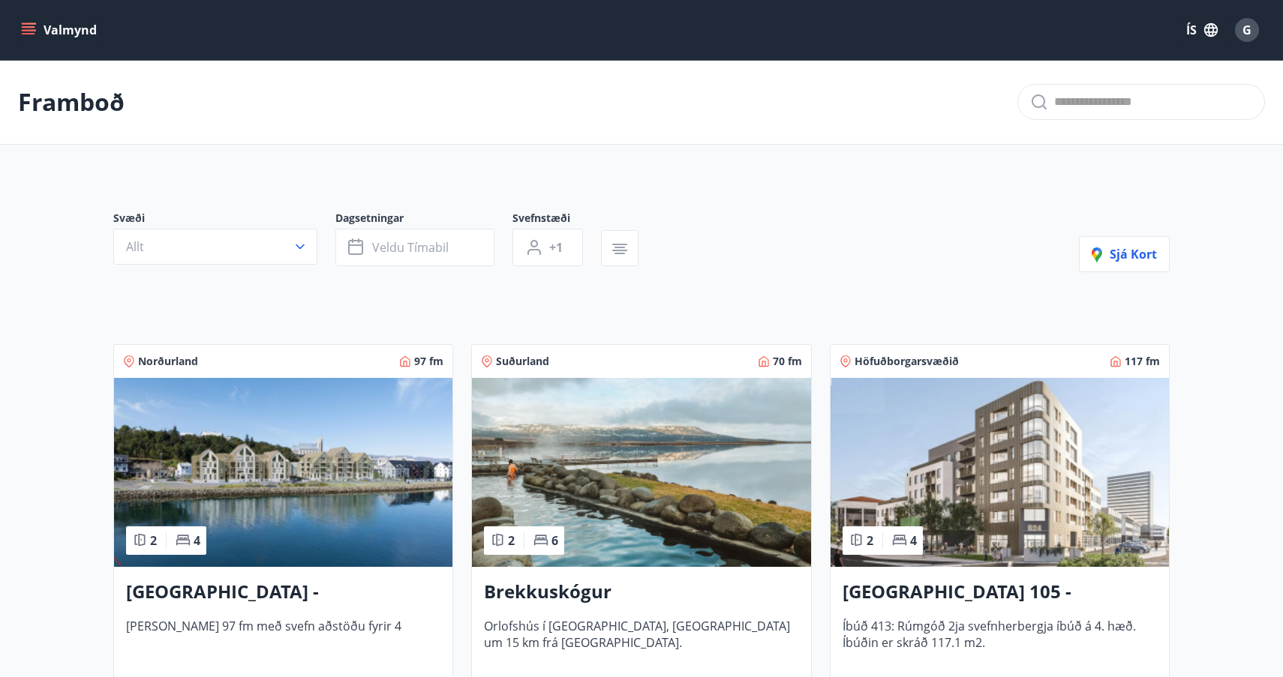
click at [29, 34] on icon "menu" at bounding box center [29, 34] width 14 height 2
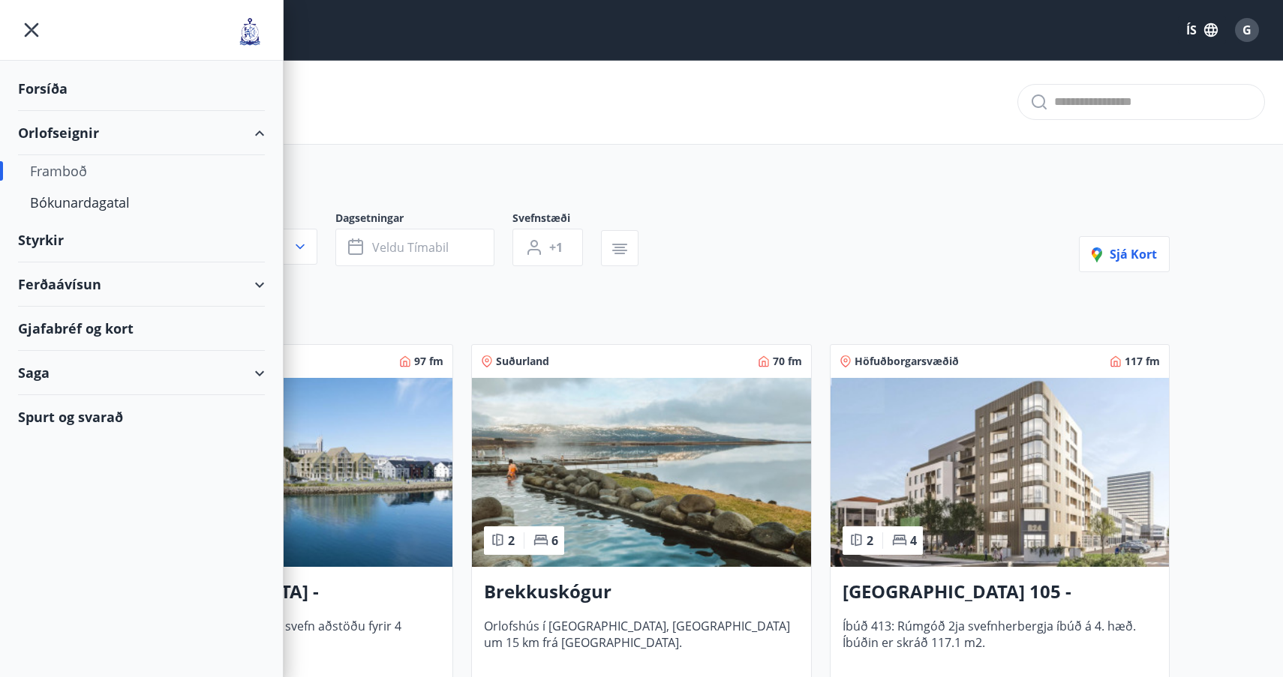
click at [78, 278] on div "Ferðaávísun" at bounding box center [141, 285] width 247 height 44
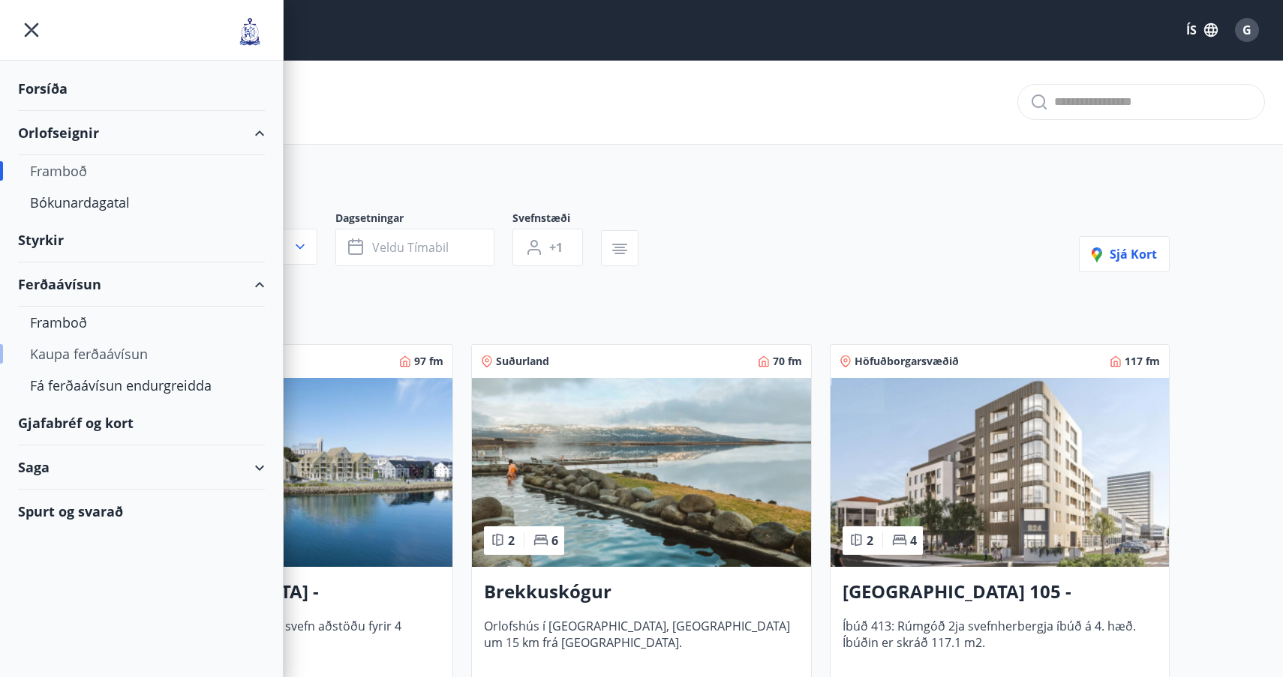
click at [101, 355] on div "Kaupa ferðaávísun" at bounding box center [141, 354] width 223 height 32
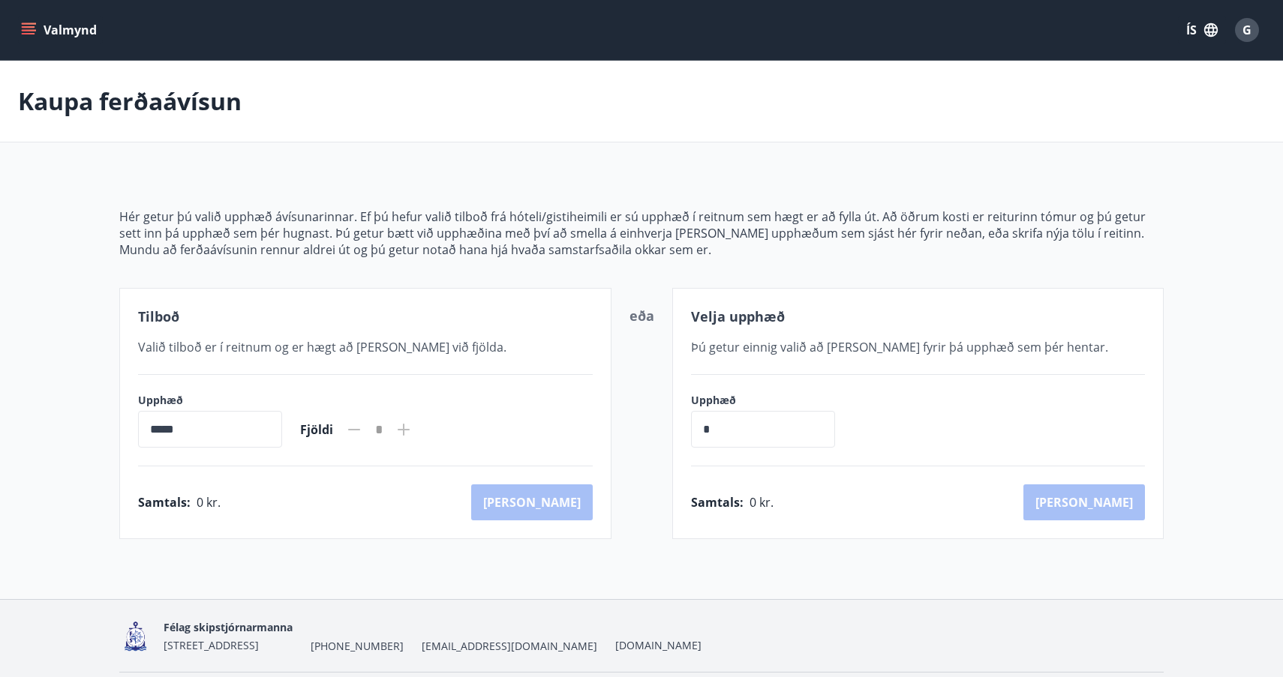
click at [413, 428] on icon at bounding box center [404, 430] width 18 height 18
click at [413, 433] on icon at bounding box center [404, 430] width 18 height 18
click at [214, 433] on input "*****" at bounding box center [210, 429] width 144 height 37
click at [203, 425] on input "*****" at bounding box center [210, 429] width 144 height 37
click at [223, 436] on input "*****" at bounding box center [210, 429] width 144 height 37
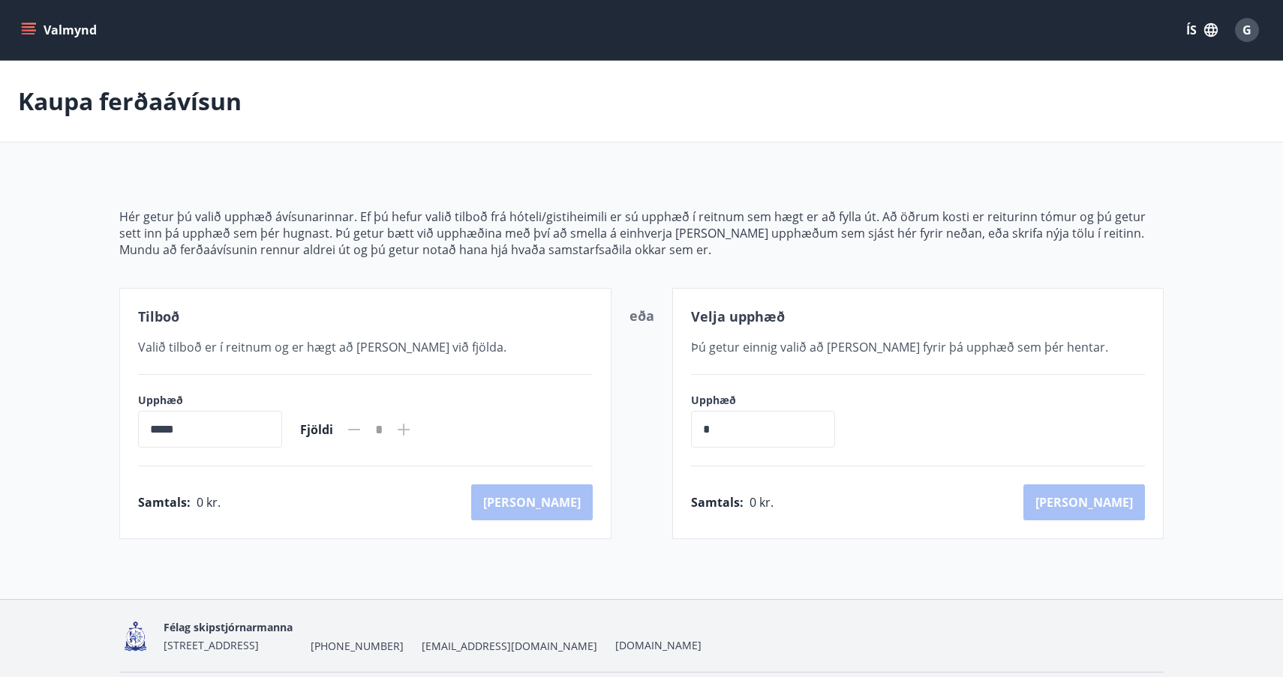
click at [223, 436] on input "*****" at bounding box center [210, 429] width 144 height 37
click at [386, 266] on div "Hér getur þú valið upphæð ávísunarinnar. Ef þú hefur valið tilboð frá hóteli/gi…" at bounding box center [641, 356] width 1044 height 367
click at [758, 428] on input "*" at bounding box center [763, 429] width 144 height 37
type input "******"
click at [1113, 500] on button "[PERSON_NAME]" at bounding box center [1084, 503] width 122 height 36
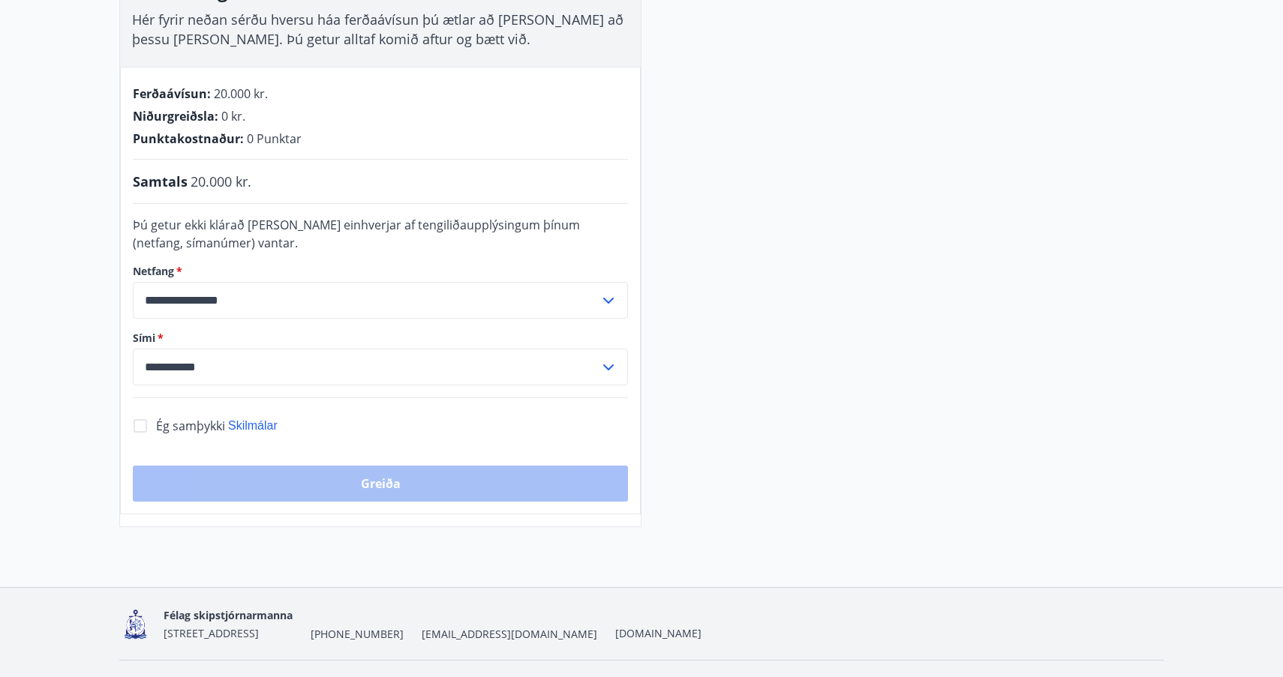
scroll to position [293, 0]
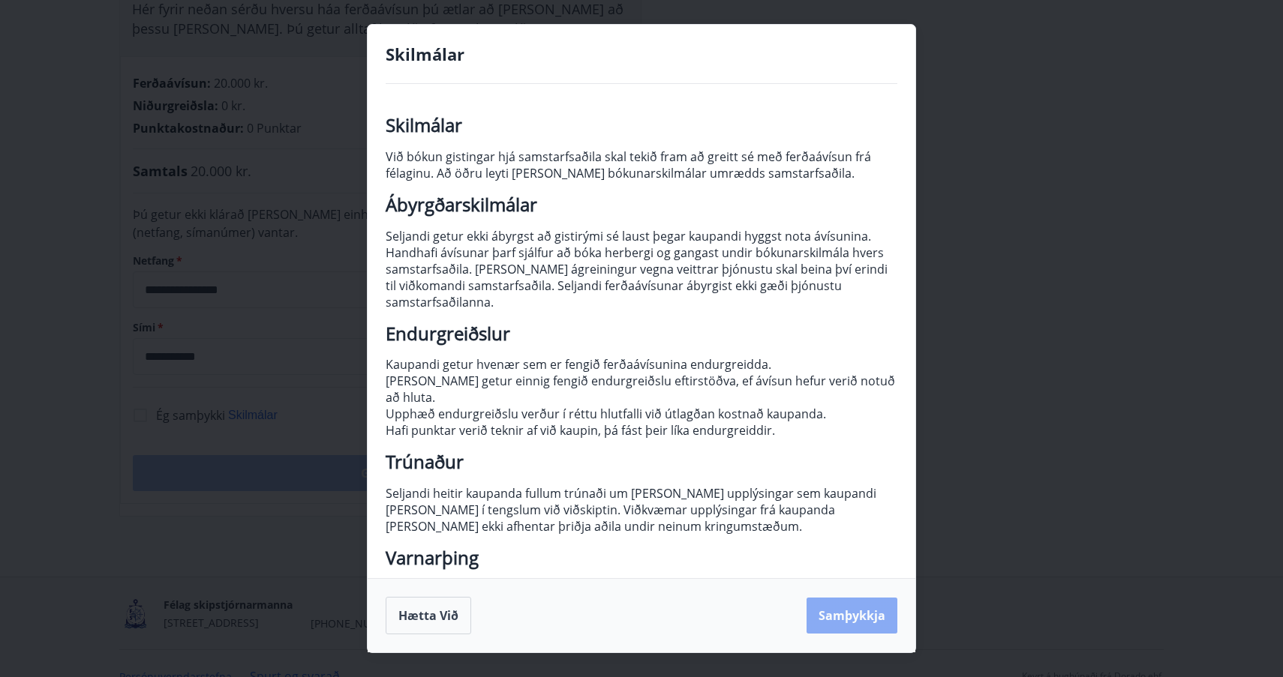
click at [858, 615] on button "Samþykkja" at bounding box center [851, 616] width 91 height 36
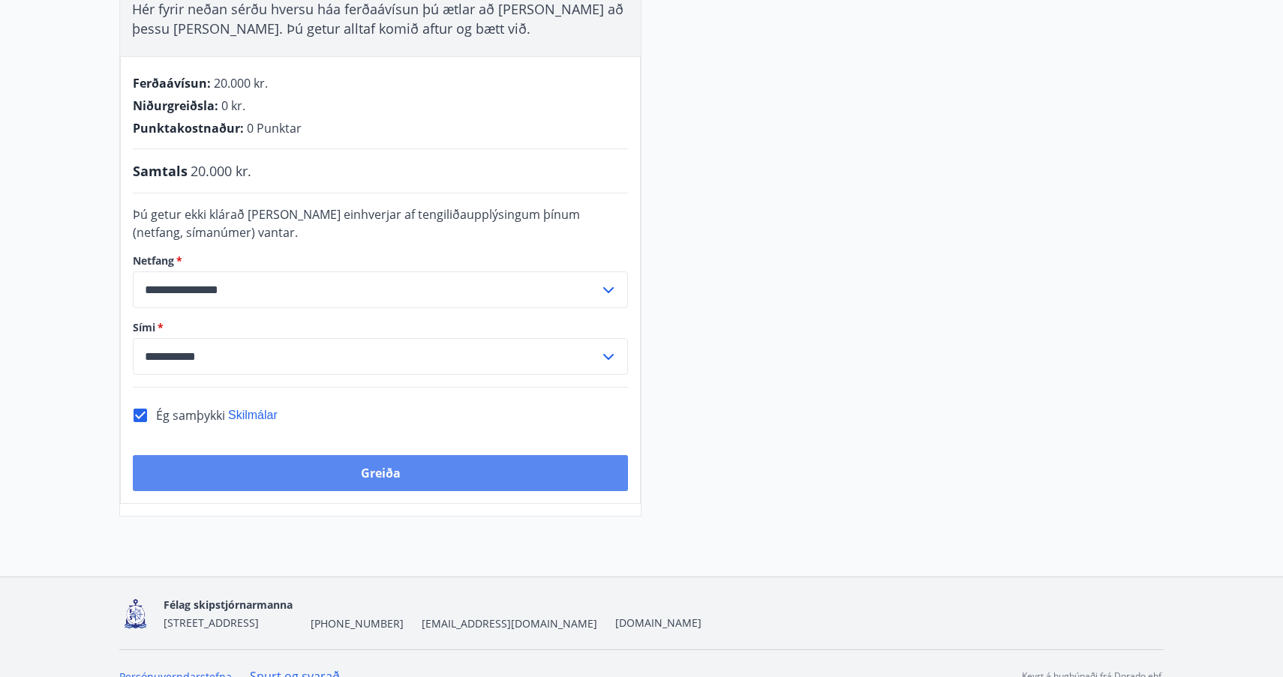
click at [375, 473] on button "Greiða" at bounding box center [380, 473] width 495 height 36
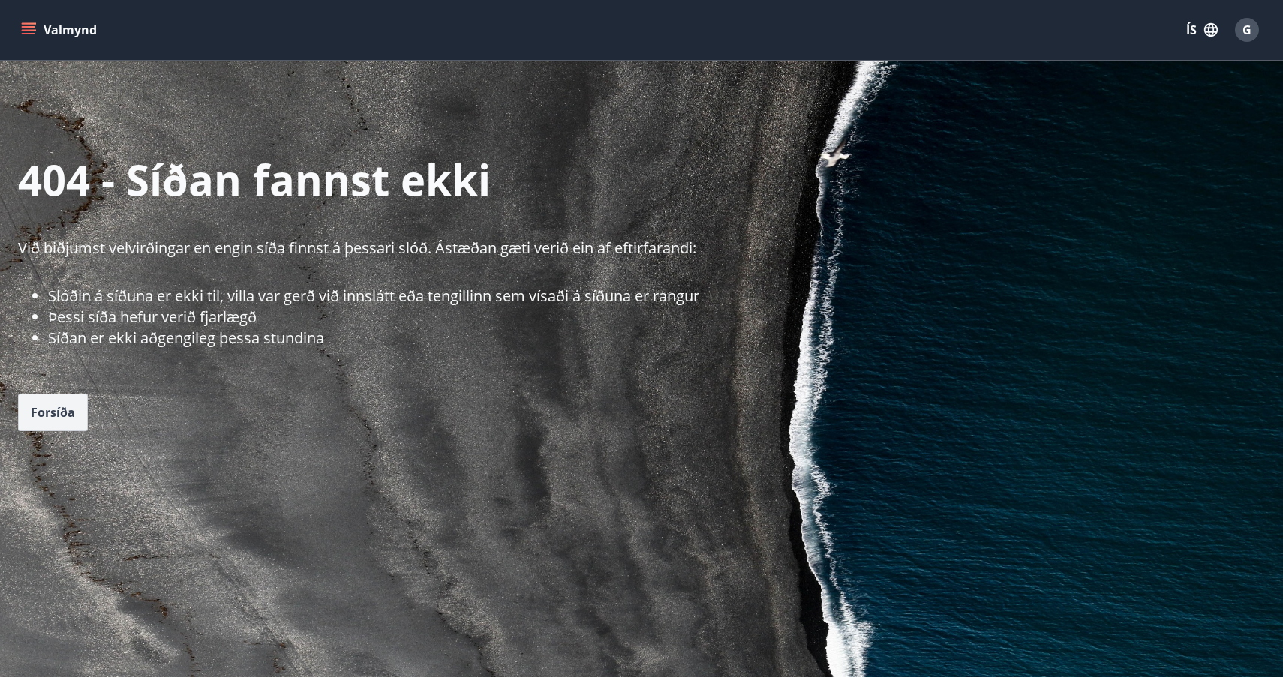
click at [55, 413] on span "Forsíða" at bounding box center [53, 412] width 44 height 17
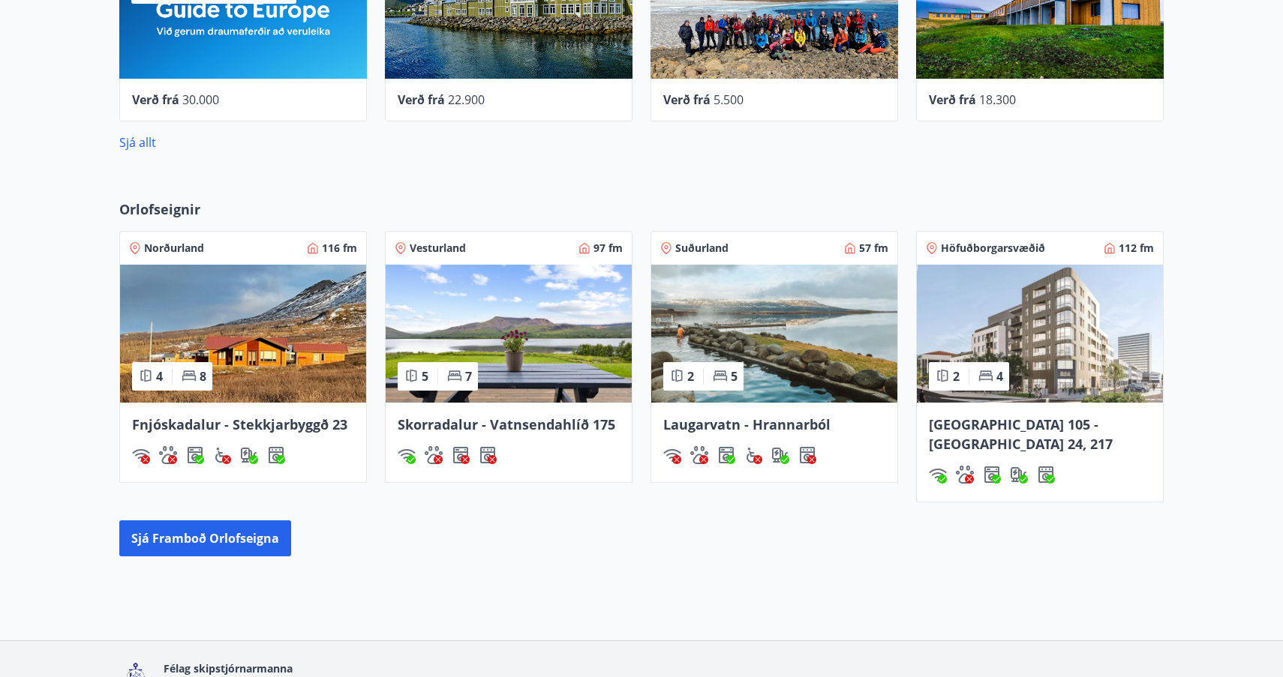
scroll to position [777, 0]
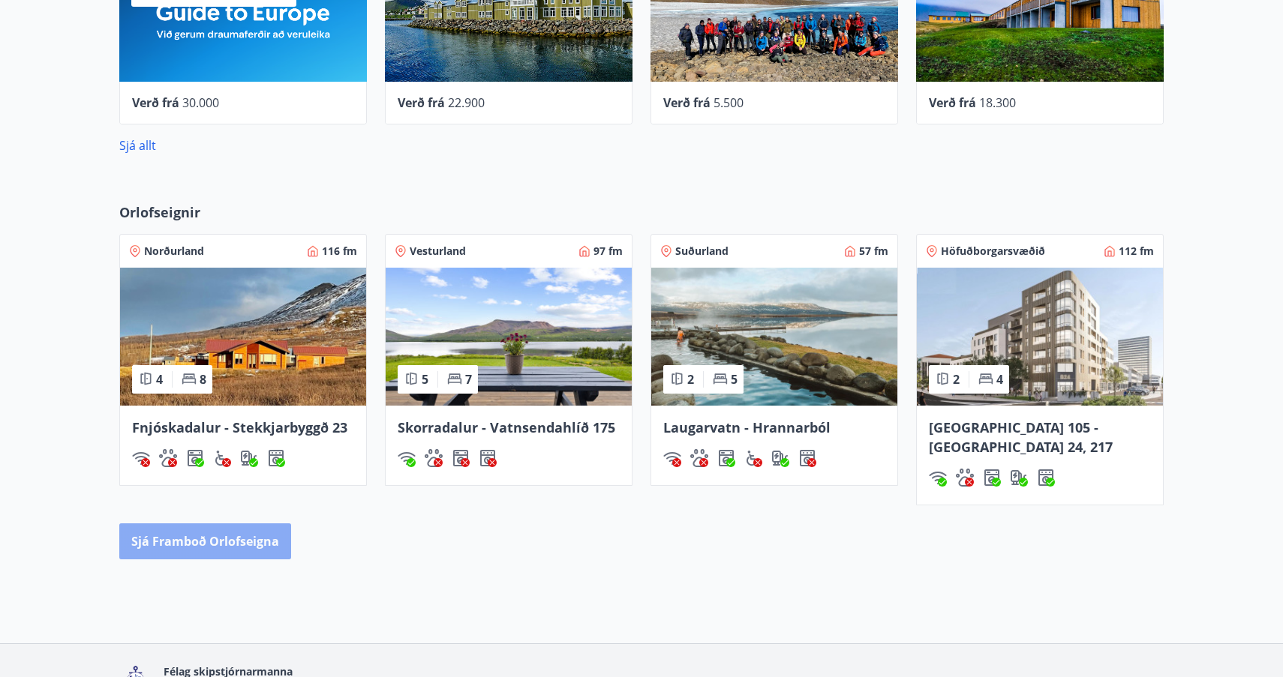
click at [227, 524] on button "Sjá framboð orlofseigna" at bounding box center [205, 542] width 172 height 36
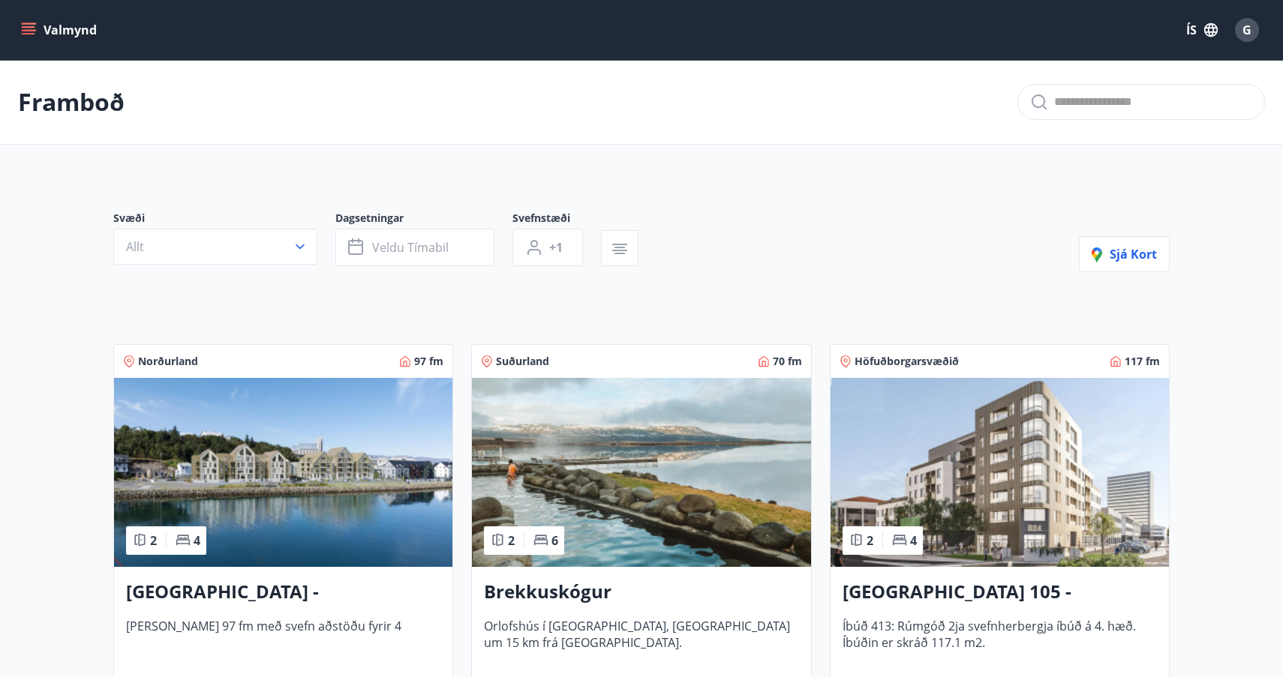
click at [28, 27] on icon "menu" at bounding box center [29, 27] width 14 height 2
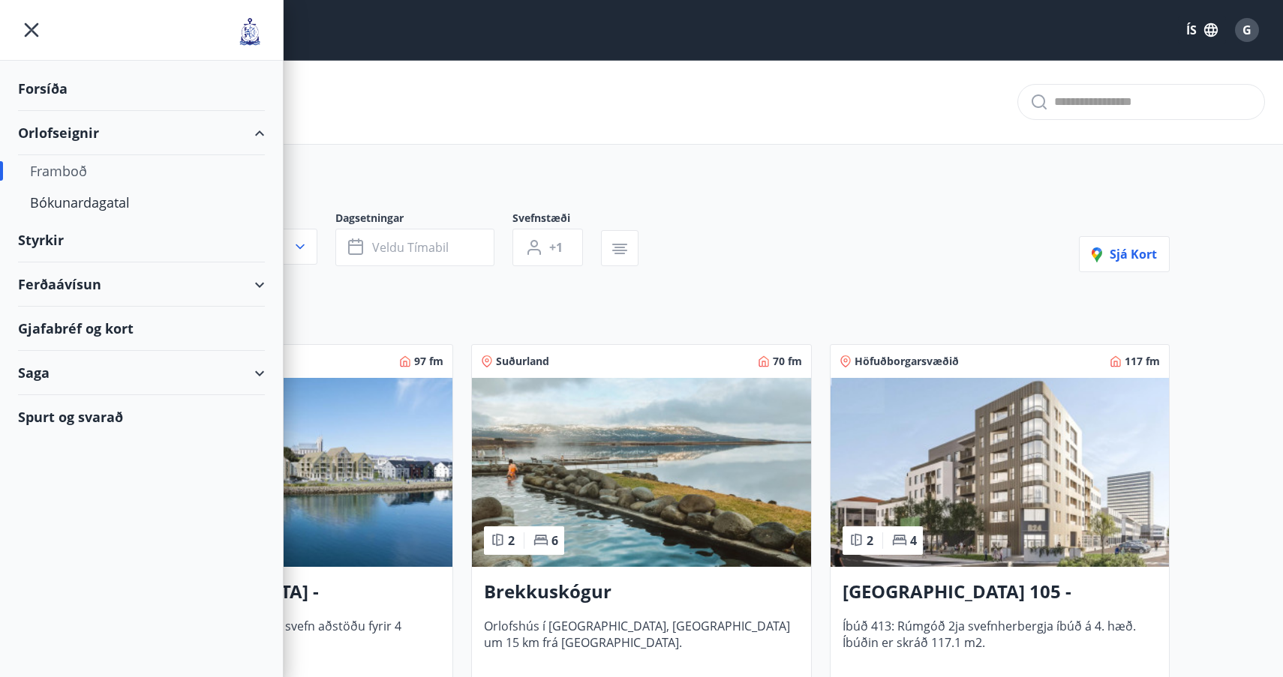
click at [81, 281] on div "Ferðaávísun" at bounding box center [141, 285] width 247 height 44
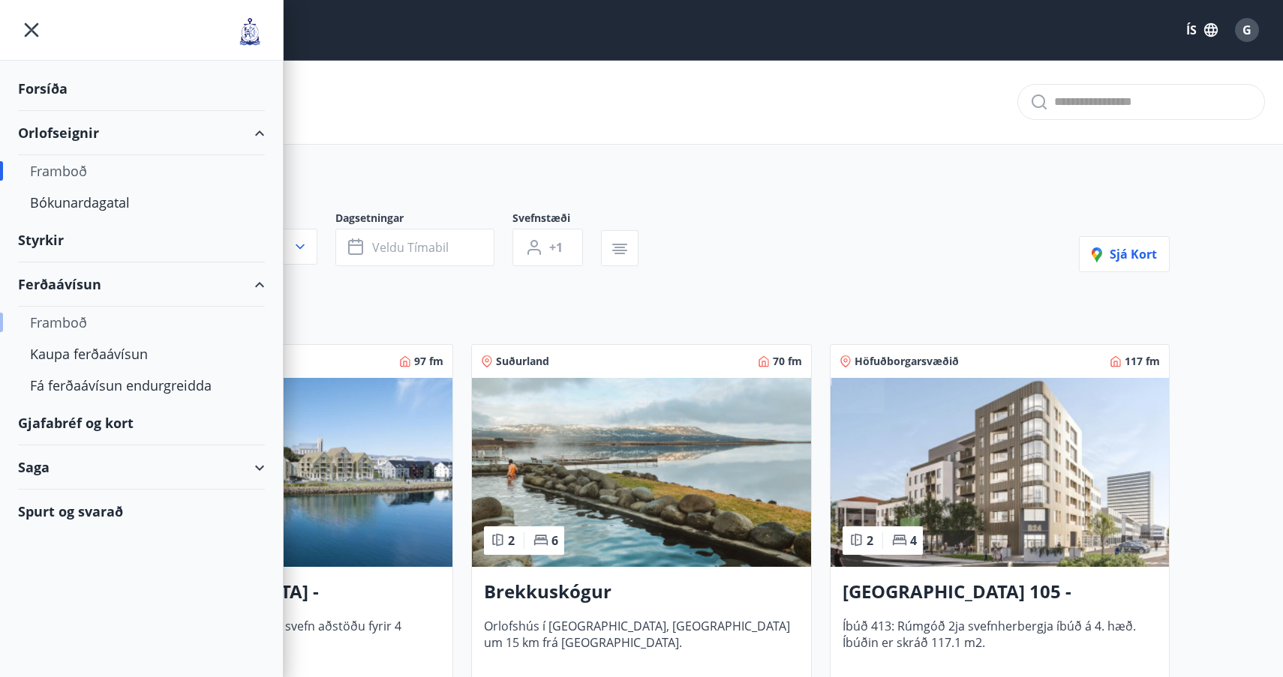
click at [74, 323] on div "Framboð" at bounding box center [141, 323] width 223 height 32
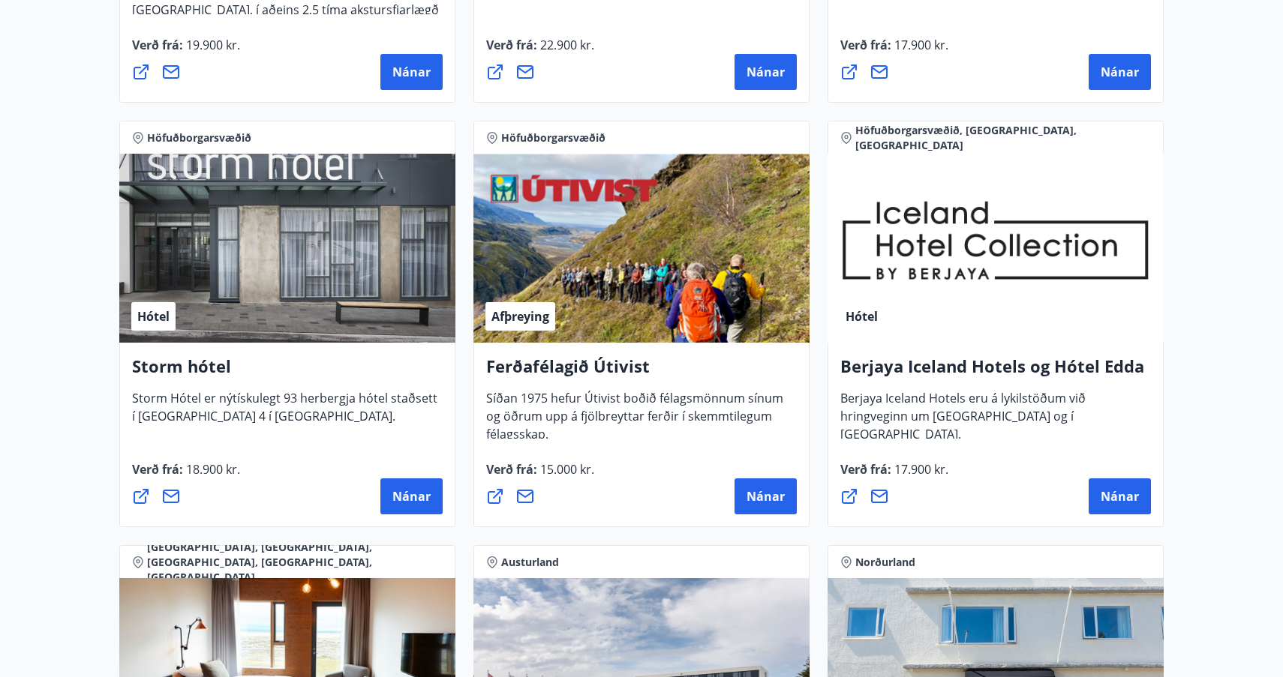
scroll to position [1444, 0]
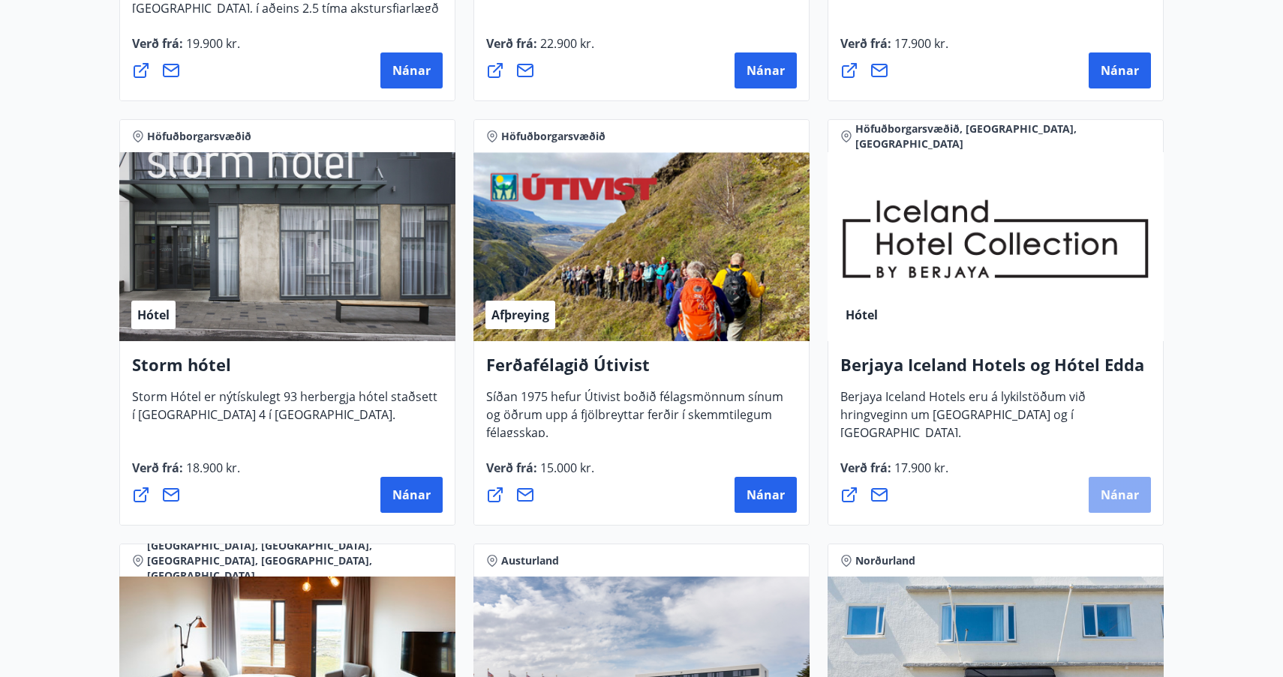
click at [1118, 491] on span "Nánar" at bounding box center [1120, 495] width 38 height 17
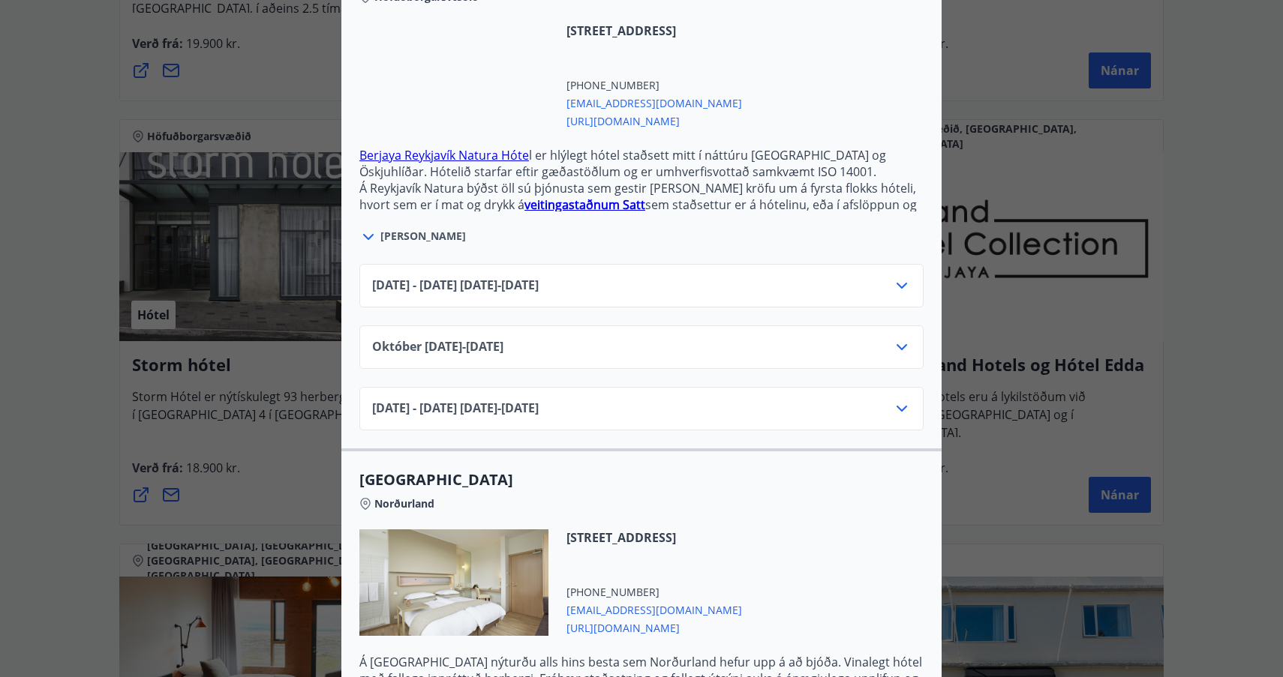
scroll to position [466, 0]
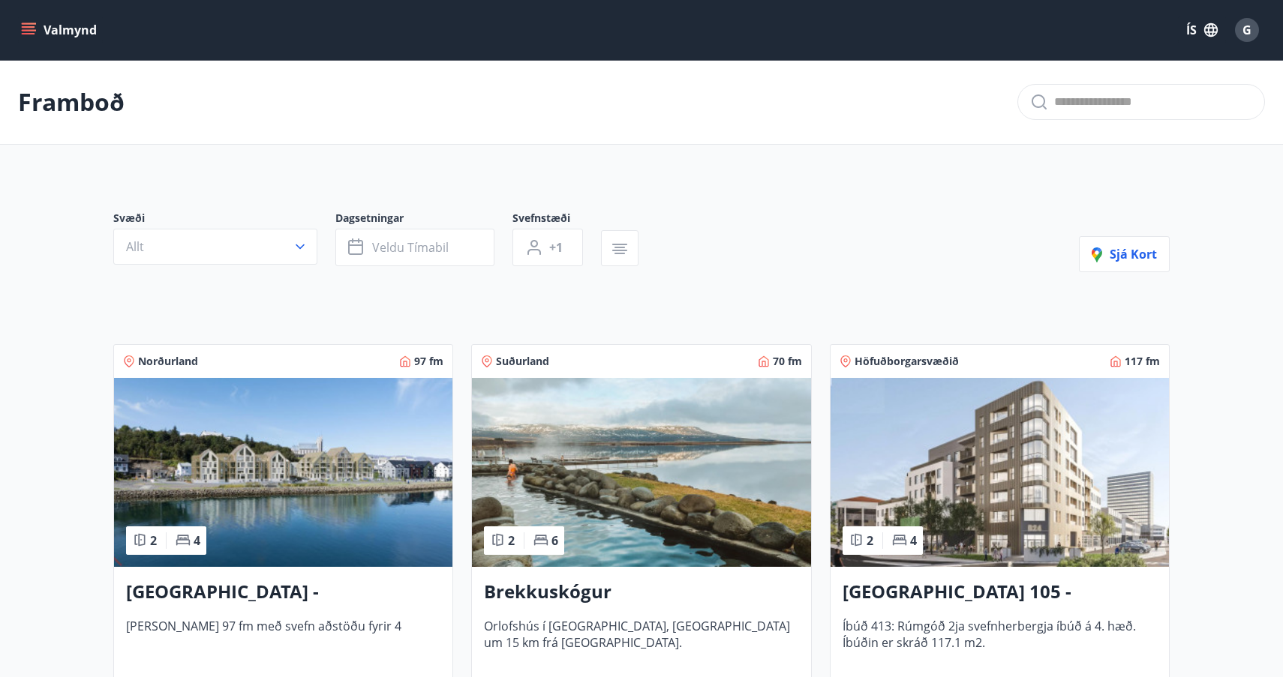
click at [27, 26] on icon "menu" at bounding box center [29, 27] width 14 height 2
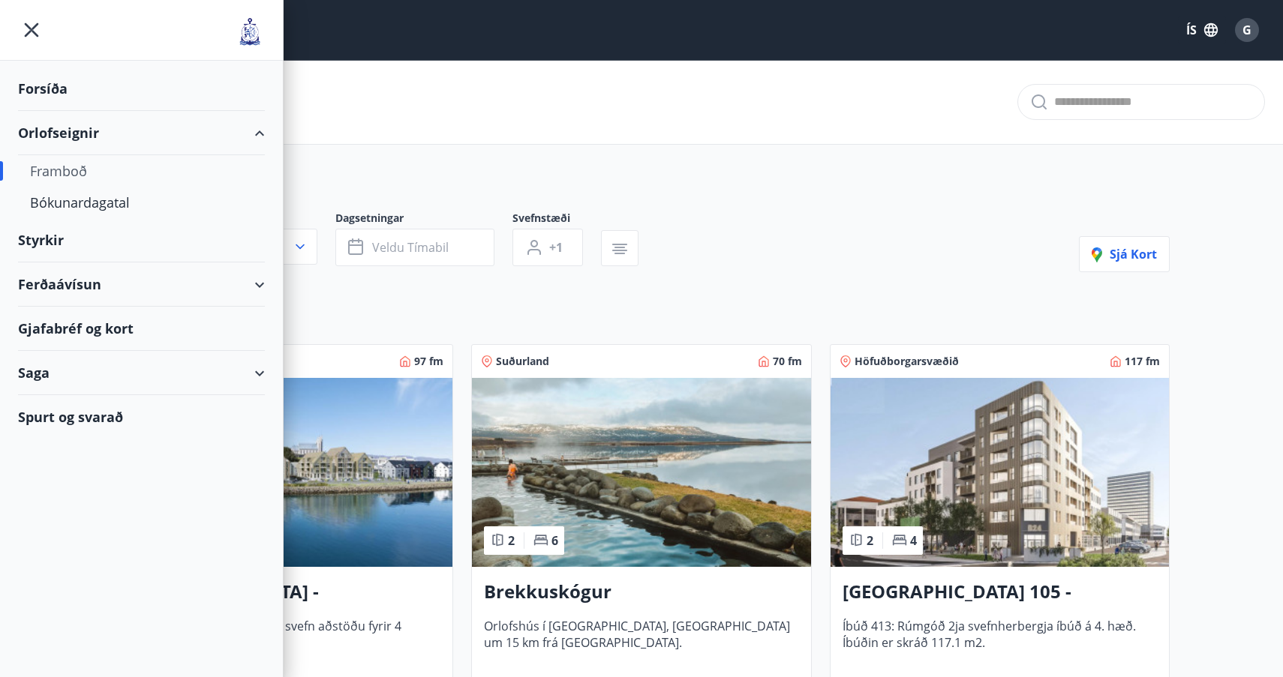
click at [259, 287] on div "Ferðaávísun" at bounding box center [141, 285] width 247 height 44
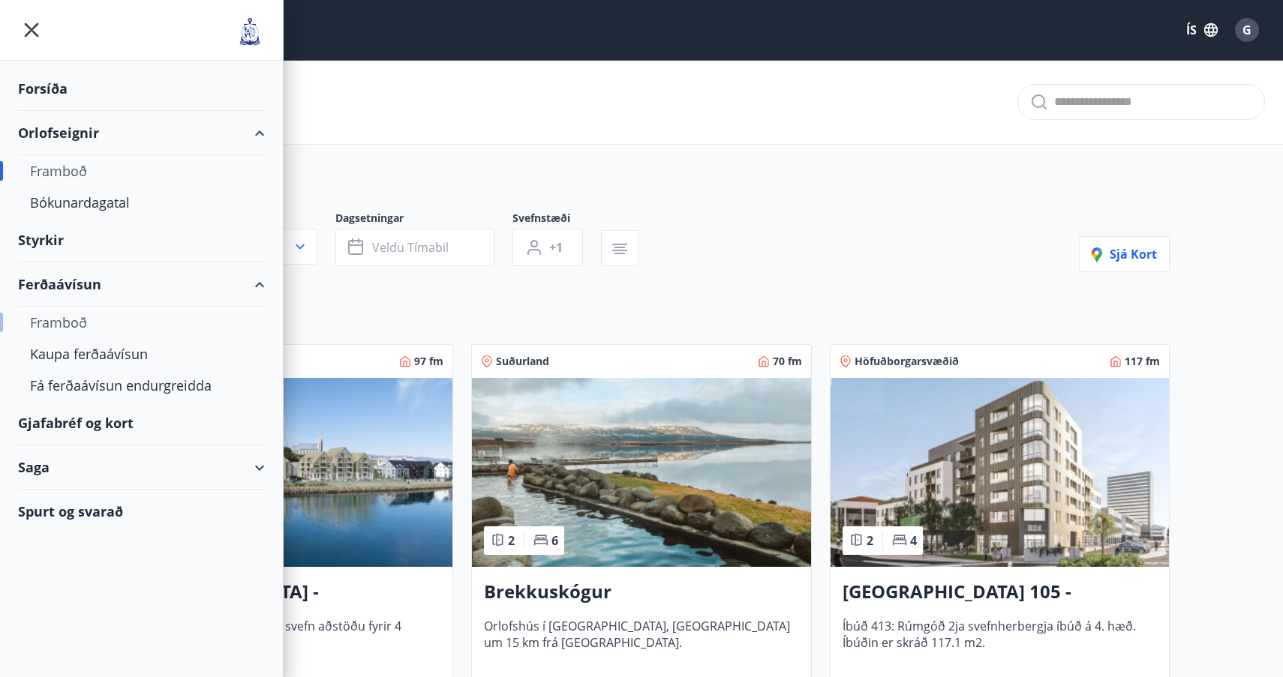
click at [78, 323] on div "Framboð" at bounding box center [141, 323] width 223 height 32
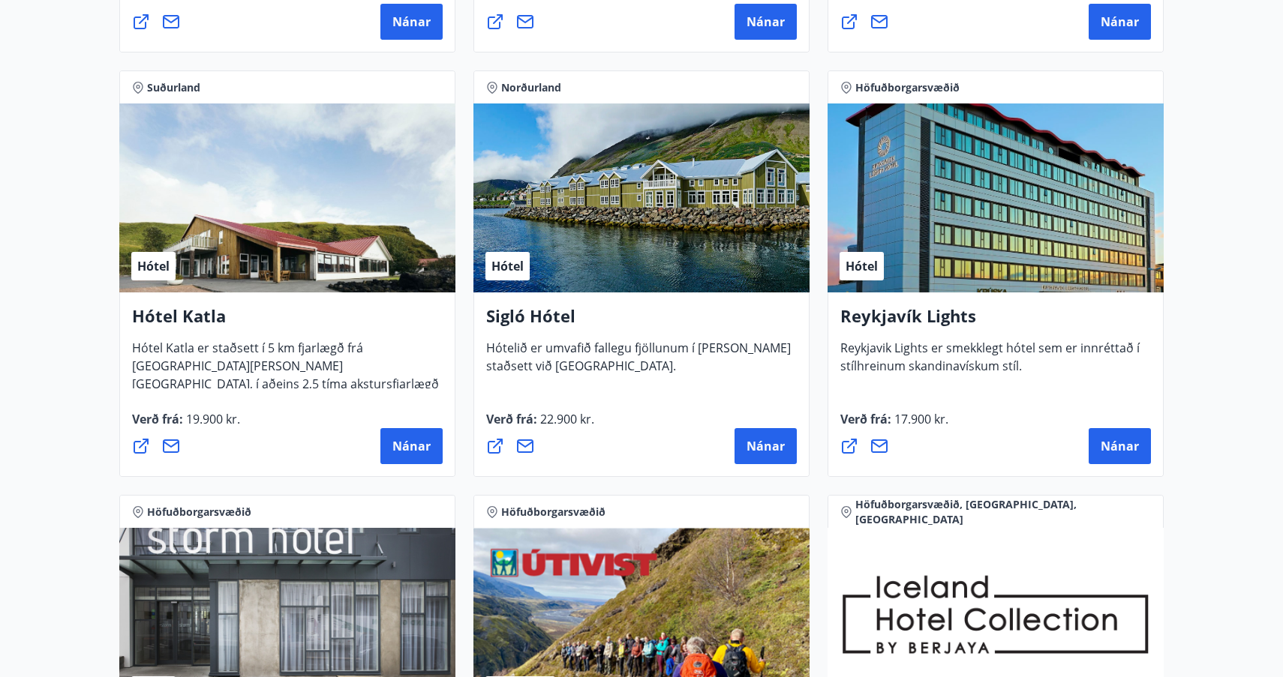
scroll to position [1066, 0]
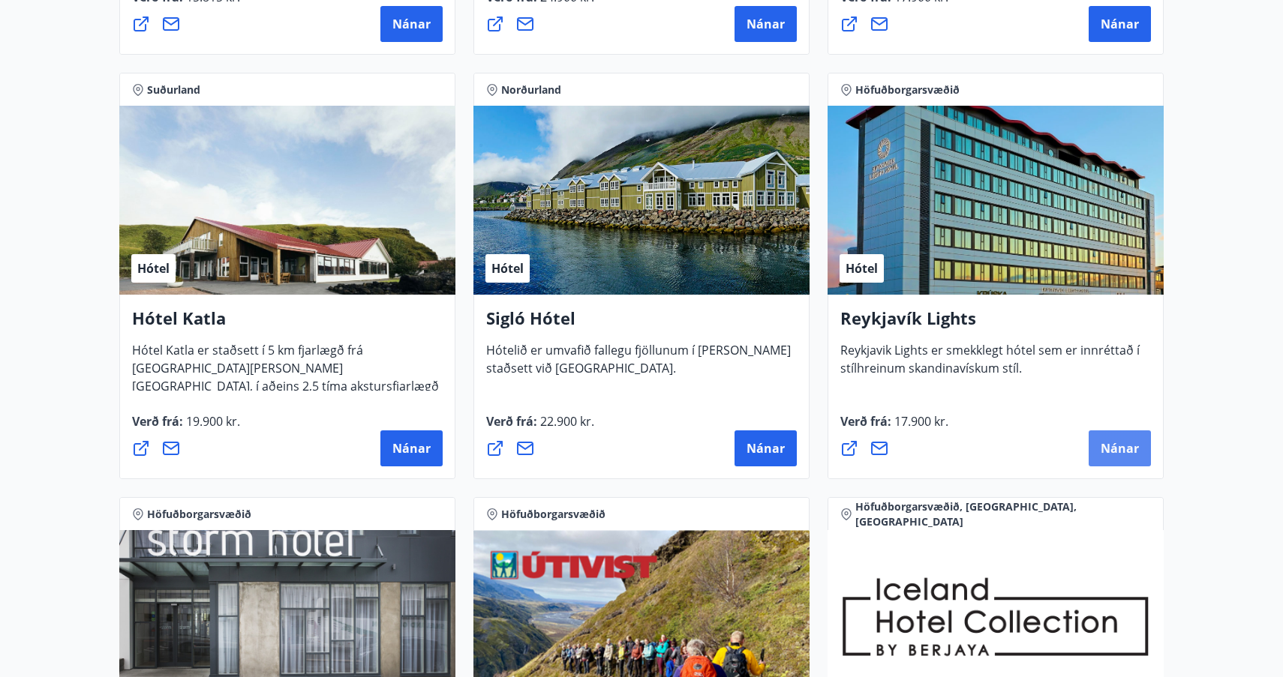
click at [1117, 446] on span "Nánar" at bounding box center [1120, 448] width 38 height 17
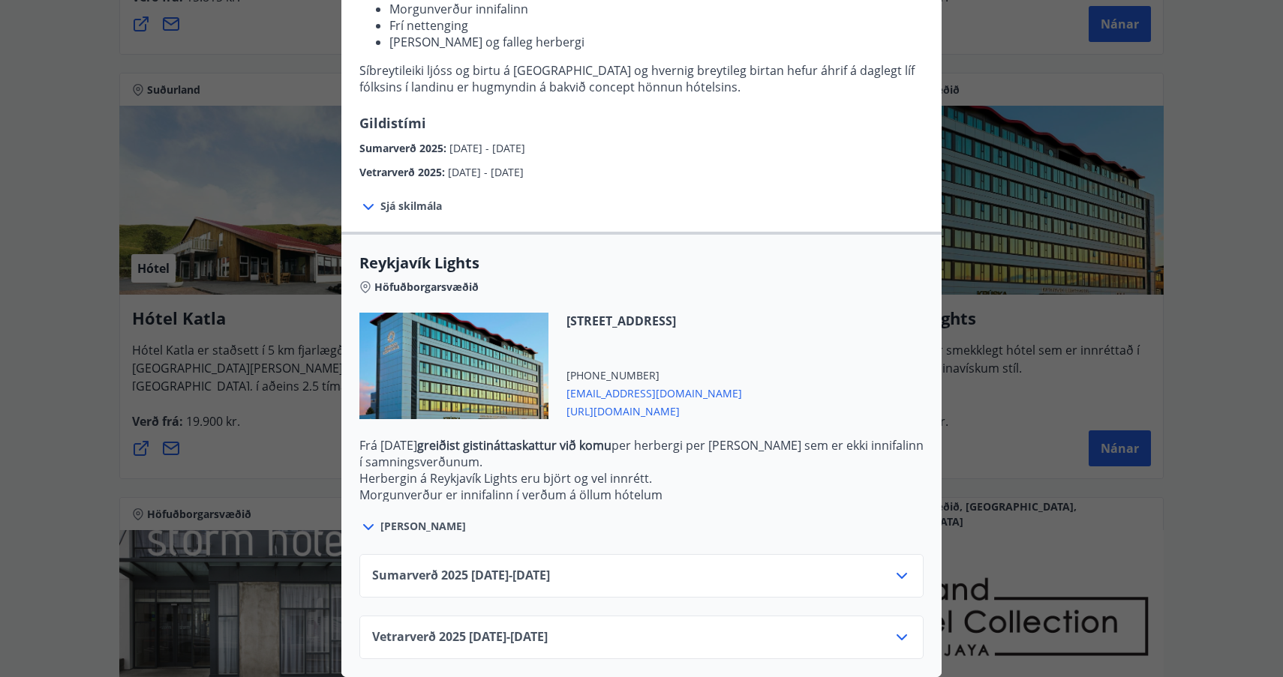
scroll to position [257, 0]
click at [901, 636] on icon at bounding box center [902, 638] width 18 height 18
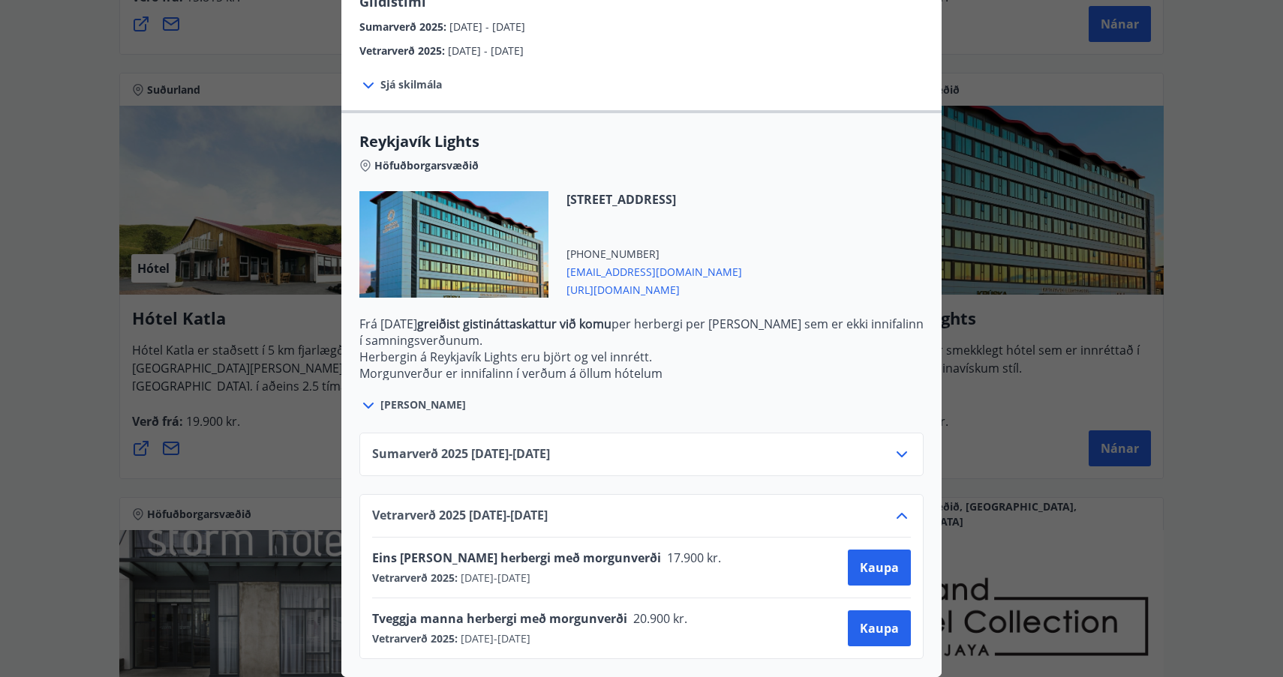
scroll to position [379, 0]
click at [879, 629] on span "Kaupa" at bounding box center [879, 628] width 39 height 17
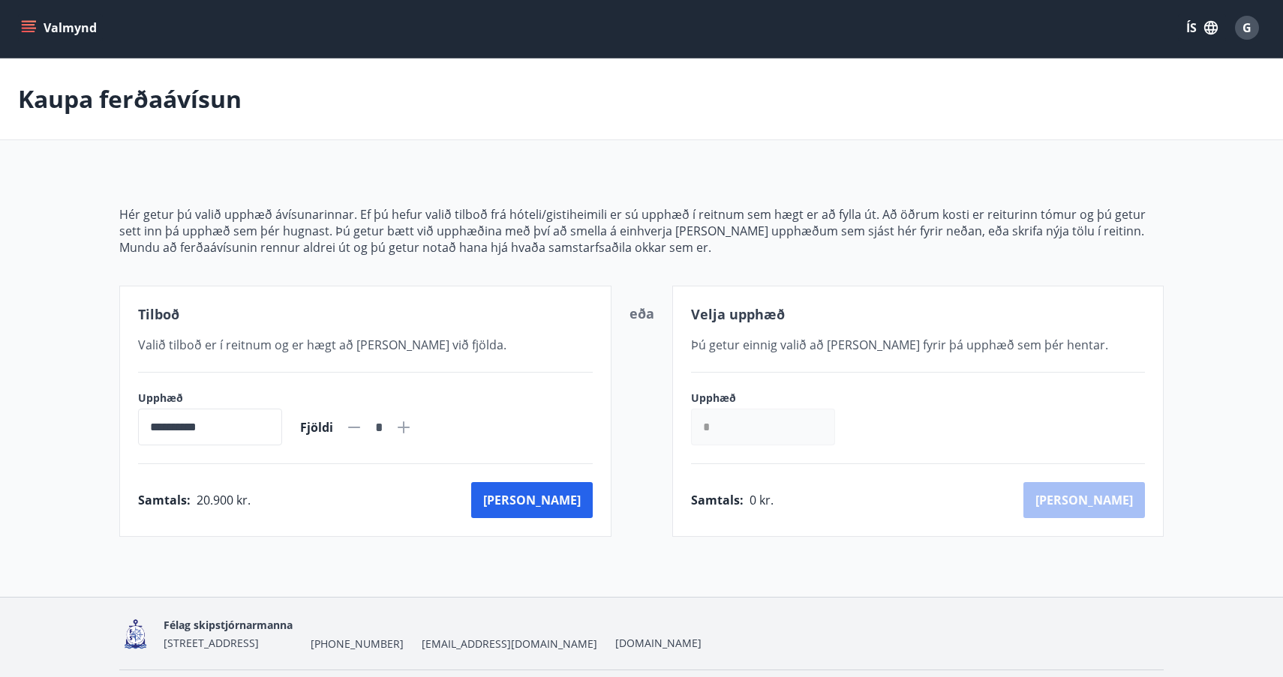
click at [31, 24] on icon "menu" at bounding box center [29, 25] width 14 height 2
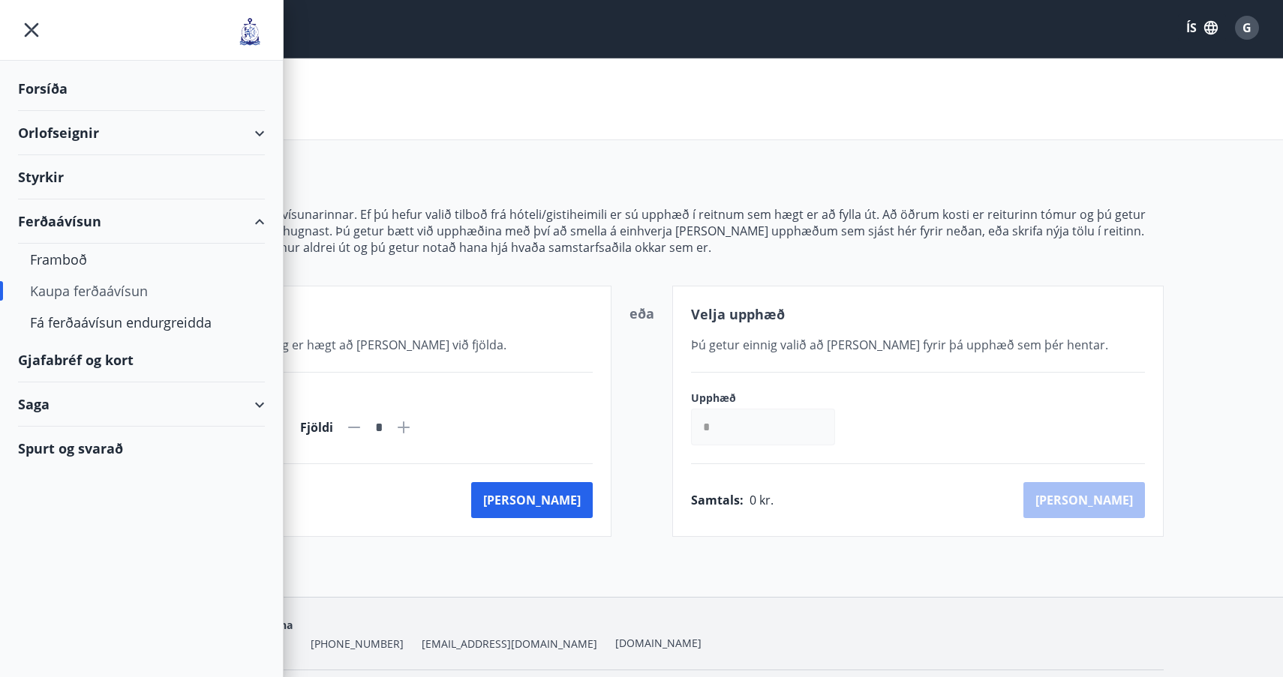
click at [87, 293] on div "Kaupa ferðaávísun" at bounding box center [141, 291] width 223 height 32
type input "*****"
click at [84, 290] on div "Kaupa ferðaávísun" at bounding box center [141, 291] width 223 height 32
click at [63, 257] on div "Framboð" at bounding box center [141, 260] width 223 height 32
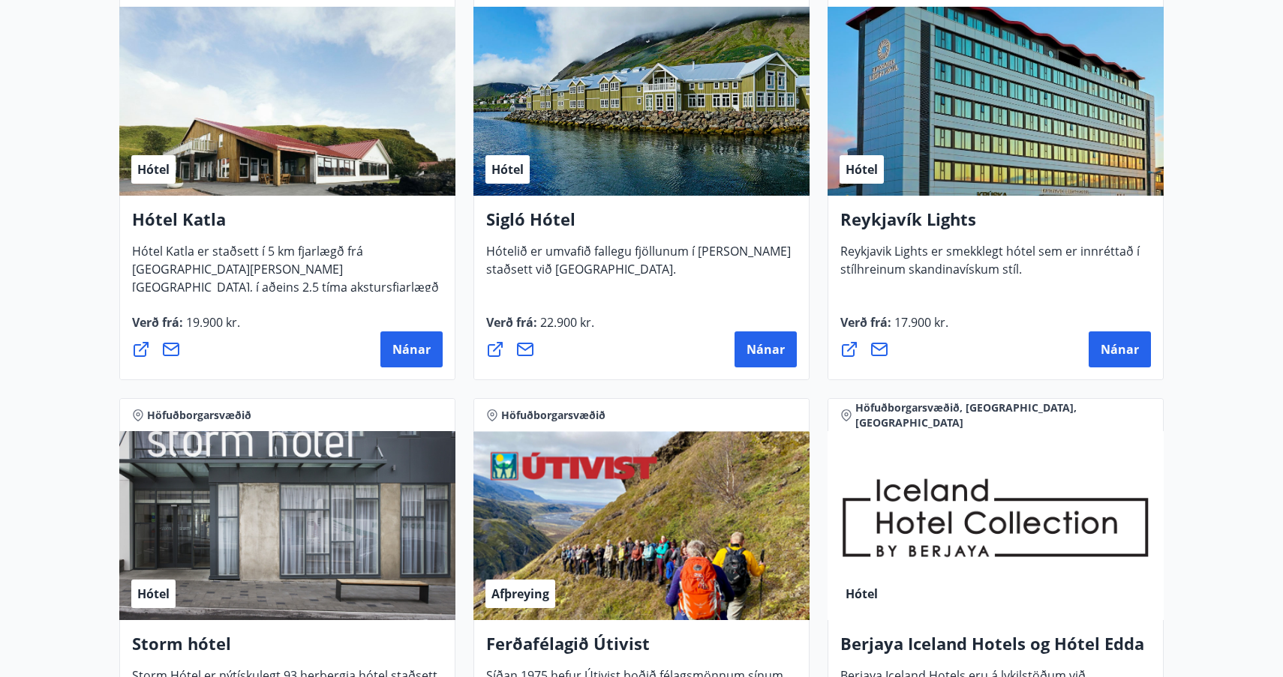
scroll to position [1173, 0]
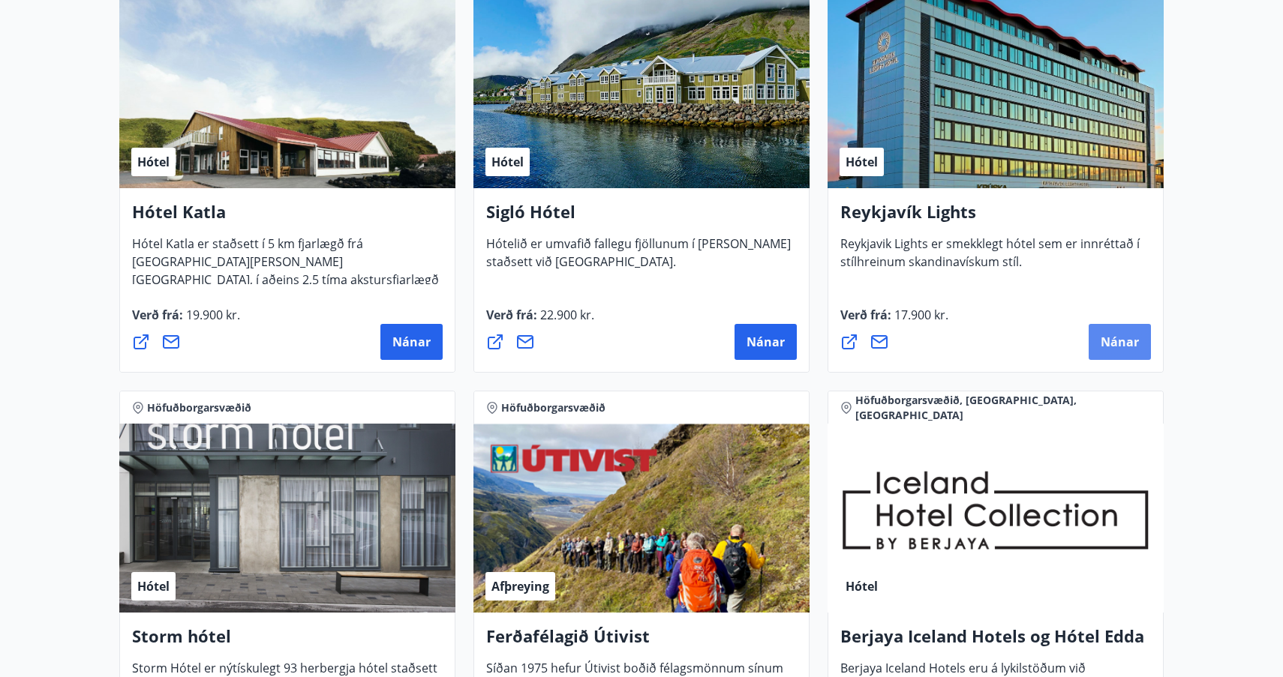
click at [1119, 342] on span "Nánar" at bounding box center [1120, 342] width 38 height 17
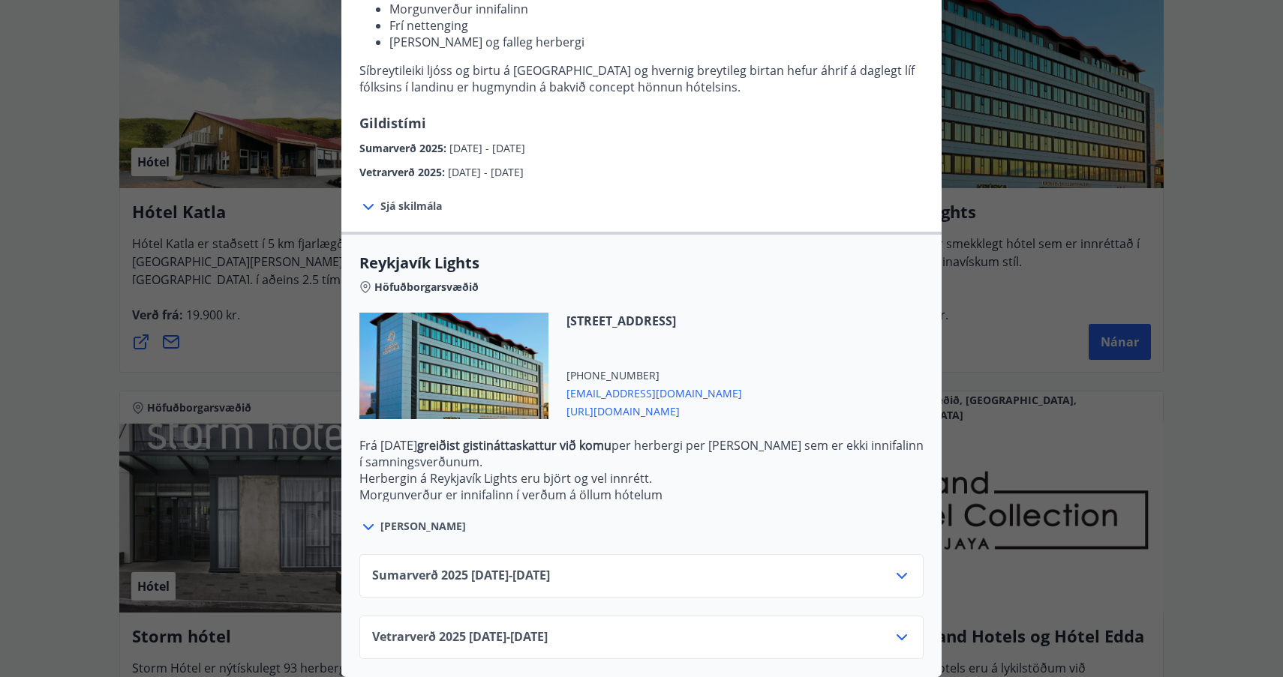
scroll to position [257, 0]
click at [900, 634] on icon at bounding box center [902, 638] width 18 height 18
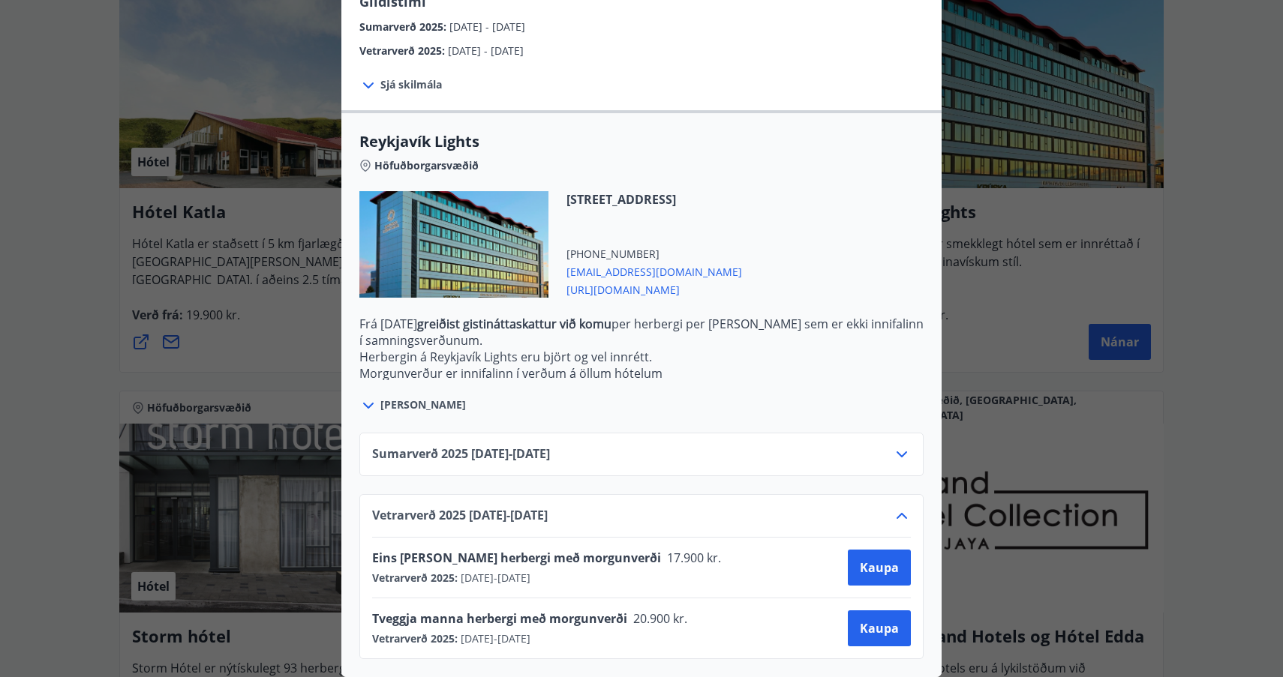
scroll to position [379, 0]
click at [886, 628] on span "Kaupa" at bounding box center [879, 628] width 39 height 17
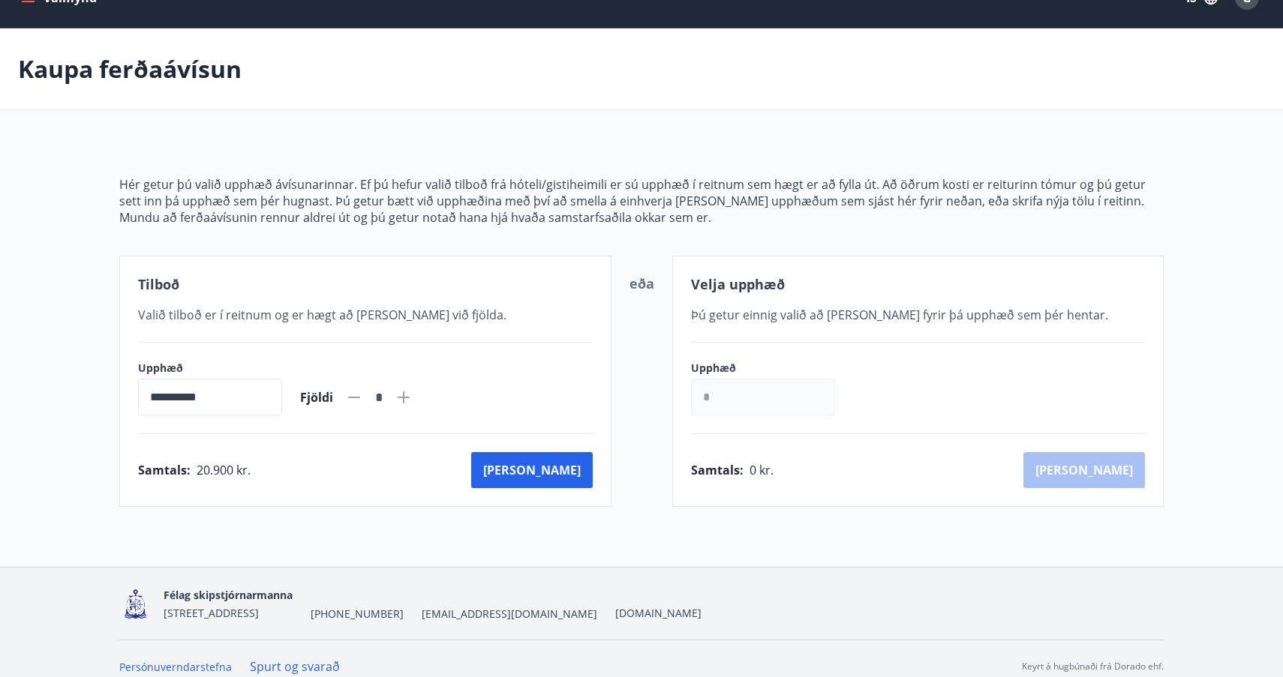
scroll to position [35, 0]
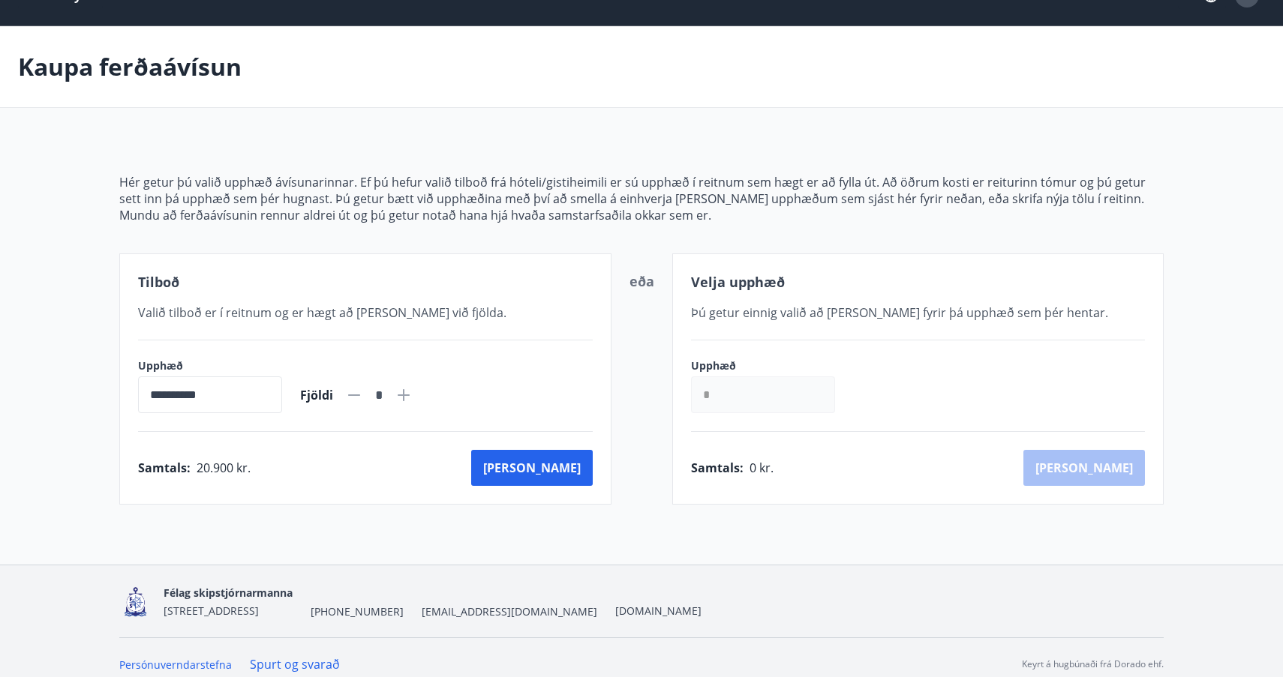
click at [413, 394] on icon at bounding box center [404, 395] width 18 height 18
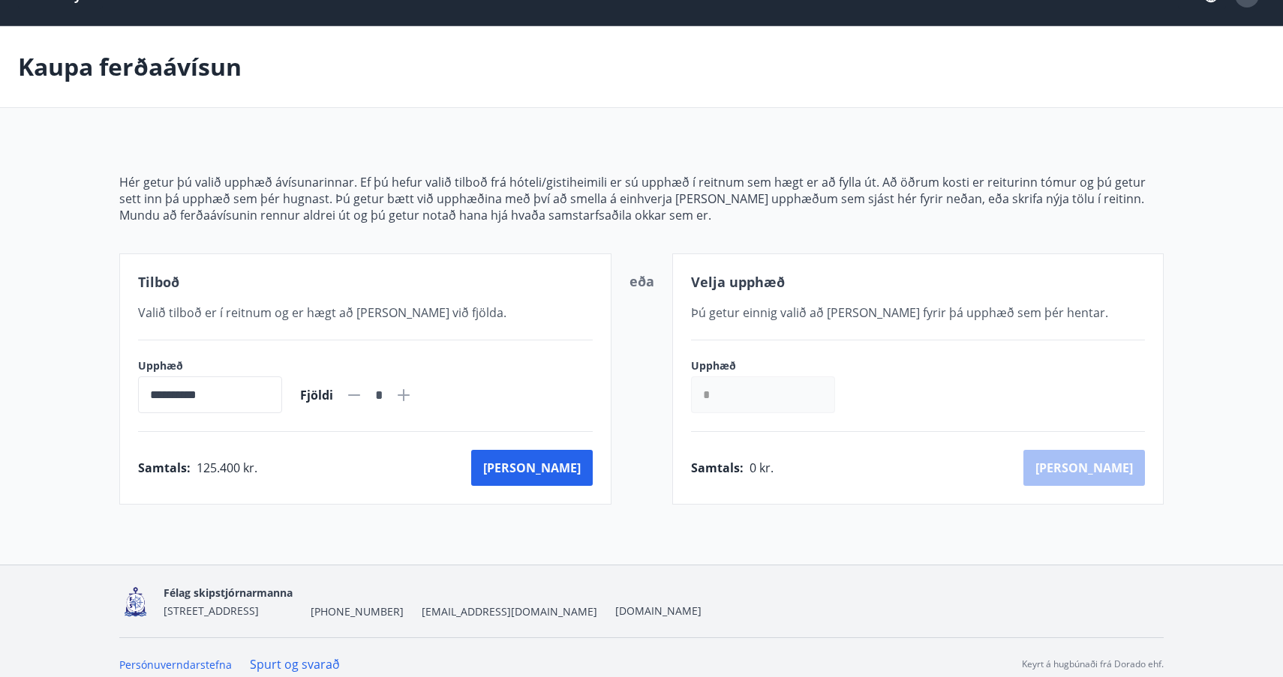
click at [413, 394] on icon at bounding box center [404, 395] width 18 height 18
click at [413, 393] on icon at bounding box center [404, 395] width 18 height 18
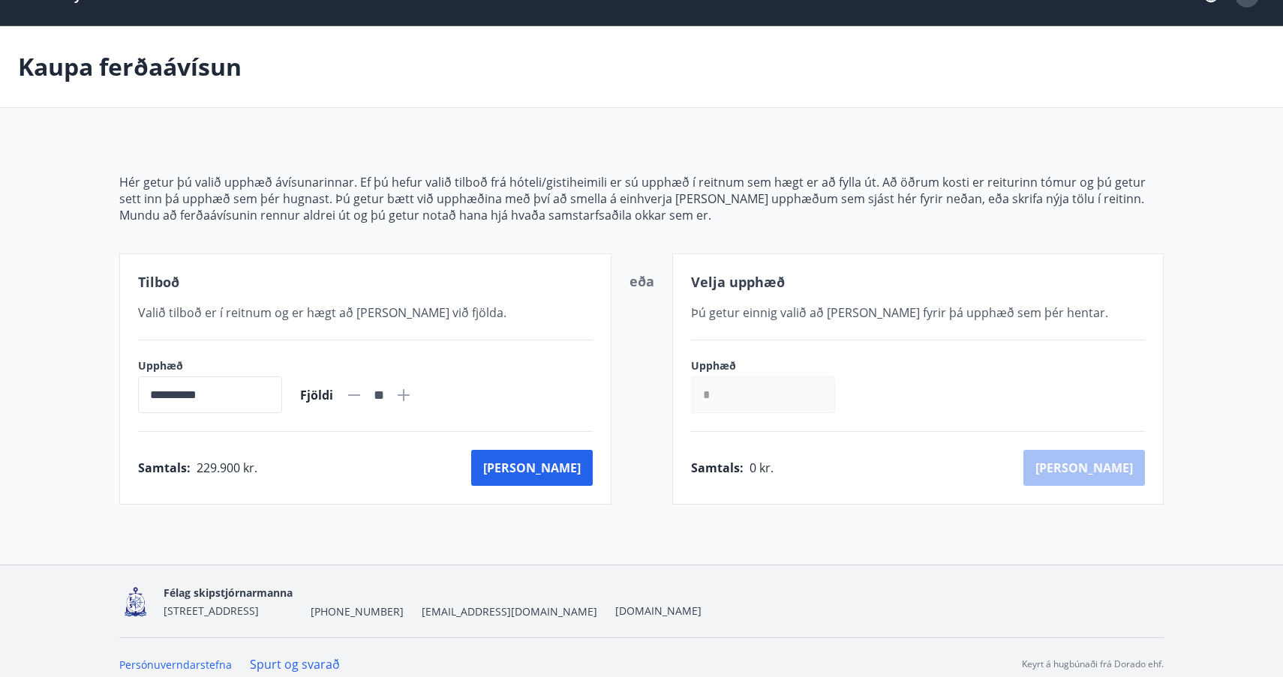
click at [413, 394] on icon at bounding box center [404, 395] width 18 height 18
click at [413, 393] on icon at bounding box center [404, 395] width 18 height 18
click at [413, 392] on icon at bounding box center [404, 395] width 18 height 18
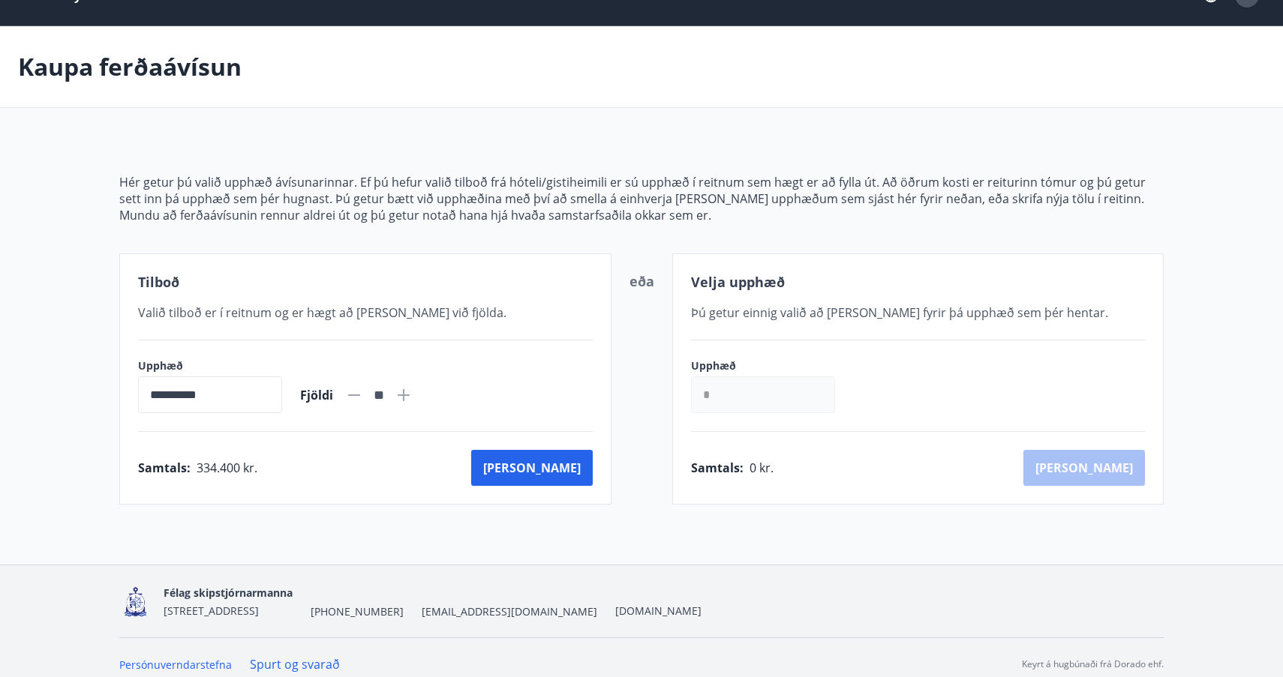
click at [360, 395] on icon at bounding box center [354, 396] width 12 height 2
click at [363, 393] on icon at bounding box center [354, 395] width 18 height 18
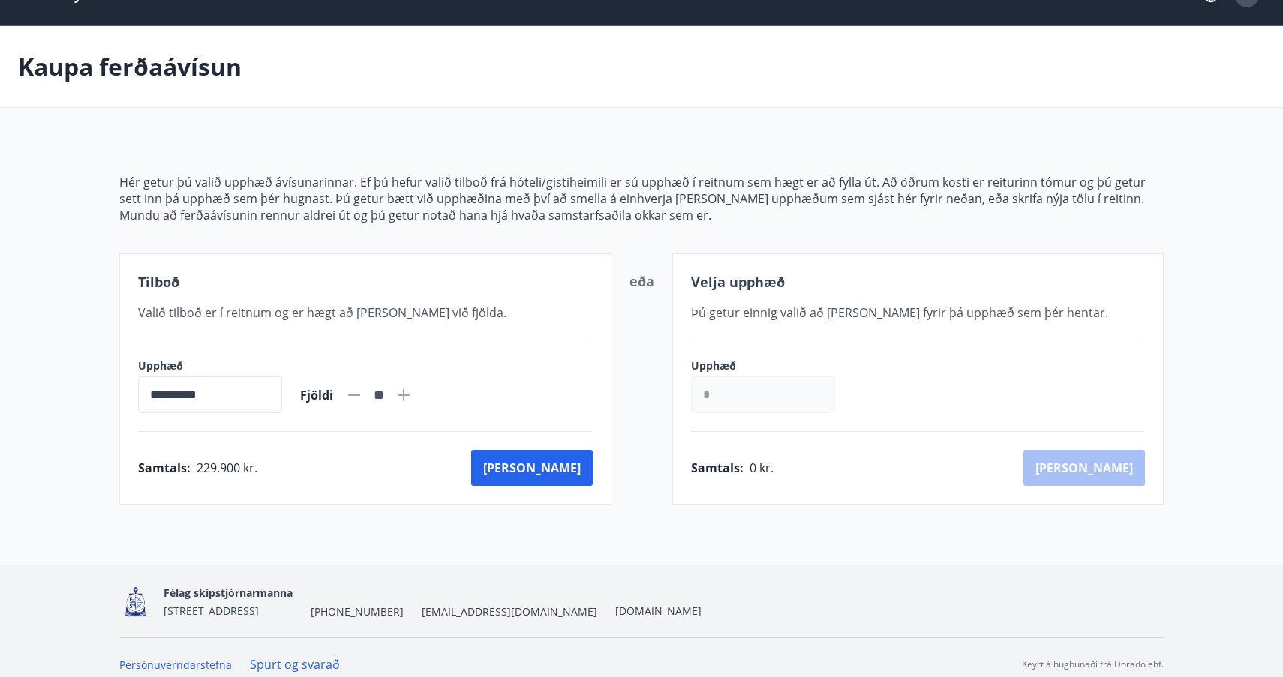
click at [363, 392] on icon at bounding box center [354, 395] width 18 height 18
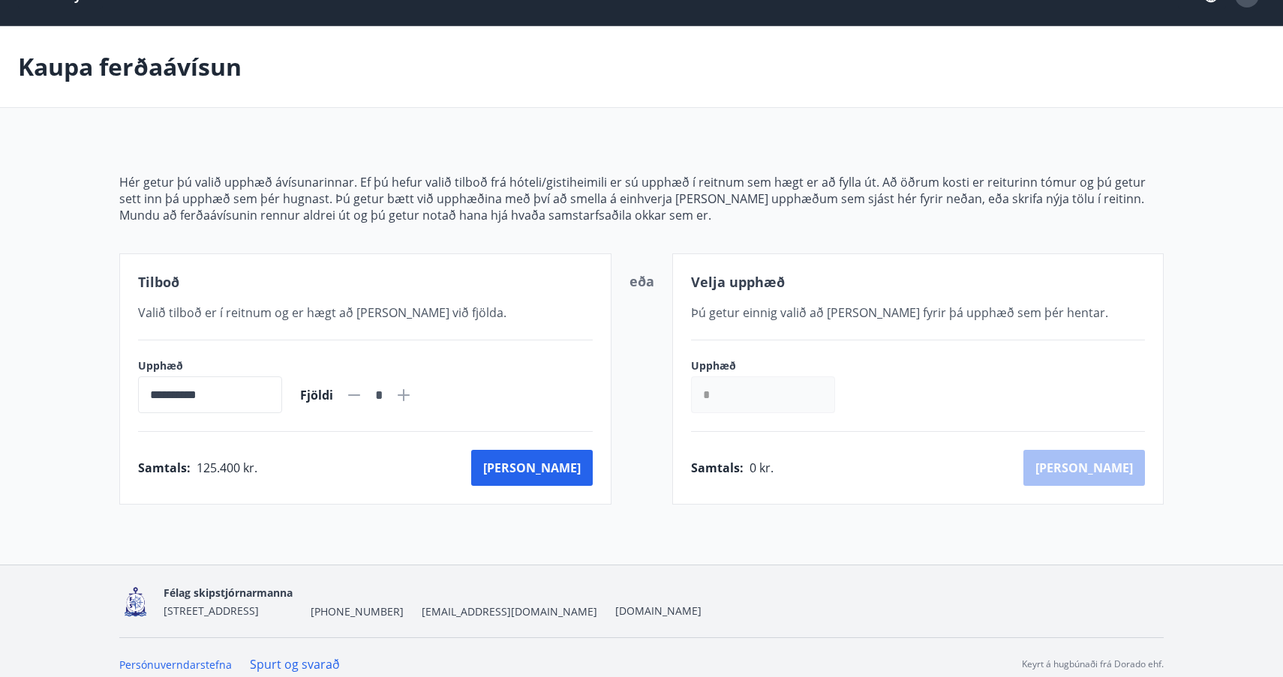
click at [363, 392] on icon at bounding box center [354, 395] width 18 height 18
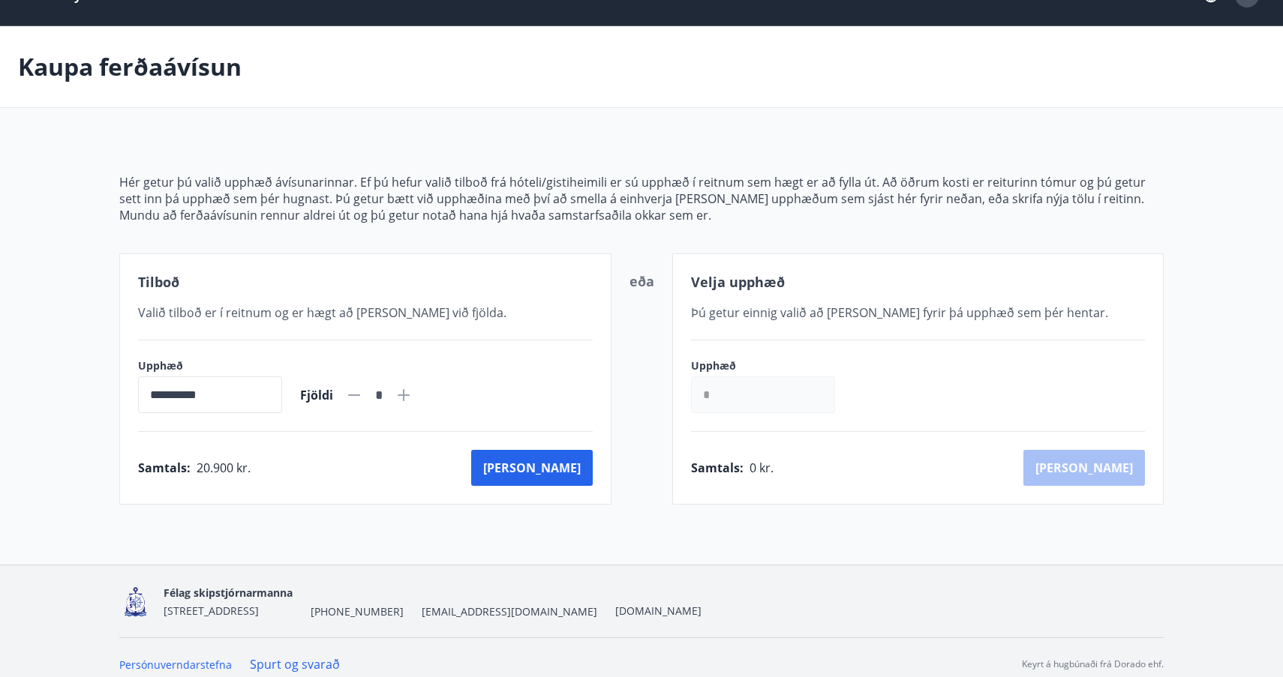
type input "*"
click at [566, 469] on button "[PERSON_NAME]" at bounding box center [532, 468] width 122 height 36
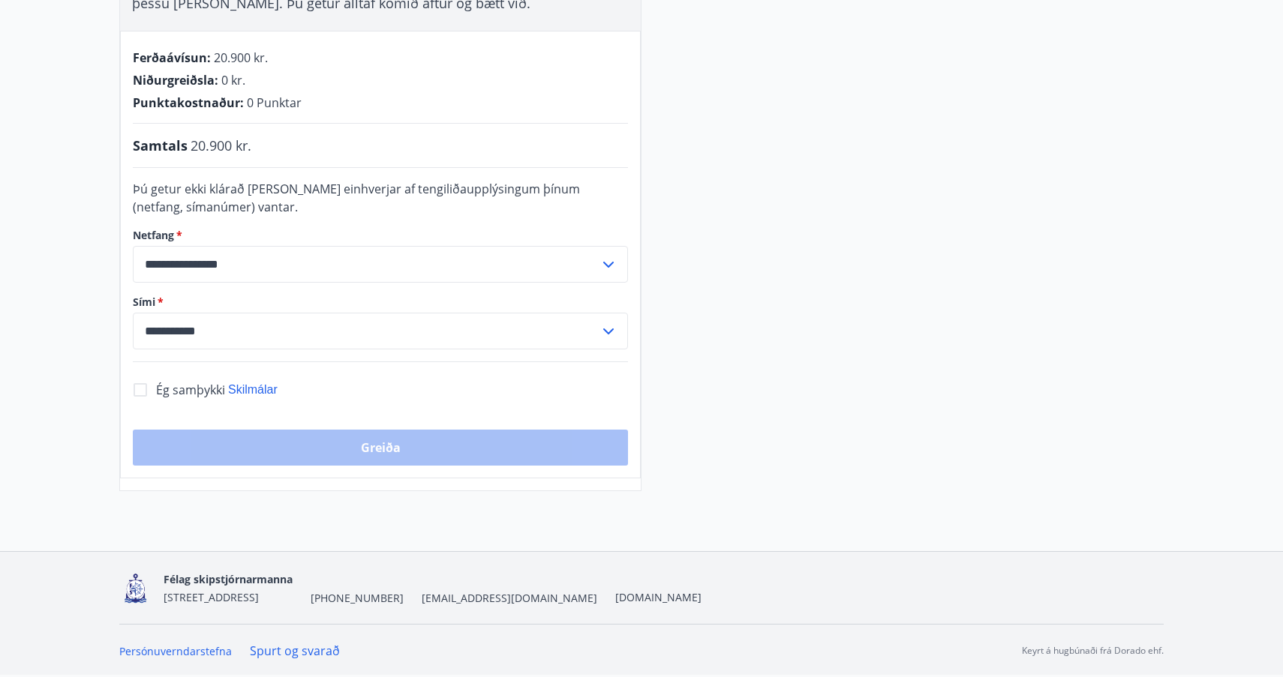
scroll to position [318, 0]
